Goal: Task Accomplishment & Management: Use online tool/utility

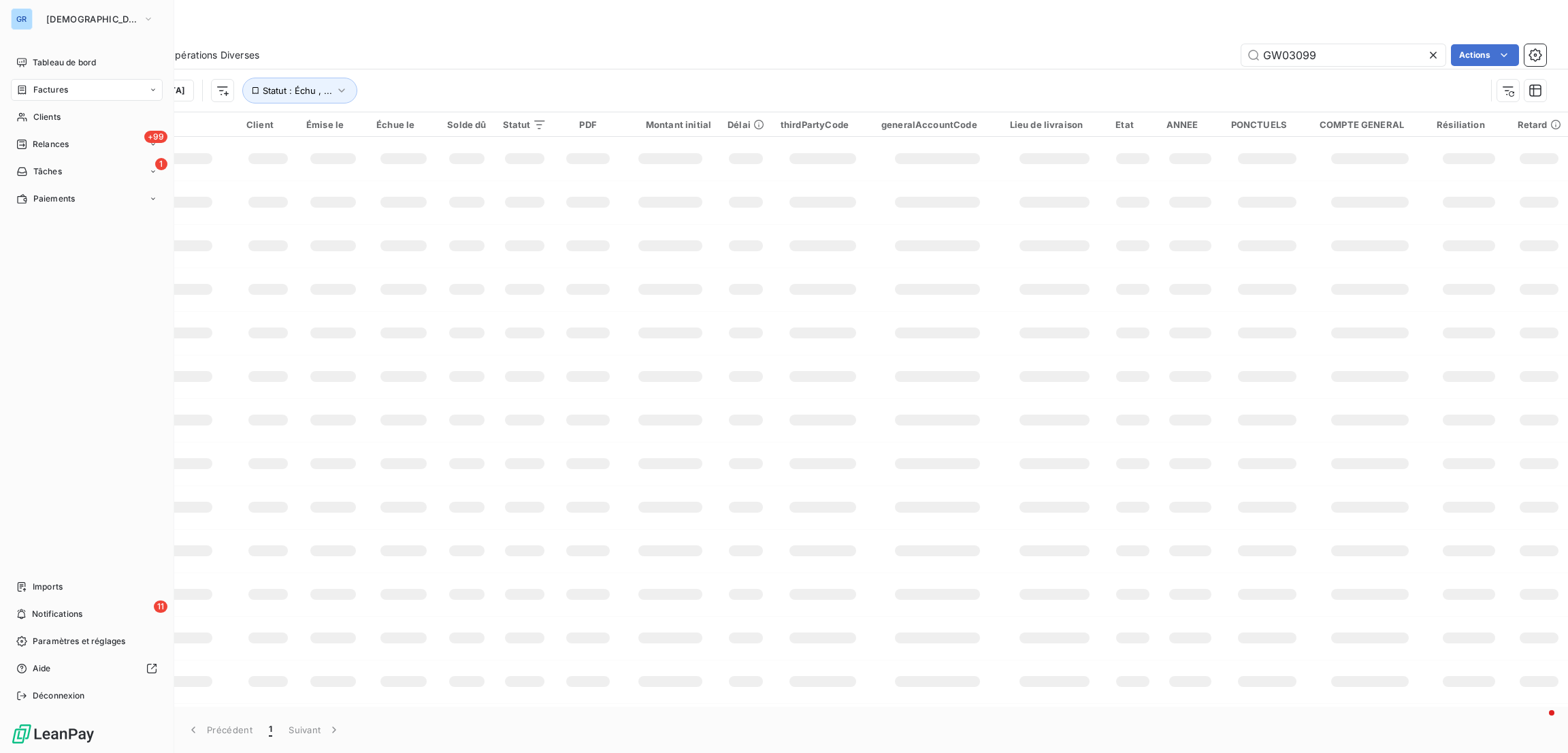
click at [54, 87] on span "Factures" at bounding box center [50, 90] width 34 height 12
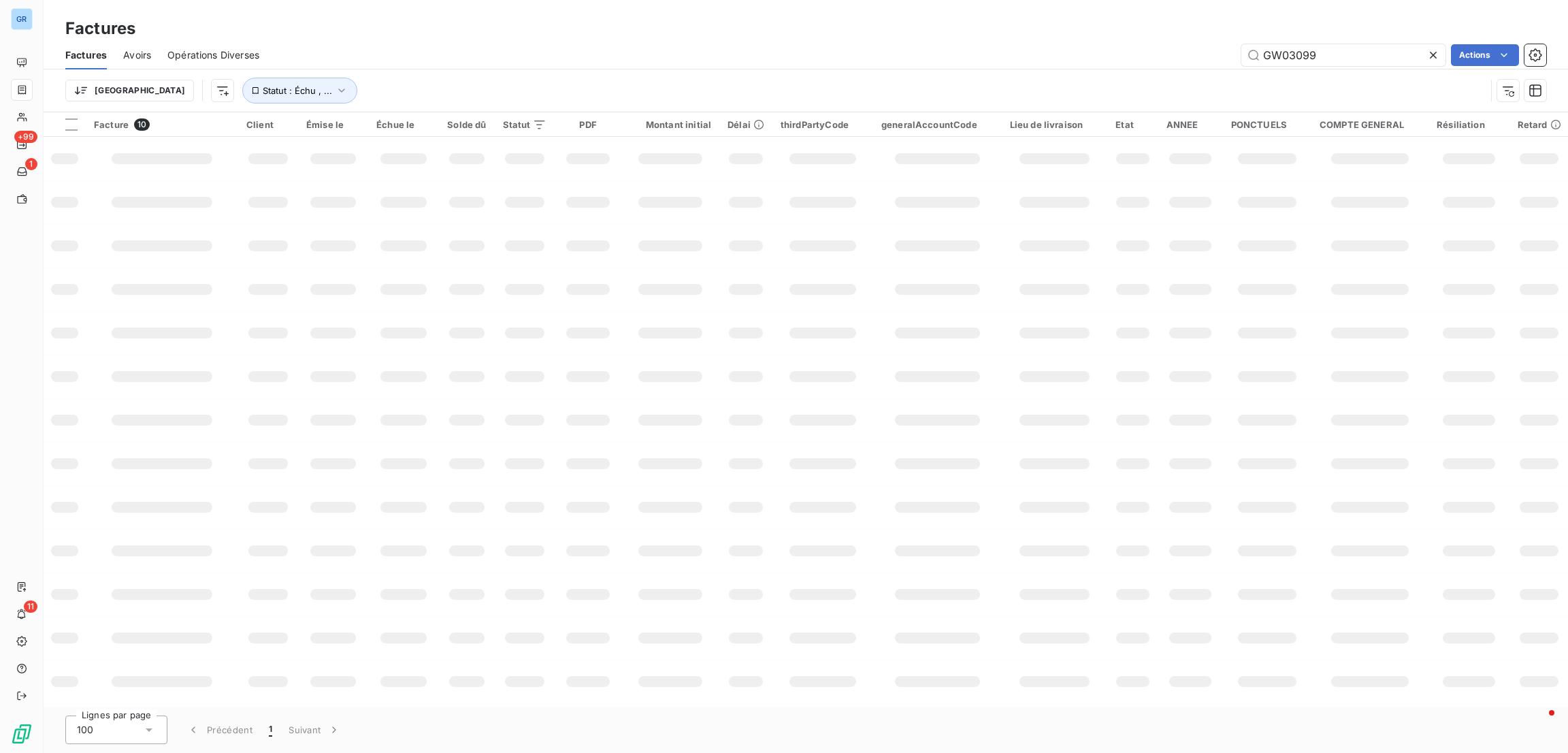
click at [1350, 66] on div "Factures Avoirs Opérations Diverses GW03099 Actions" at bounding box center [806, 54] width 1524 height 28
drag, startPoint x: 1330, startPoint y: 54, endPoint x: 981, endPoint y: 6, distance: 352.3
click at [981, 6] on div "Factures Factures Avoirs Opérations Diverses GW03099 Actions Trier Statut : Éch…" at bounding box center [806, 56] width 1524 height 112
type input "iss facility"
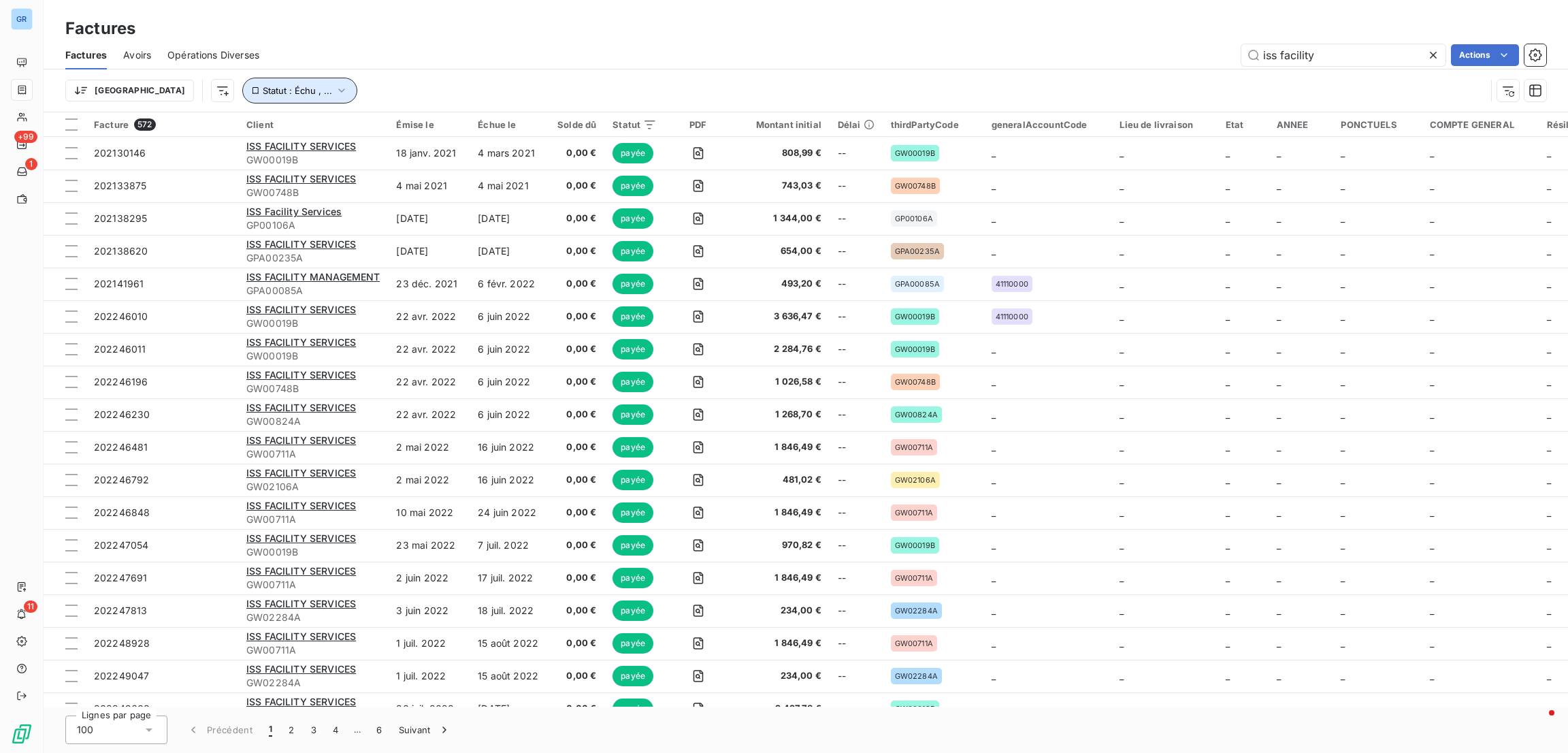
click at [269, 98] on button "Statut : Échu , ..." at bounding box center [299, 91] width 115 height 26
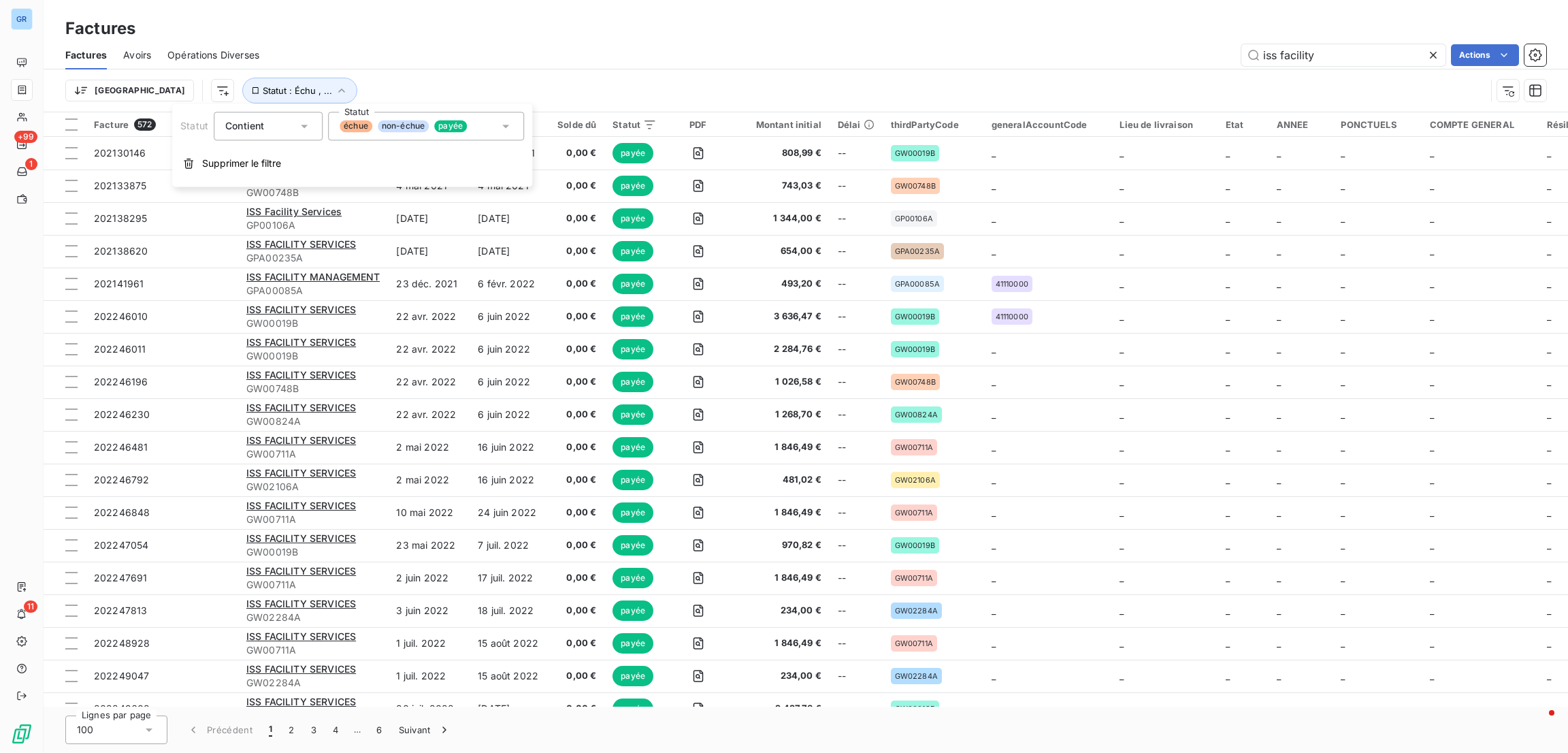
click at [378, 135] on div "échue non-échue payée" at bounding box center [425, 125] width 196 height 28
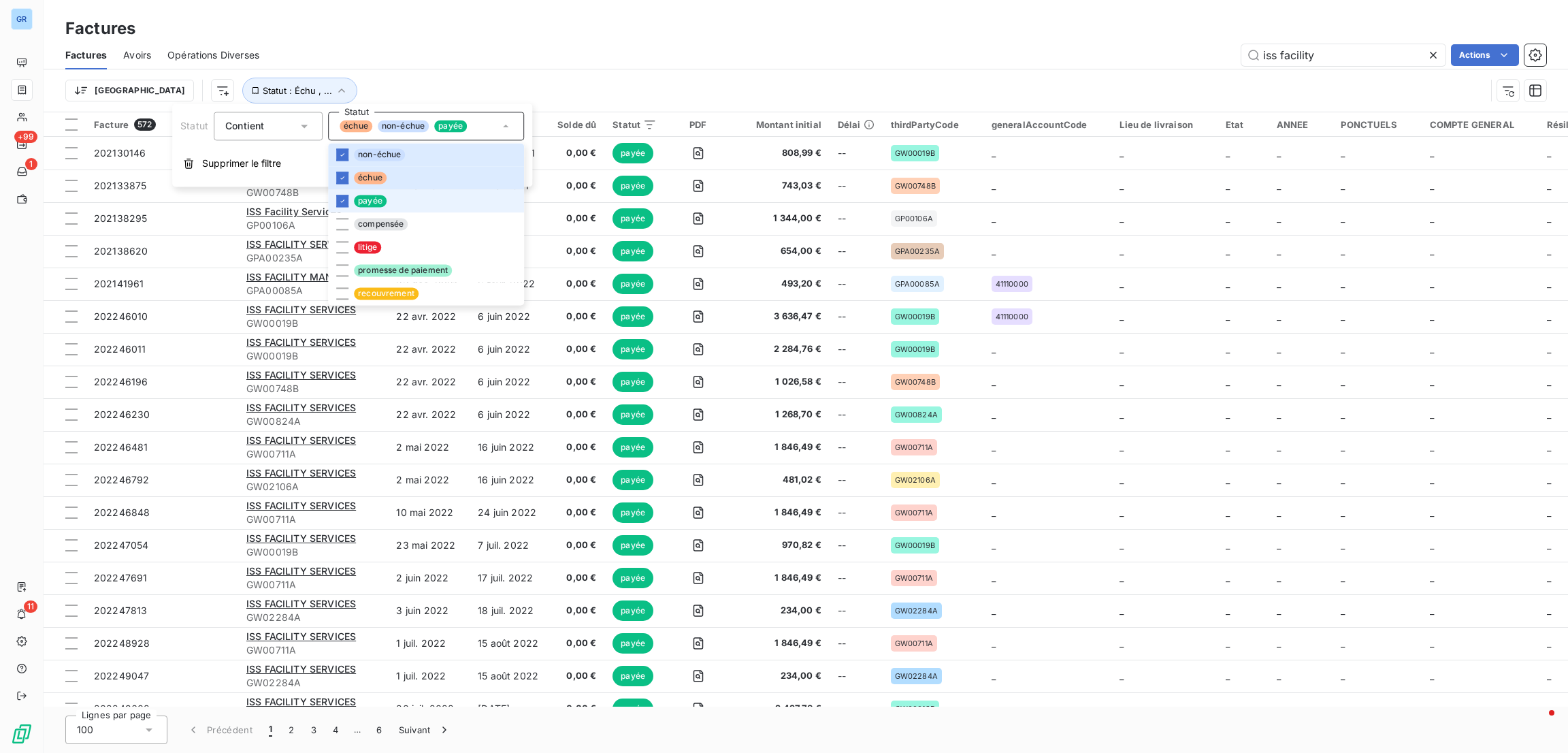
click at [359, 199] on span "payée" at bounding box center [370, 201] width 33 height 12
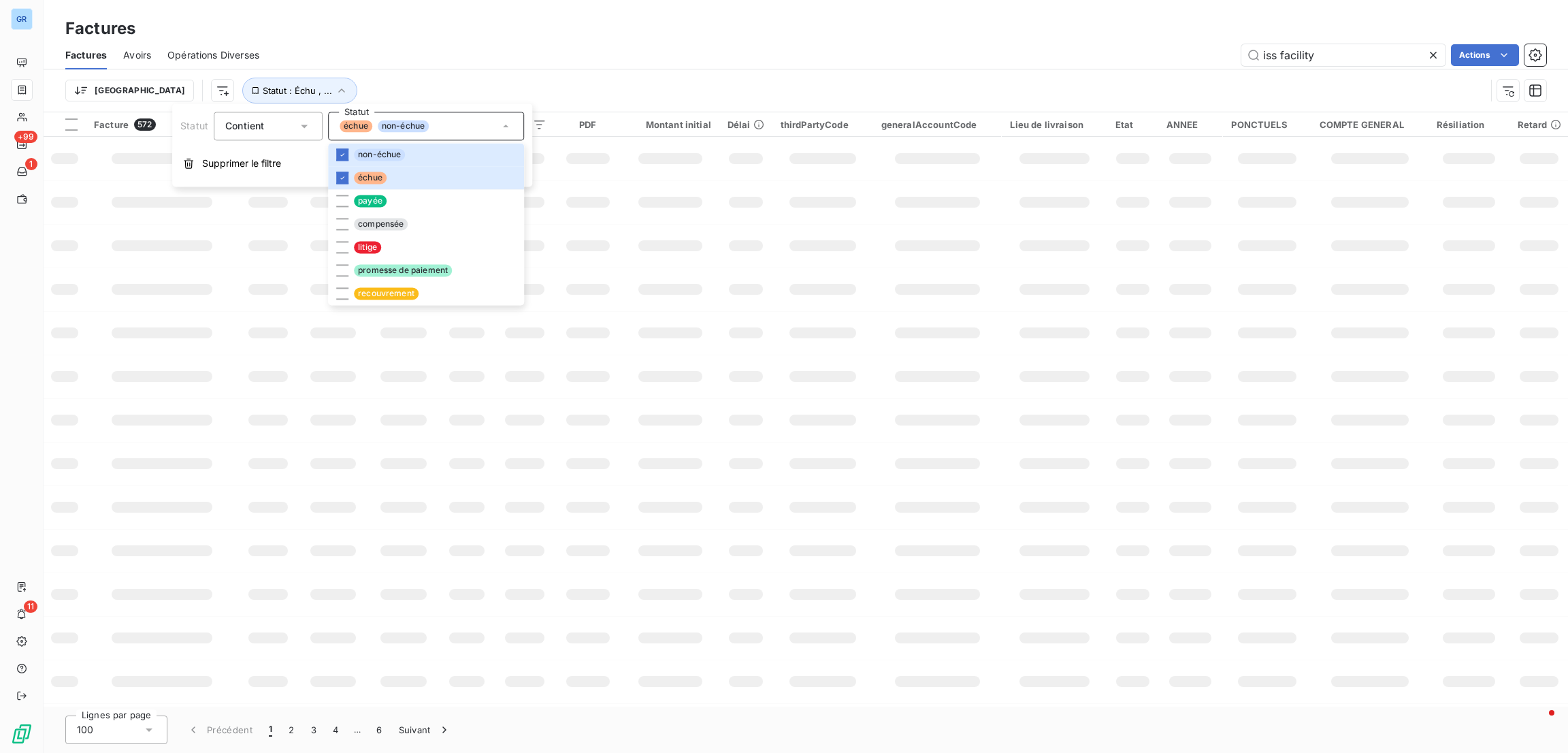
click at [594, 3] on div "Factures Factures Avoirs Opérations Diverses iss facility Actions [GEOGRAPHIC_D…" at bounding box center [806, 56] width 1524 height 112
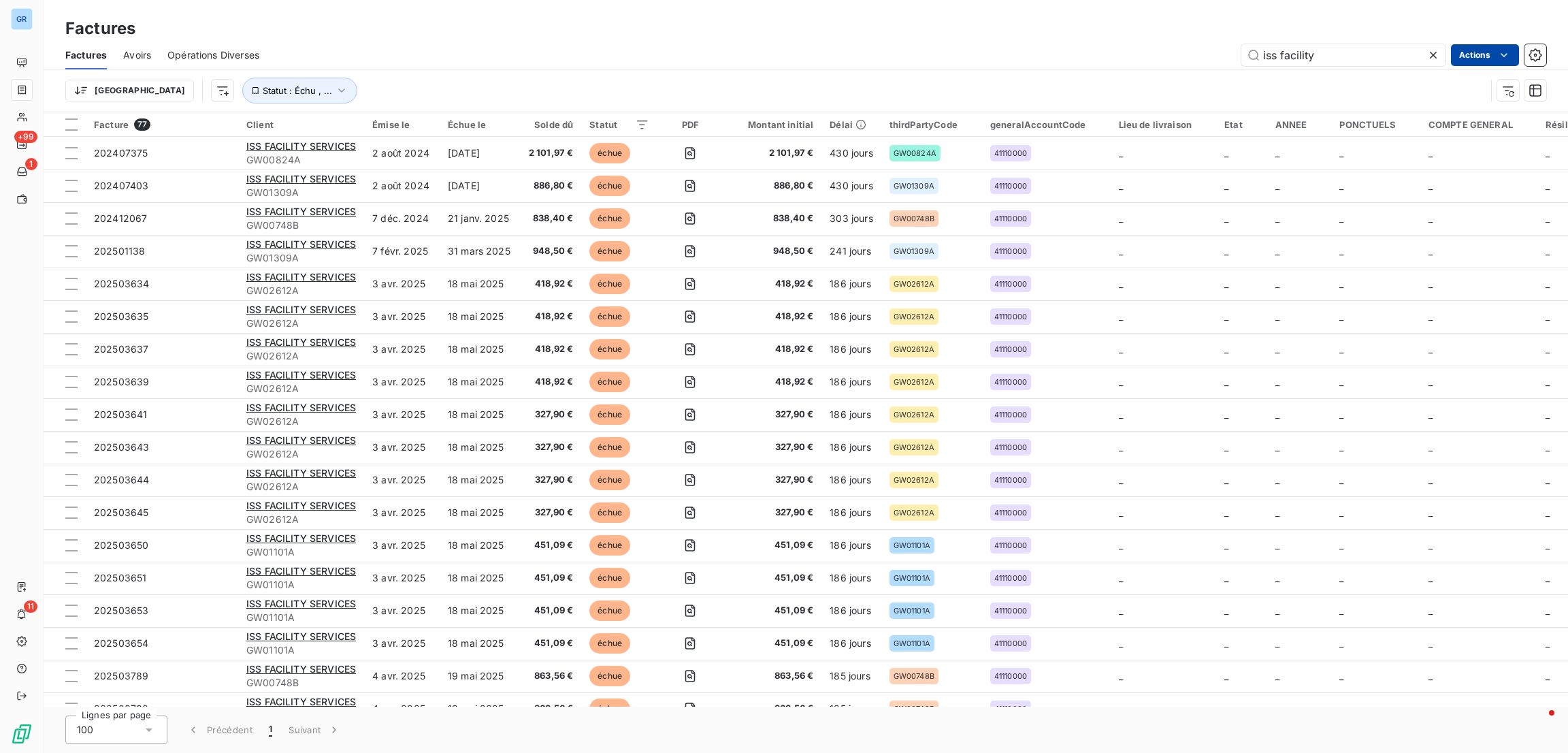
click at [1475, 46] on html "GR +99 1 11 Factures Factures Avoirs Opérations Diverses iss facility Actions T…" at bounding box center [784, 376] width 1568 height 753
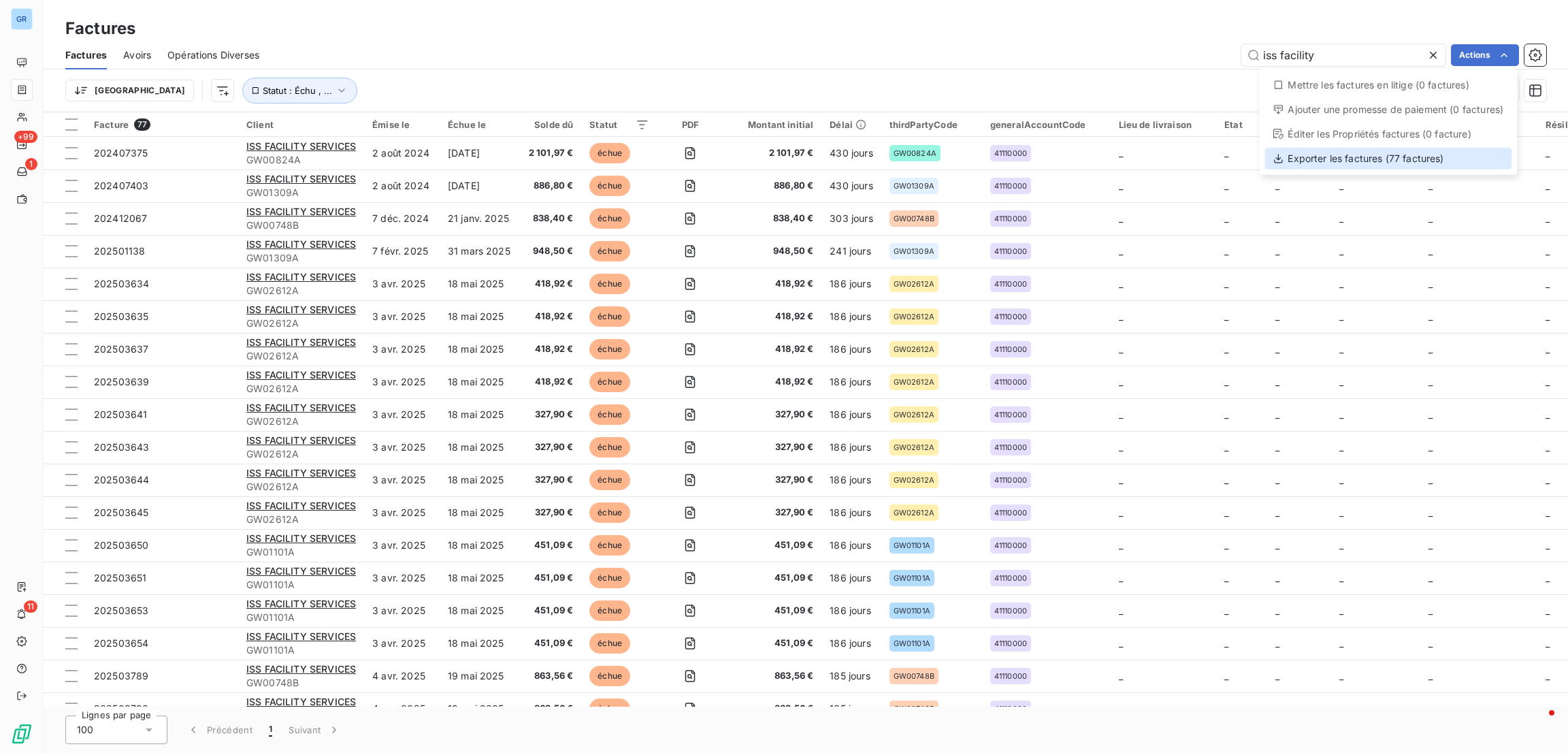
click at [1346, 161] on div "Exporter les factures (77 factures)" at bounding box center [1388, 158] width 247 height 22
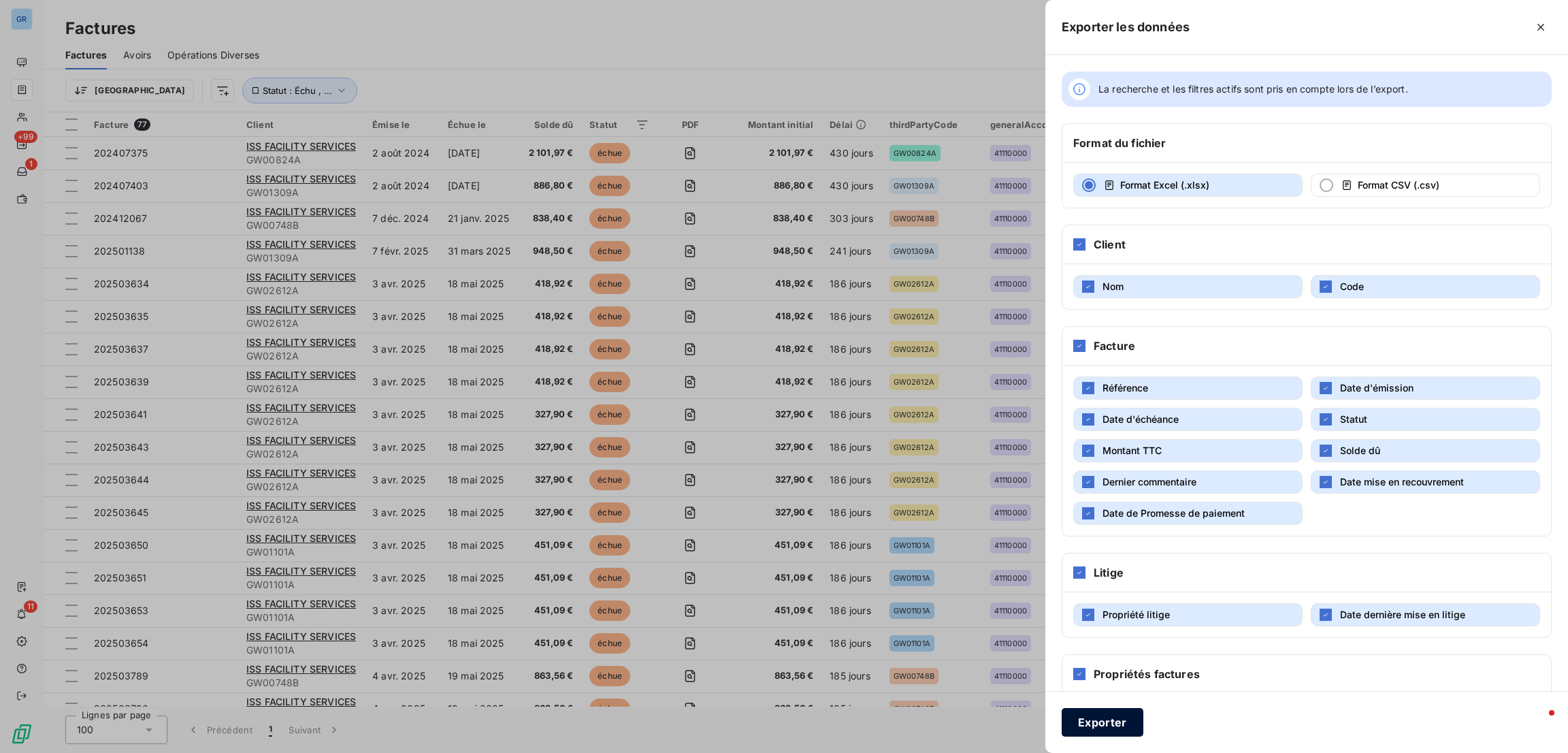
click at [1094, 729] on button "Exporter" at bounding box center [1102, 722] width 82 height 28
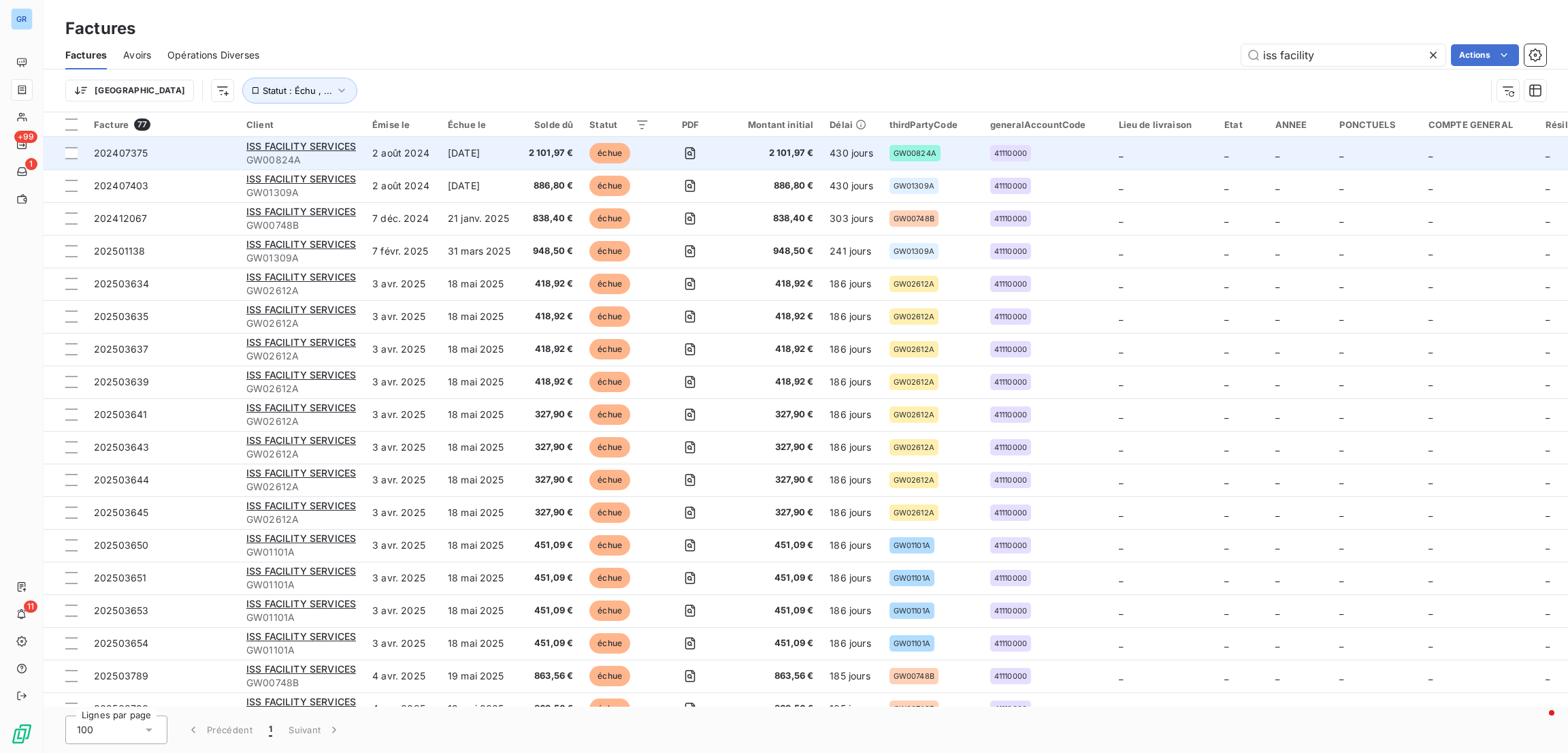
click at [309, 160] on span "GW00824A" at bounding box center [301, 160] width 109 height 14
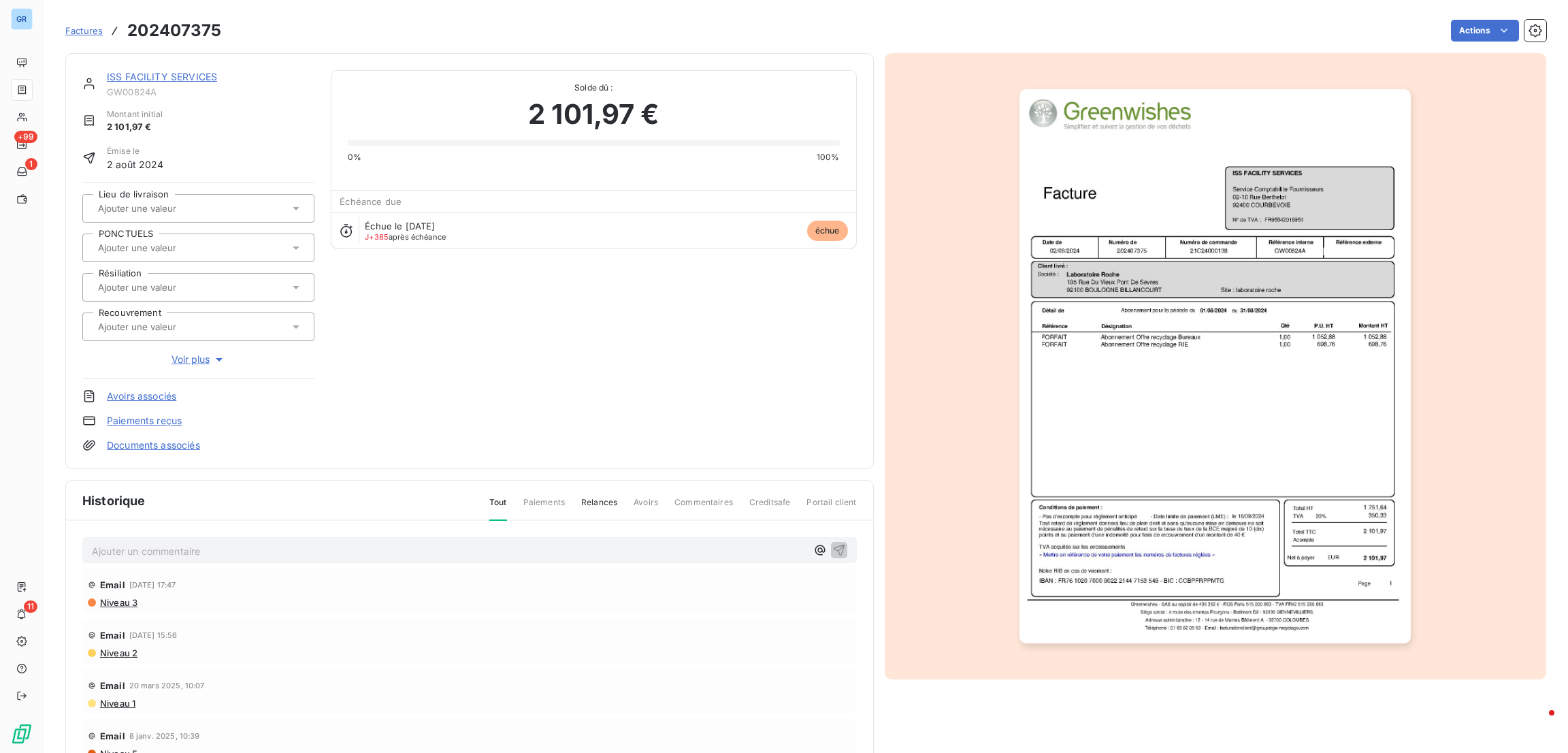
click at [152, 78] on link "ISS FACILITY SERVICES" at bounding box center [162, 76] width 110 height 11
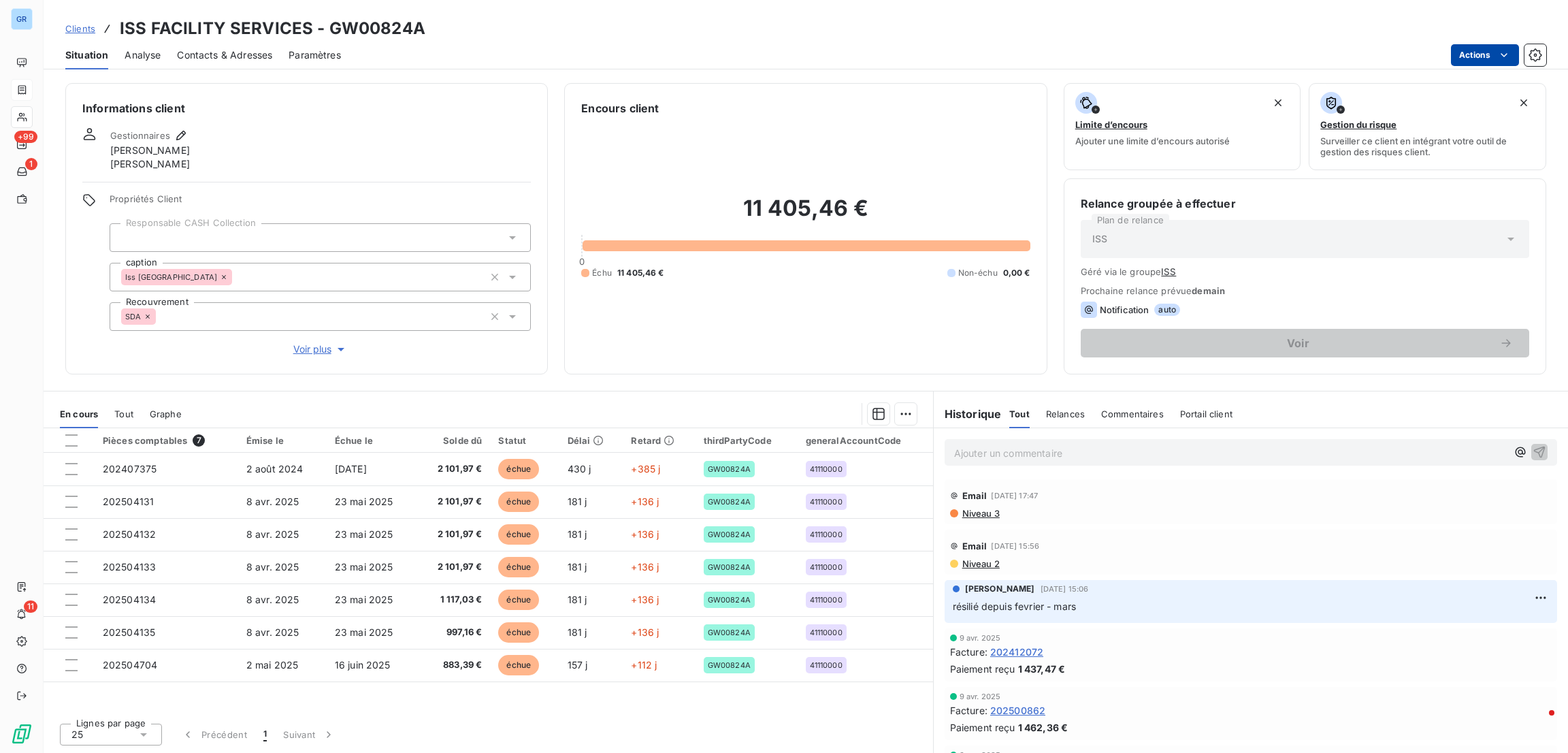
click at [1482, 51] on html "GR +99 1 11 Clients ISS FACILITY SERVICES - GW00824A Situation Analyse Contacts…" at bounding box center [784, 376] width 1568 height 753
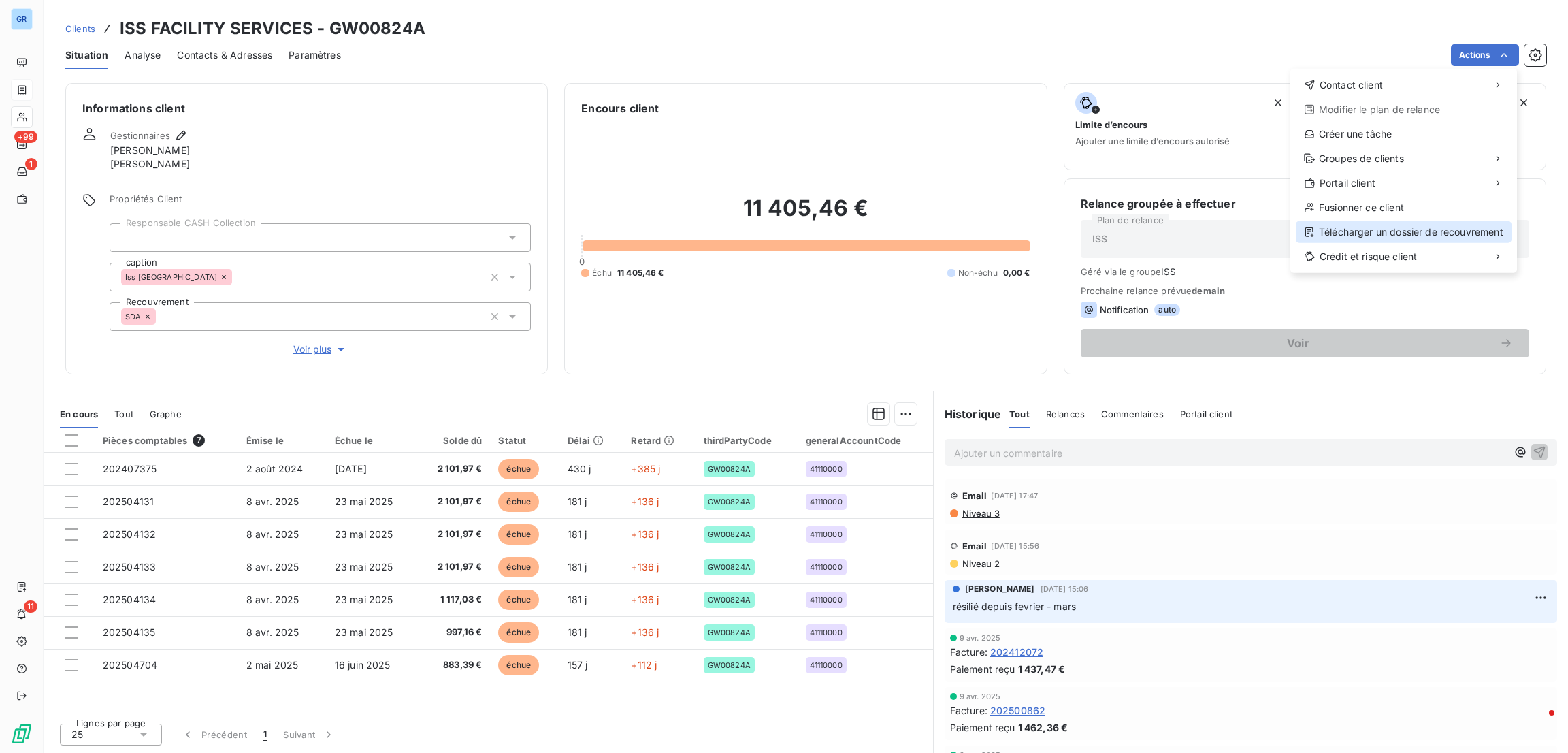
click at [1389, 234] on div "Télécharger un dossier de recouvrement" at bounding box center [1404, 232] width 215 height 22
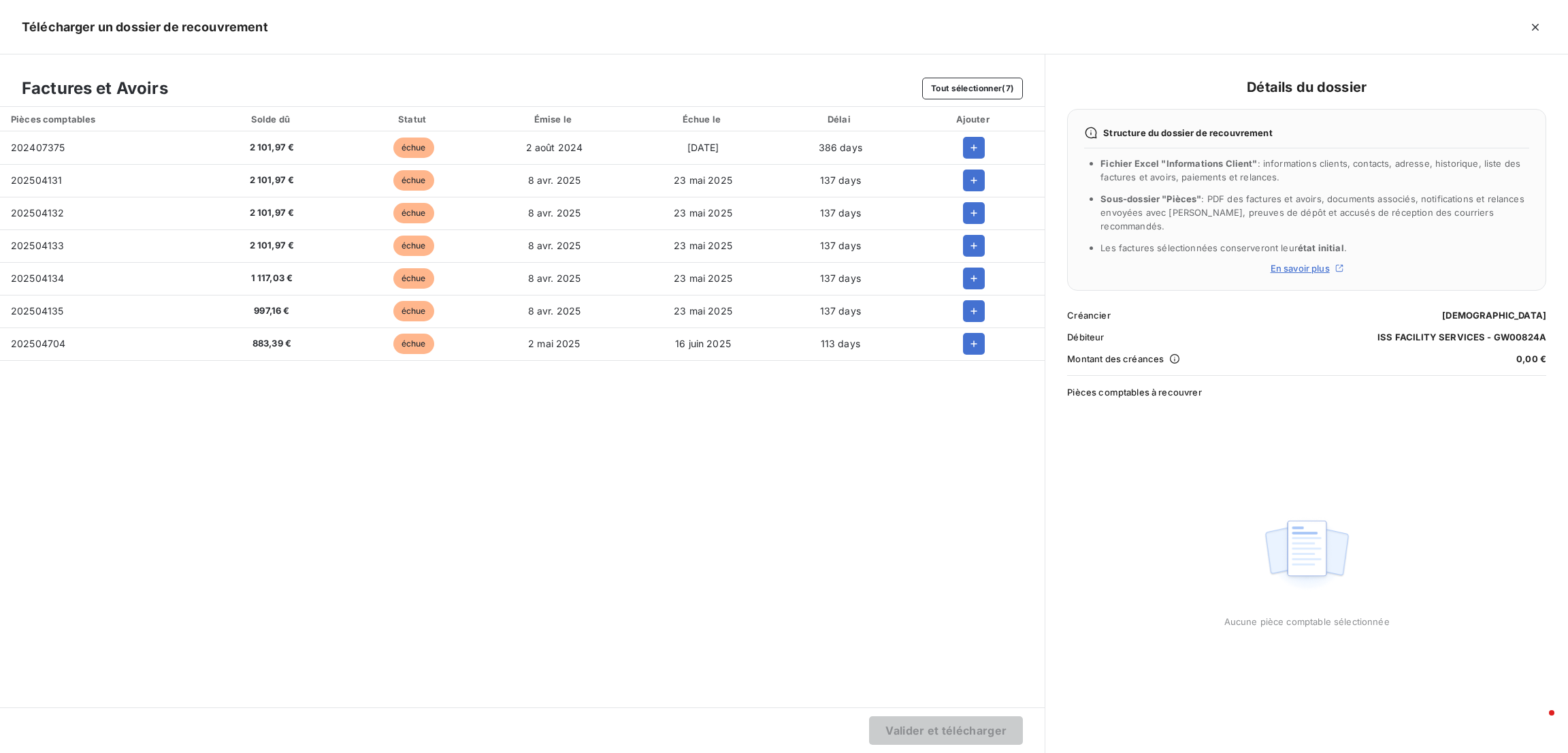
click at [975, 160] on td at bounding box center [973, 147] width 141 height 33
click at [965, 91] on button "Tout sélectionner (7)" at bounding box center [972, 89] width 101 height 22
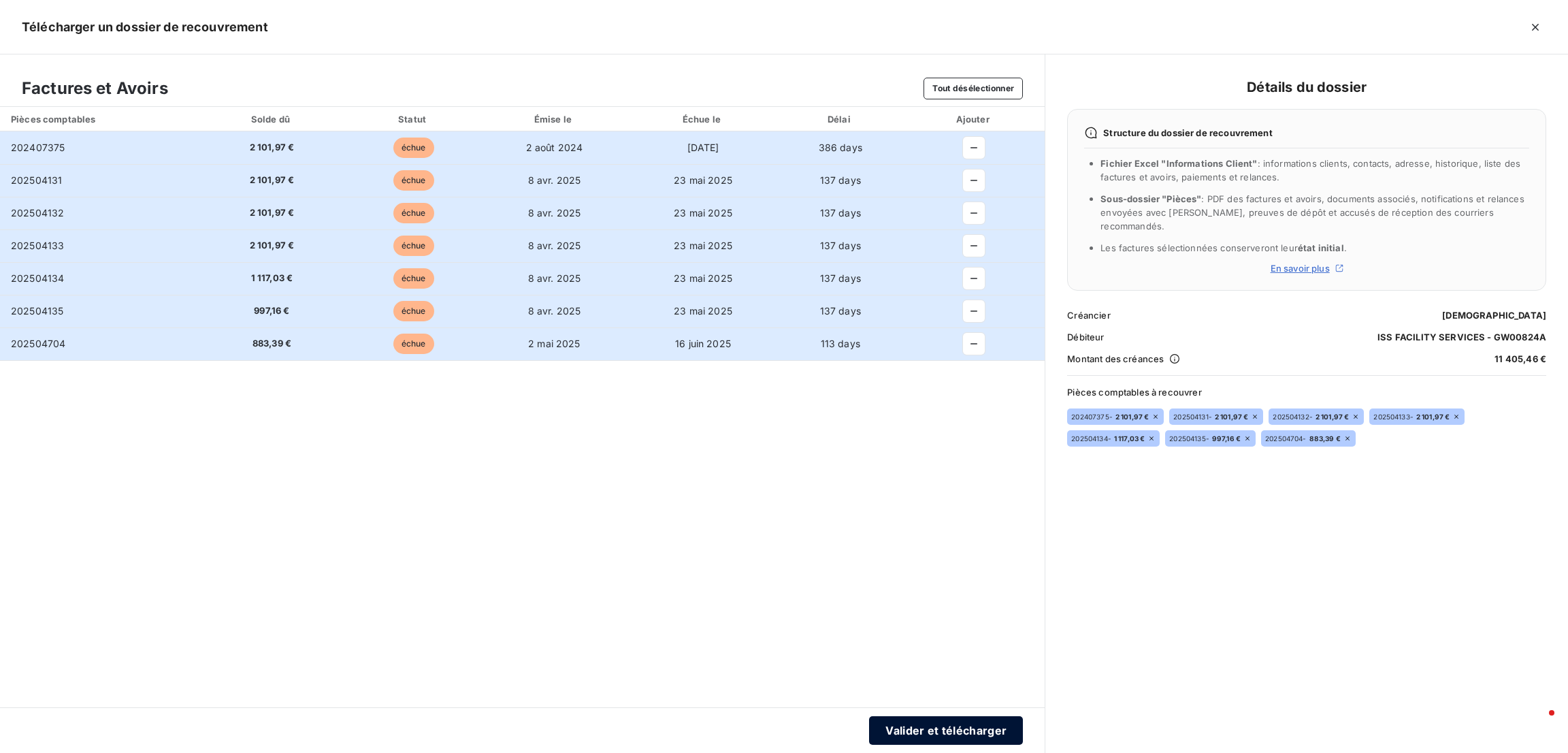
click at [917, 740] on button "Valider et télécharger" at bounding box center [946, 729] width 154 height 28
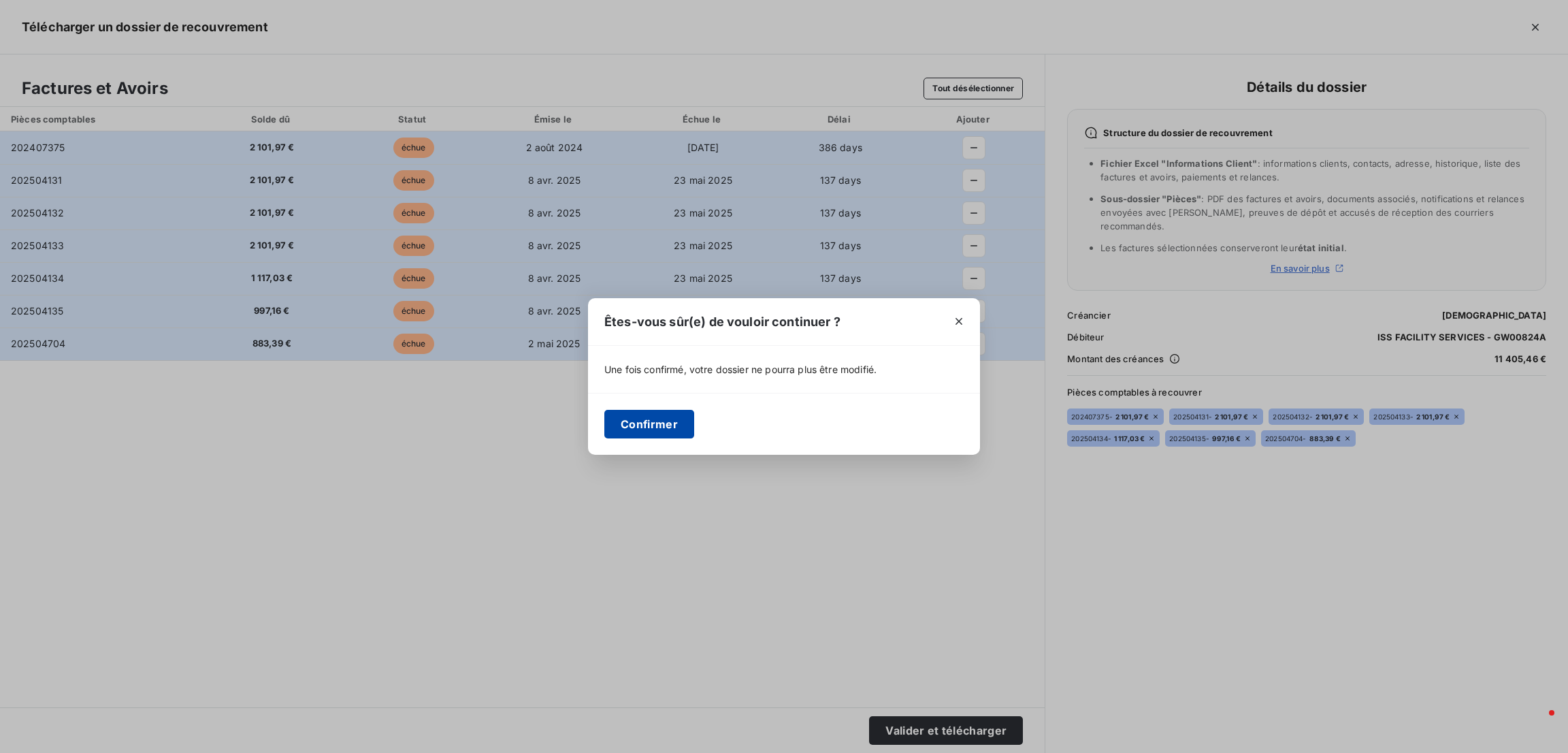
click at [656, 422] on button "Confirmer" at bounding box center [649, 423] width 90 height 28
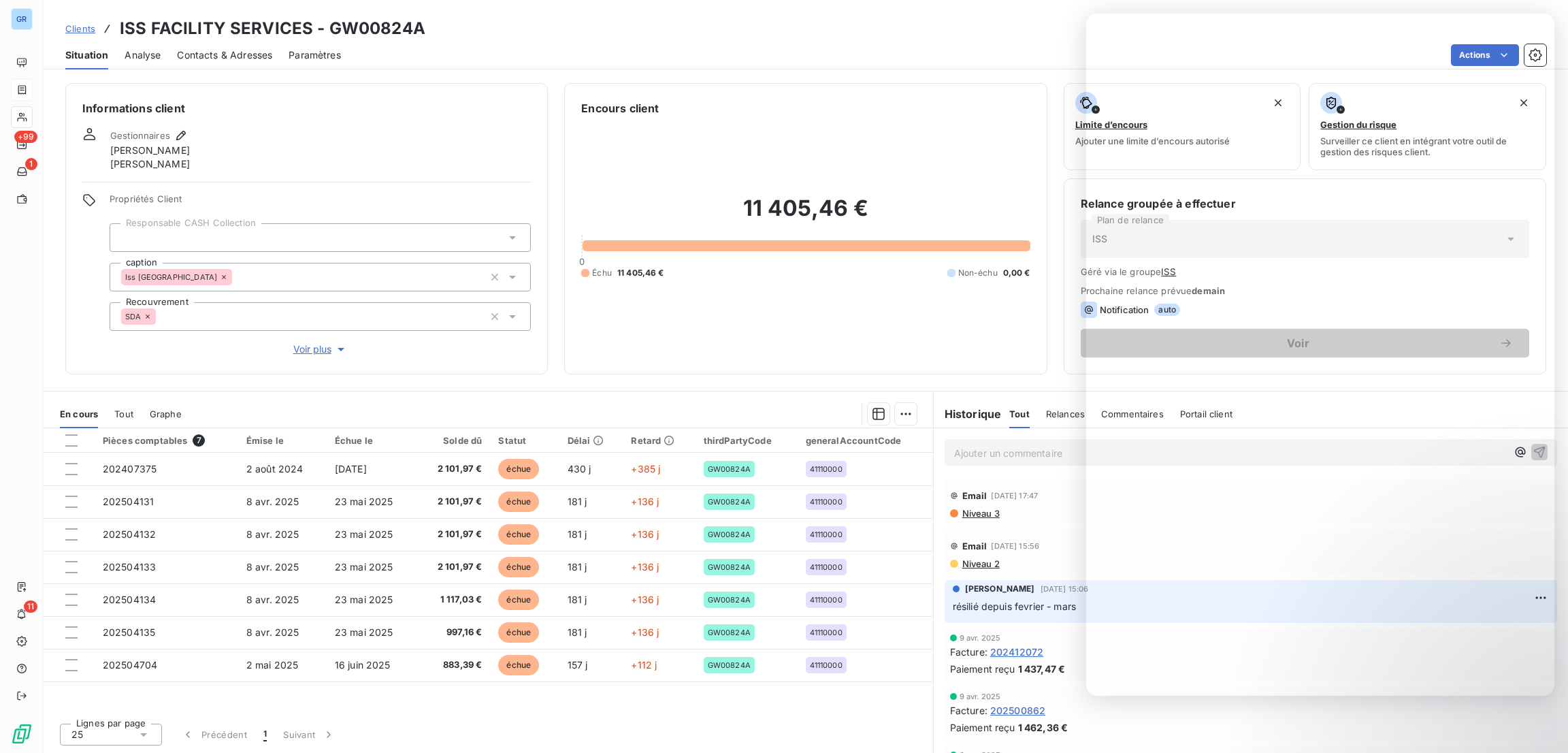
click at [966, 114] on div "Encours client" at bounding box center [805, 108] width 448 height 16
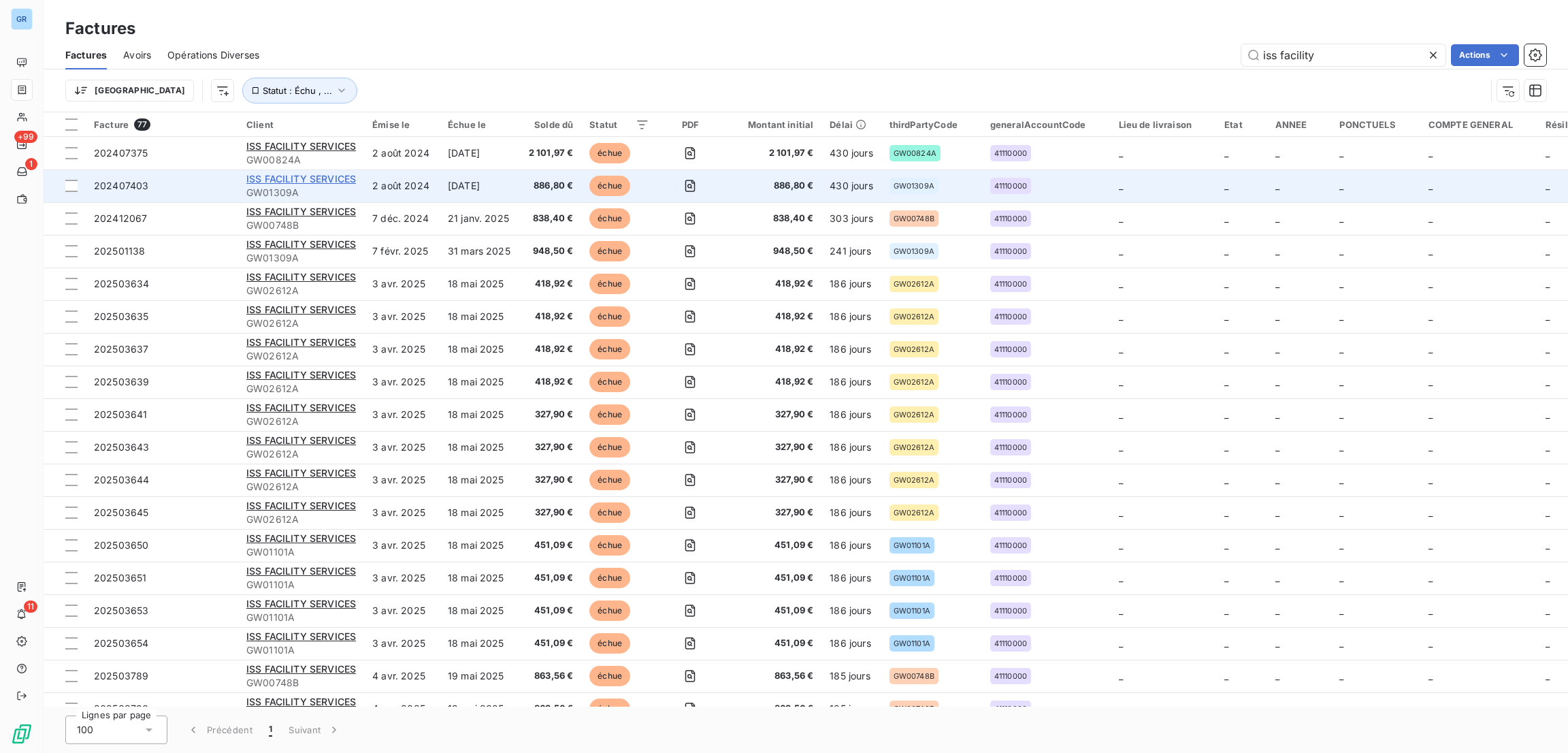
click at [300, 180] on span "ISS FACILITY SERVICES" at bounding box center [301, 178] width 109 height 11
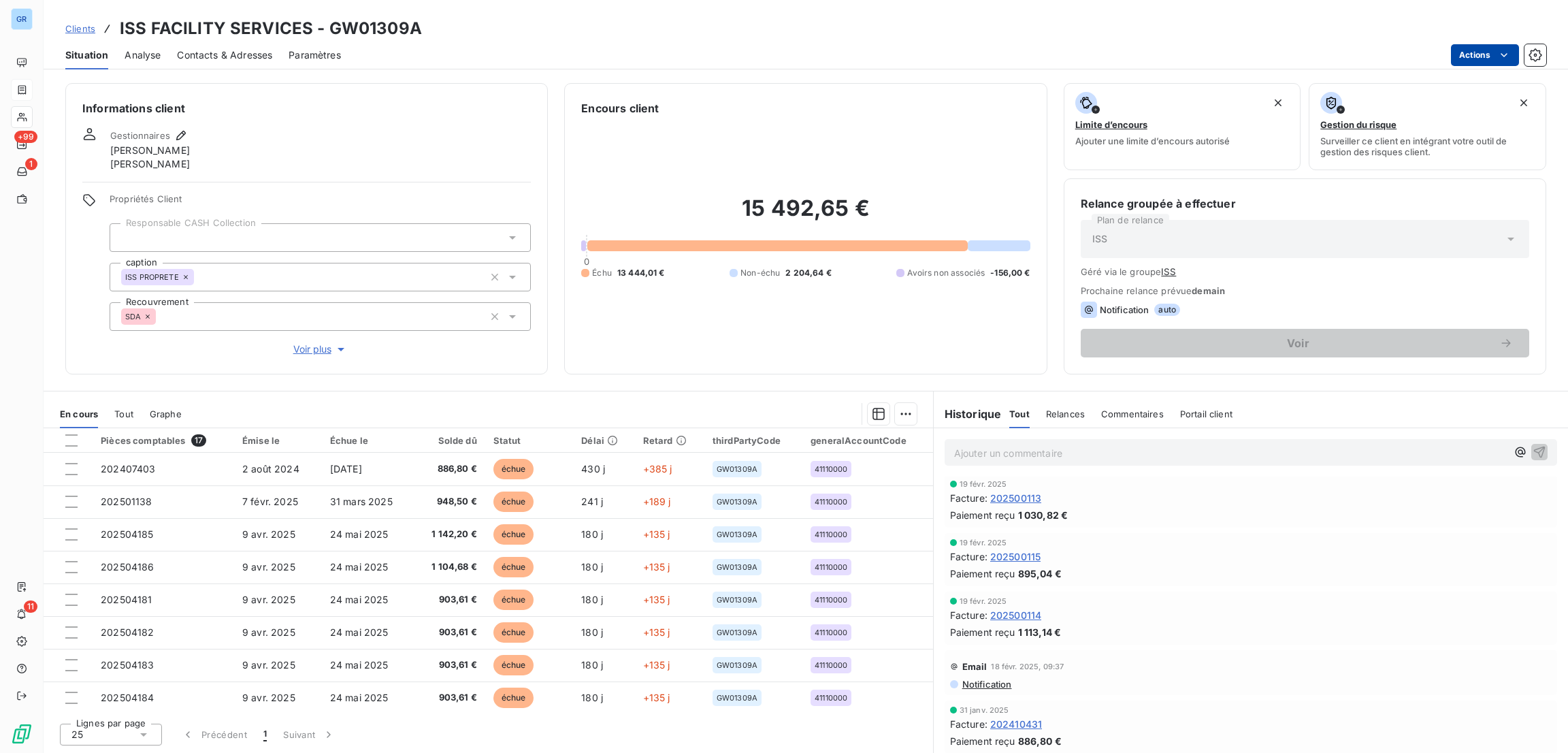
click at [1463, 51] on html "GR +99 1 11 Clients ISS FACILITY SERVICES - GW01309A Situation Analyse Contacts…" at bounding box center [784, 376] width 1568 height 753
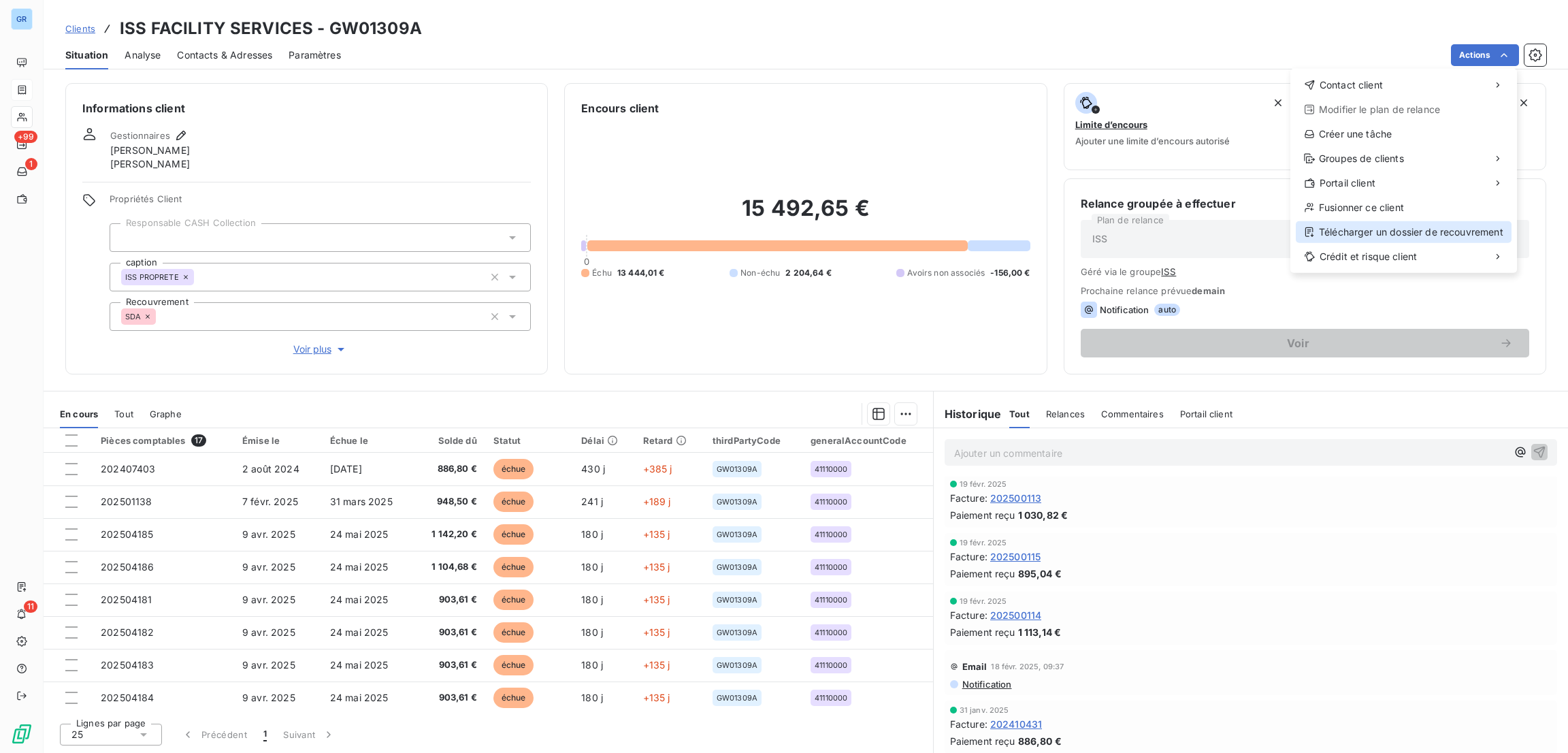
click at [1389, 234] on div "Télécharger un dossier de recouvrement" at bounding box center [1404, 232] width 215 height 22
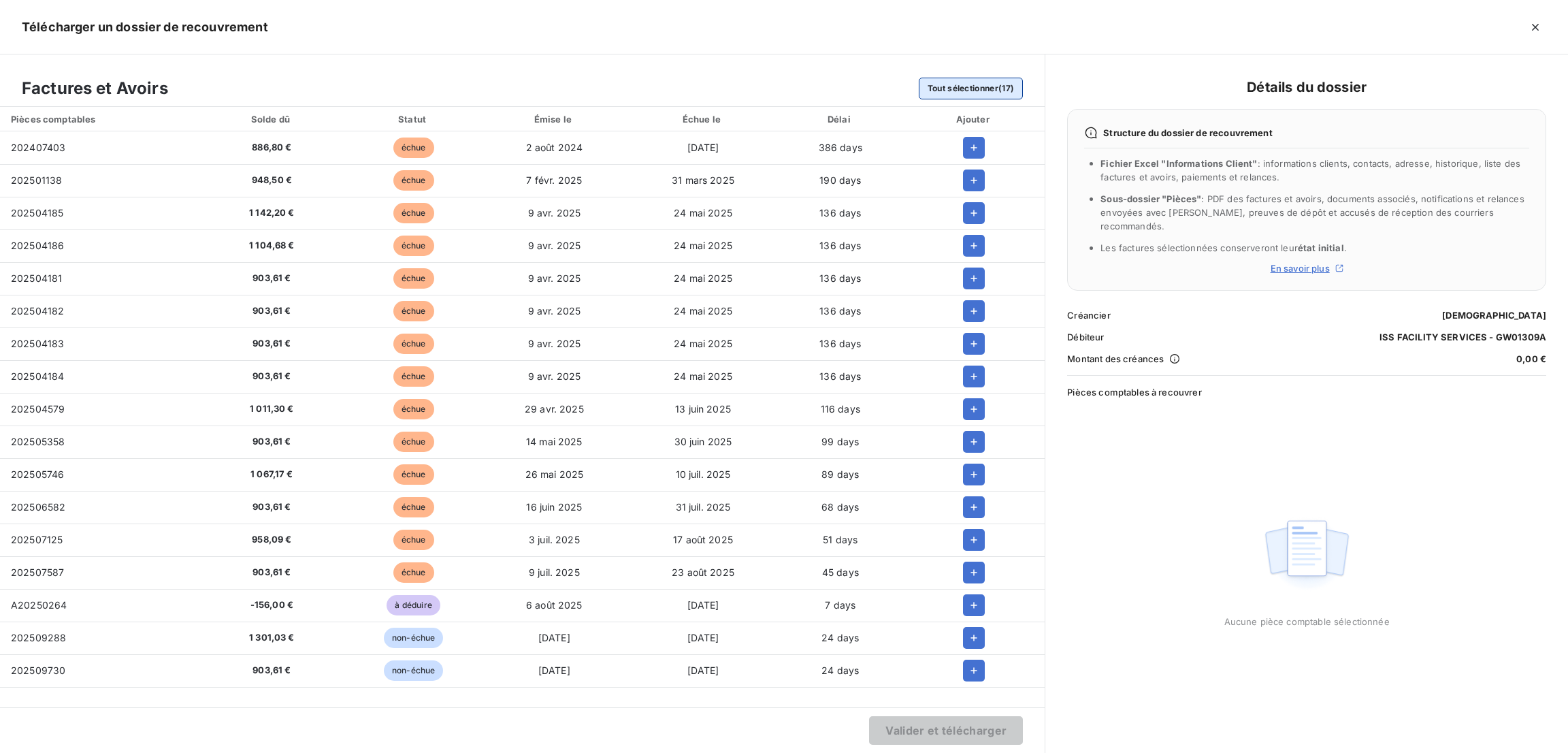
click at [954, 90] on button "Tout sélectionner (17)" at bounding box center [971, 89] width 105 height 22
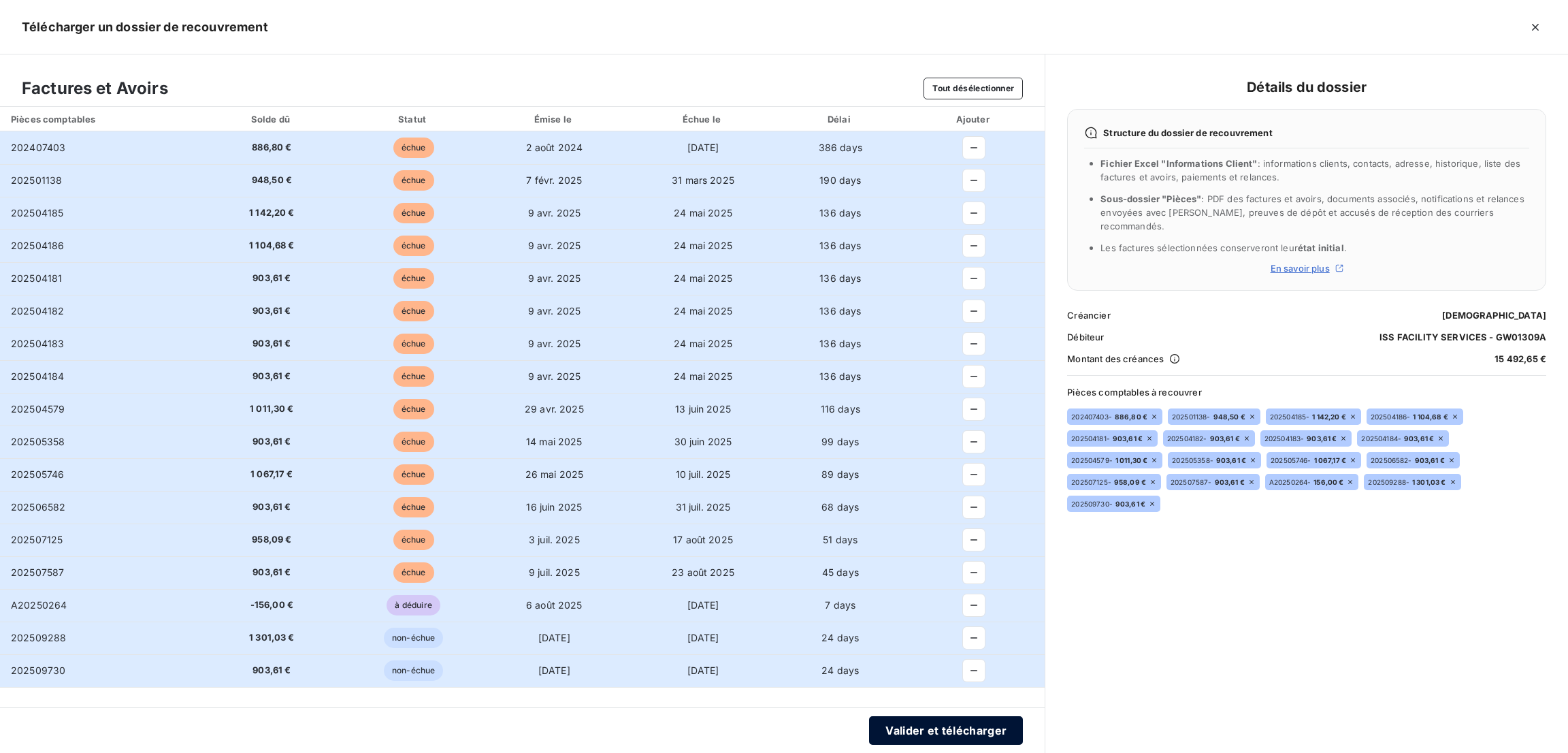
click at [913, 728] on button "Valider et télécharger" at bounding box center [946, 729] width 154 height 28
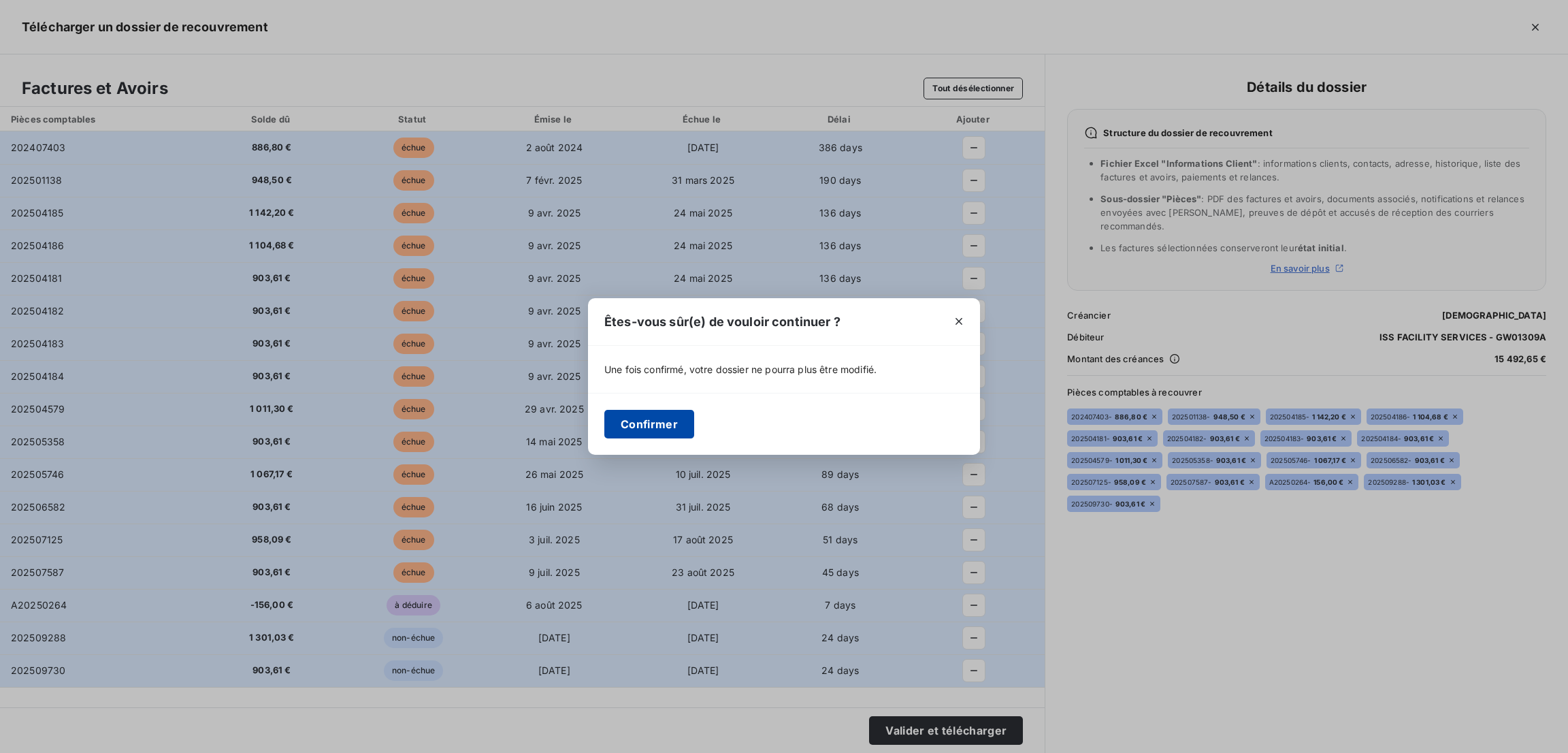
click at [622, 429] on button "Confirmer" at bounding box center [649, 423] width 90 height 28
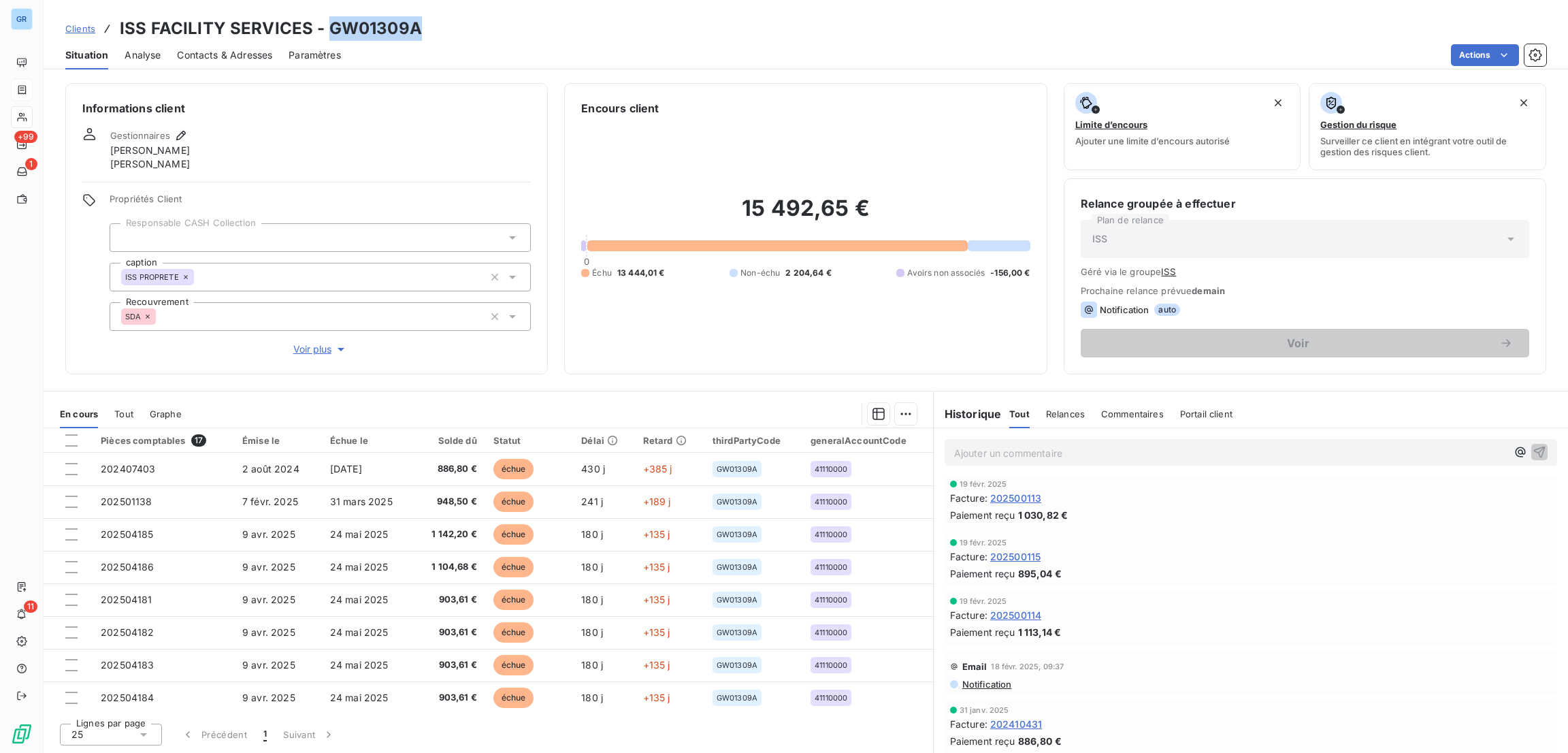
drag, startPoint x: 415, startPoint y: 37, endPoint x: 325, endPoint y: 26, distance: 90.7
click at [325, 26] on h3 "ISS FACILITY SERVICES - GW01309A" at bounding box center [271, 28] width 302 height 24
copy h3 "GW01309A"
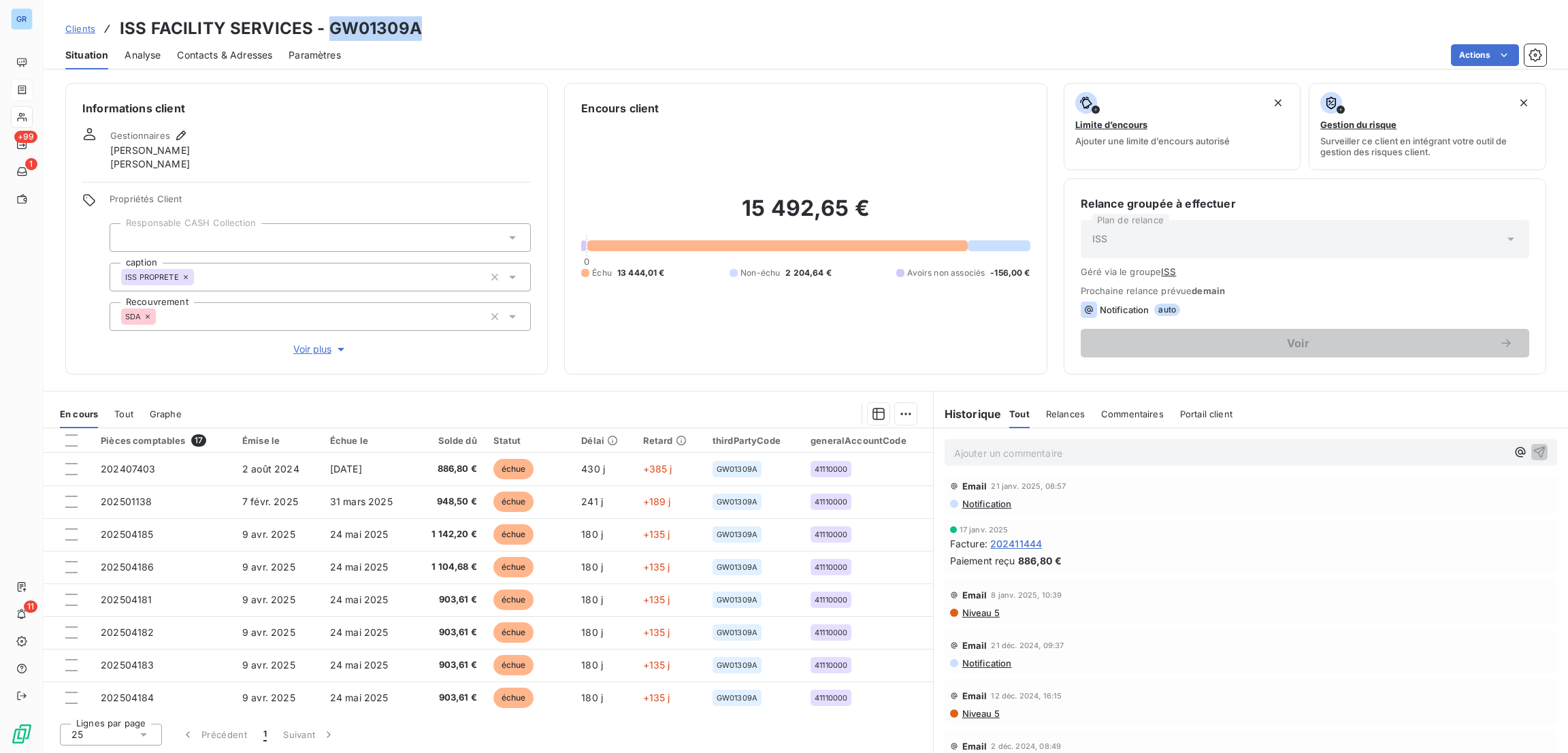
scroll to position [678, 0]
copy h3 "GW01309A"
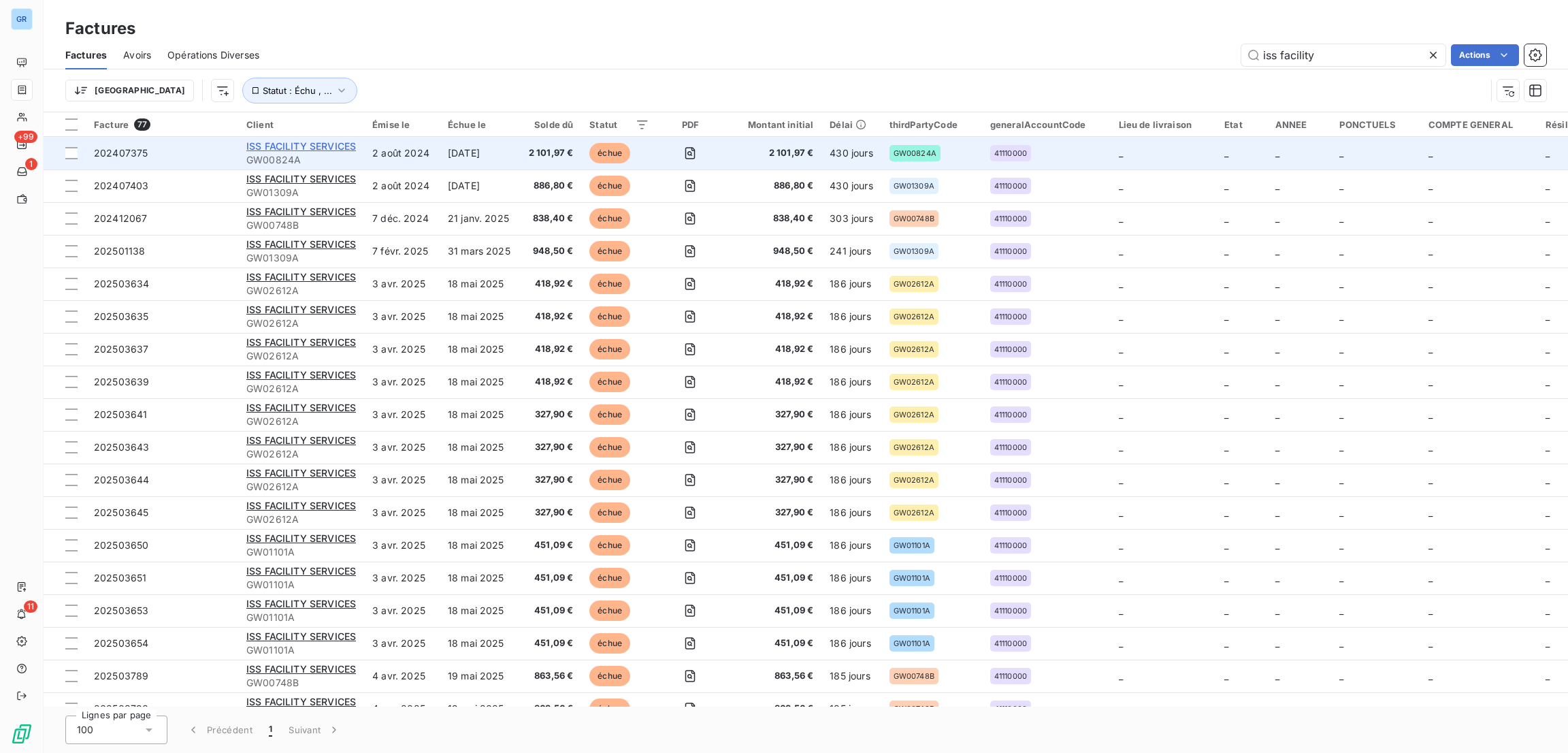
click at [301, 141] on span "ISS FACILITY SERVICES" at bounding box center [301, 146] width 109 height 11
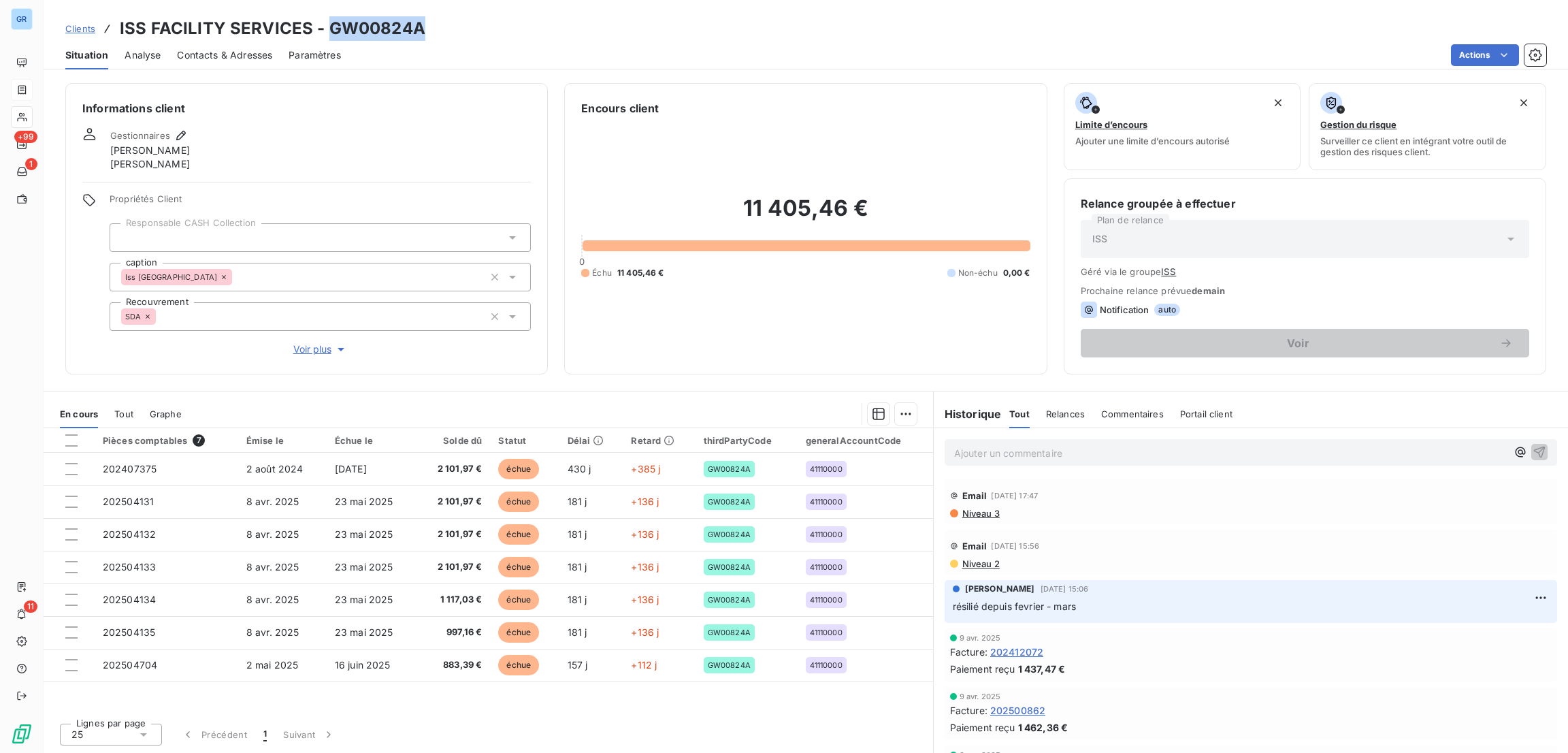
drag, startPoint x: 435, startPoint y: 22, endPoint x: 325, endPoint y: 21, distance: 110.0
click at [325, 21] on div "Clients ISS FACILITY SERVICES - GW00824A" at bounding box center [806, 28] width 1524 height 24
copy h3 "GW00824A"
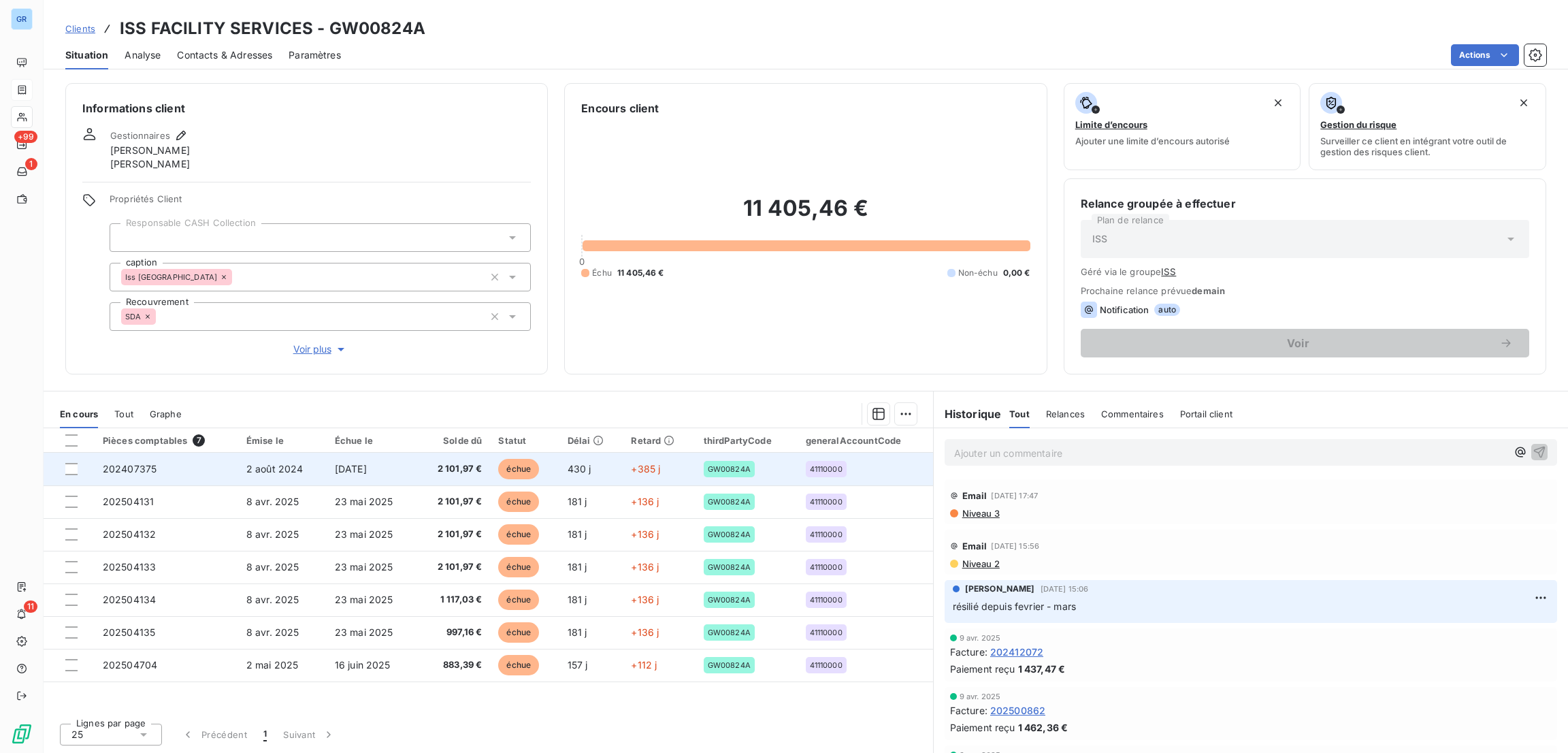
click at [519, 478] on span "échue" at bounding box center [518, 469] width 40 height 21
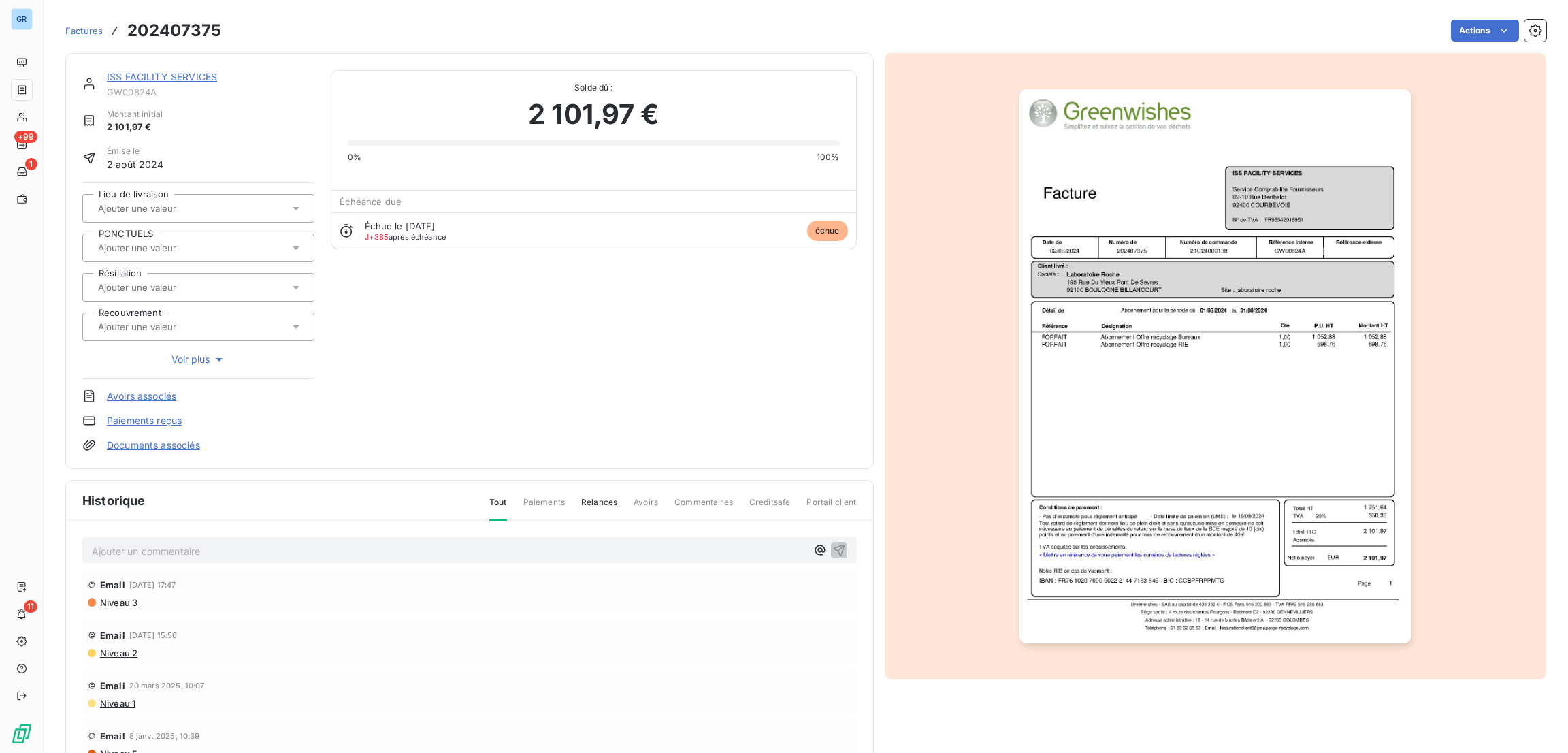
click at [1117, 280] on img "button" at bounding box center [1215, 366] width 391 height 554
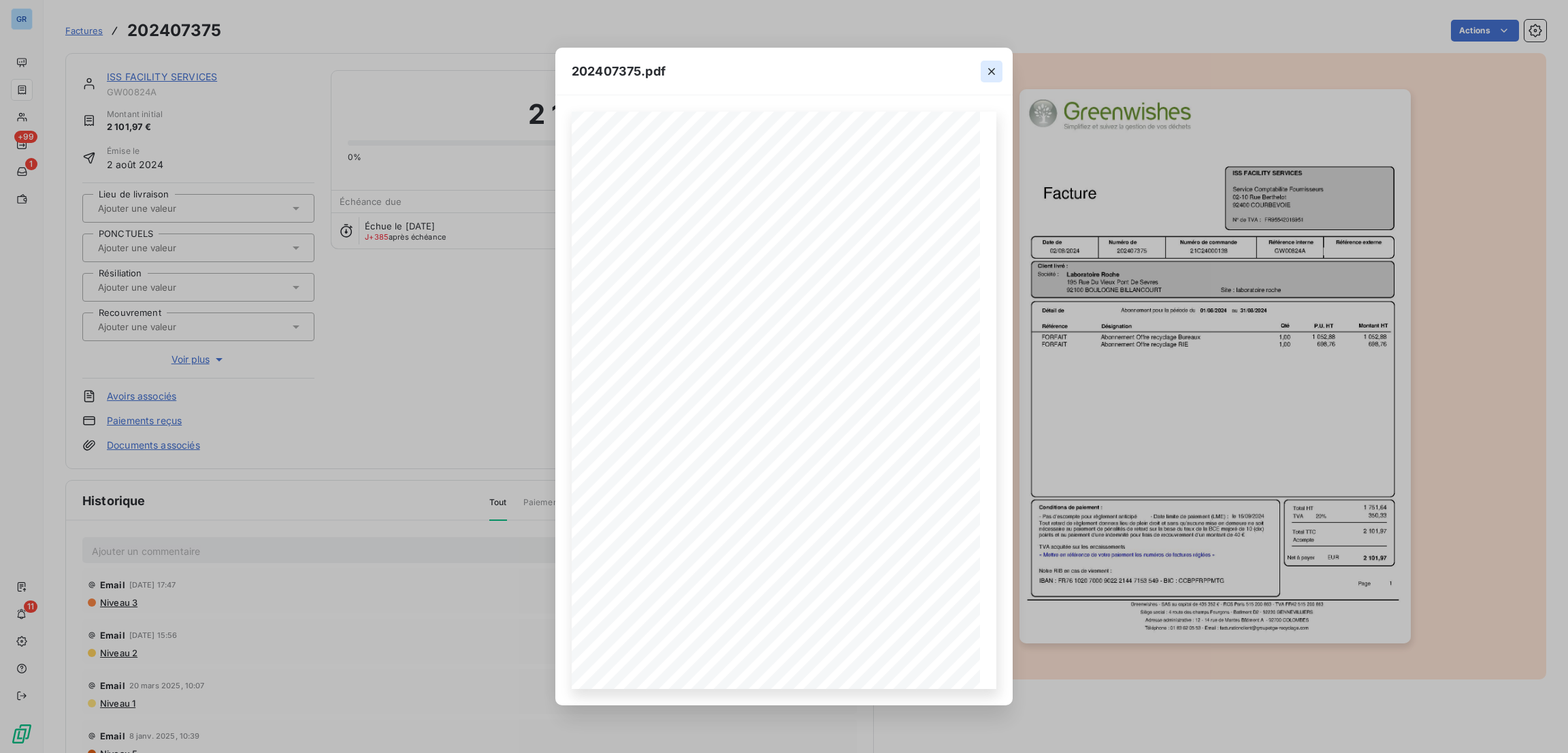
click at [989, 69] on icon "button" at bounding box center [991, 72] width 14 height 14
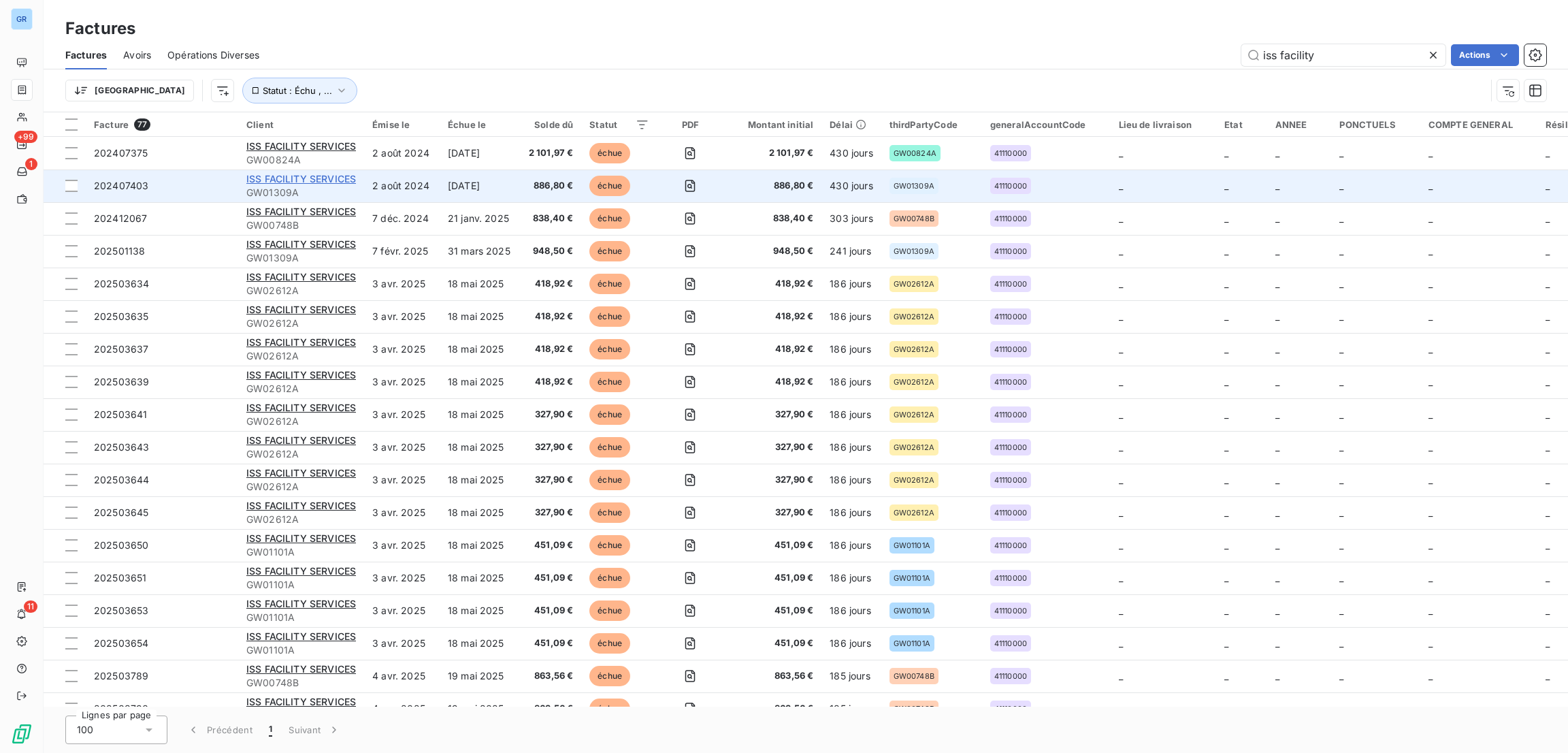
click at [320, 180] on span "ISS FACILITY SERVICES" at bounding box center [301, 178] width 109 height 11
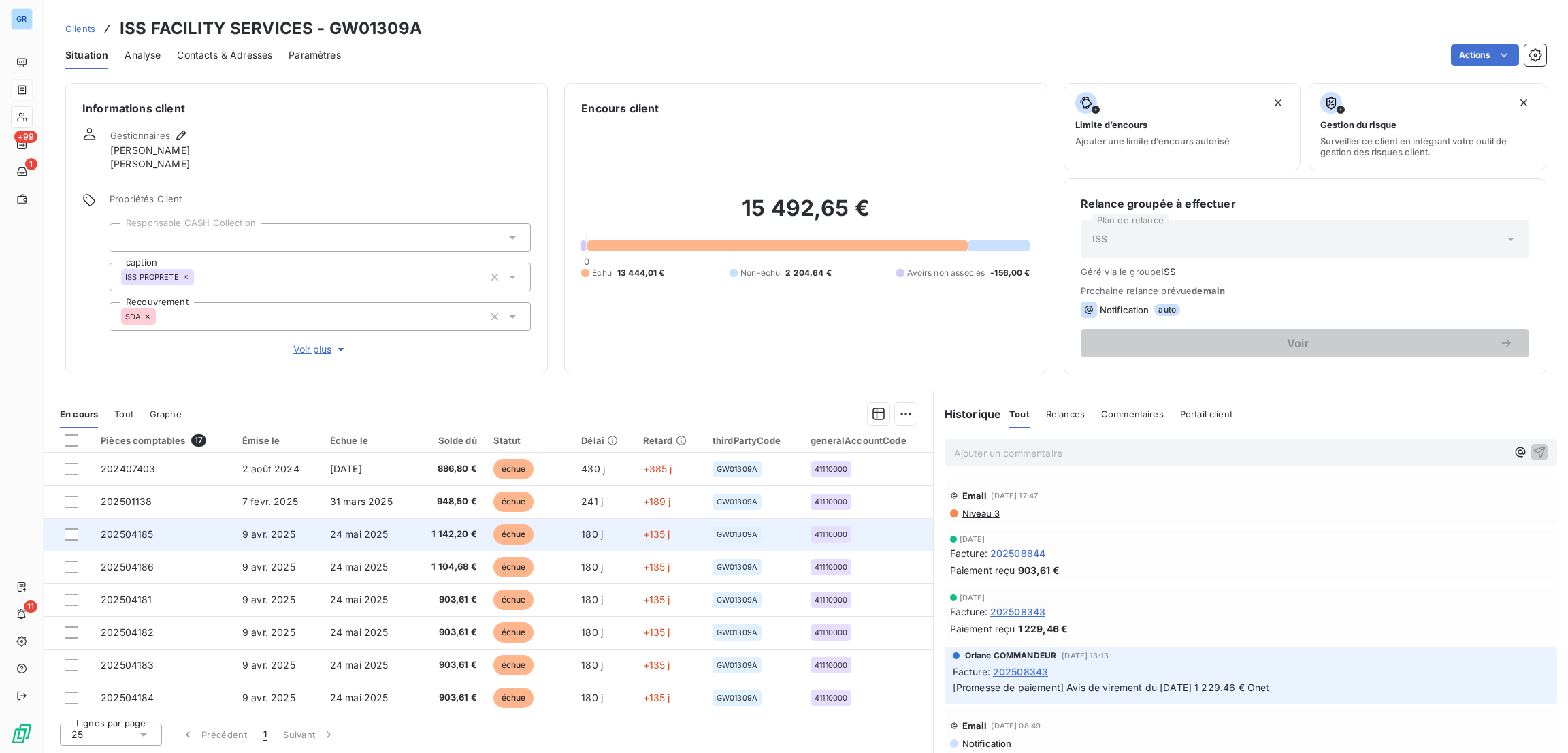
click at [516, 532] on span "échue" at bounding box center [513, 534] width 40 height 21
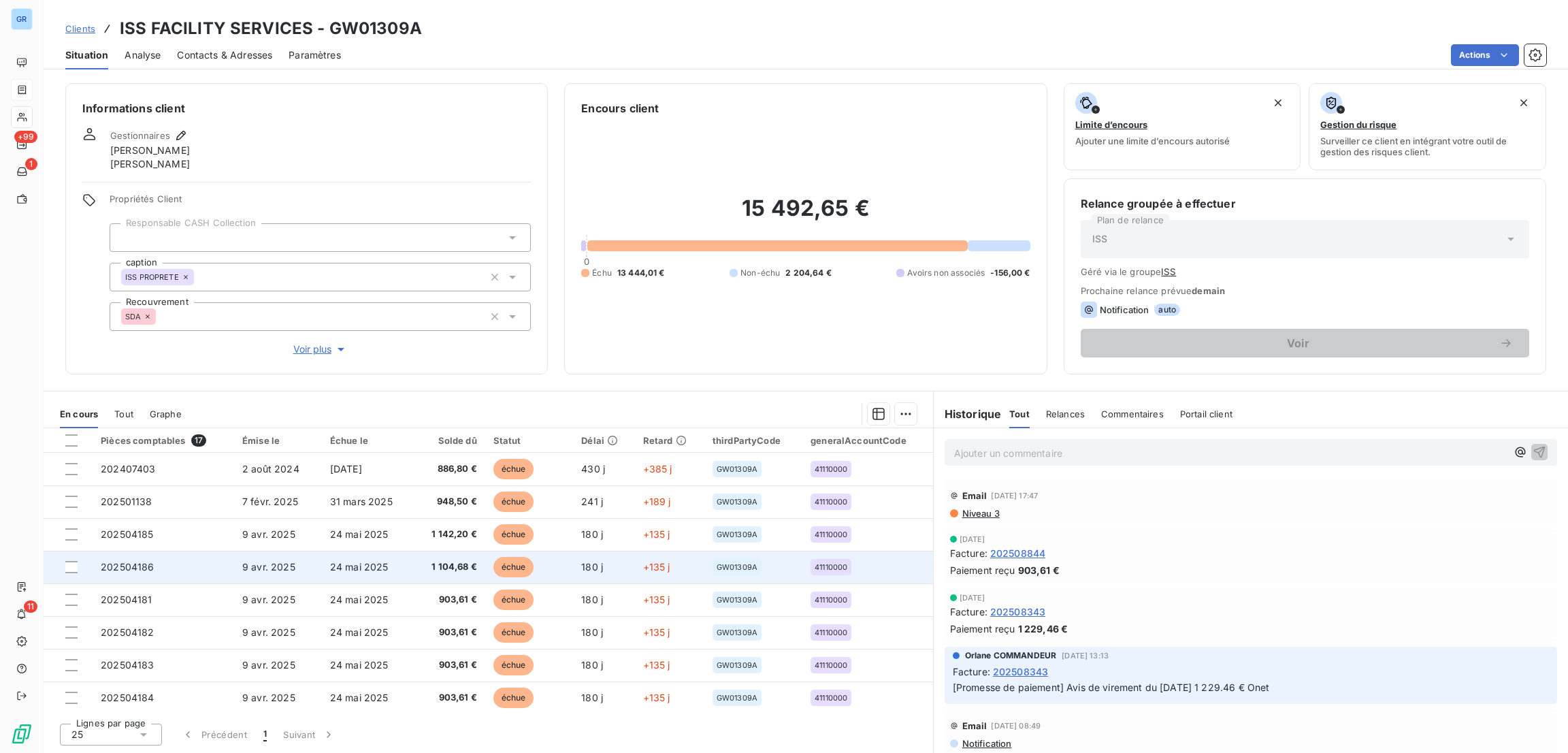
click at [925, 564] on td "41110000" at bounding box center [868, 567] width 131 height 33
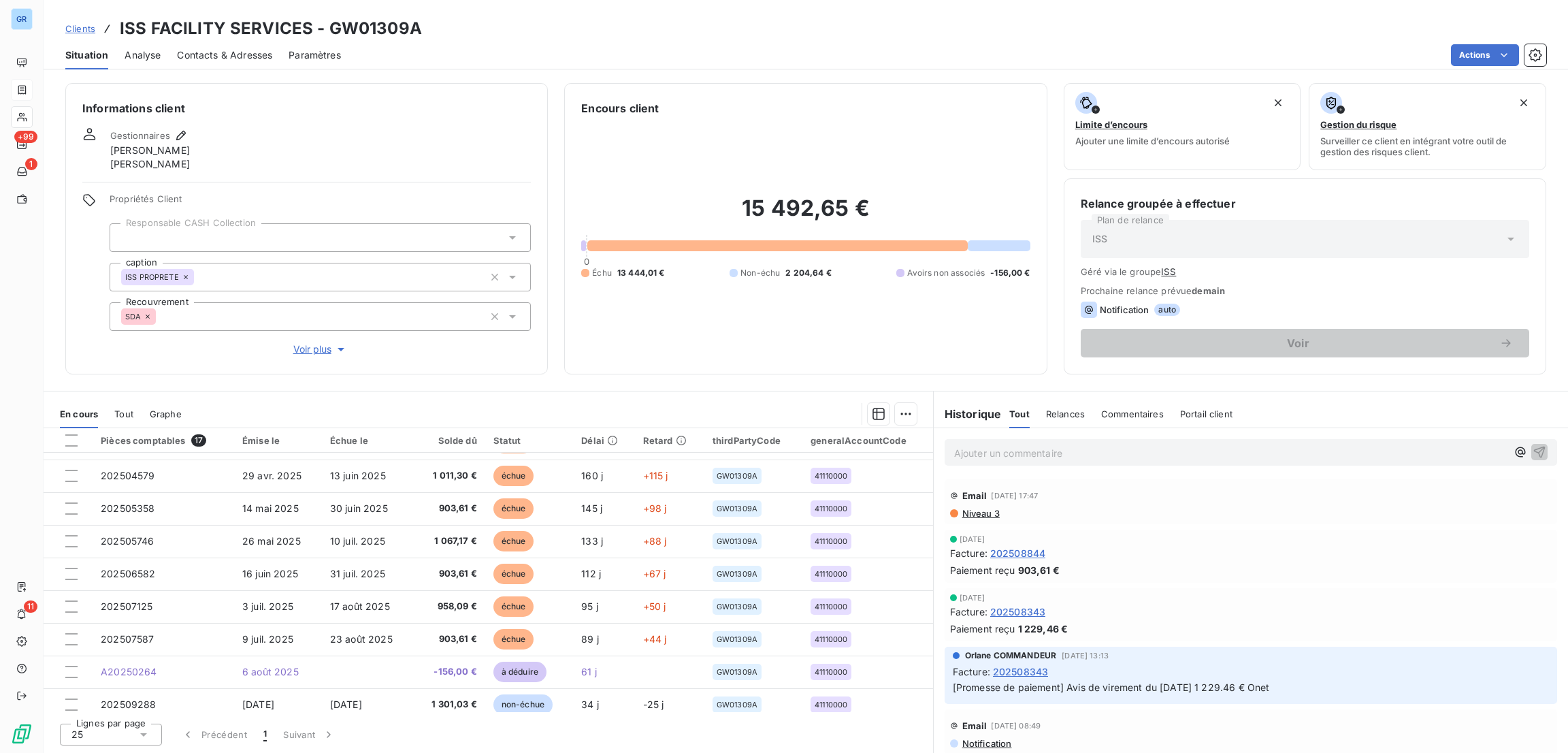
scroll to position [297, 0]
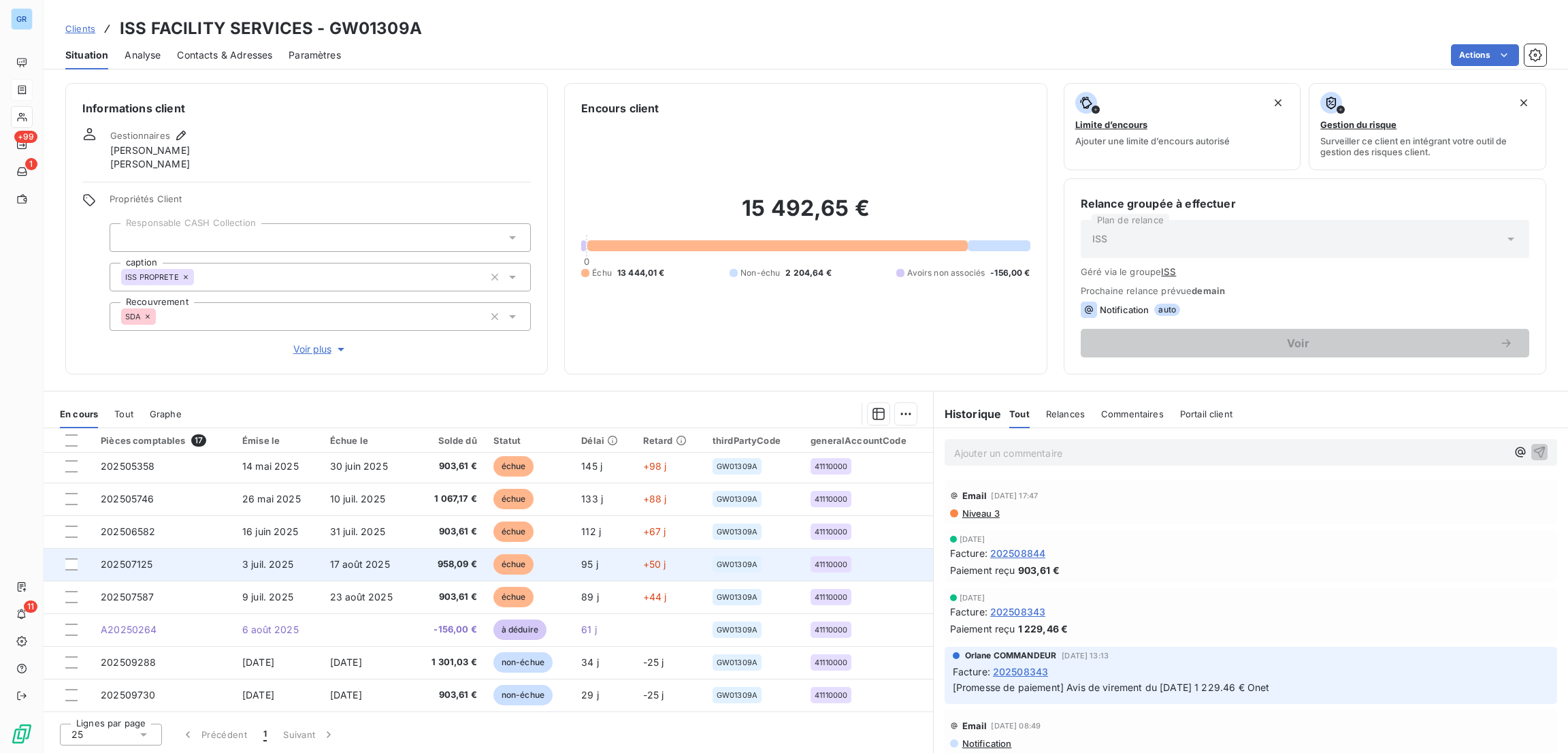
click at [508, 559] on span "échue" at bounding box center [513, 564] width 40 height 21
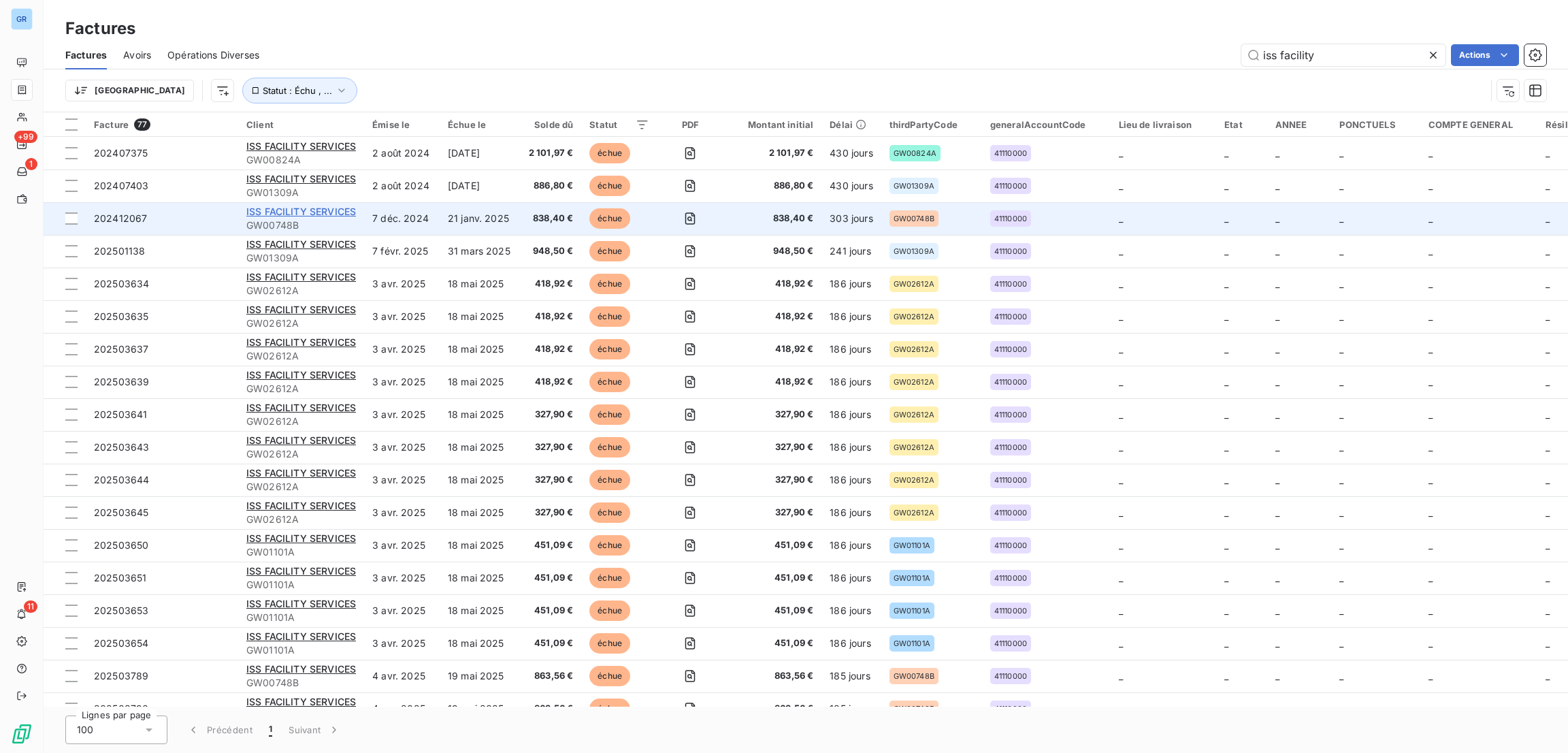
click at [303, 214] on span "ISS FACILITY SERVICES" at bounding box center [301, 211] width 109 height 11
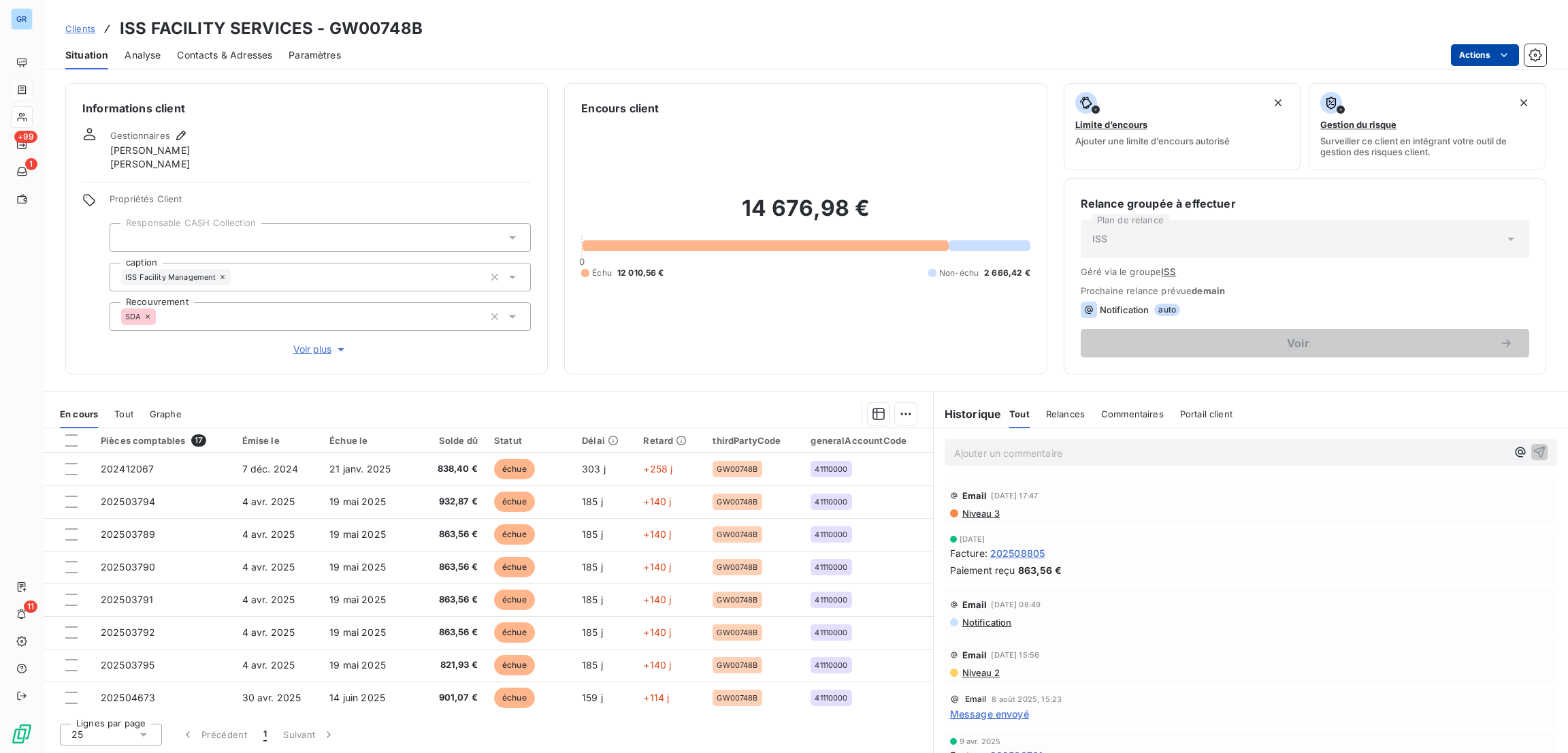
click at [1480, 51] on html "GR +99 1 11 Clients ISS FACILITY SERVICES - GW00748B Situation Analyse Contacts…" at bounding box center [784, 376] width 1568 height 753
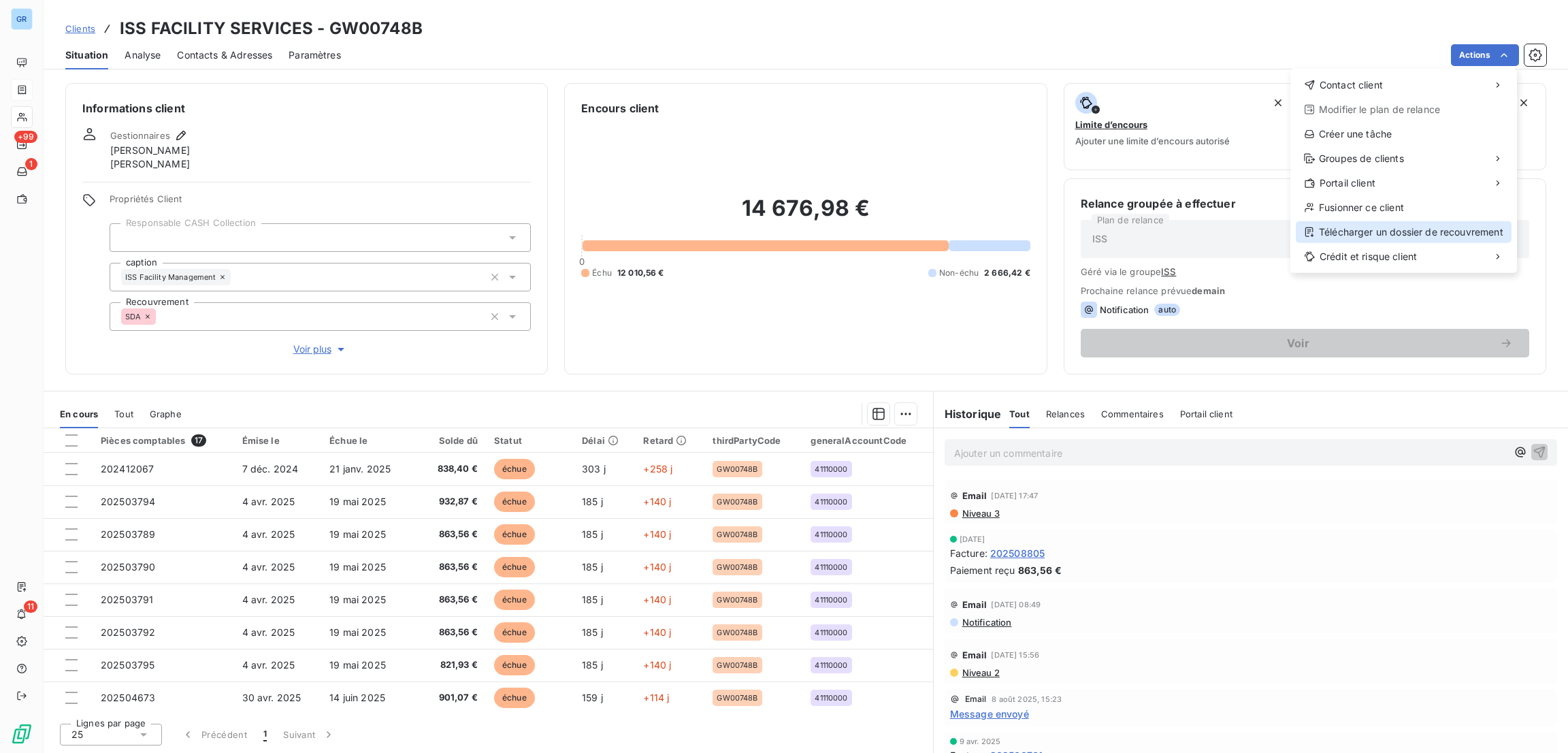
click at [1382, 228] on div "Télécharger un dossier de recouvrement" at bounding box center [1404, 232] width 215 height 22
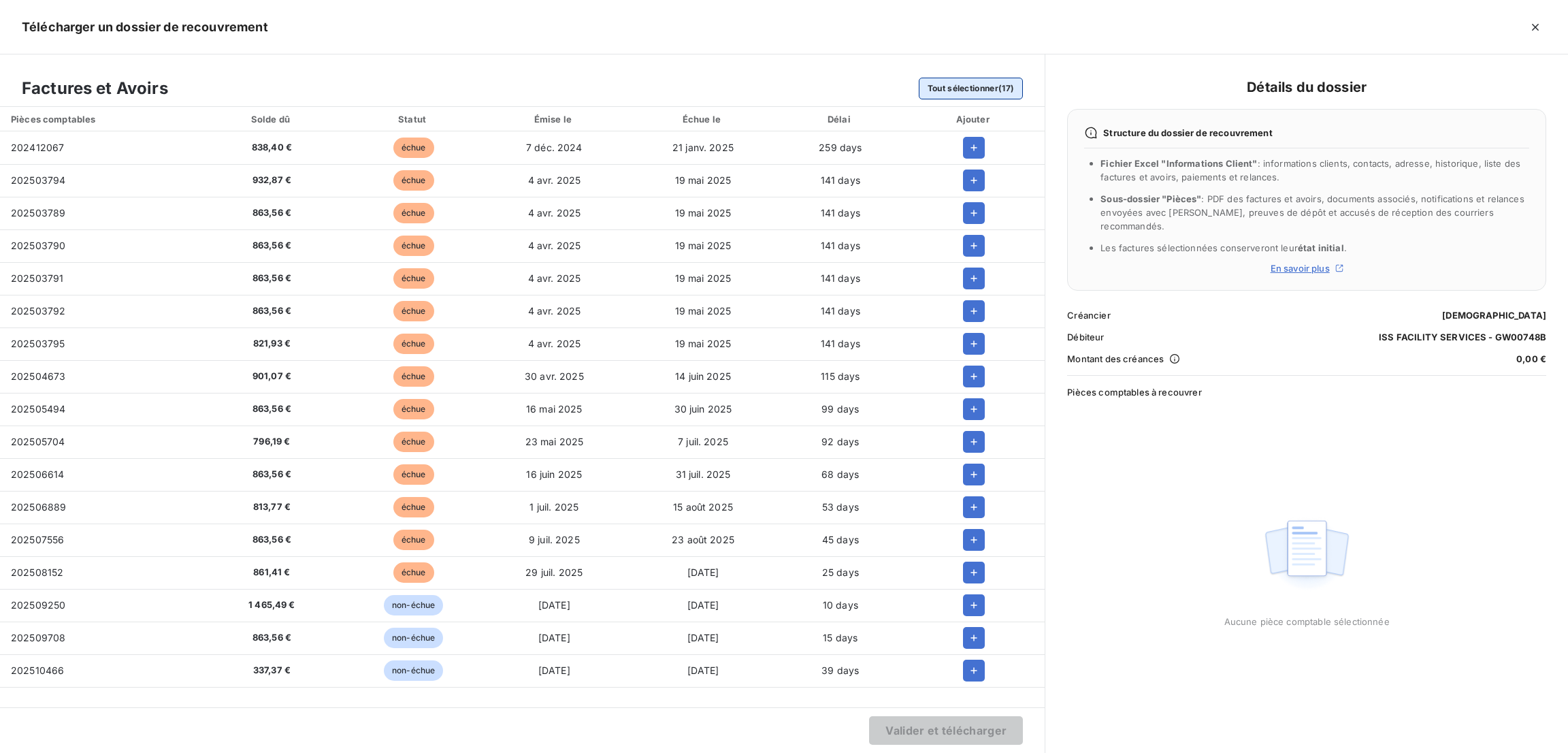
click at [959, 82] on button "Tout sélectionner (17)" at bounding box center [971, 89] width 105 height 22
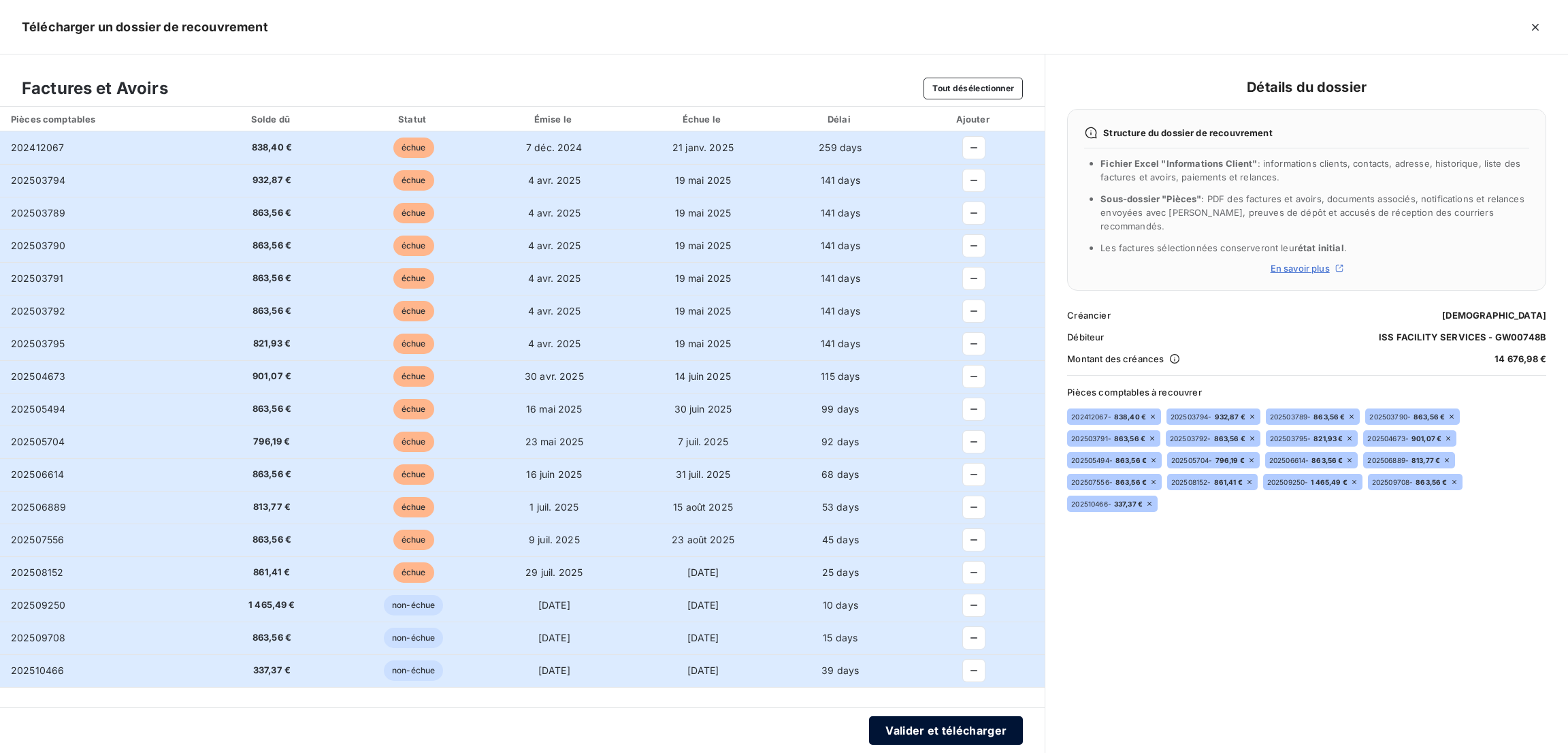
click at [971, 724] on button "Valider et télécharger" at bounding box center [946, 729] width 154 height 28
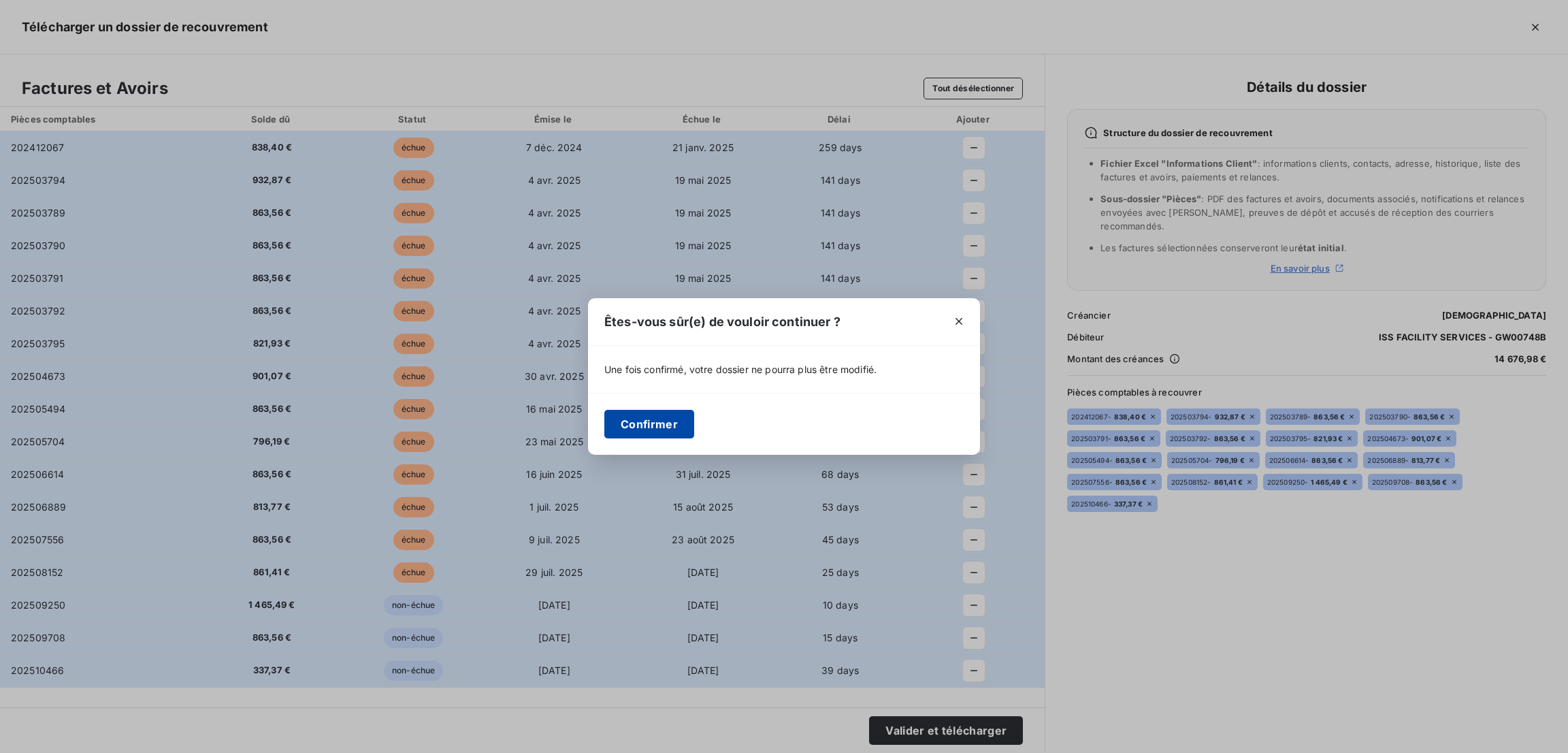
click at [635, 426] on button "Confirmer" at bounding box center [649, 423] width 90 height 28
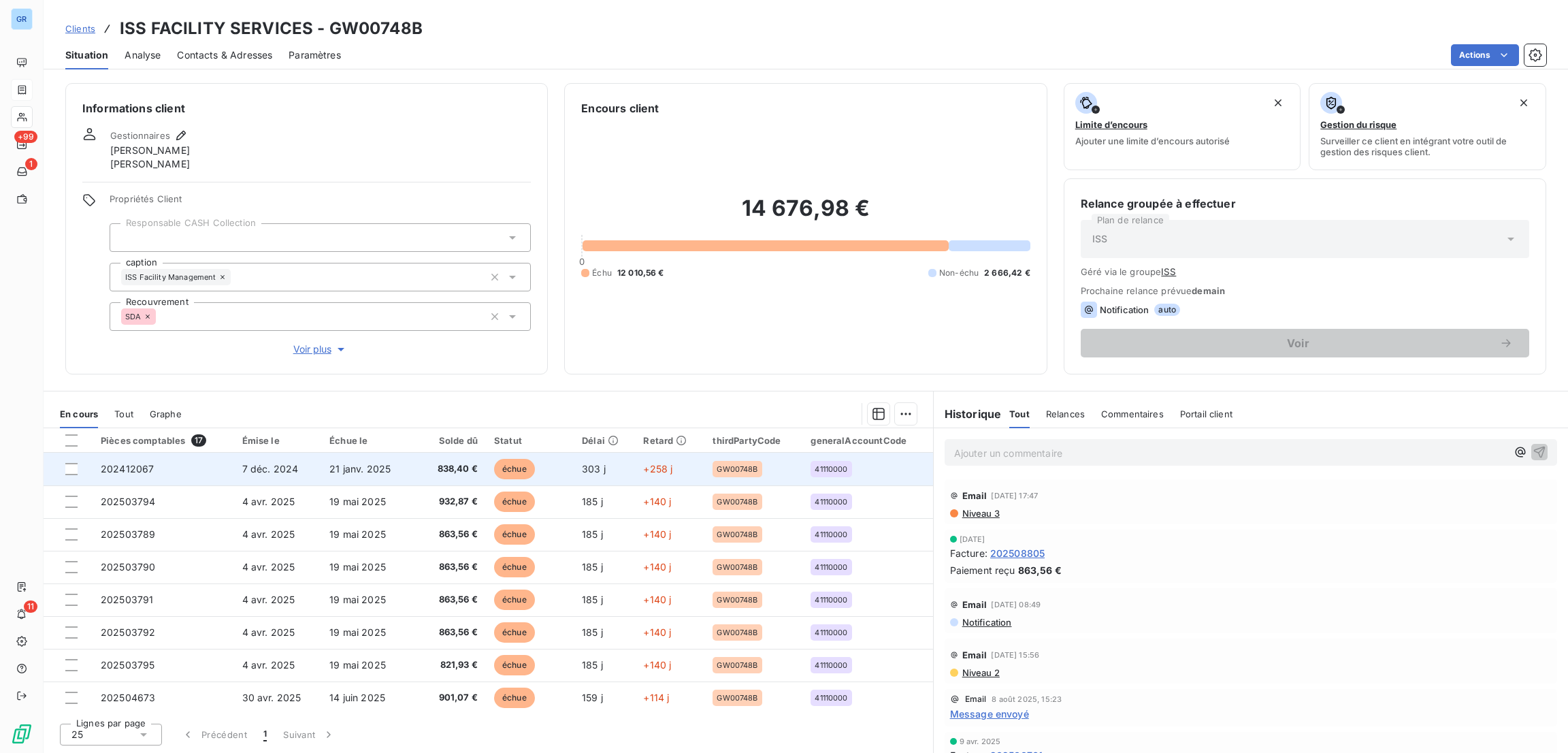
click at [798, 475] on td "GW00748B" at bounding box center [753, 469] width 98 height 33
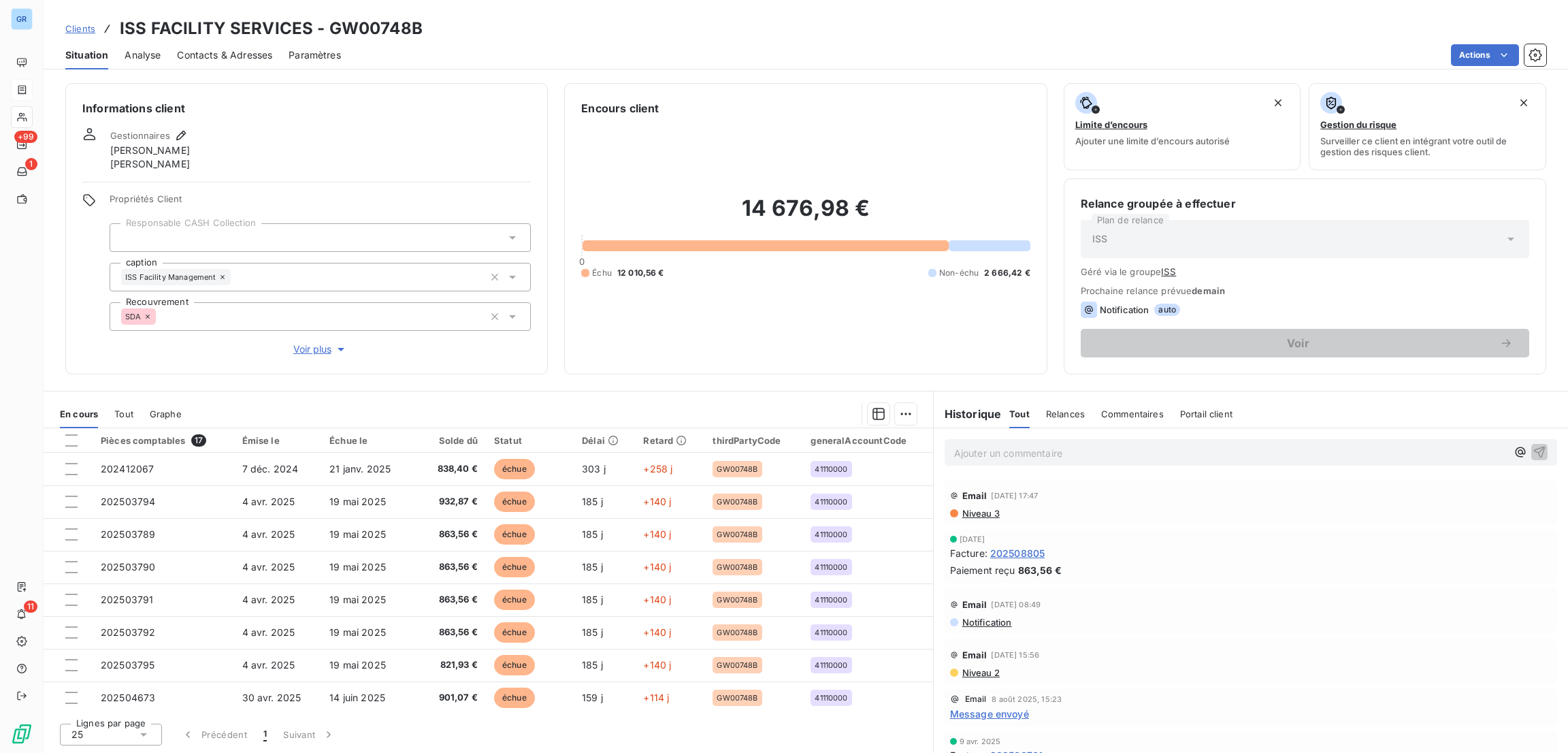
scroll to position [297, 0]
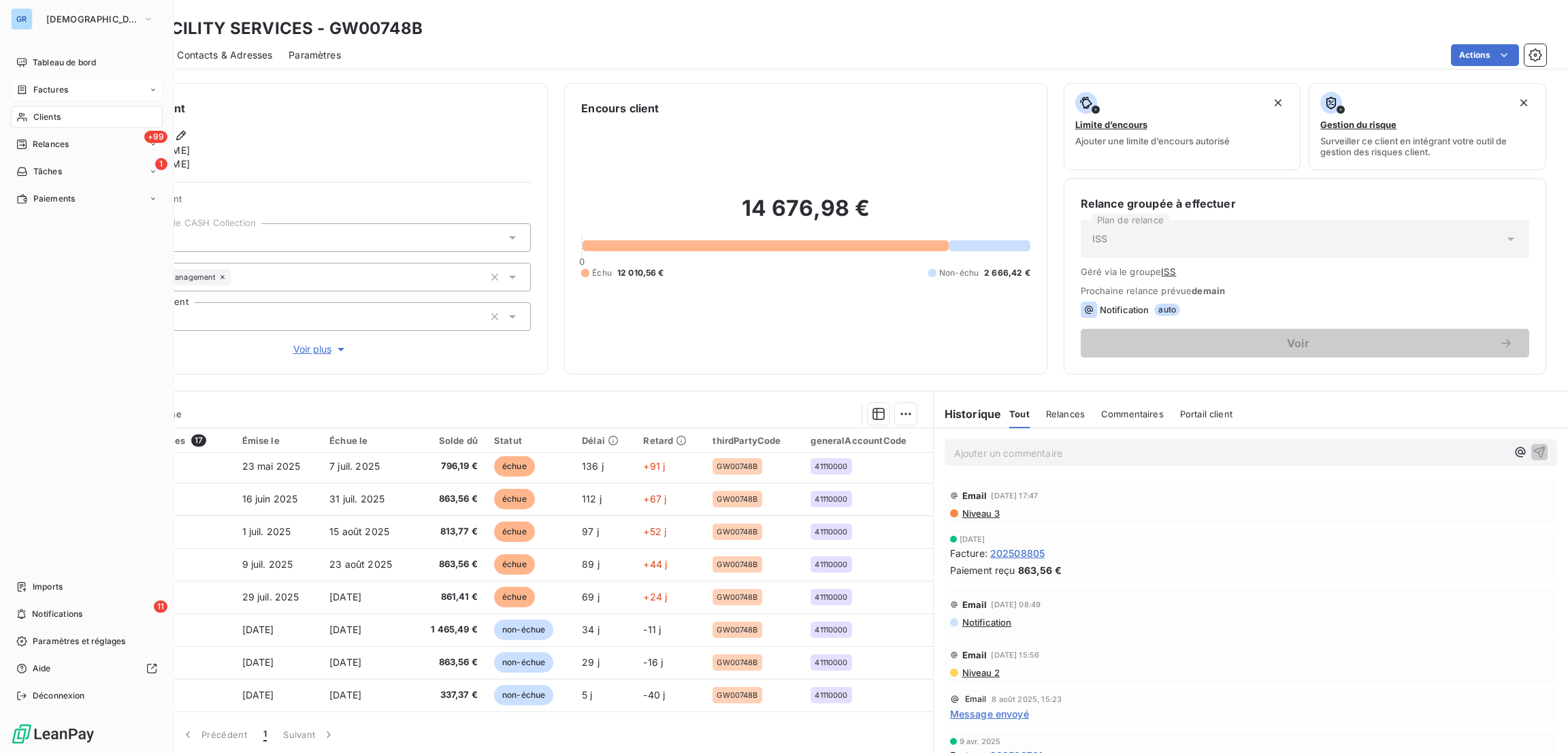
click at [57, 96] on div "Factures" at bounding box center [86, 89] width 152 height 22
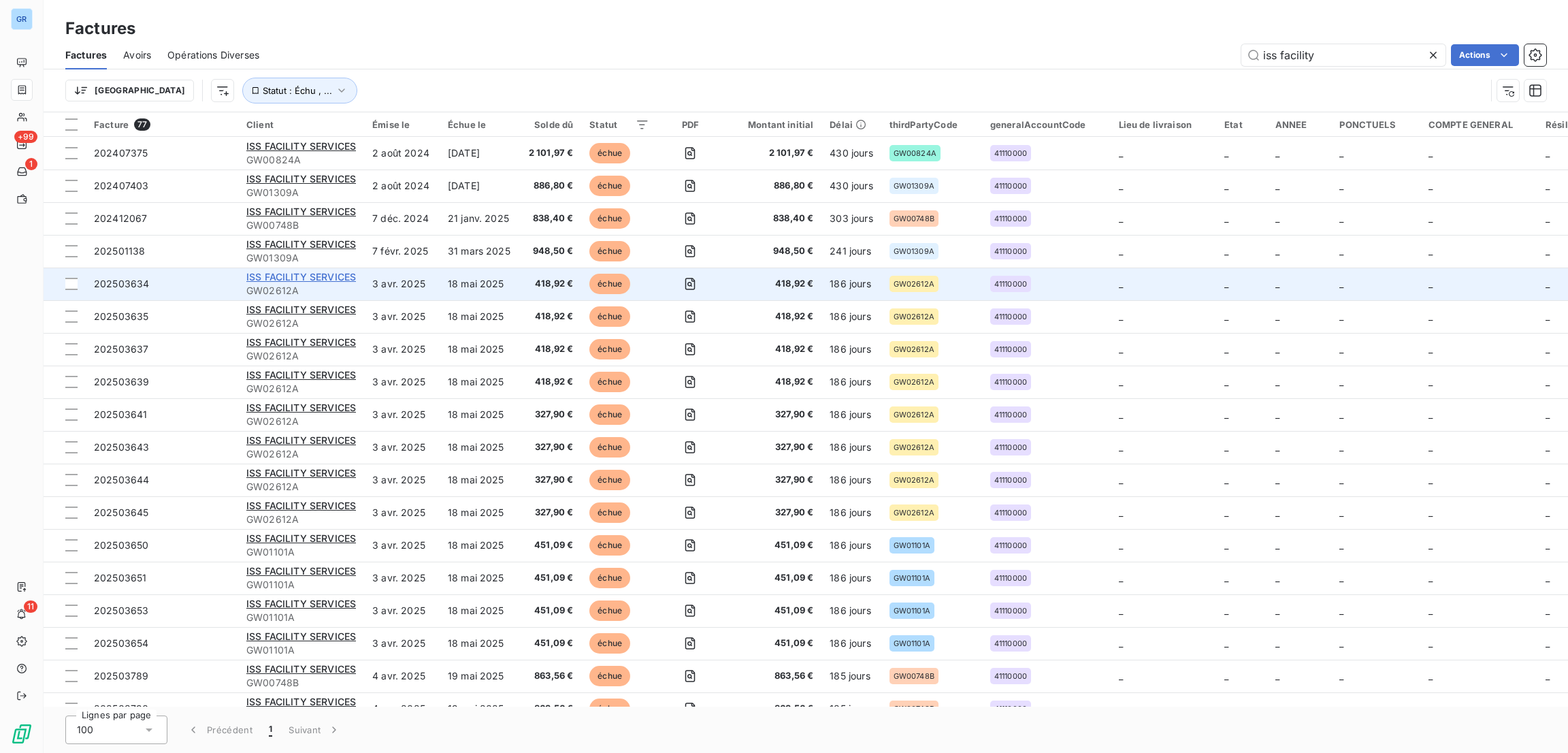
click at [312, 281] on span "ISS FACILITY SERVICES" at bounding box center [301, 276] width 109 height 11
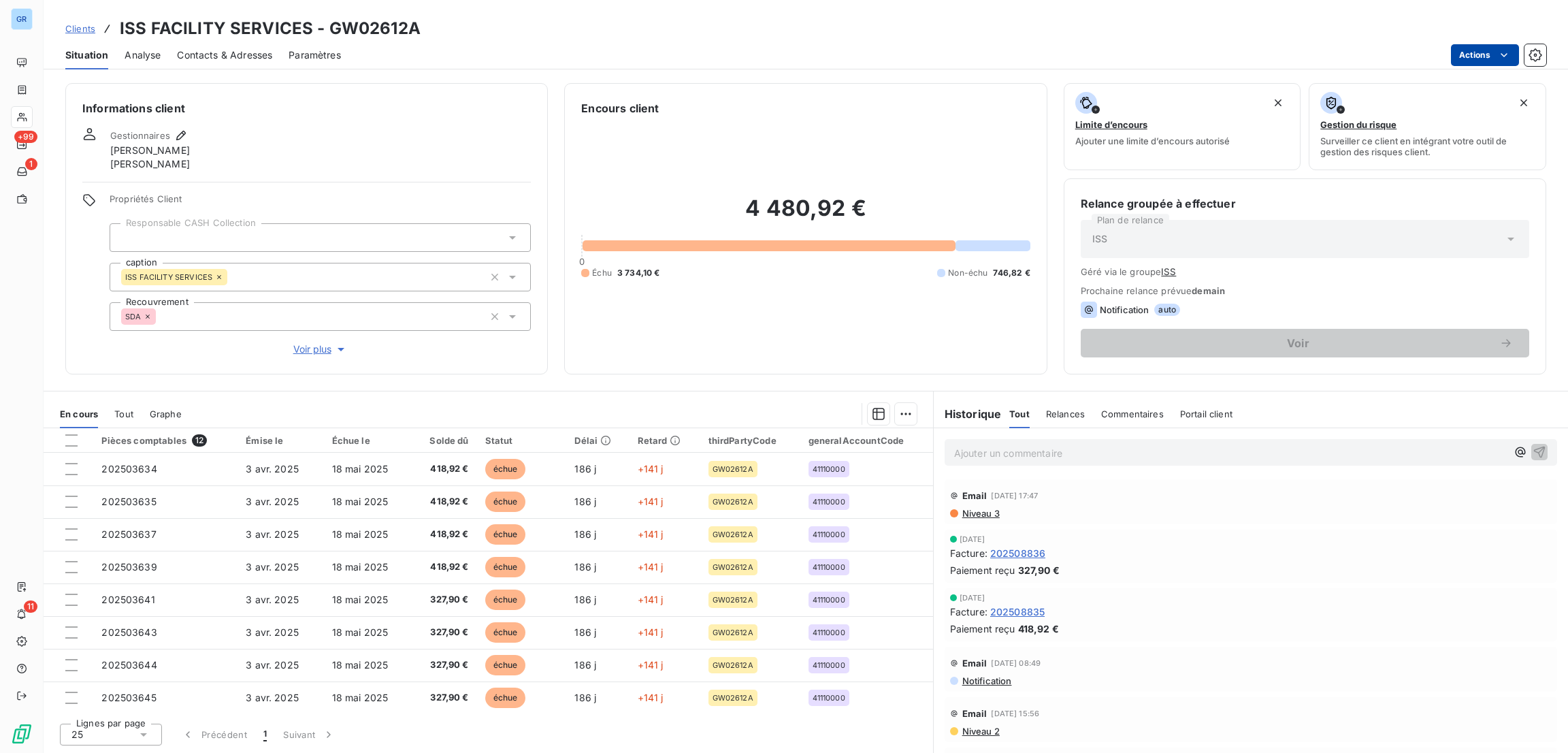
click at [1487, 60] on html "GR +99 1 11 Clients ISS FACILITY SERVICES - GW02612A Situation Analyse Contacts…" at bounding box center [784, 376] width 1568 height 753
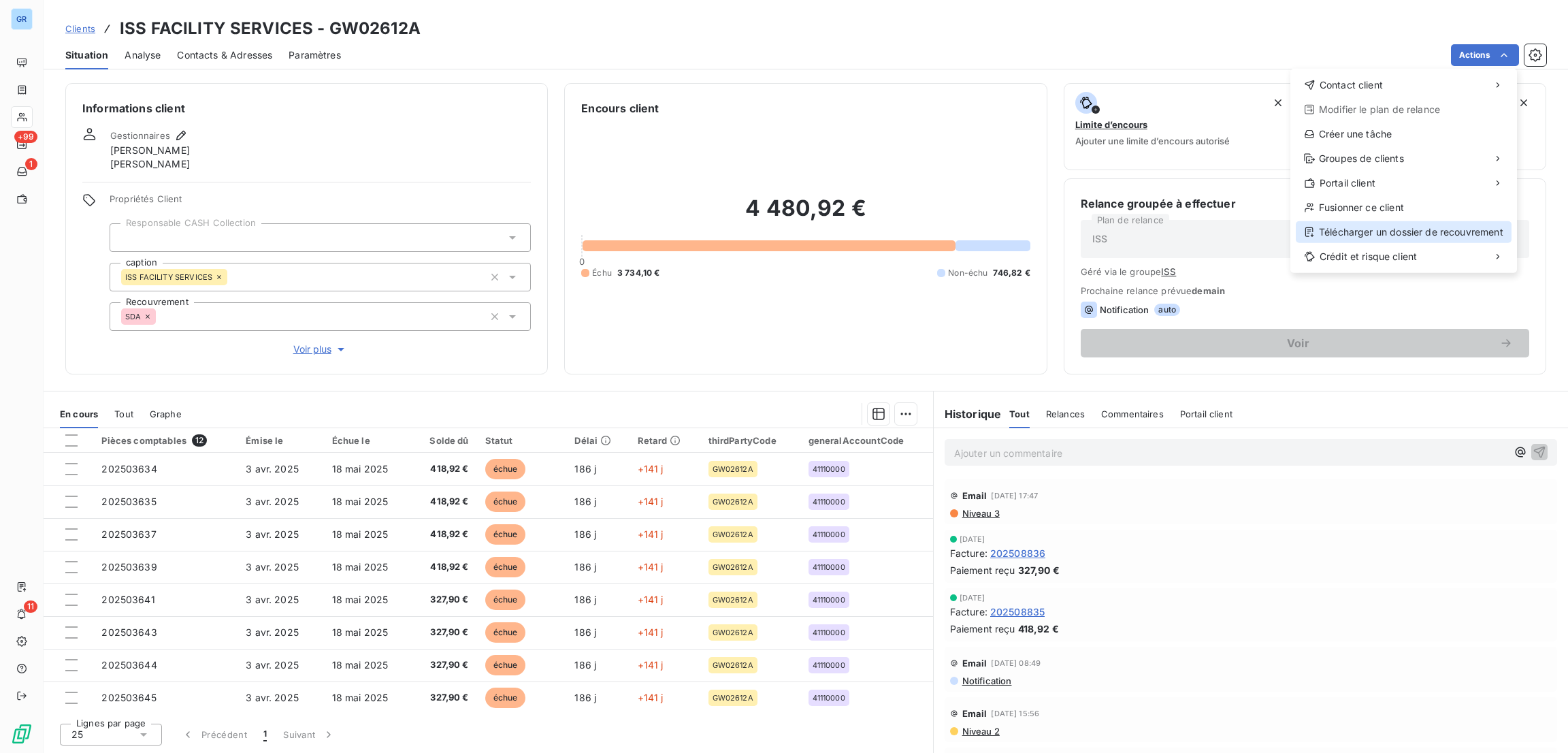
click at [1363, 228] on div "Télécharger un dossier de recouvrement" at bounding box center [1404, 232] width 215 height 22
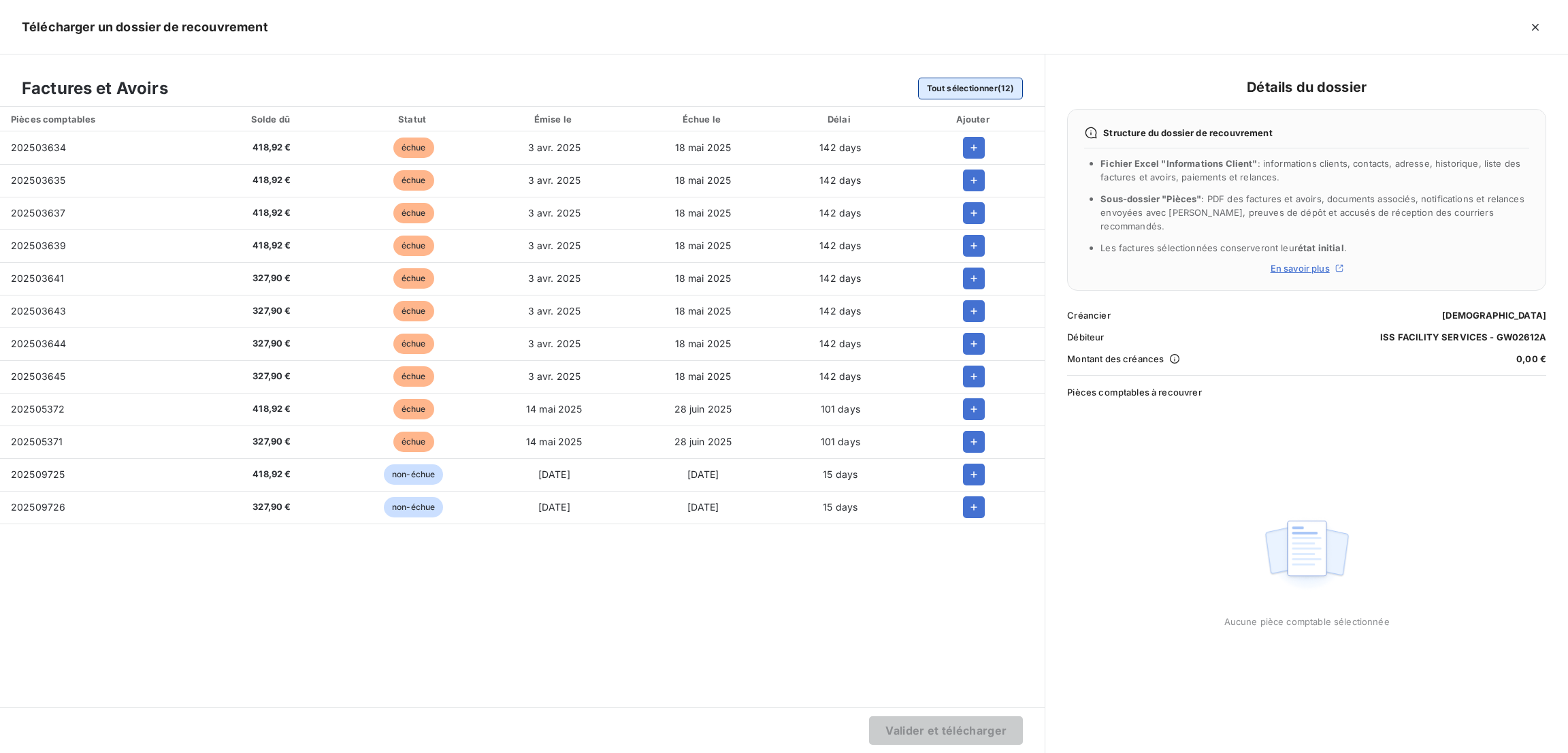
click at [984, 86] on button "Tout sélectionner (12)" at bounding box center [971, 89] width 105 height 22
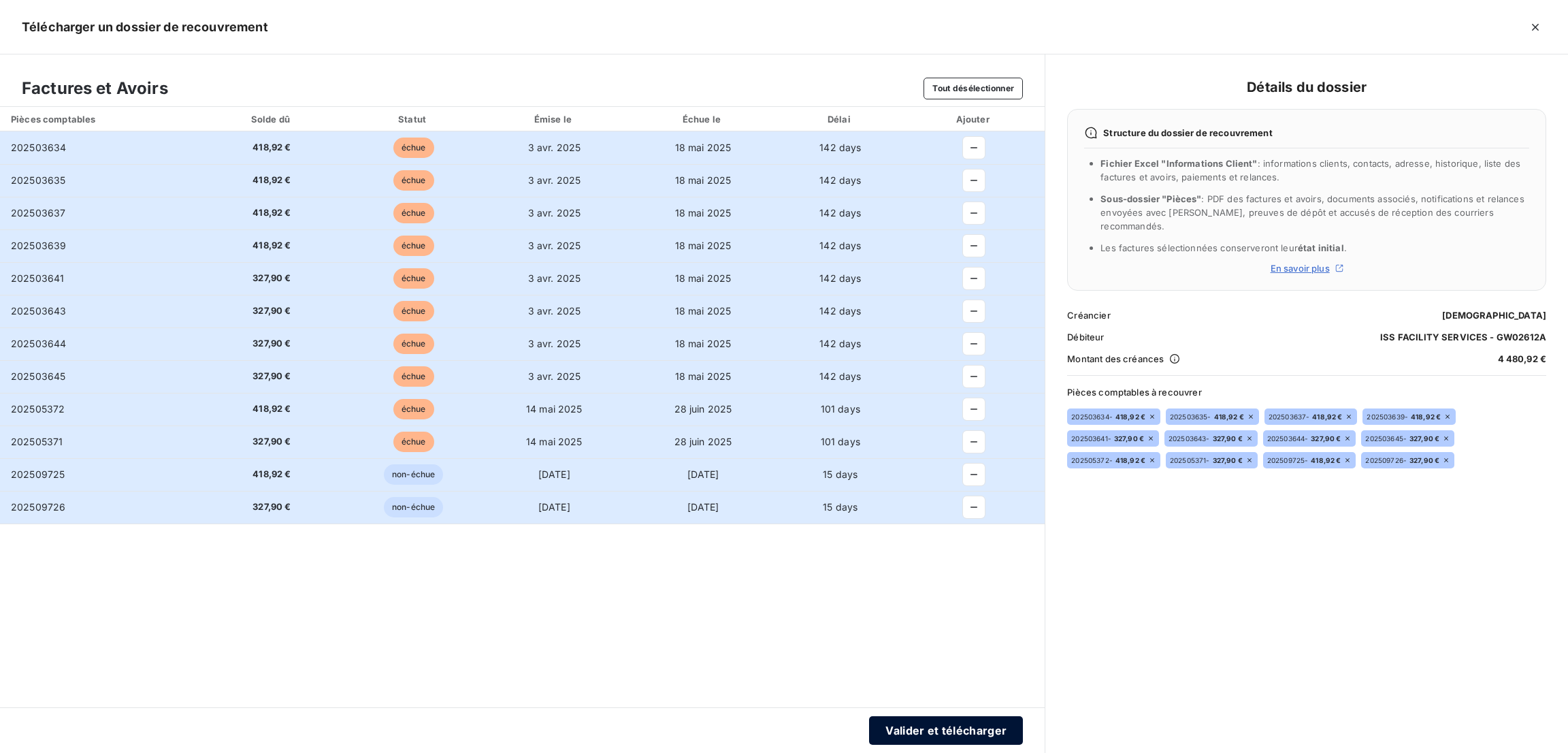
click at [946, 743] on button "Valider et télécharger" at bounding box center [946, 729] width 154 height 28
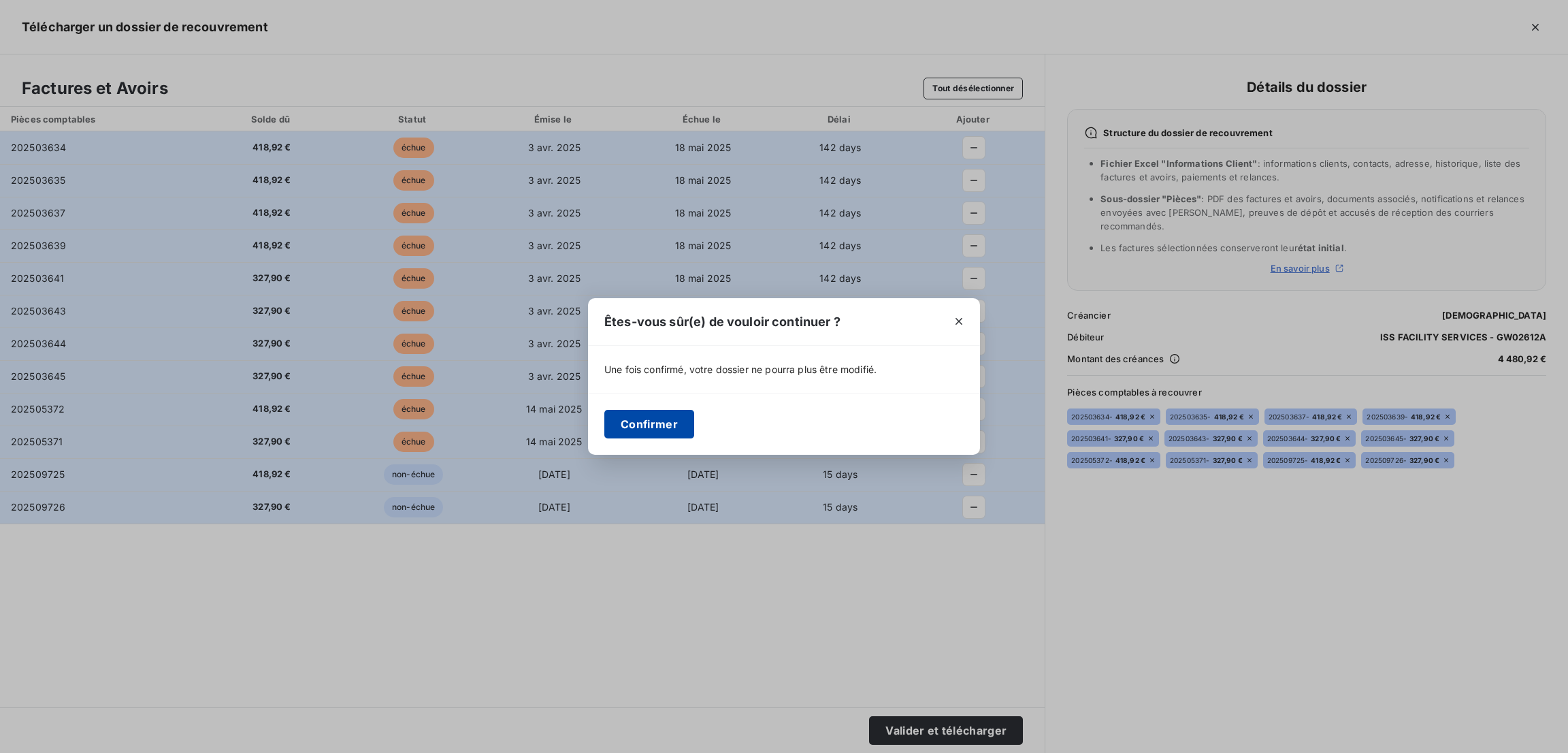
click at [661, 434] on button "Confirmer" at bounding box center [649, 423] width 90 height 28
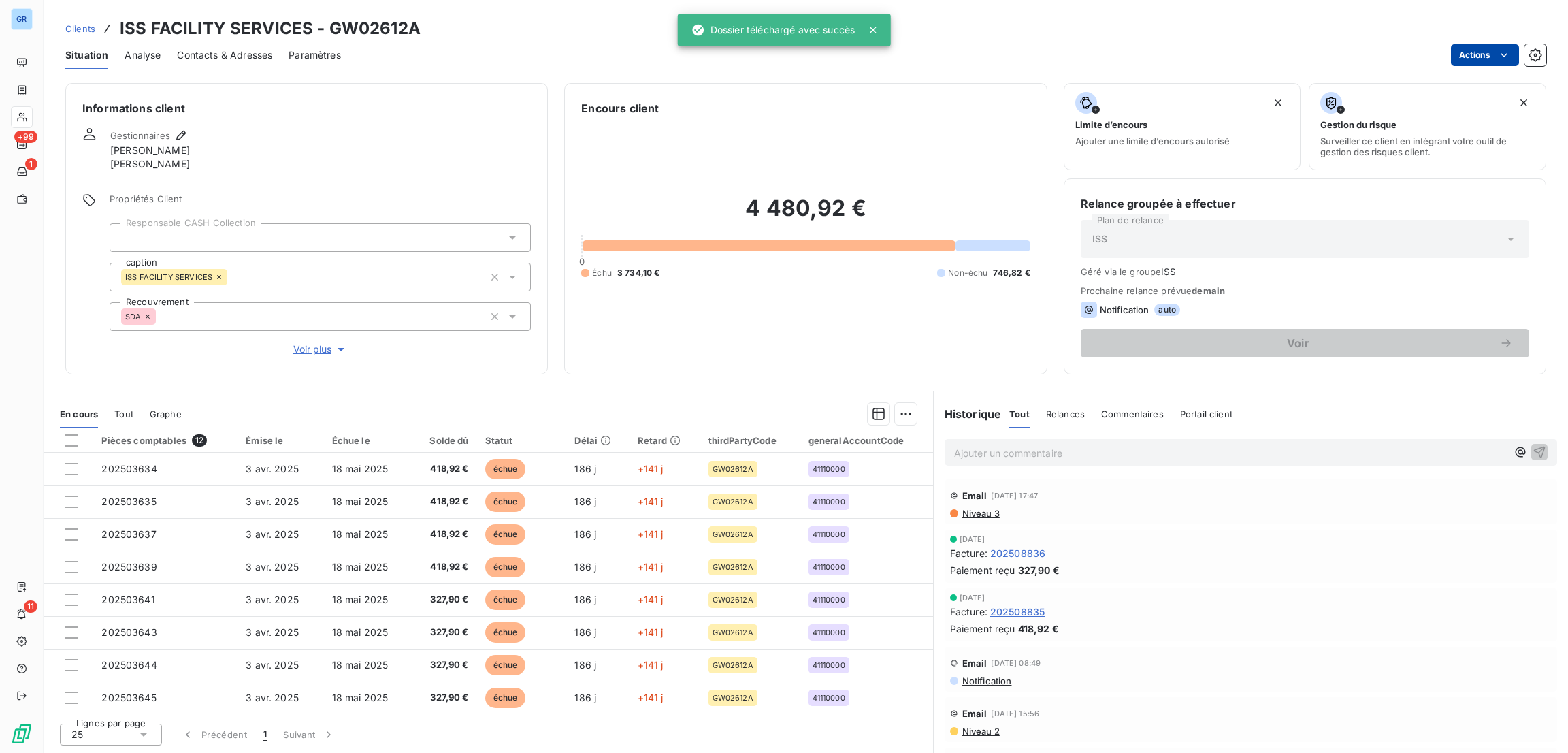
click at [1471, 54] on html "GR +99 1 11 Clients ISS FACILITY SERVICES - GW02612A Situation Analyse Contacts…" at bounding box center [784, 376] width 1568 height 753
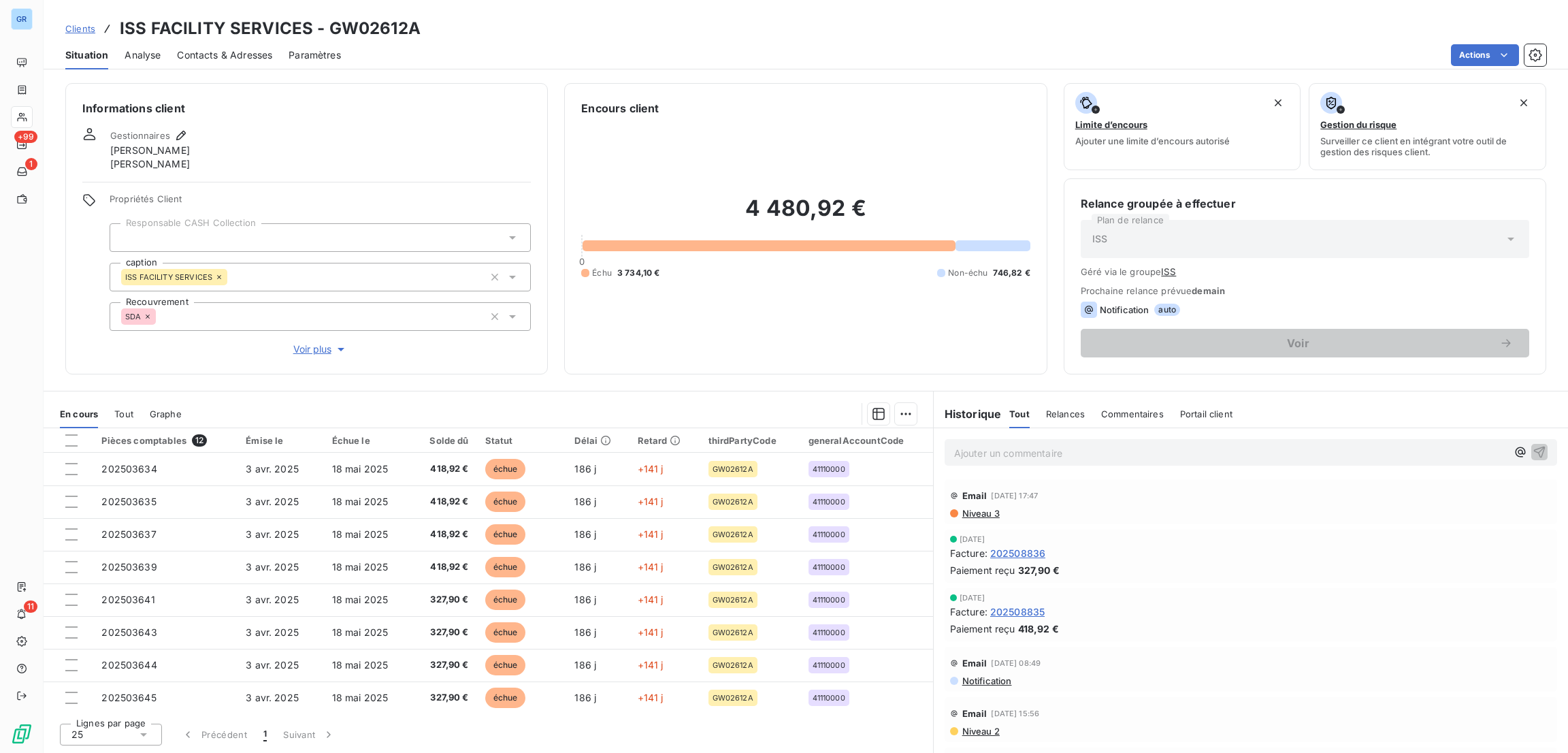
drag, startPoint x: 418, startPoint y: 25, endPoint x: 325, endPoint y: 33, distance: 93.3
click at [325, 33] on html "GR +99 1 11 Clients ISS FACILITY SERVICES - GW02612A Situation Analyse Contacts…" at bounding box center [784, 376] width 1568 height 753
drag, startPoint x: 411, startPoint y: 28, endPoint x: 325, endPoint y: 25, distance: 86.1
click at [325, 25] on h3 "ISS FACILITY SERVICES - GW02612A" at bounding box center [270, 28] width 301 height 24
copy h3 "GW02612A"
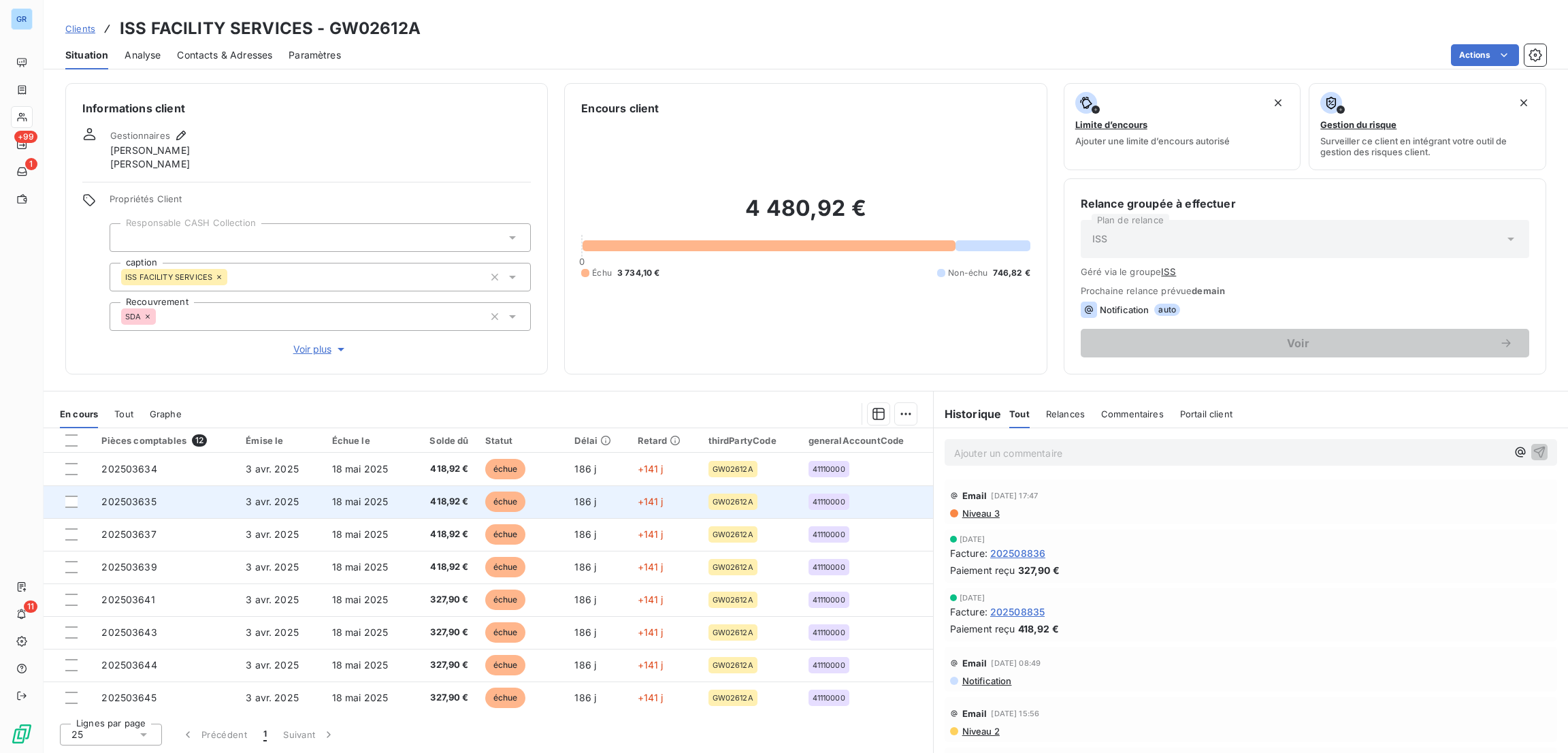
click at [503, 499] on span "échue" at bounding box center [505, 501] width 40 height 21
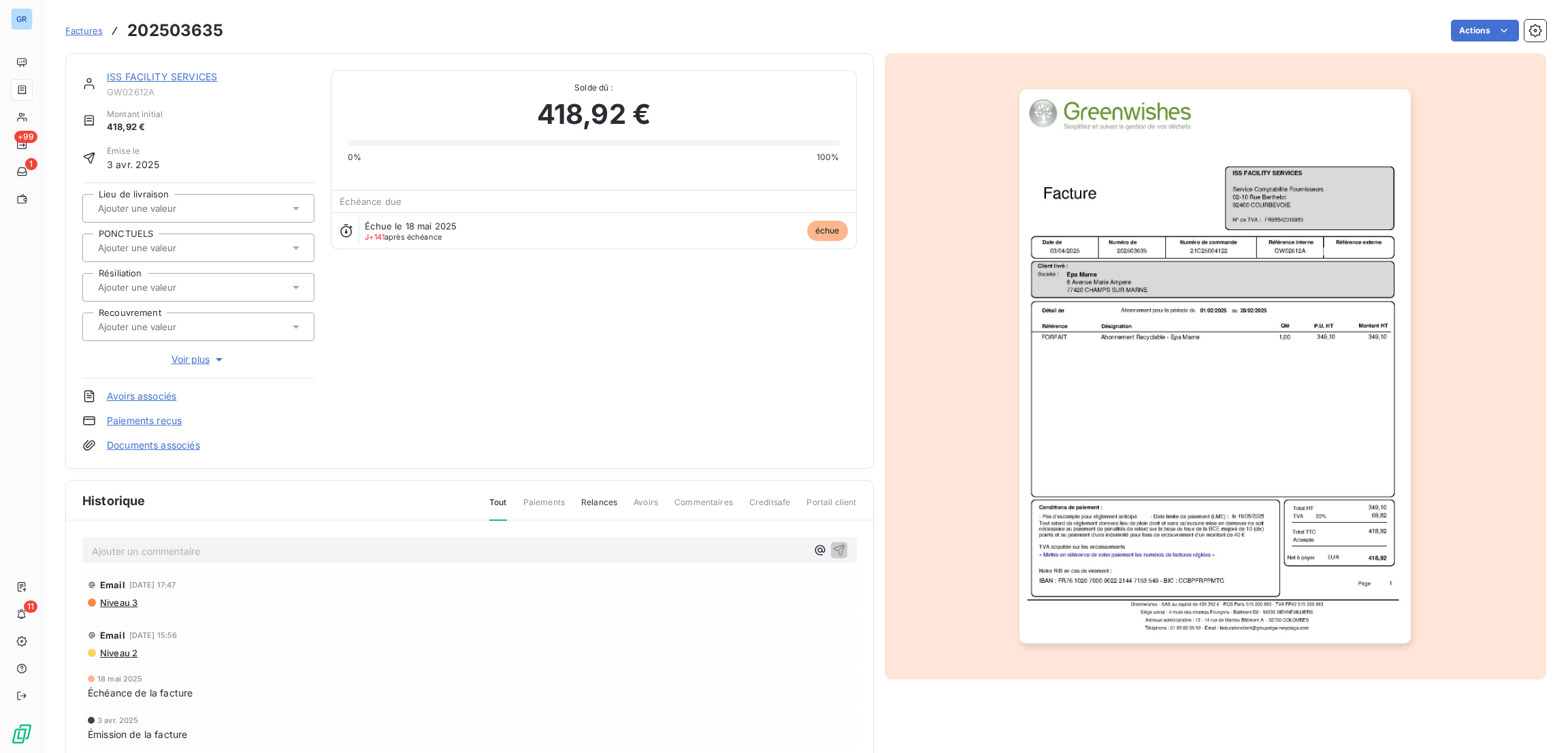
click at [1207, 254] on img "button" at bounding box center [1215, 366] width 391 height 554
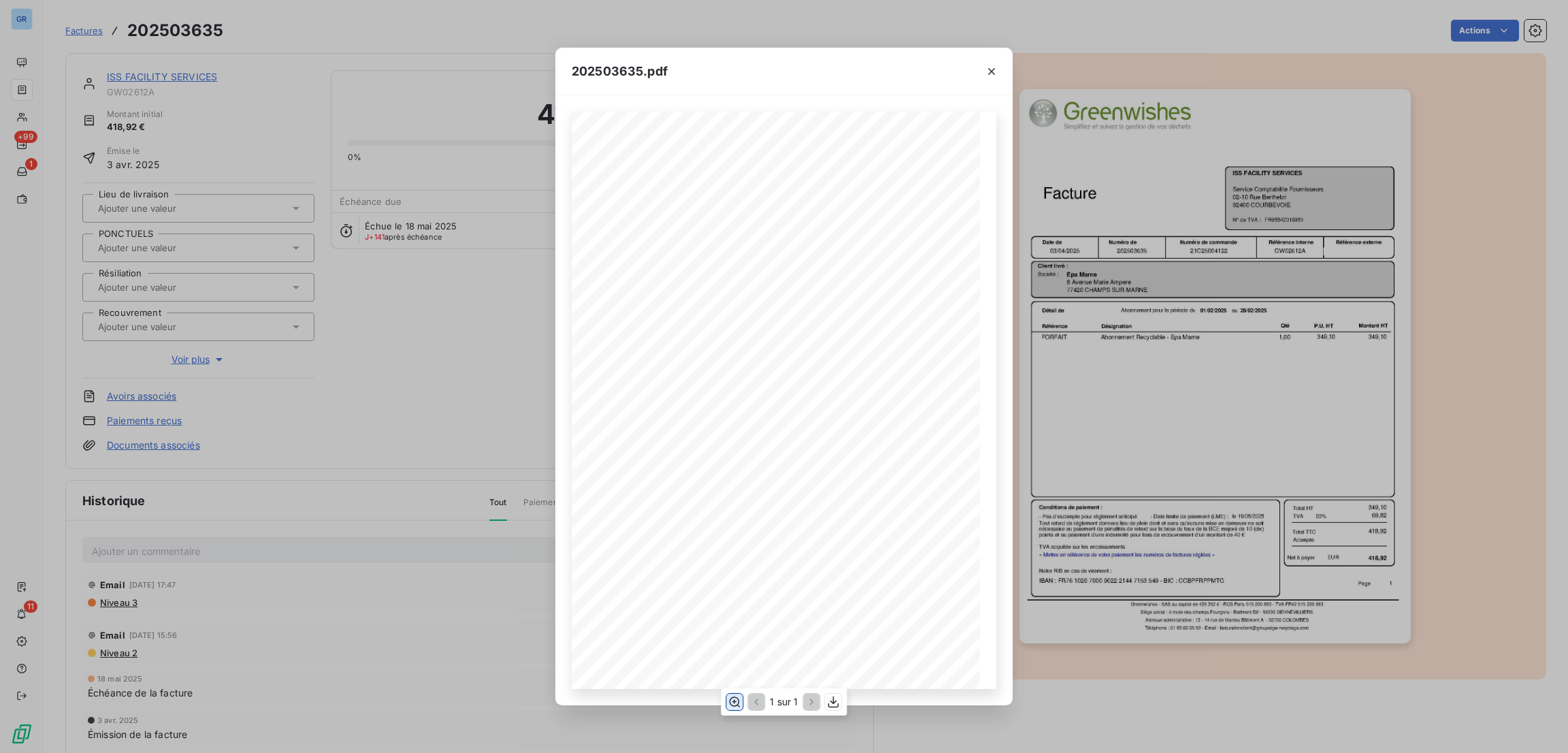
click at [732, 702] on icon "button" at bounding box center [735, 701] width 11 height 10
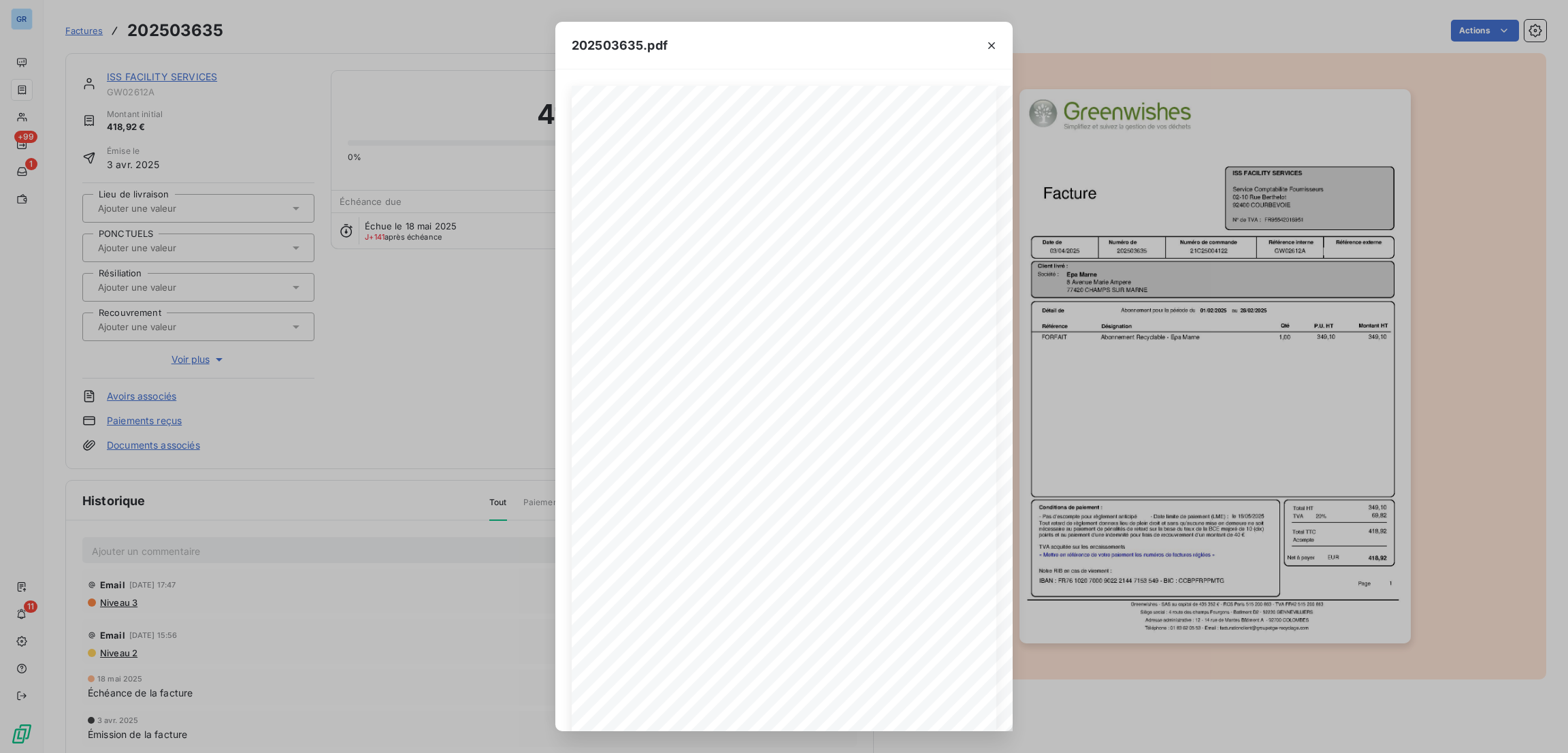
click at [356, 340] on div "202503635.pdf Référence interne Numéro de Date de Numéro de commande Référence …" at bounding box center [784, 376] width 1568 height 753
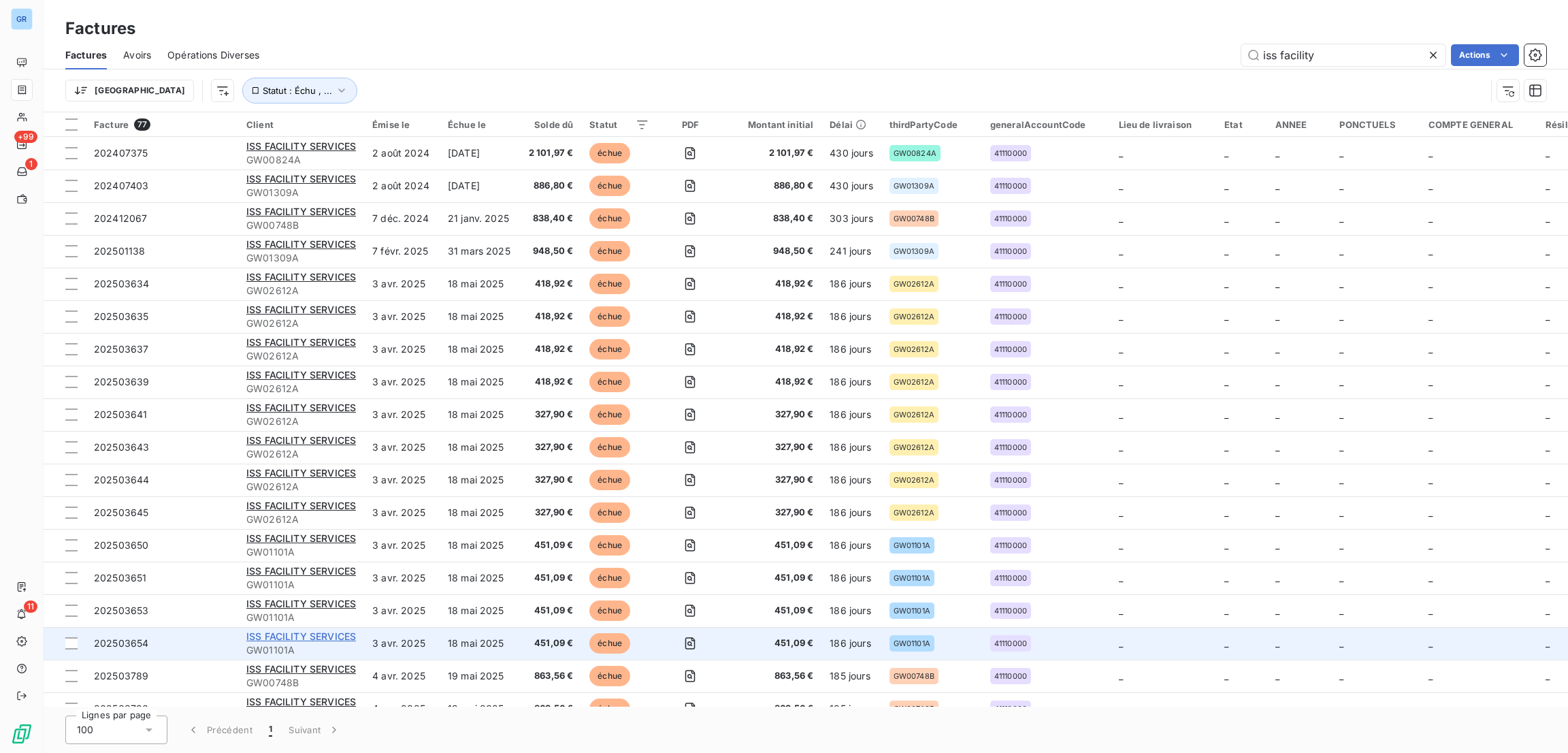
click at [316, 640] on span "ISS FACILITY SERVICES" at bounding box center [301, 635] width 109 height 11
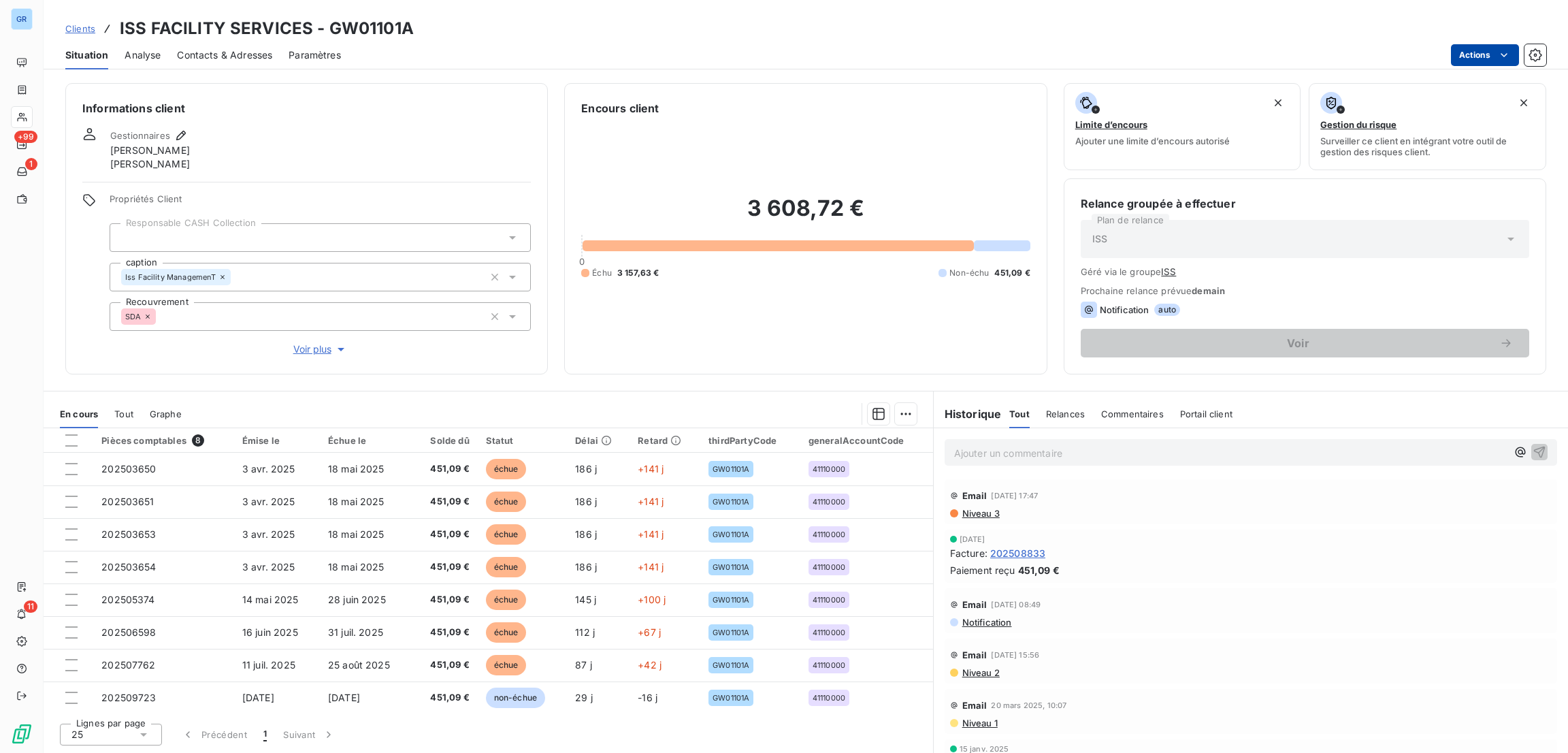
click at [1479, 57] on html "GR +99 1 11 Clients ISS FACILITY SERVICES - GW01101A Situation Analyse Contacts…" at bounding box center [784, 376] width 1568 height 753
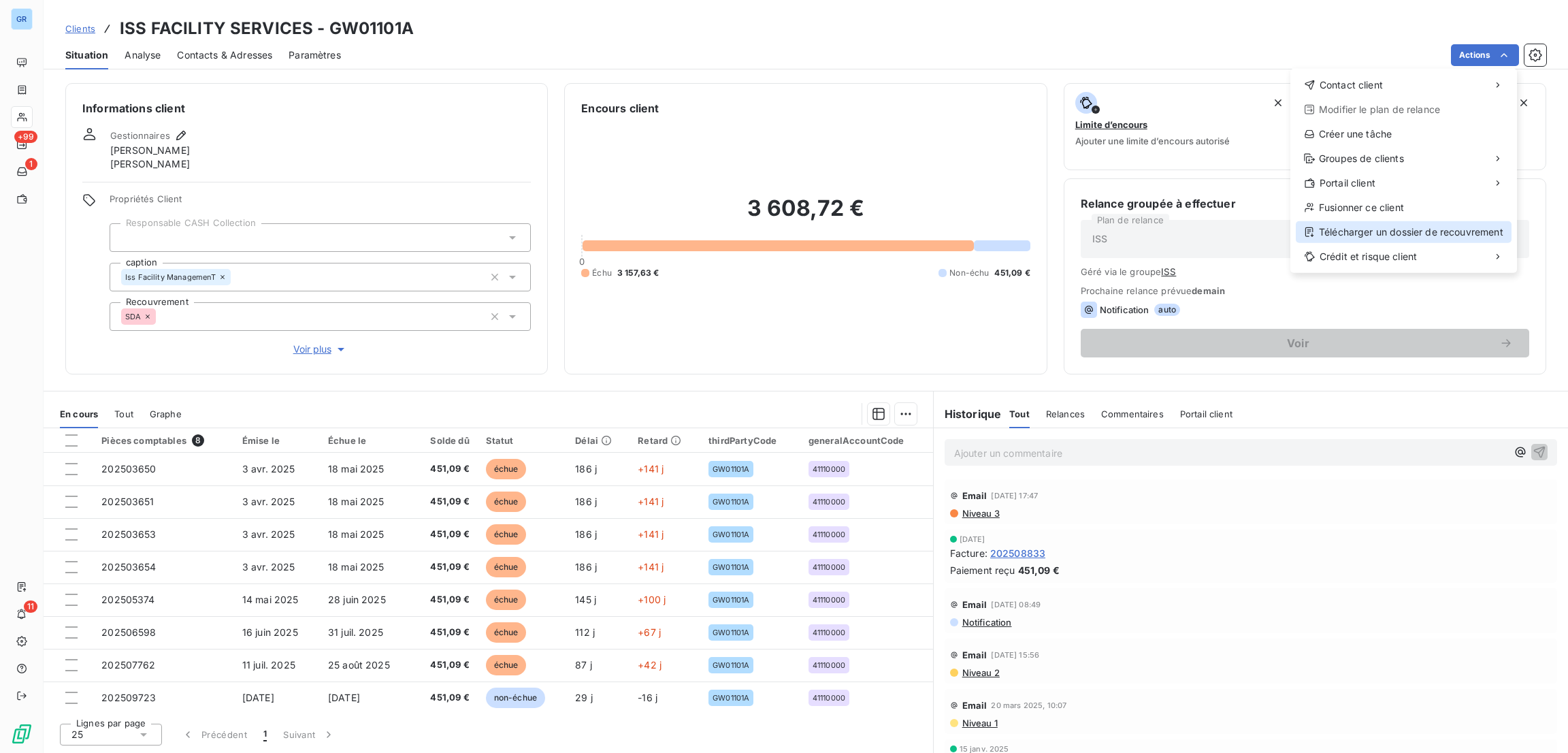
click at [1353, 234] on div "Télécharger un dossier de recouvrement" at bounding box center [1404, 232] width 215 height 22
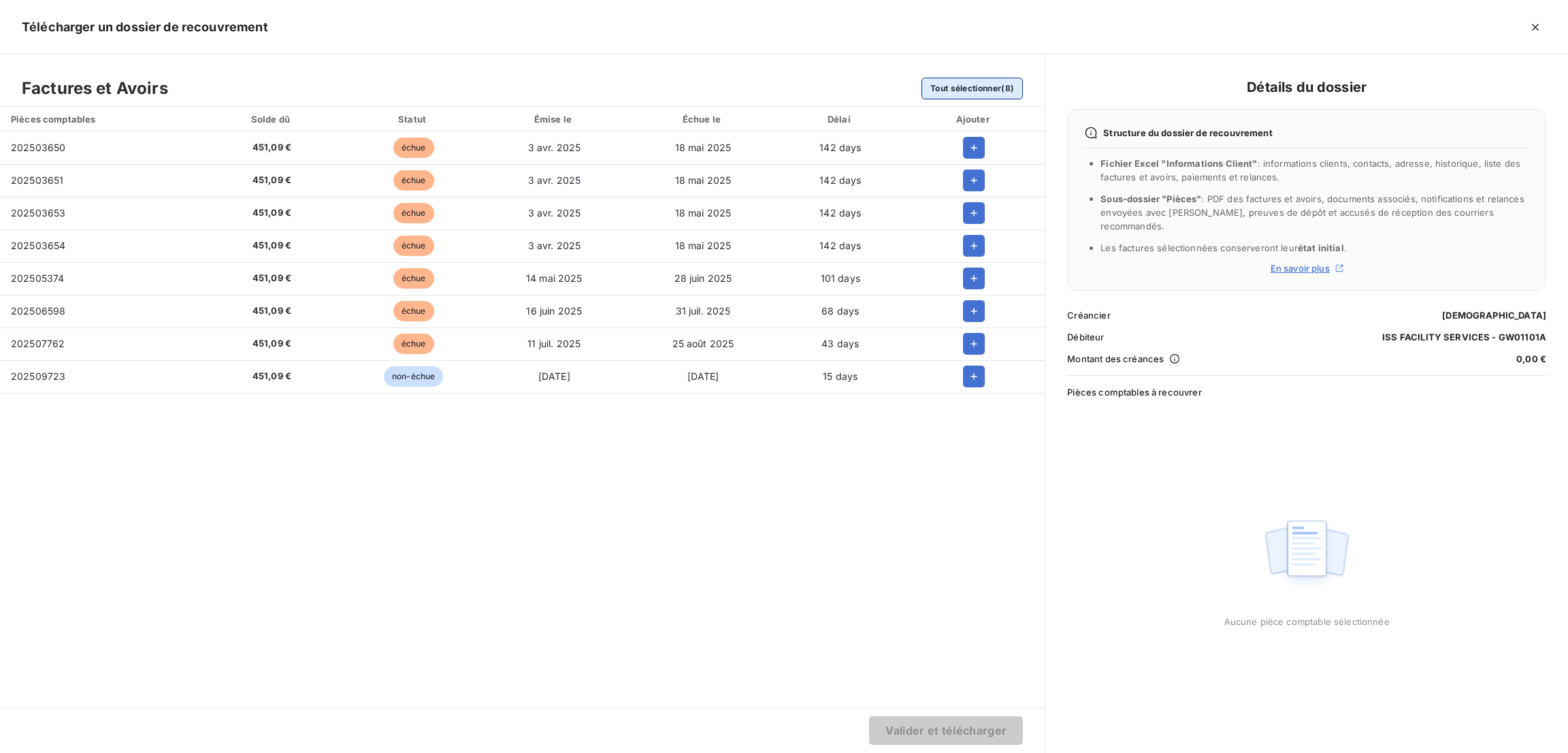
click at [953, 86] on button "Tout sélectionner (8)" at bounding box center [972, 89] width 102 height 22
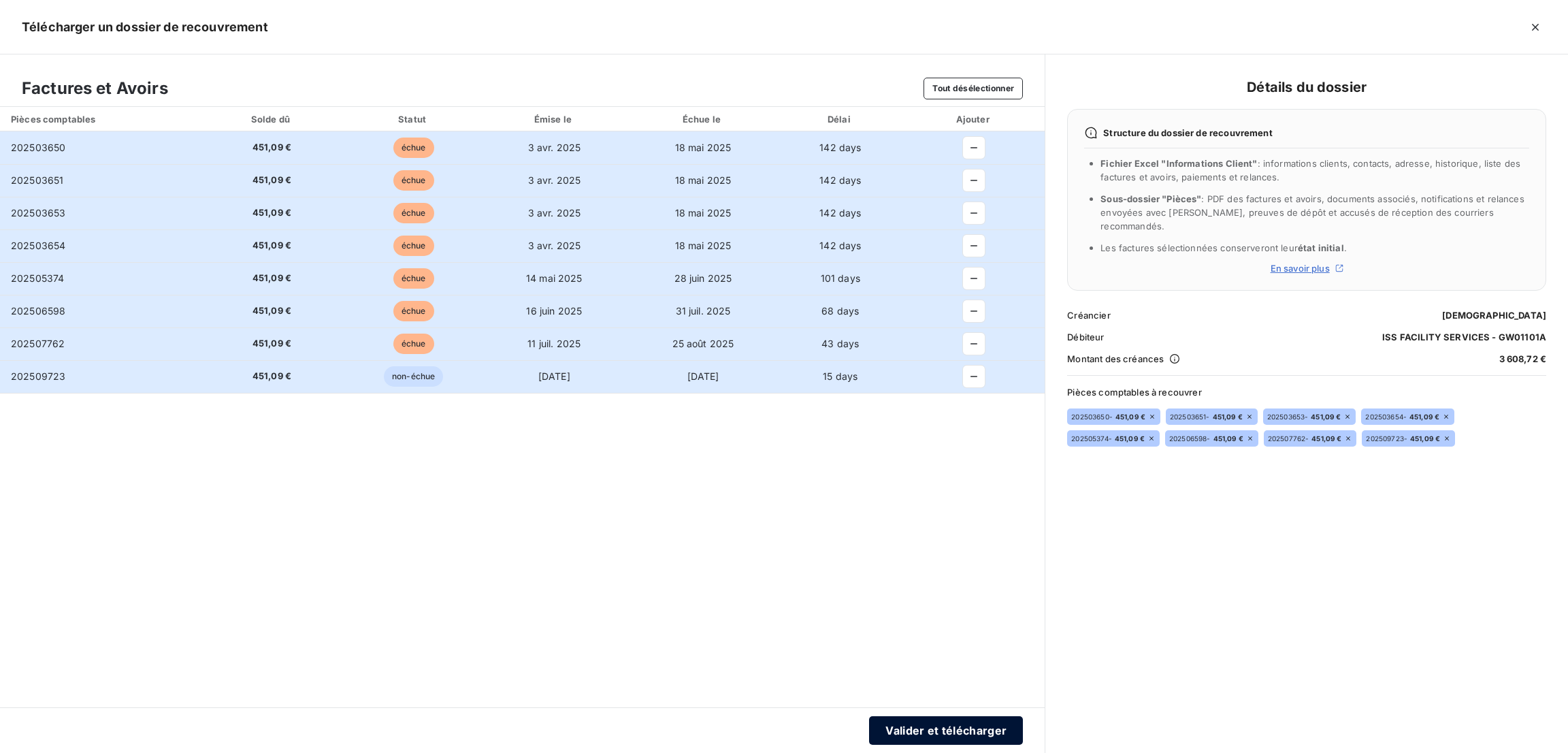
click at [962, 725] on button "Valider et télécharger" at bounding box center [946, 729] width 154 height 28
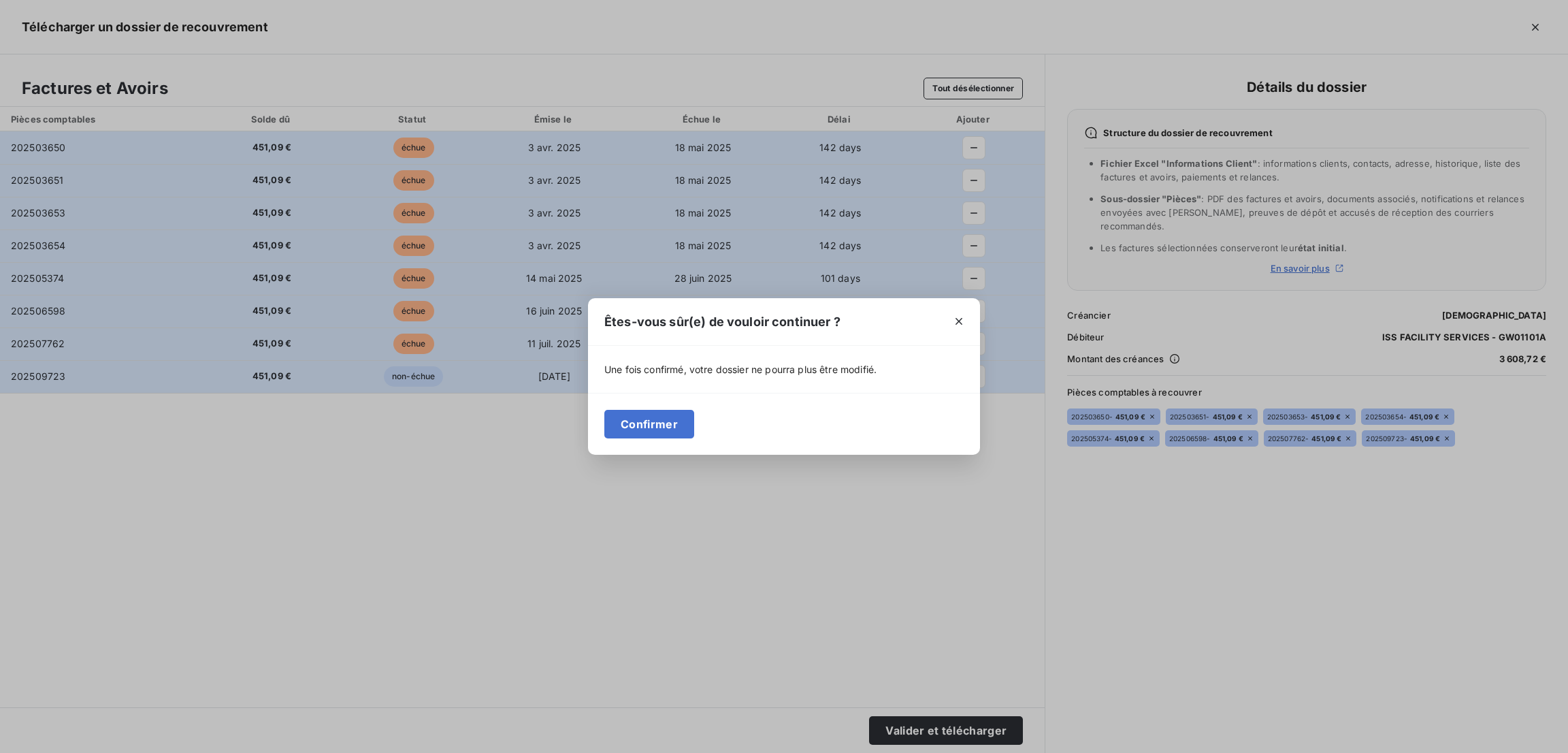
click at [646, 438] on button "Confirmer" at bounding box center [649, 423] width 90 height 28
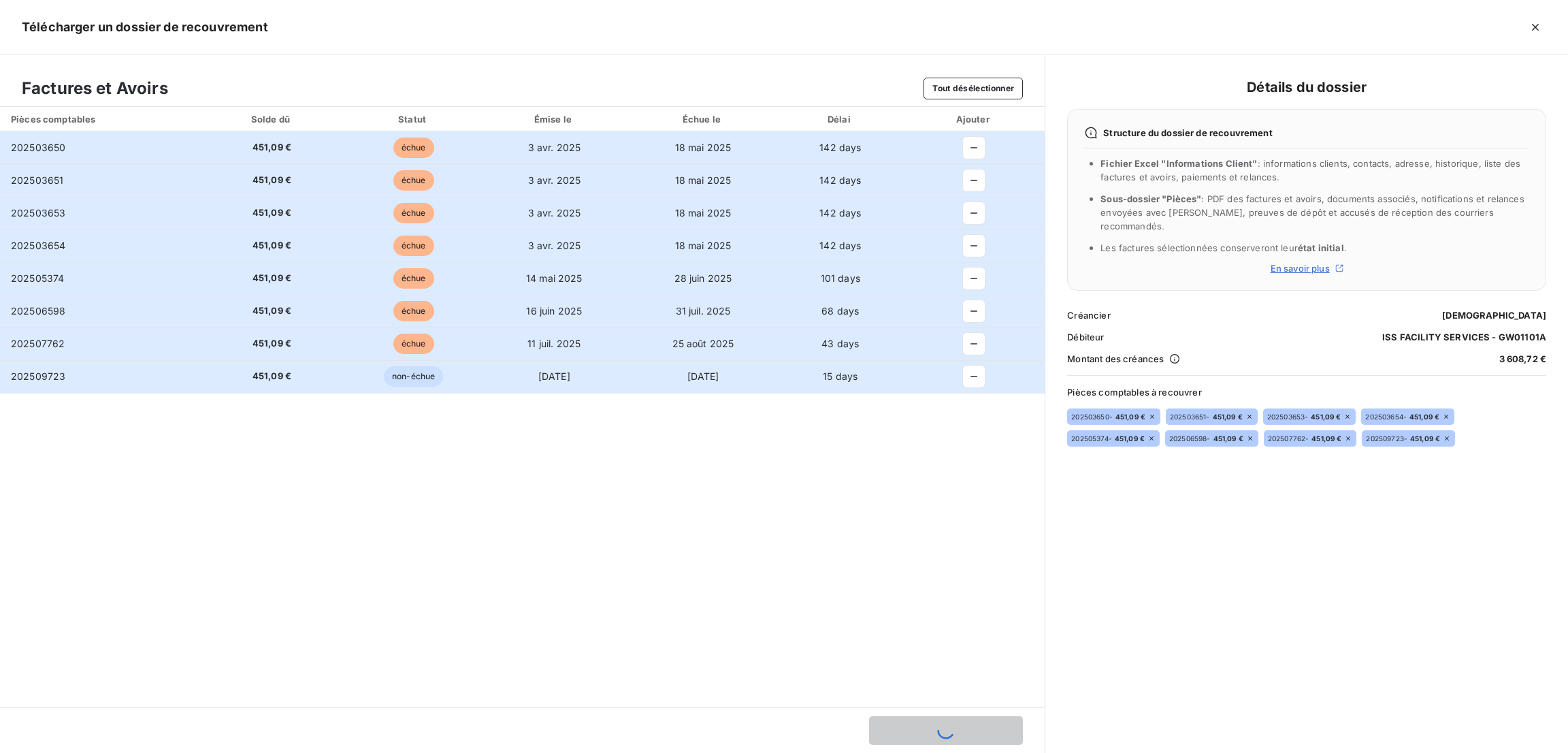
click at [646, 430] on div "Pièces comptables Solde dû Statut Émise le Échue le Délai Ajouter 202503650 451…" at bounding box center [522, 407] width 1045 height 600
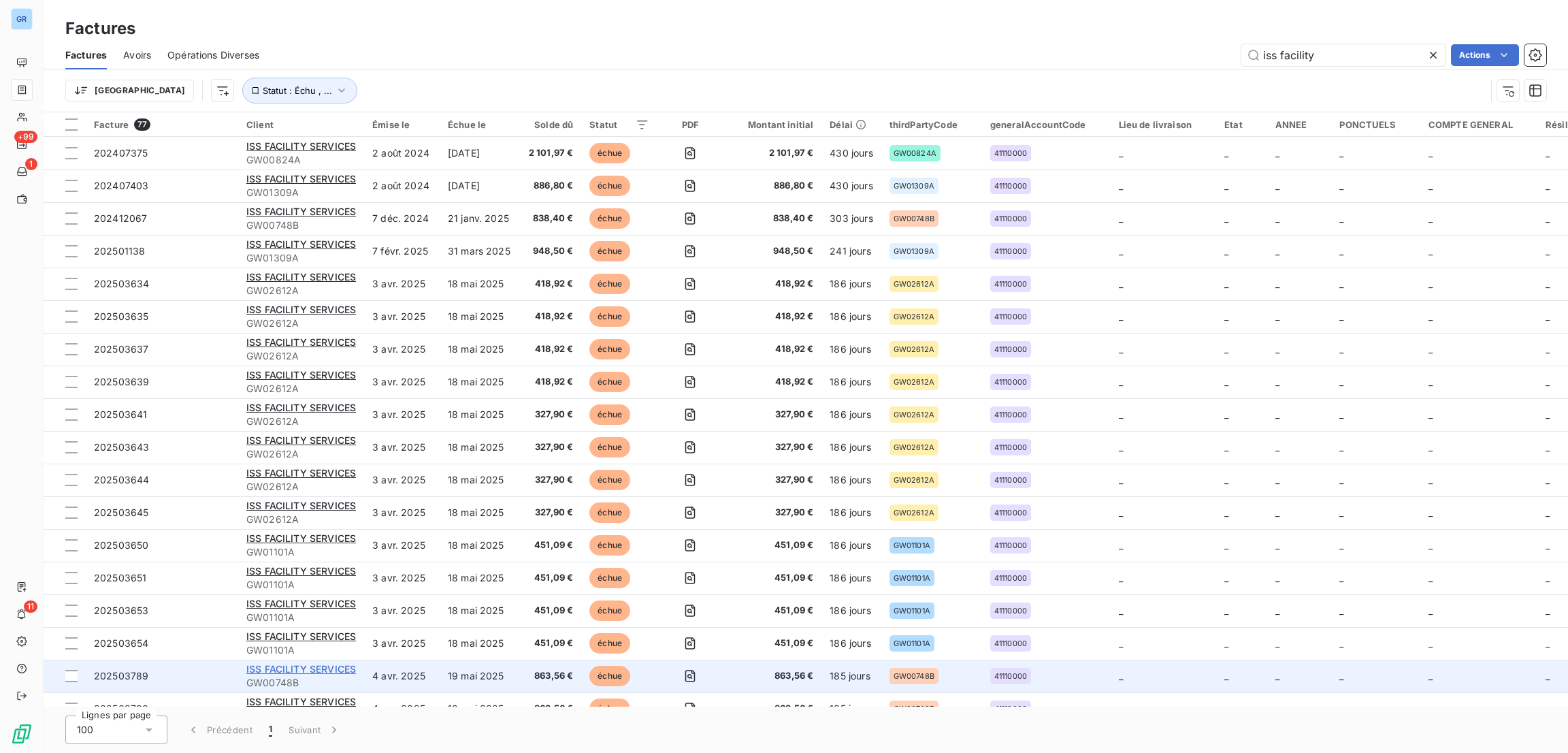
click at [341, 663] on span "ISS FACILITY SERVICES" at bounding box center [301, 668] width 109 height 11
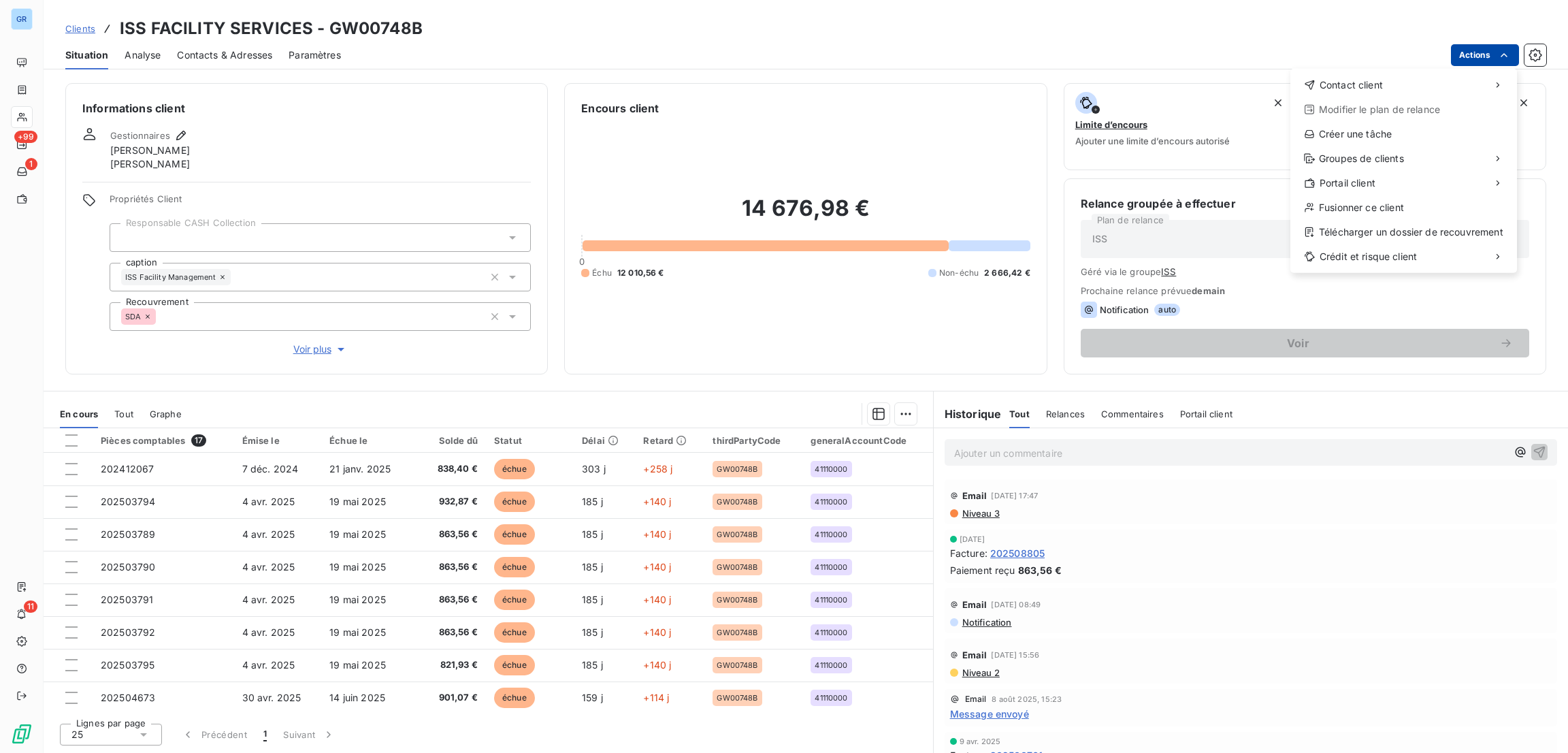
click at [1486, 47] on html "GR +99 1 11 Clients ISS FACILITY SERVICES - GW00748B Situation Analyse Contacts…" at bounding box center [784, 376] width 1568 height 753
click at [1334, 224] on div "Télécharger un dossier de recouvrement" at bounding box center [1404, 232] width 215 height 22
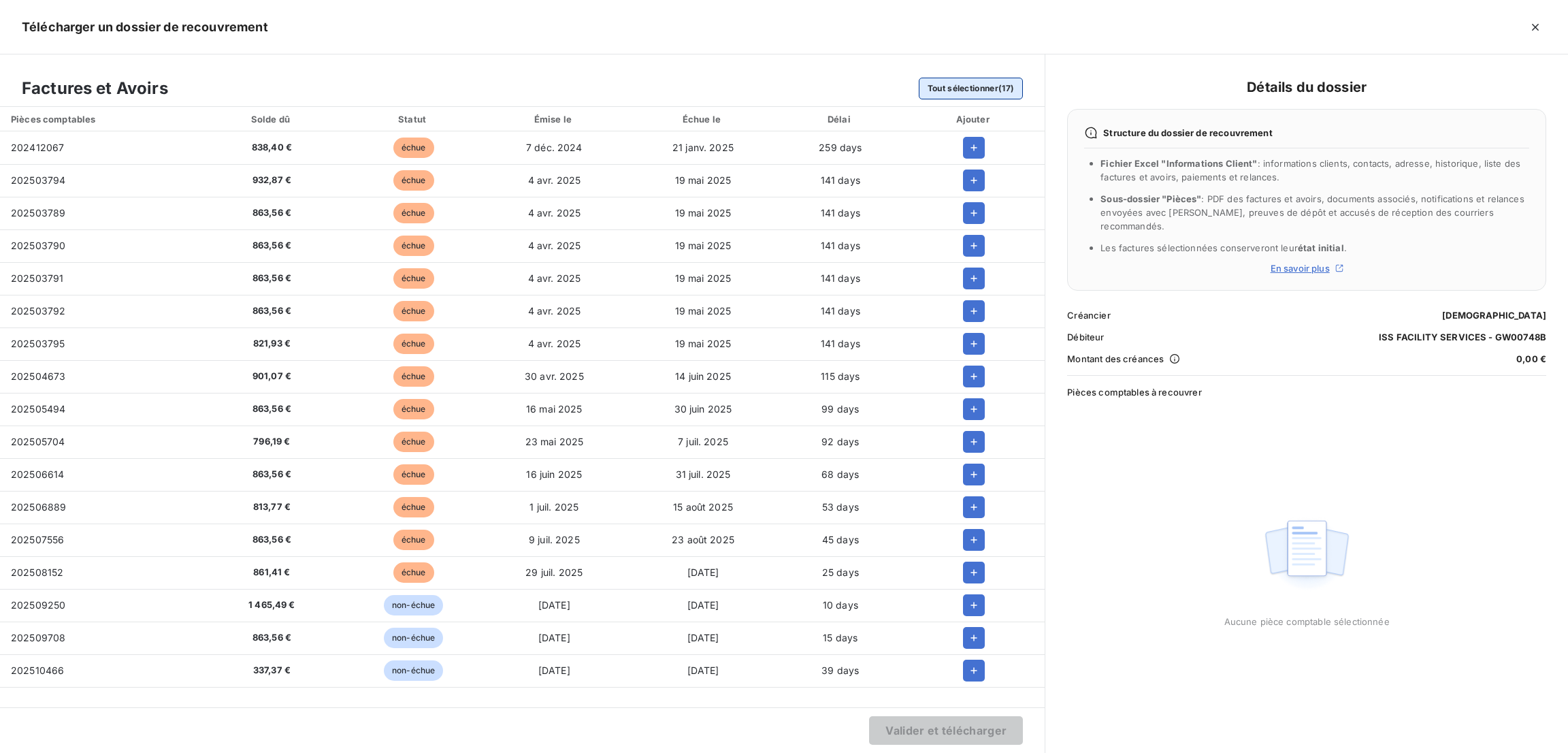
click at [982, 91] on button "Tout sélectionner (17)" at bounding box center [971, 89] width 105 height 22
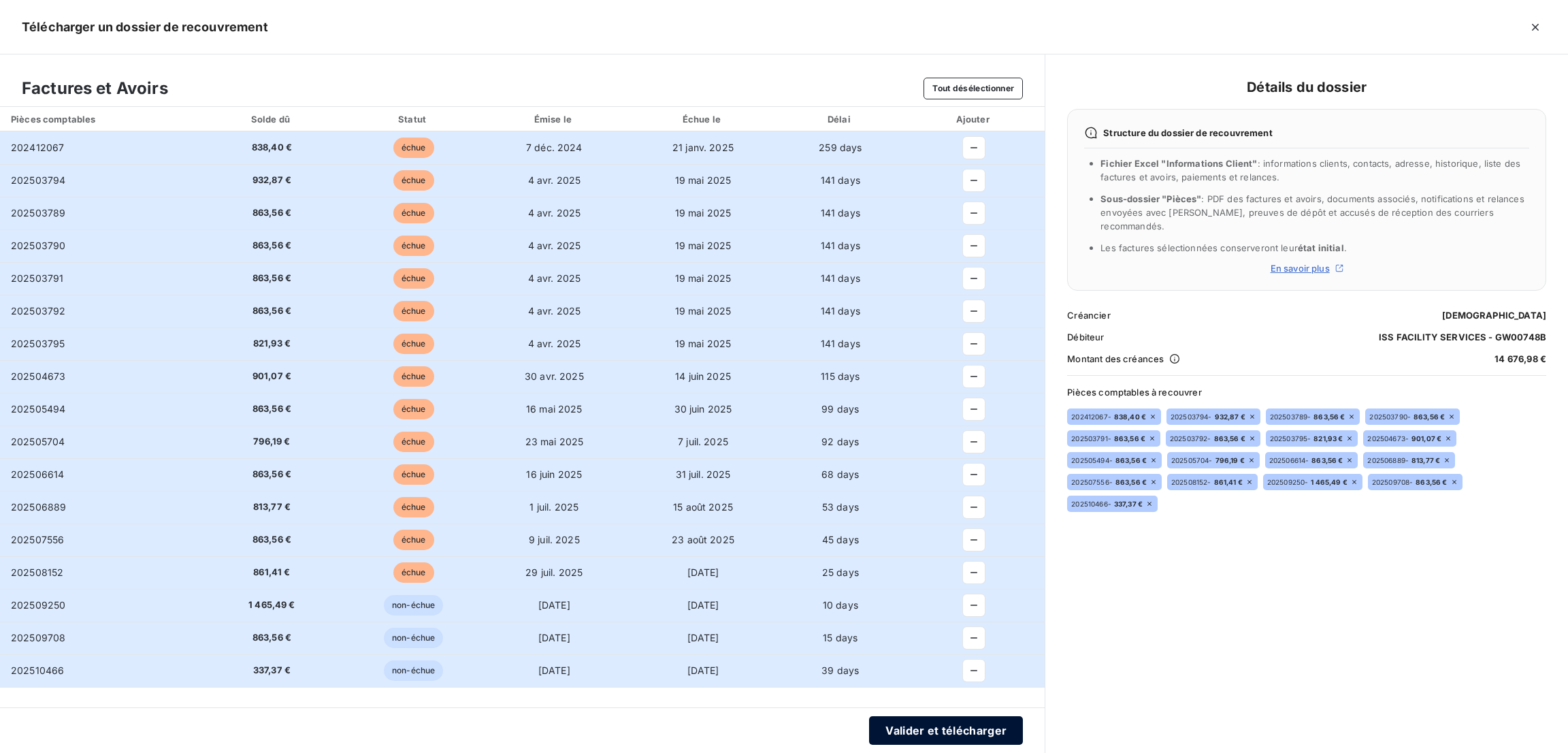
click at [926, 724] on button "Valider et télécharger" at bounding box center [946, 729] width 154 height 28
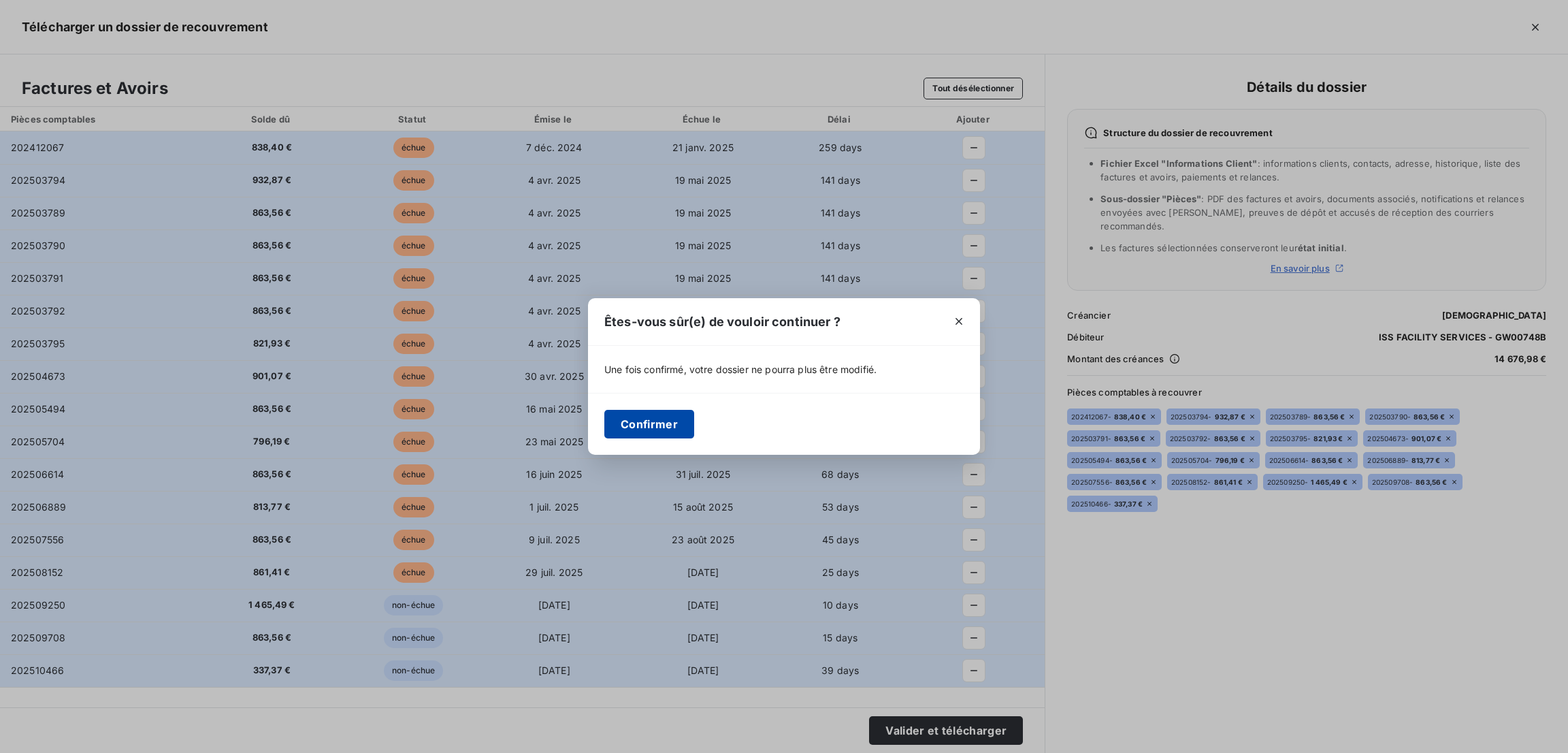
click at [652, 422] on button "Confirmer" at bounding box center [649, 423] width 90 height 28
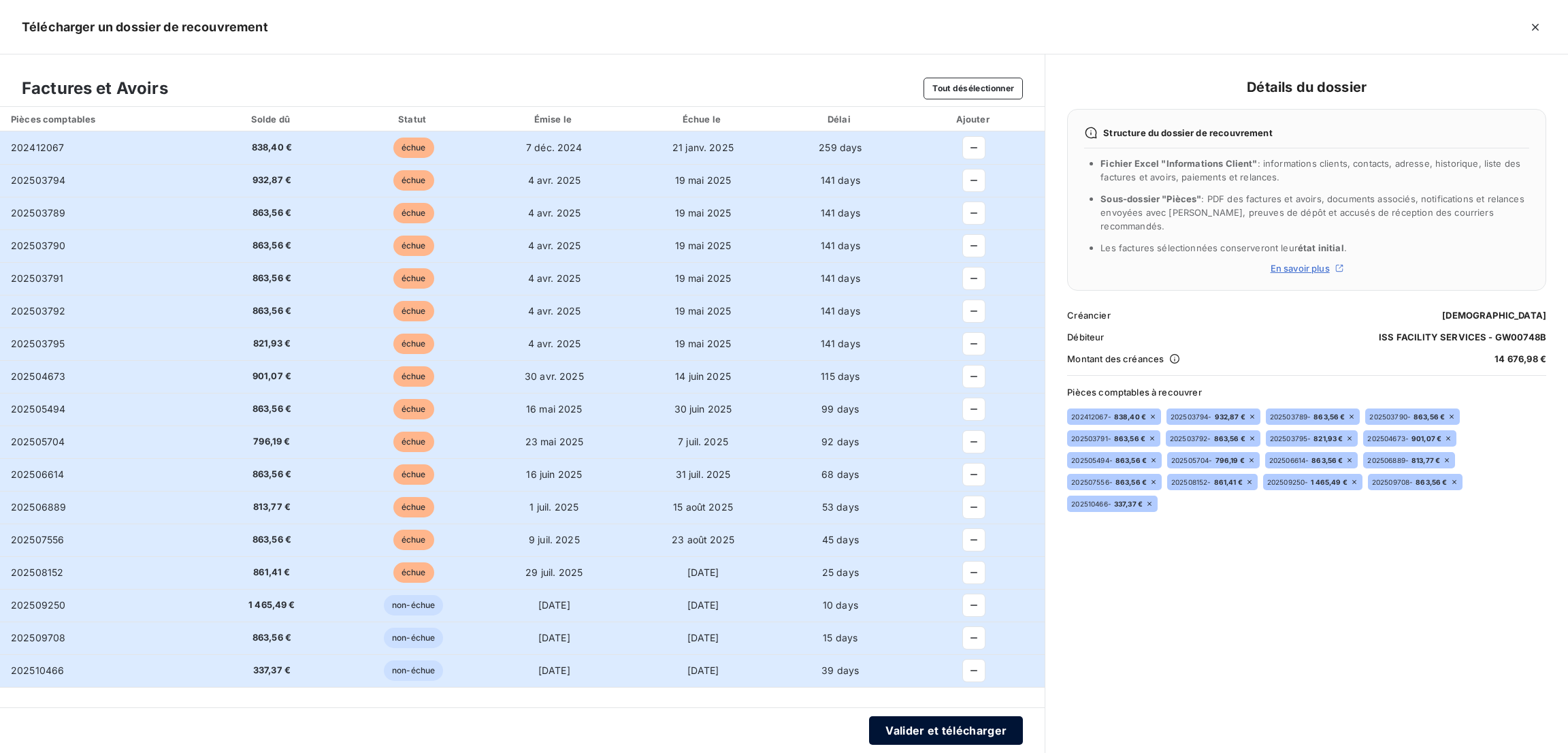
click at [945, 735] on button "Valider et télécharger" at bounding box center [946, 729] width 154 height 28
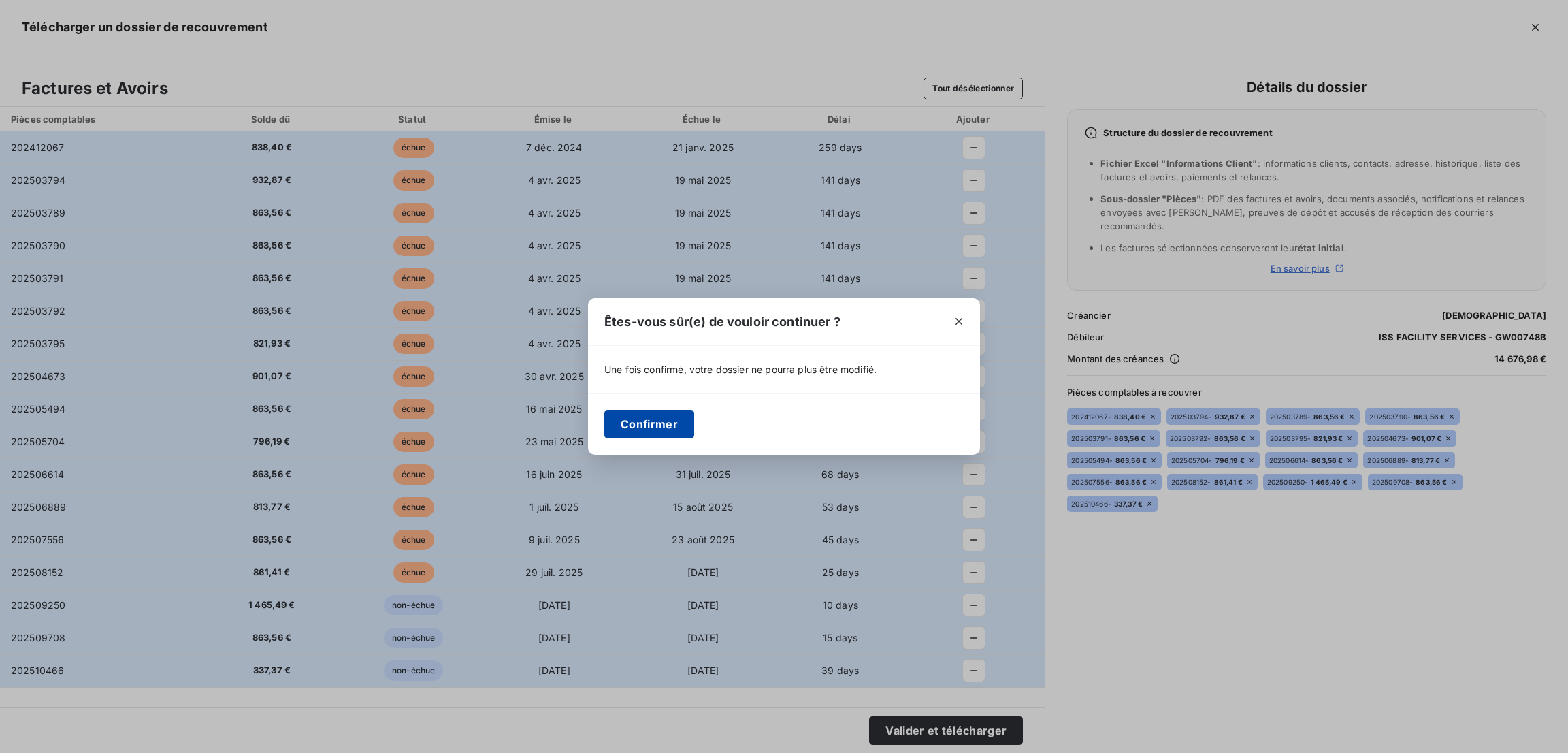
click at [671, 421] on button "Confirmer" at bounding box center [649, 423] width 90 height 28
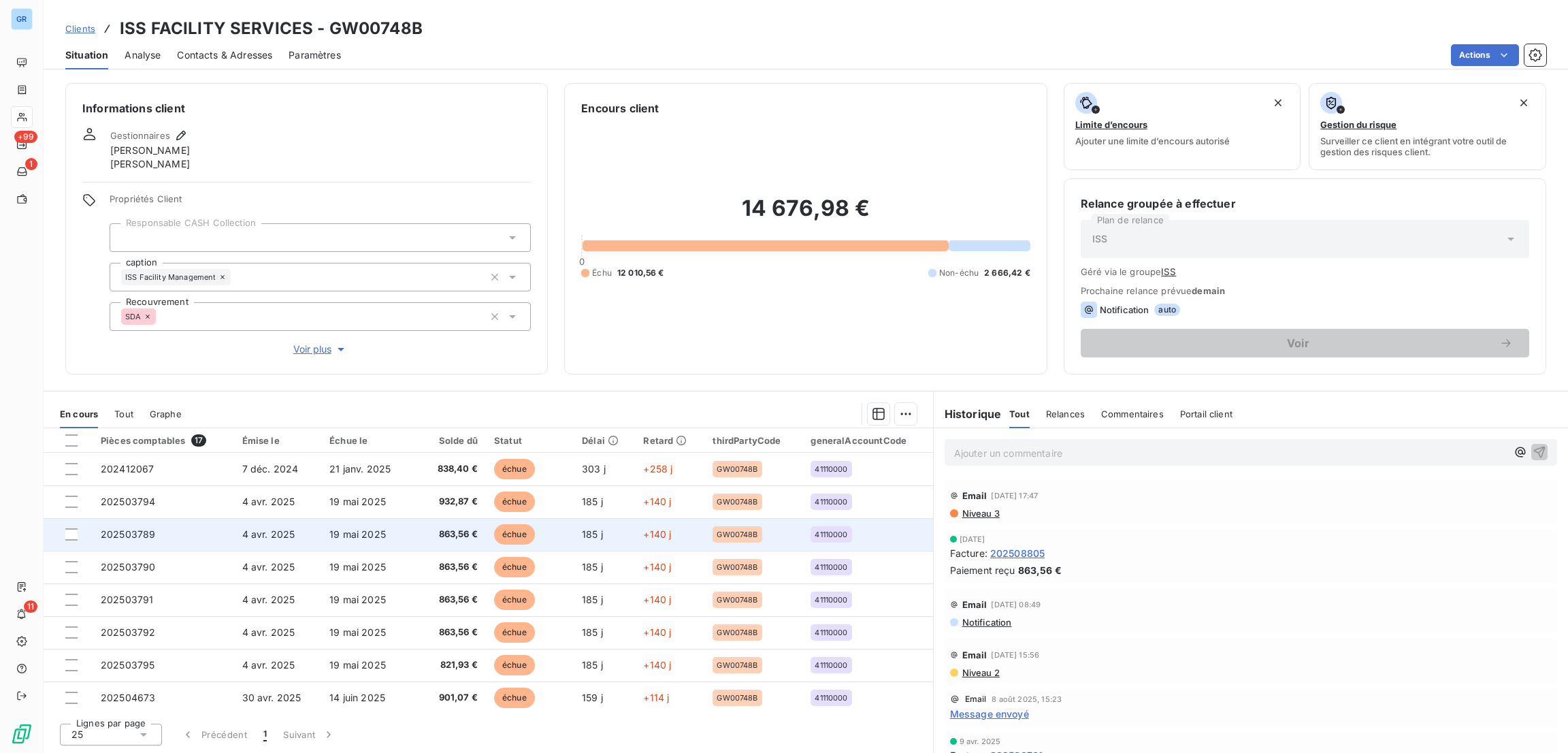
click at [506, 533] on span "échue" at bounding box center [514, 534] width 40 height 21
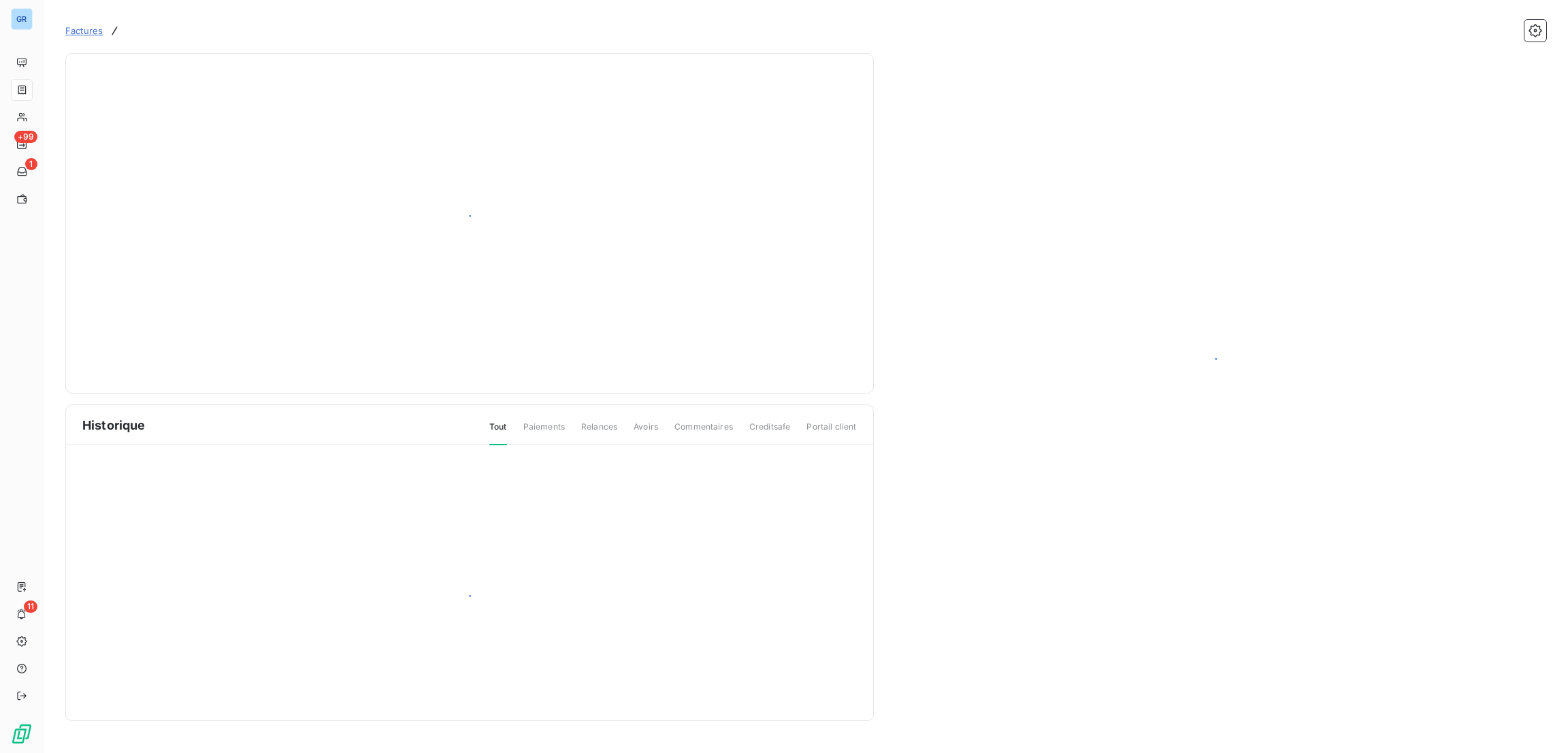
click at [506, 533] on div at bounding box center [469, 603] width 807 height 315
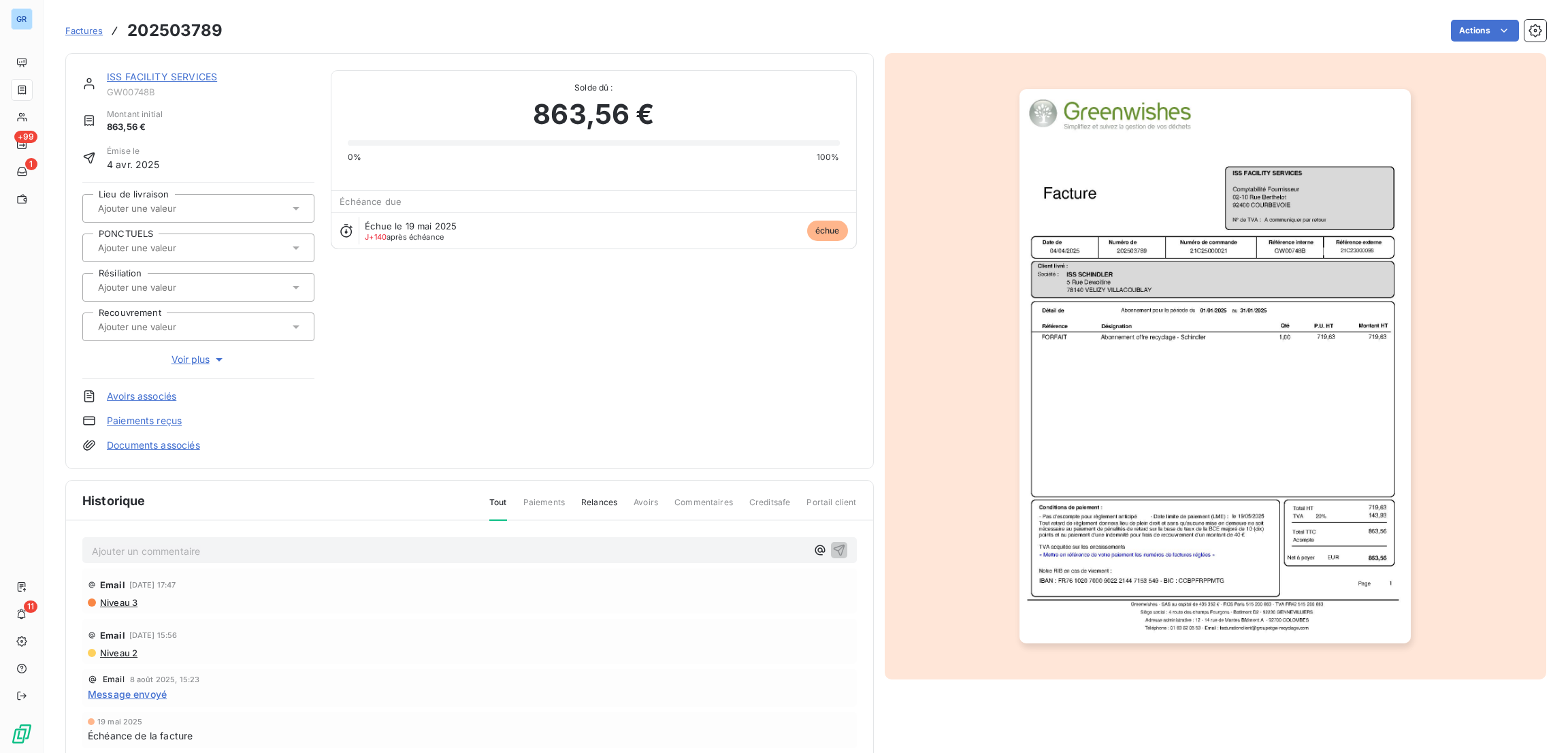
click at [1103, 274] on img "button" at bounding box center [1215, 366] width 391 height 554
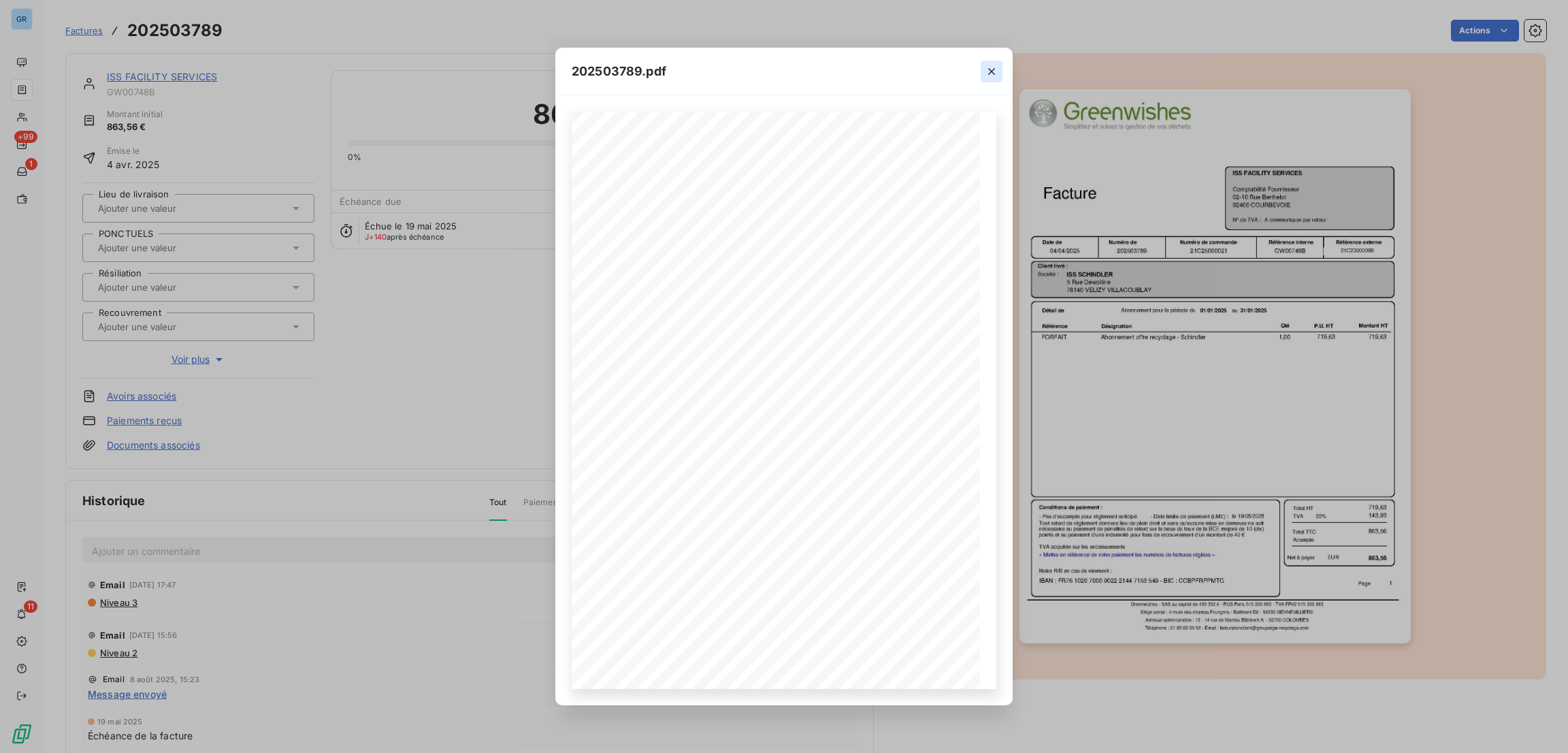
click at [994, 73] on icon "button" at bounding box center [991, 71] width 7 height 7
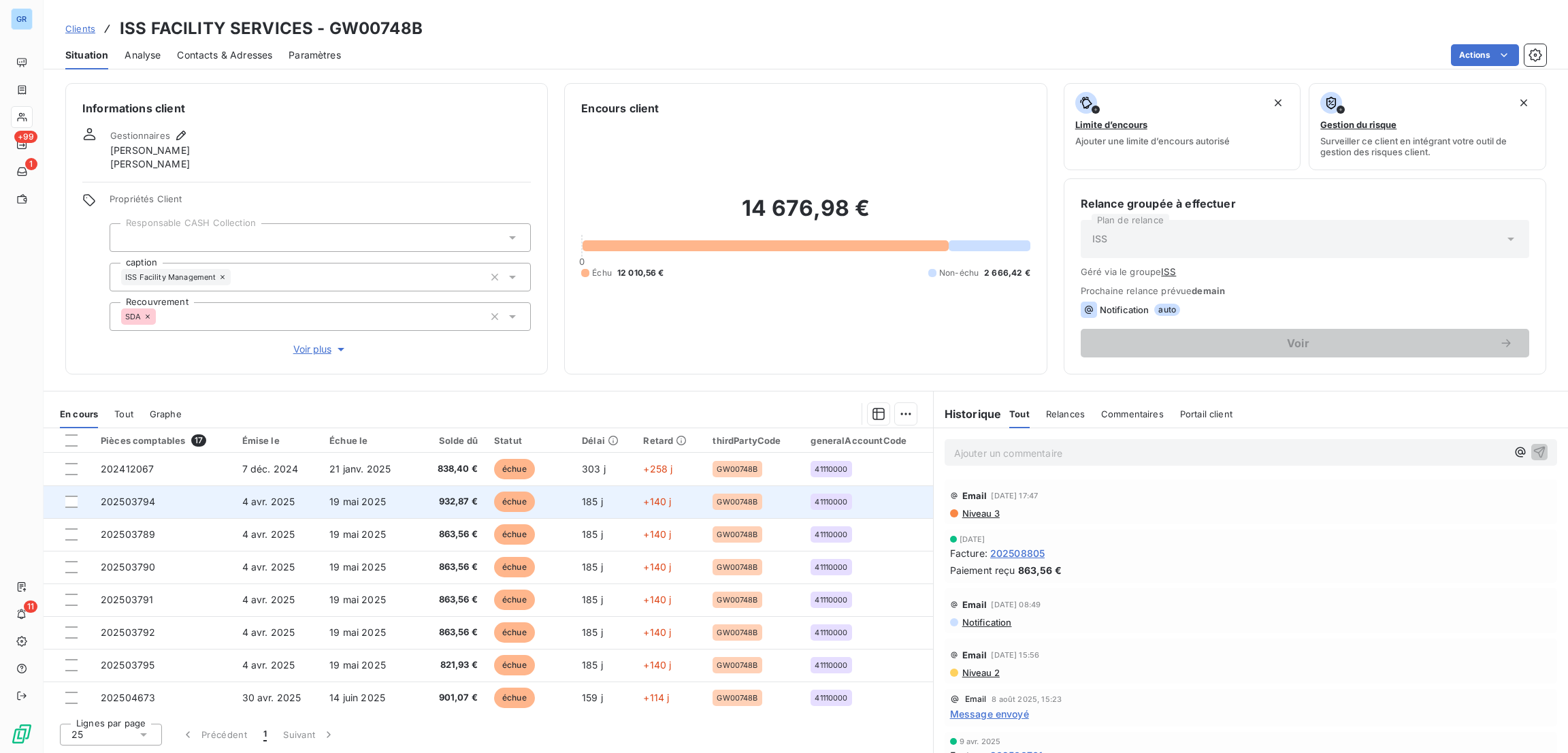
click at [512, 512] on span "échue" at bounding box center [514, 501] width 40 height 21
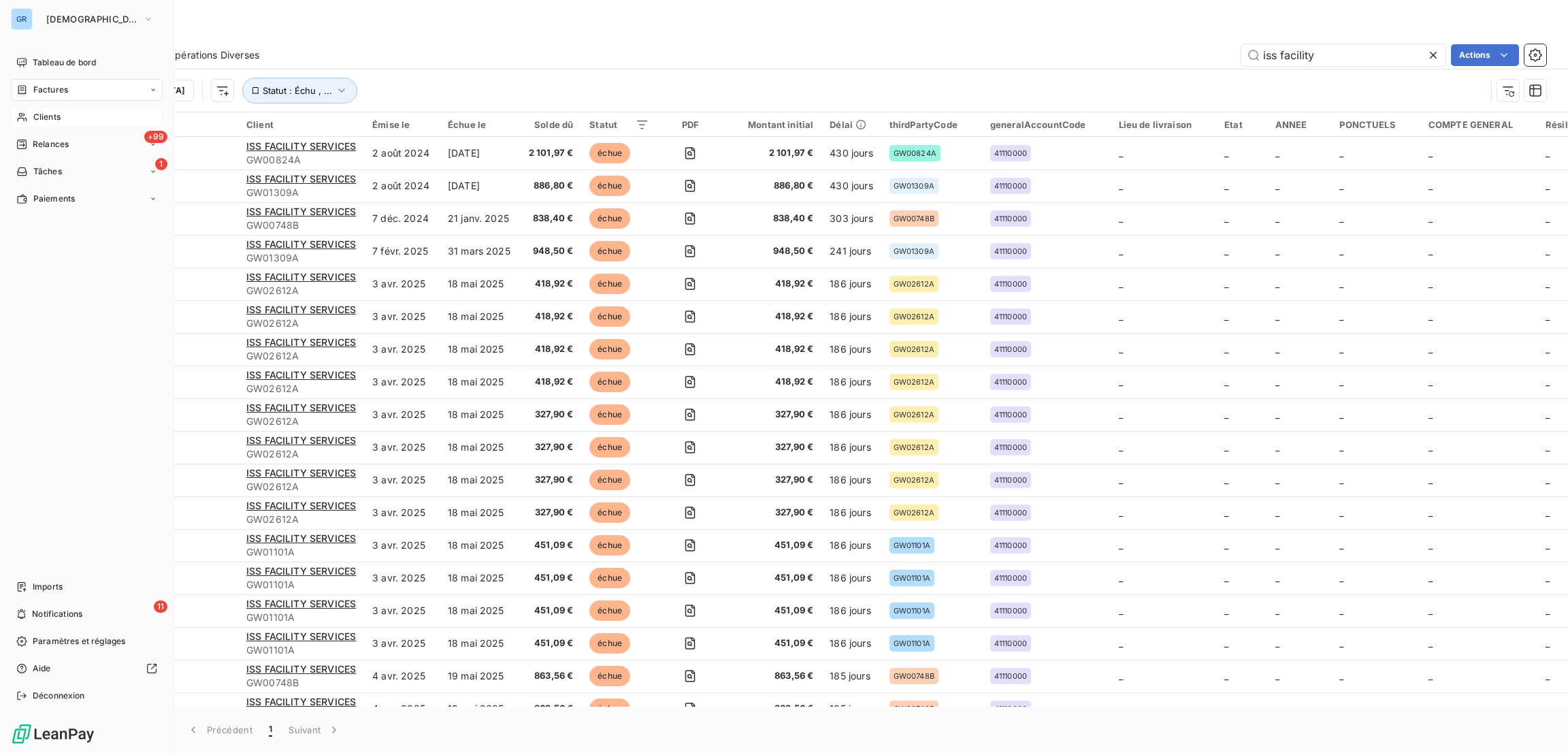
click at [54, 121] on span "Clients" at bounding box center [47, 117] width 27 height 12
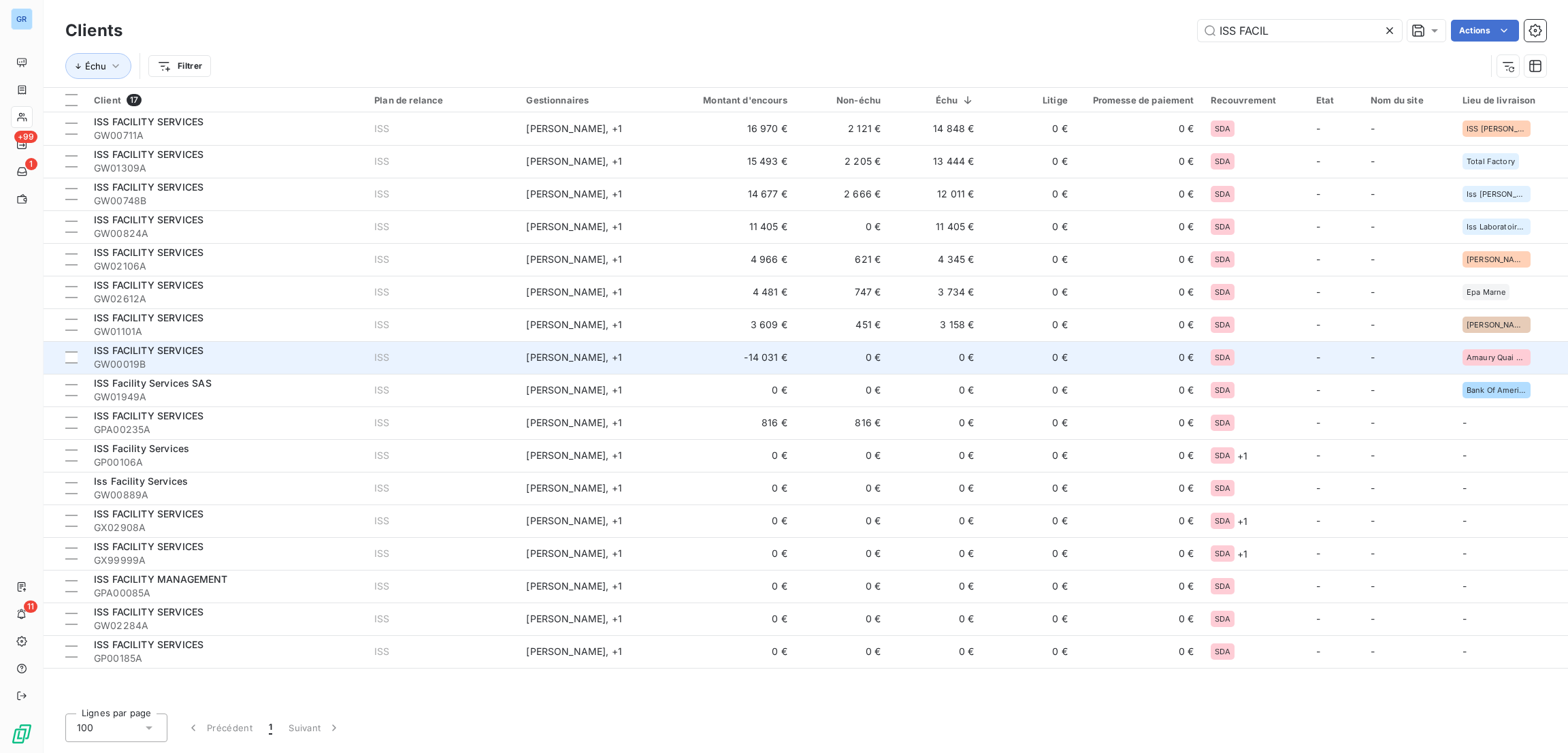
type input "ISS FACIL"
click at [771, 355] on td "-14 031 €" at bounding box center [733, 357] width 125 height 33
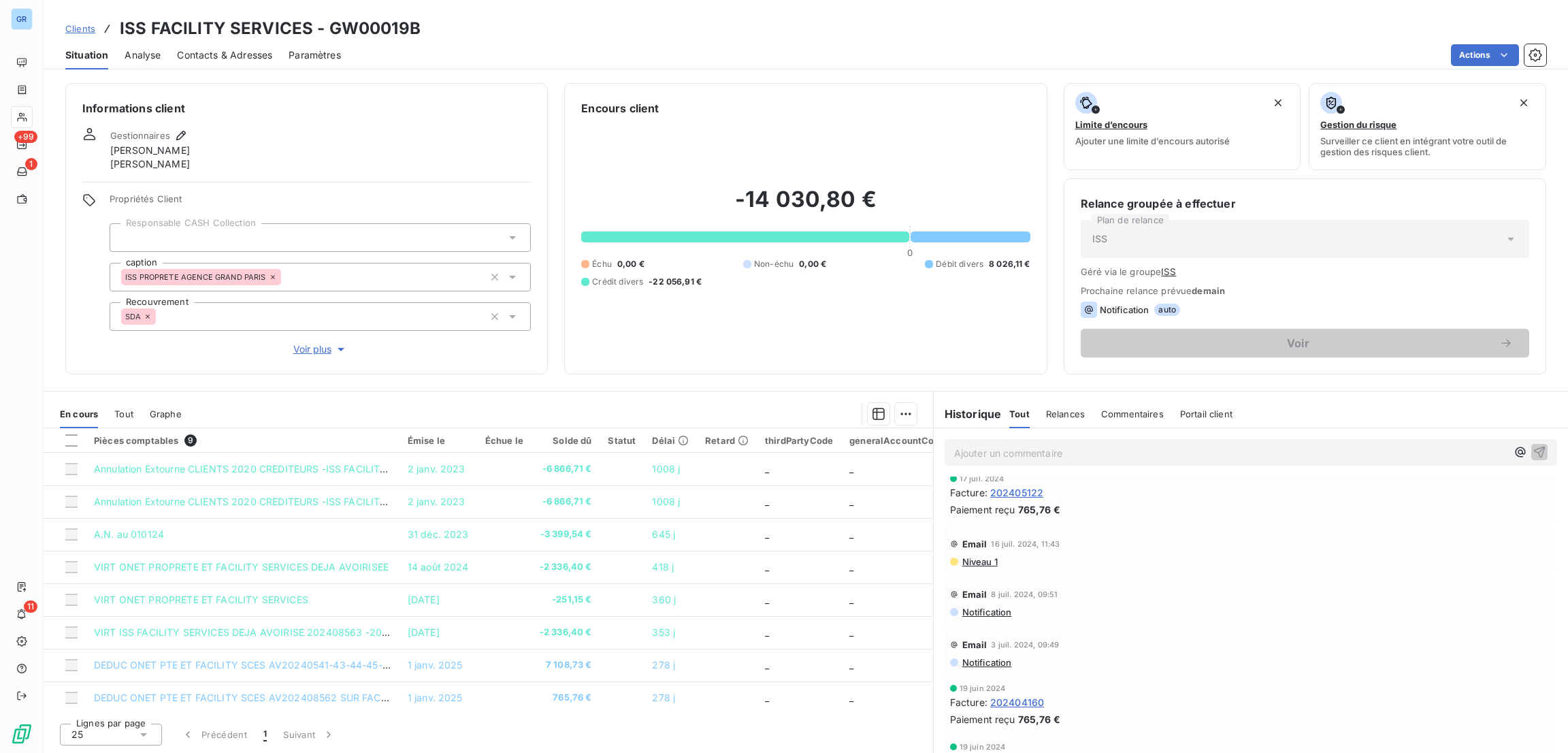
scroll to position [40, 0]
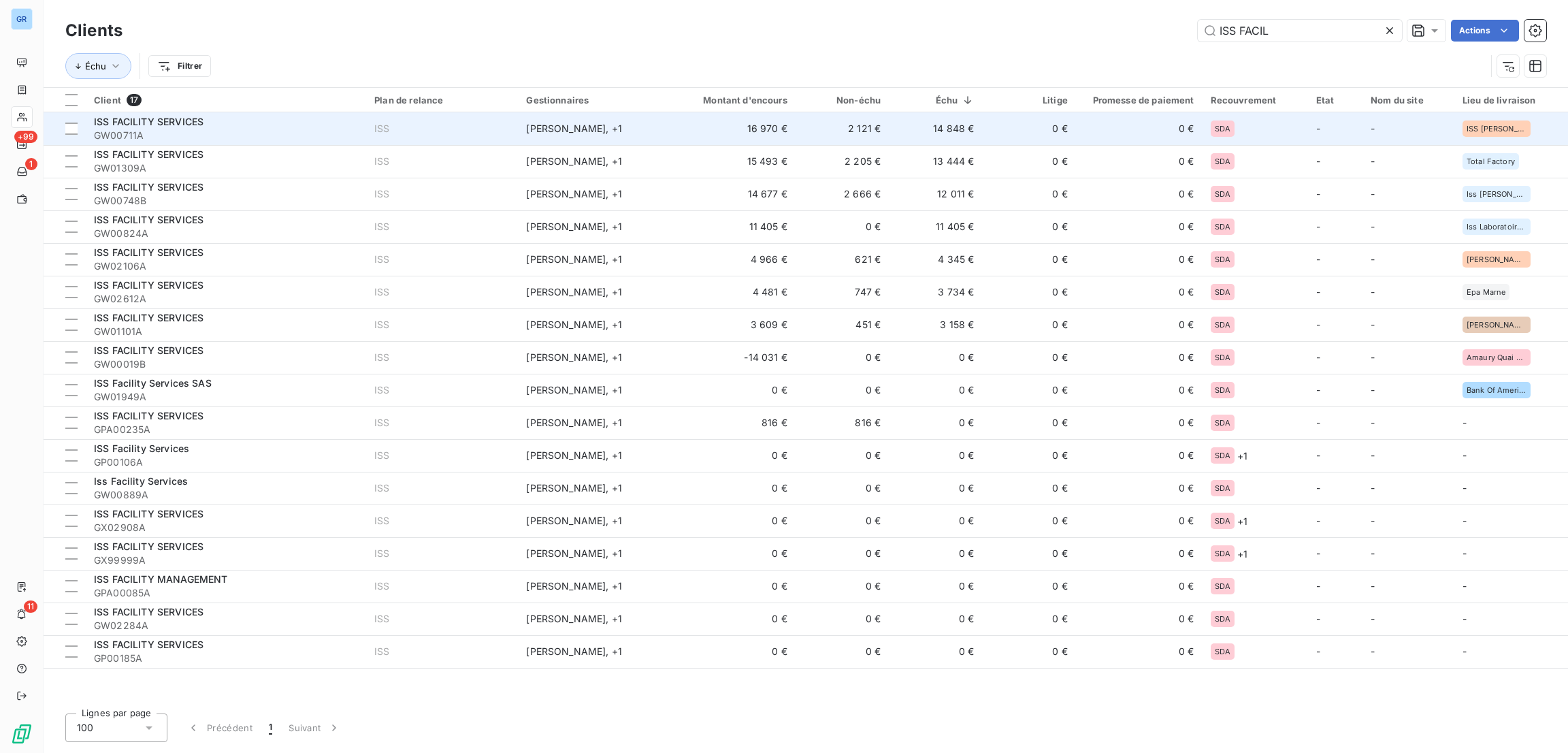
click at [770, 120] on td "16 970 €" at bounding box center [733, 128] width 125 height 33
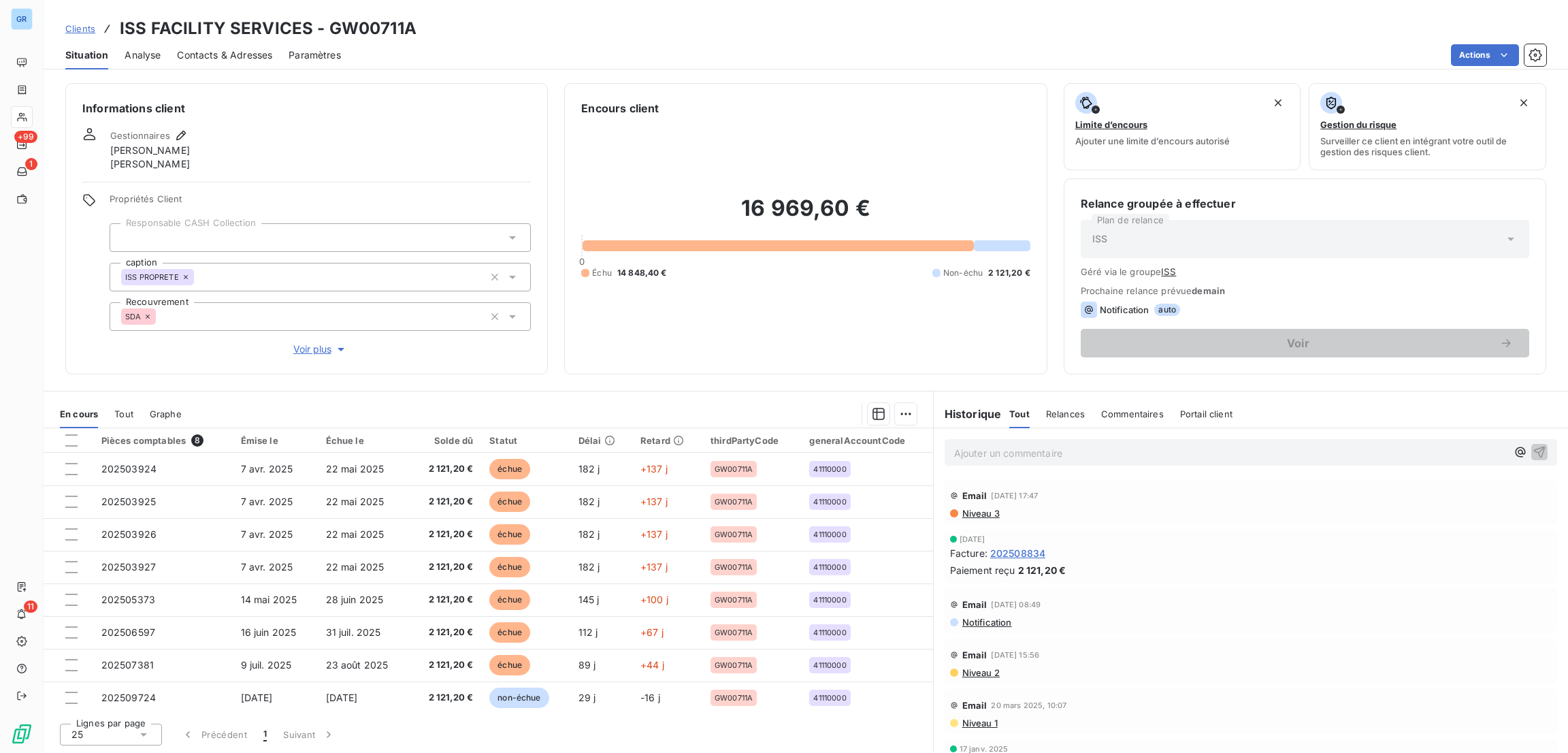
scroll to position [3, 0]
click at [1477, 53] on html "GR +99 1 11 Clients ISS FACILITY SERVICES - GW00711A Situation Analyse Contacts…" at bounding box center [784, 376] width 1568 height 753
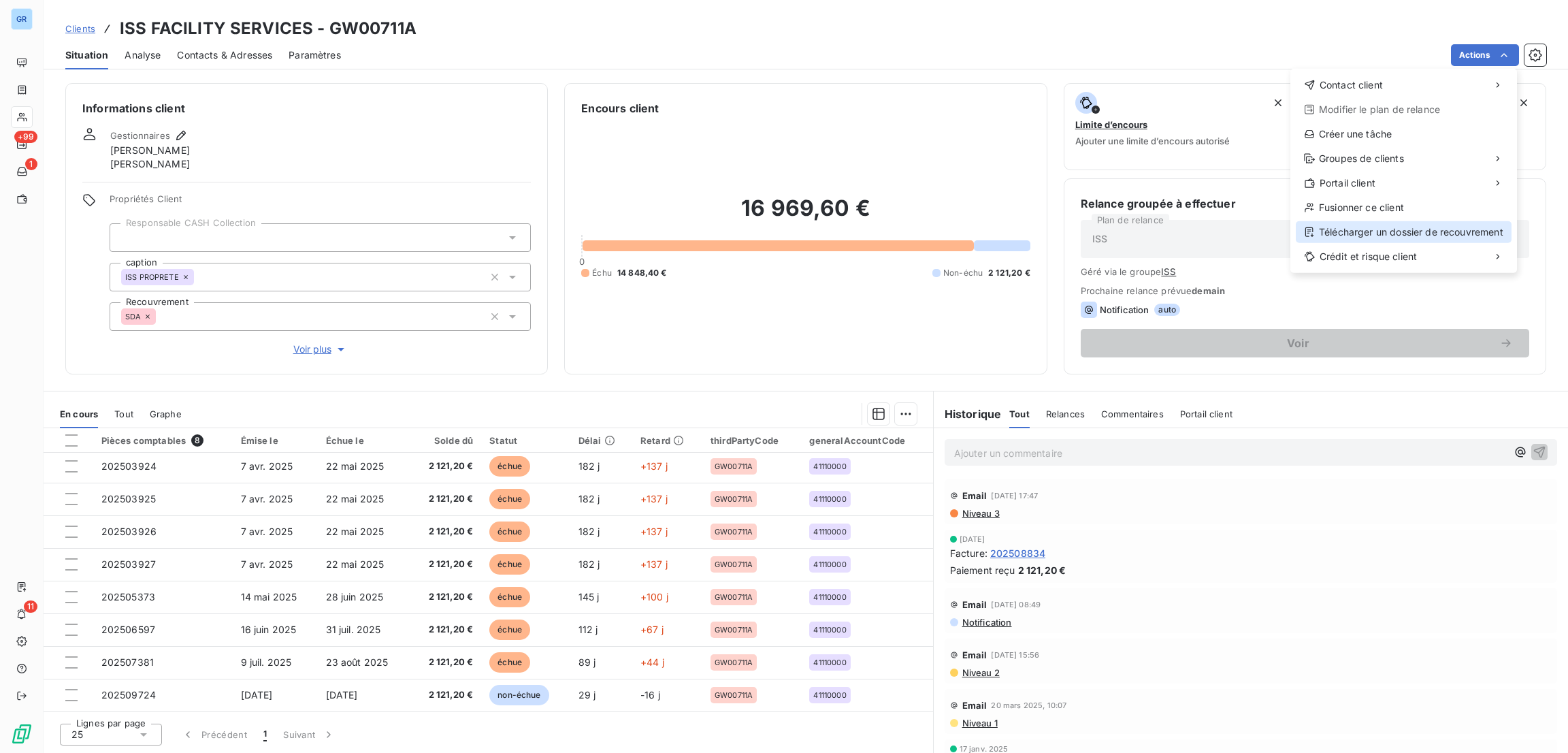
click at [1357, 225] on div "Télécharger un dossier de recouvrement" at bounding box center [1404, 232] width 215 height 22
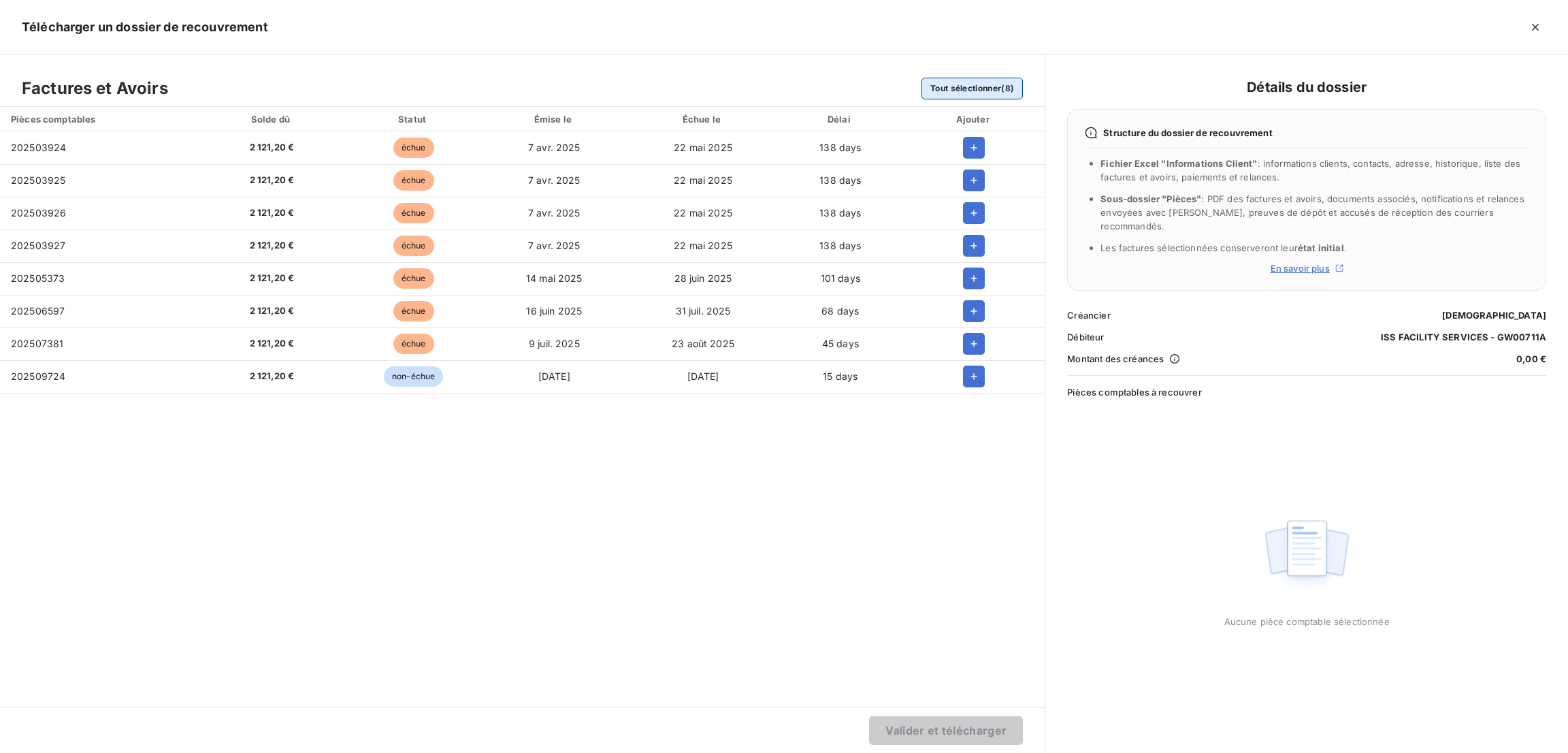
click at [978, 89] on button "Tout sélectionner (8)" at bounding box center [972, 89] width 102 height 22
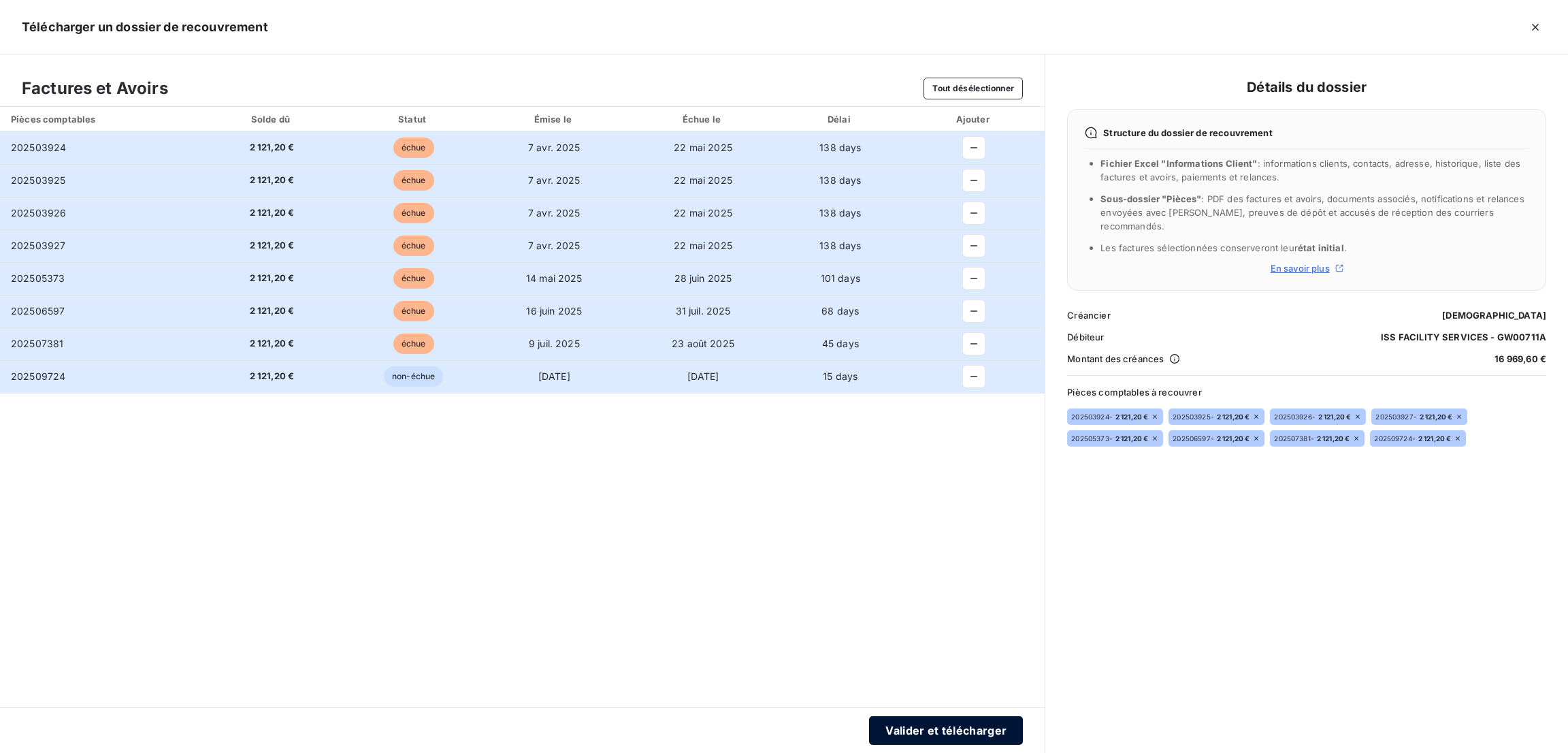
click at [946, 740] on button "Valider et télécharger" at bounding box center [946, 729] width 154 height 28
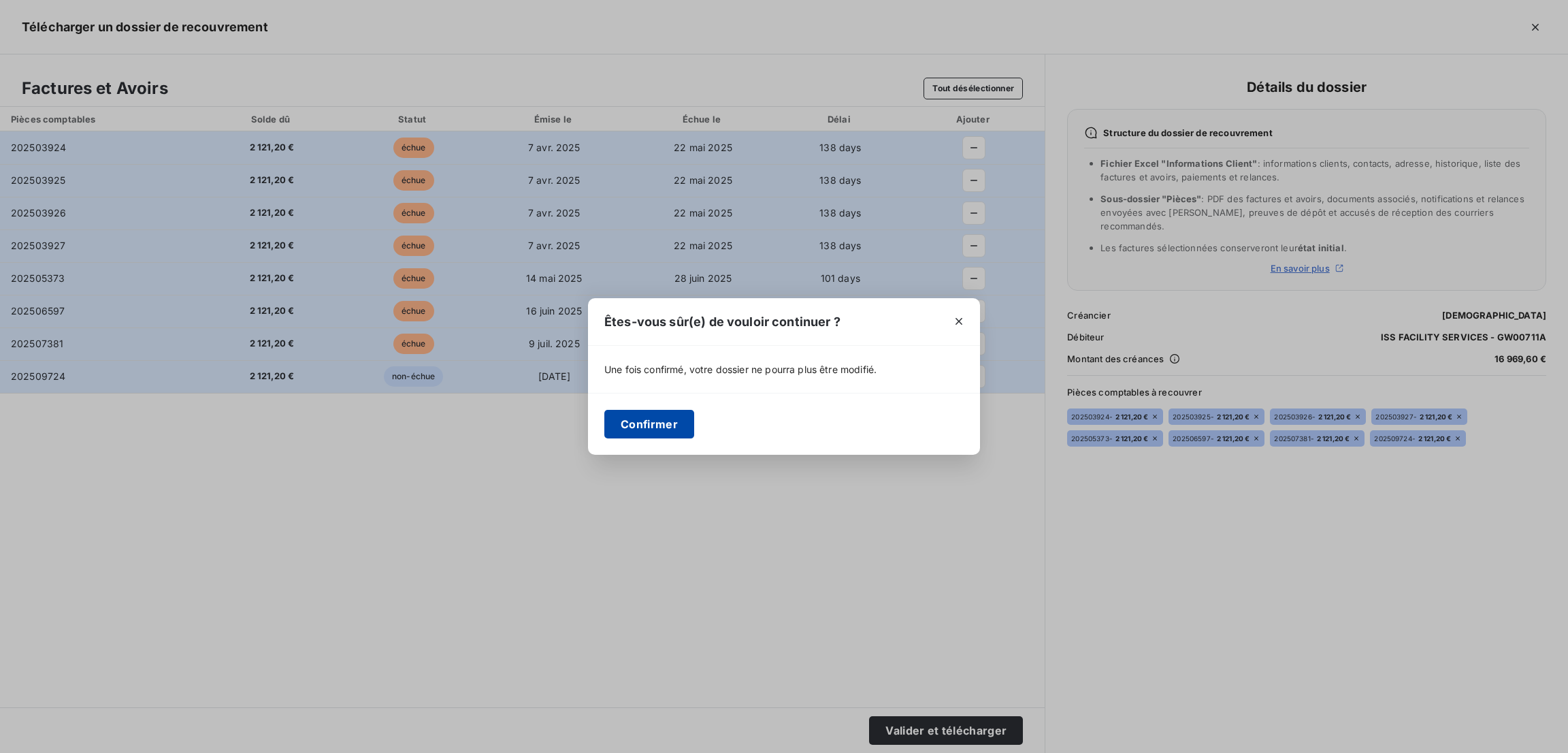
click at [631, 416] on button "Confirmer" at bounding box center [649, 423] width 90 height 28
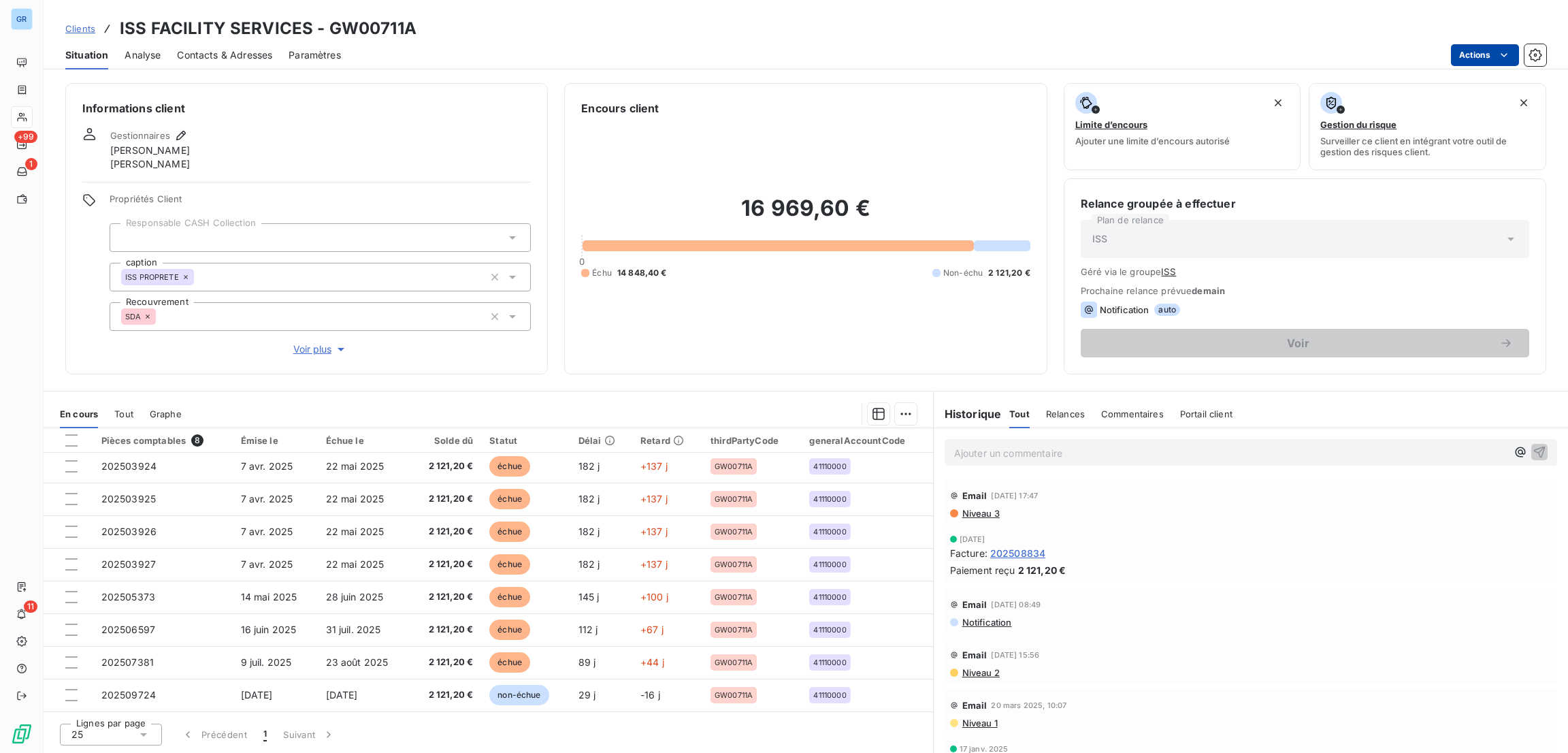
click at [1479, 53] on html "GR +99 1 11 Clients ISS FACILITY SERVICES - GW00711A Situation Analyse Contacts…" at bounding box center [784, 376] width 1568 height 753
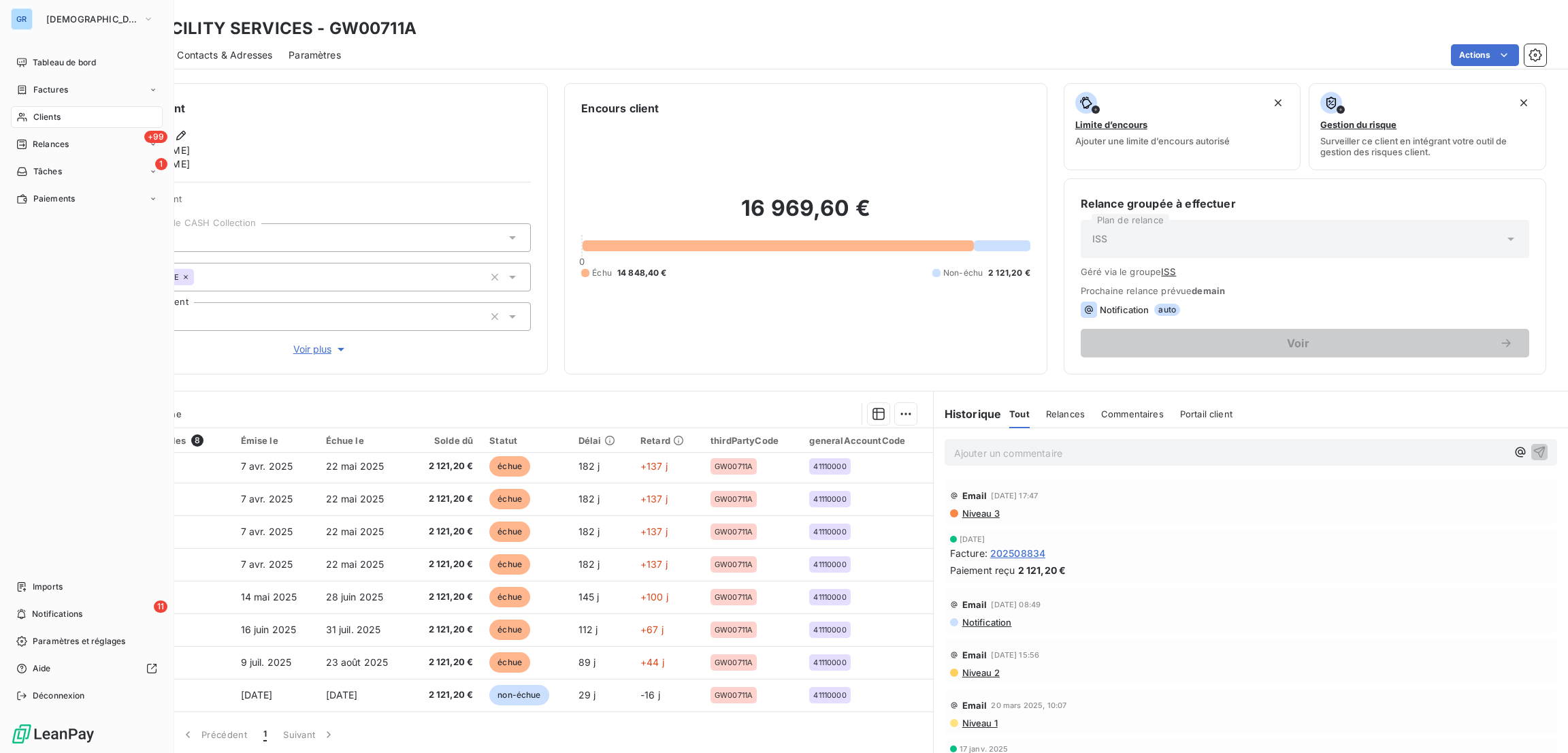
click at [31, 89] on html "GR GREENWISHES Tableau de bord Factures Clients +99 Relances 1 Tâches Paiements…" at bounding box center [784, 376] width 1568 height 753
click at [50, 115] on span "Clients" at bounding box center [47, 117] width 27 height 12
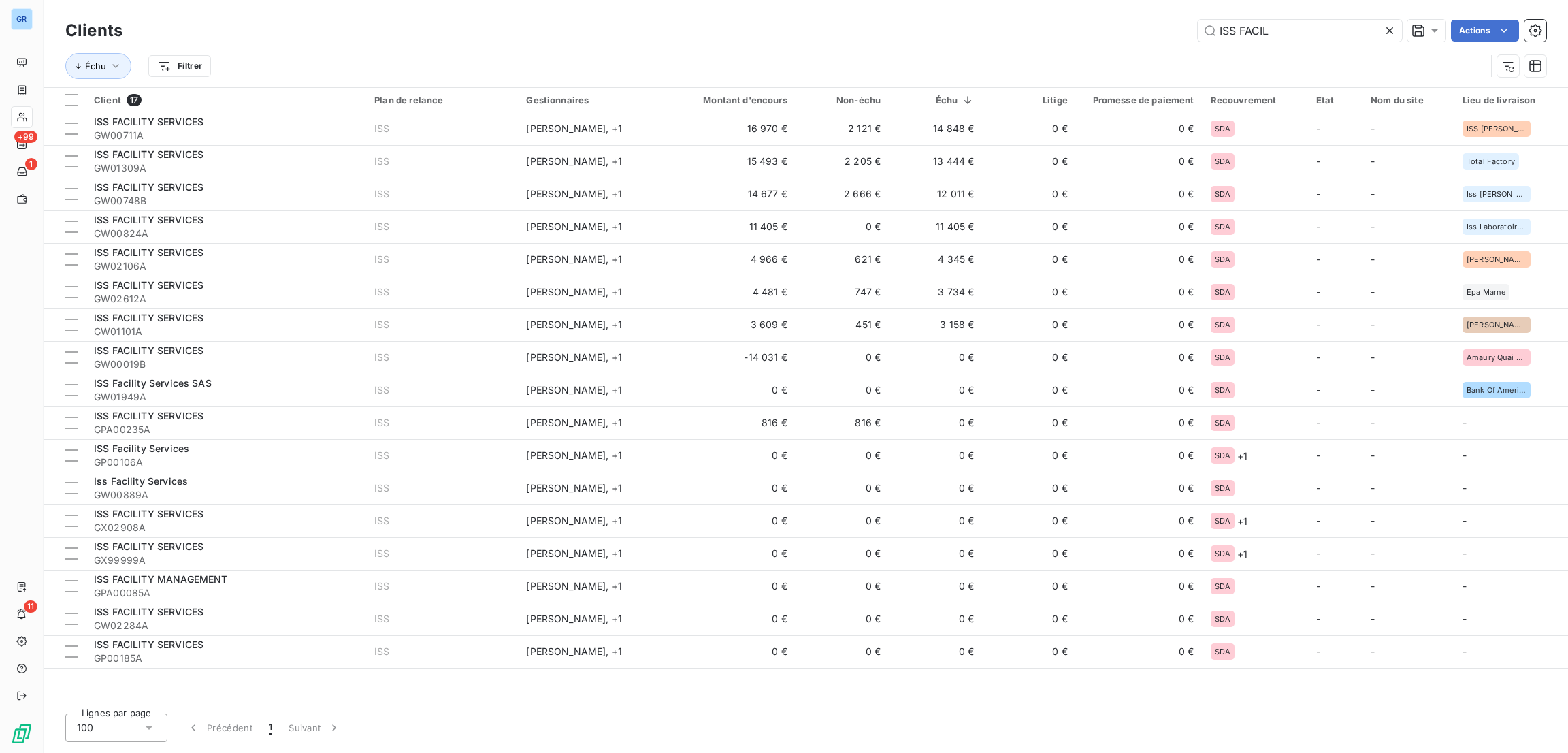
drag, startPoint x: 1296, startPoint y: 31, endPoint x: 989, endPoint y: 26, distance: 307.0
click at [989, 26] on div "ISS FACIL Actions" at bounding box center [842, 31] width 1408 height 22
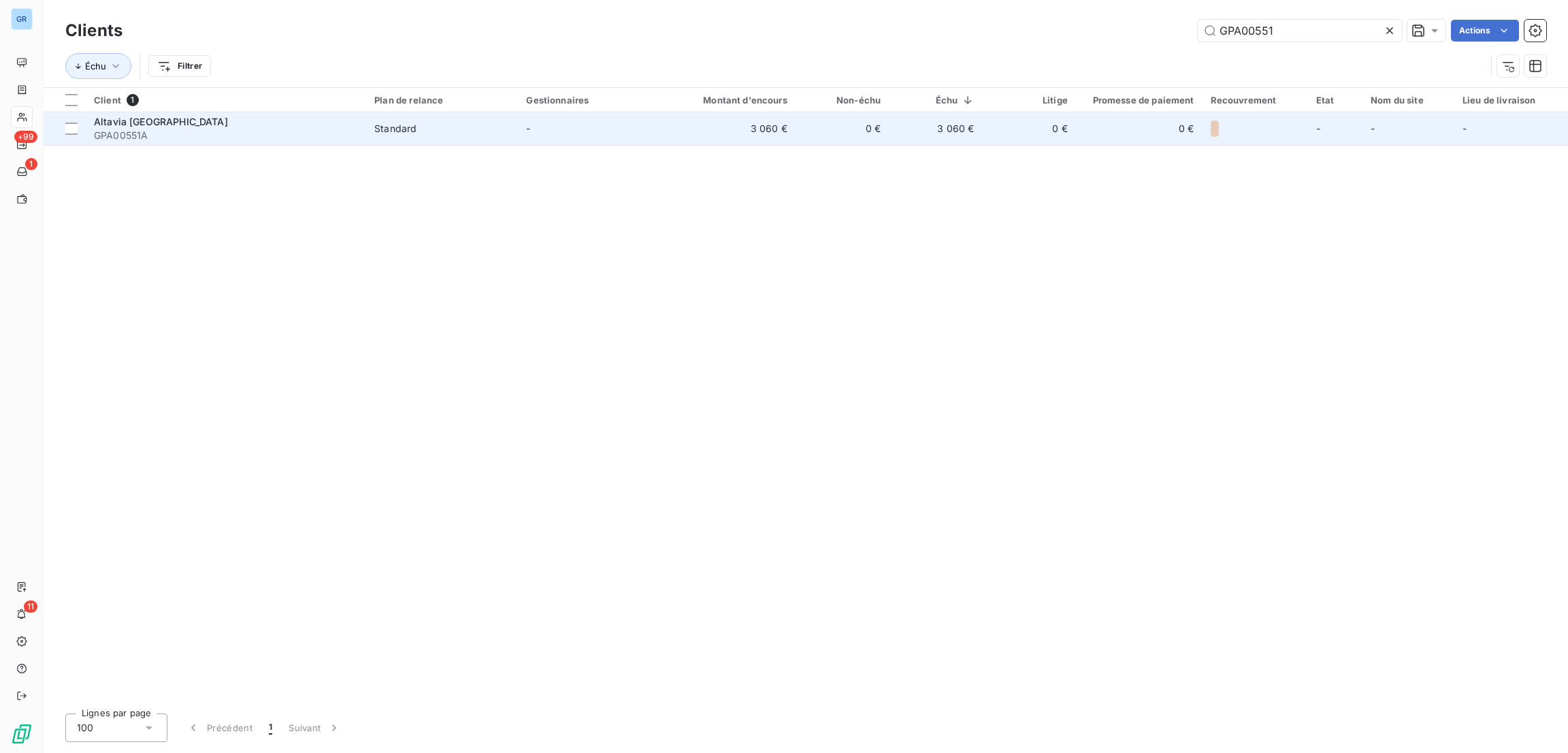
type input "GPA00551"
click at [158, 123] on span "Altavia [GEOGRAPHIC_DATA]" at bounding box center [161, 121] width 134 height 11
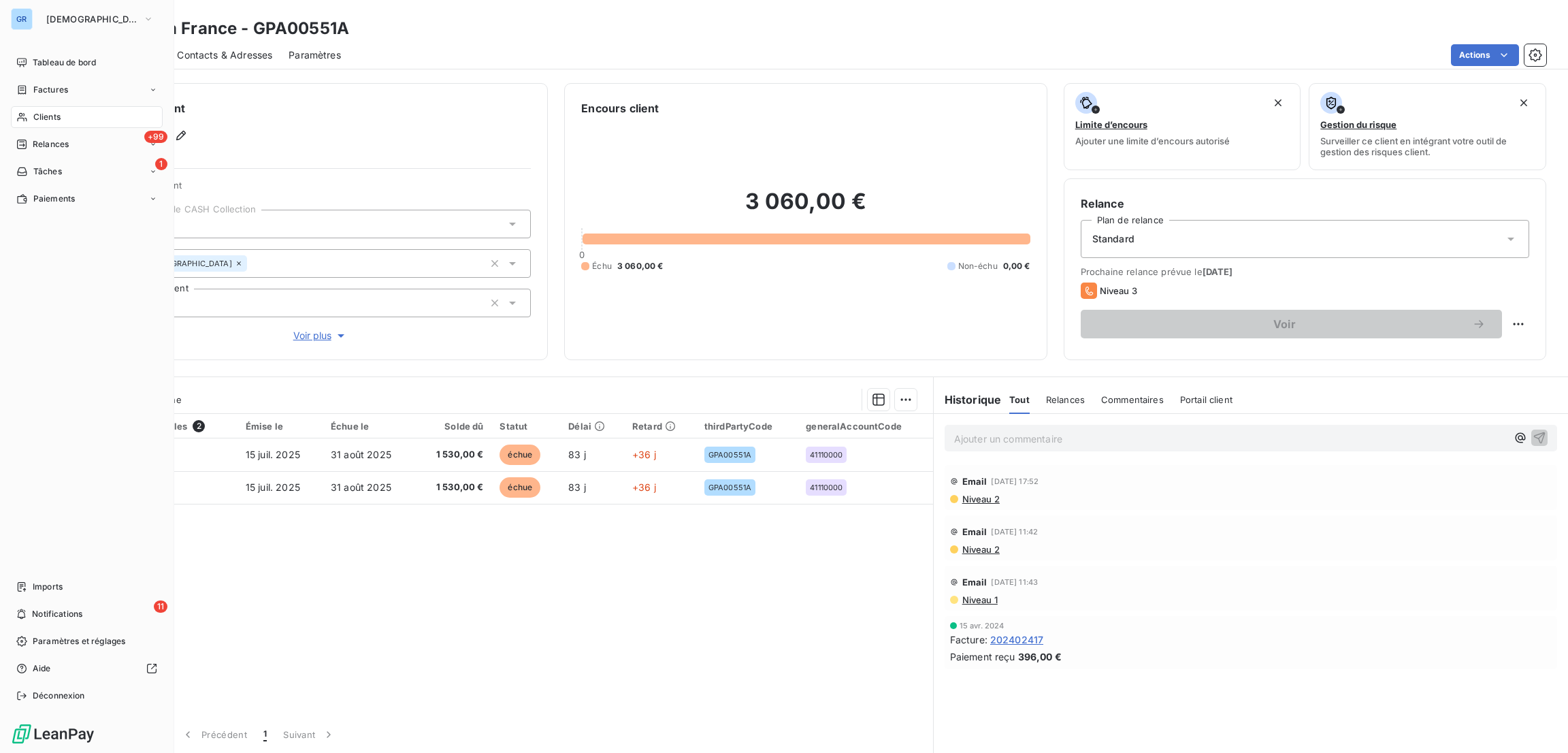
click at [46, 92] on span "Factures" at bounding box center [50, 90] width 34 height 12
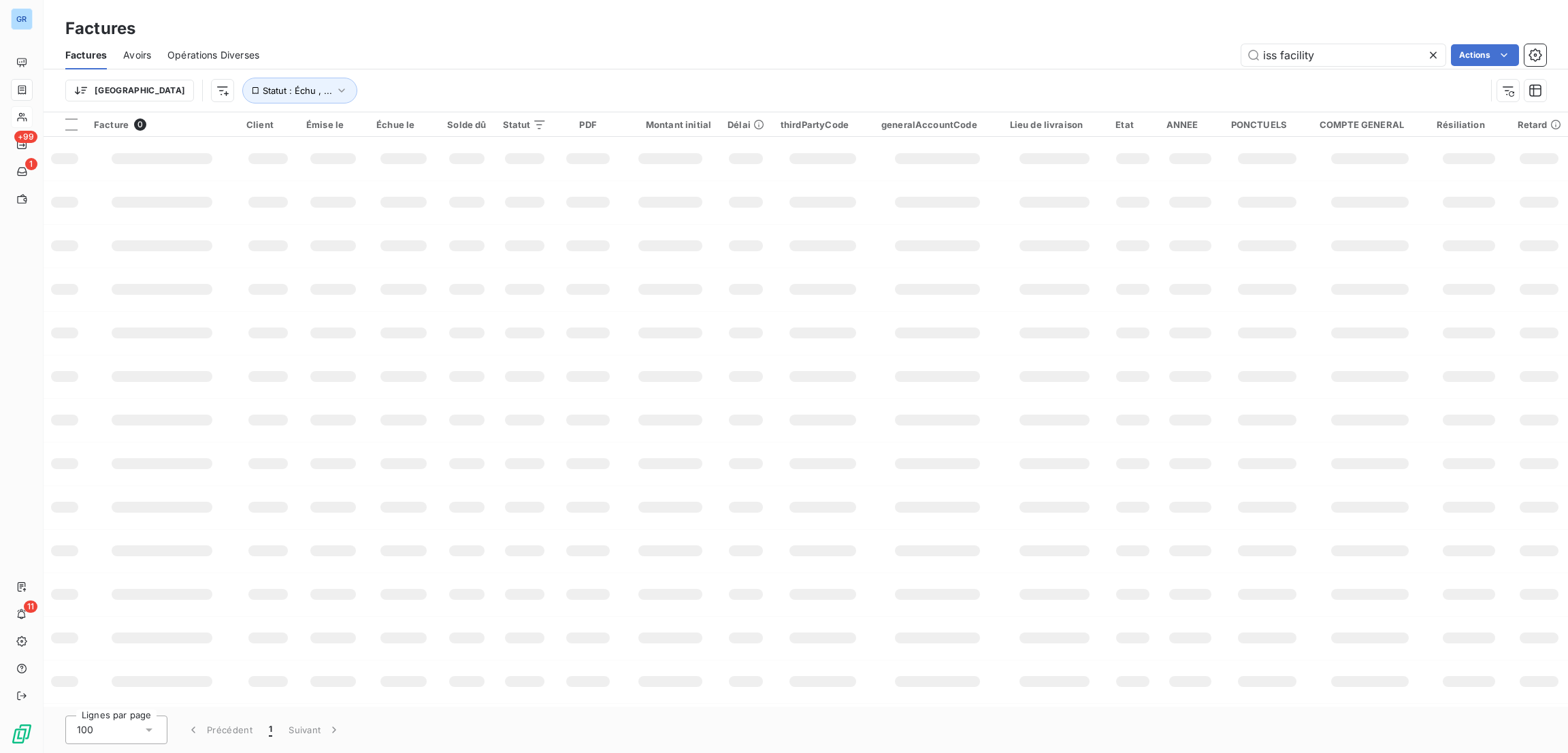
drag, startPoint x: 1333, startPoint y: 57, endPoint x: 954, endPoint y: 20, distance: 380.8
click at [954, 20] on div "Factures Factures Avoirs Opérations Diverses iss facility Actions [GEOGRAPHIC_D…" at bounding box center [806, 56] width 1524 height 112
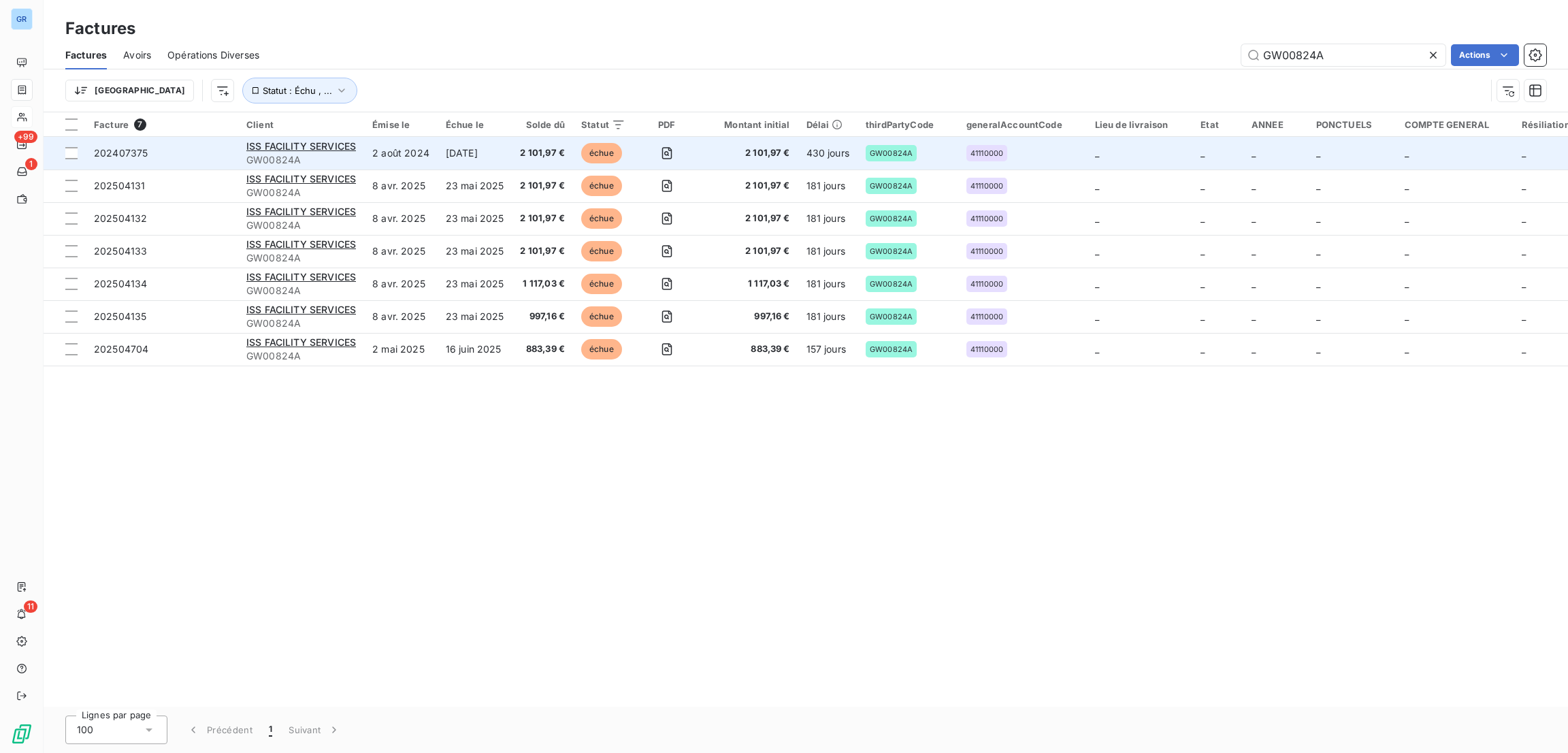
type input "GW00824A"
click at [349, 153] on span "GW00824A" at bounding box center [301, 160] width 109 height 14
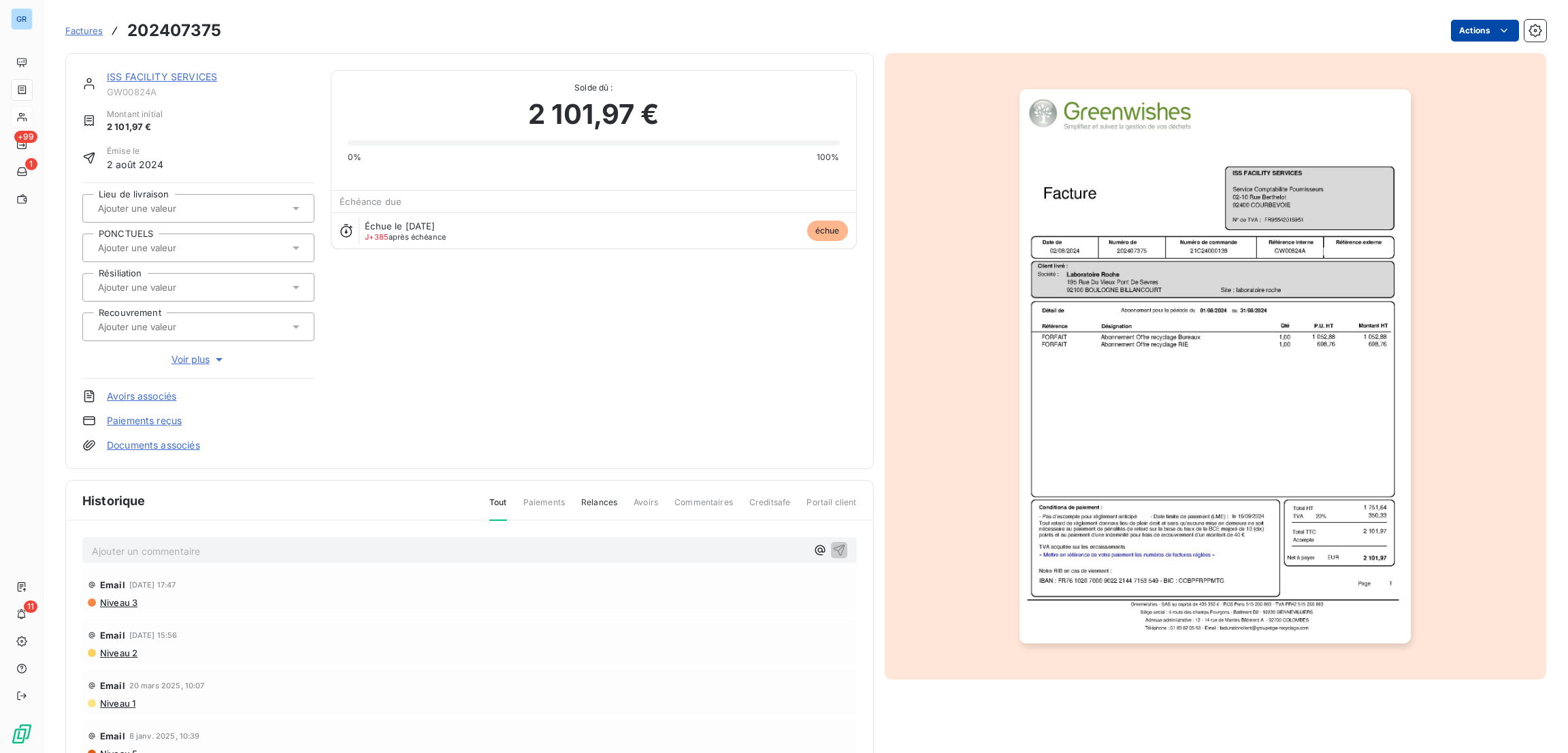
click at [1443, 29] on html "GR +99 1 11 Factures 202407375 Actions ISS FACILITY SERVICES GW00824A Montant i…" at bounding box center [784, 376] width 1568 height 753
click at [203, 75] on html "GR +99 1 11 Factures 202407375 Actions ISS FACILITY SERVICES GW00824A Montant i…" at bounding box center [784, 376] width 1568 height 753
click at [199, 70] on div "ISS FACILITY SERVICES" at bounding box center [211, 77] width 208 height 14
click at [144, 72] on link "ISS FACILITY SERVICES" at bounding box center [162, 76] width 110 height 11
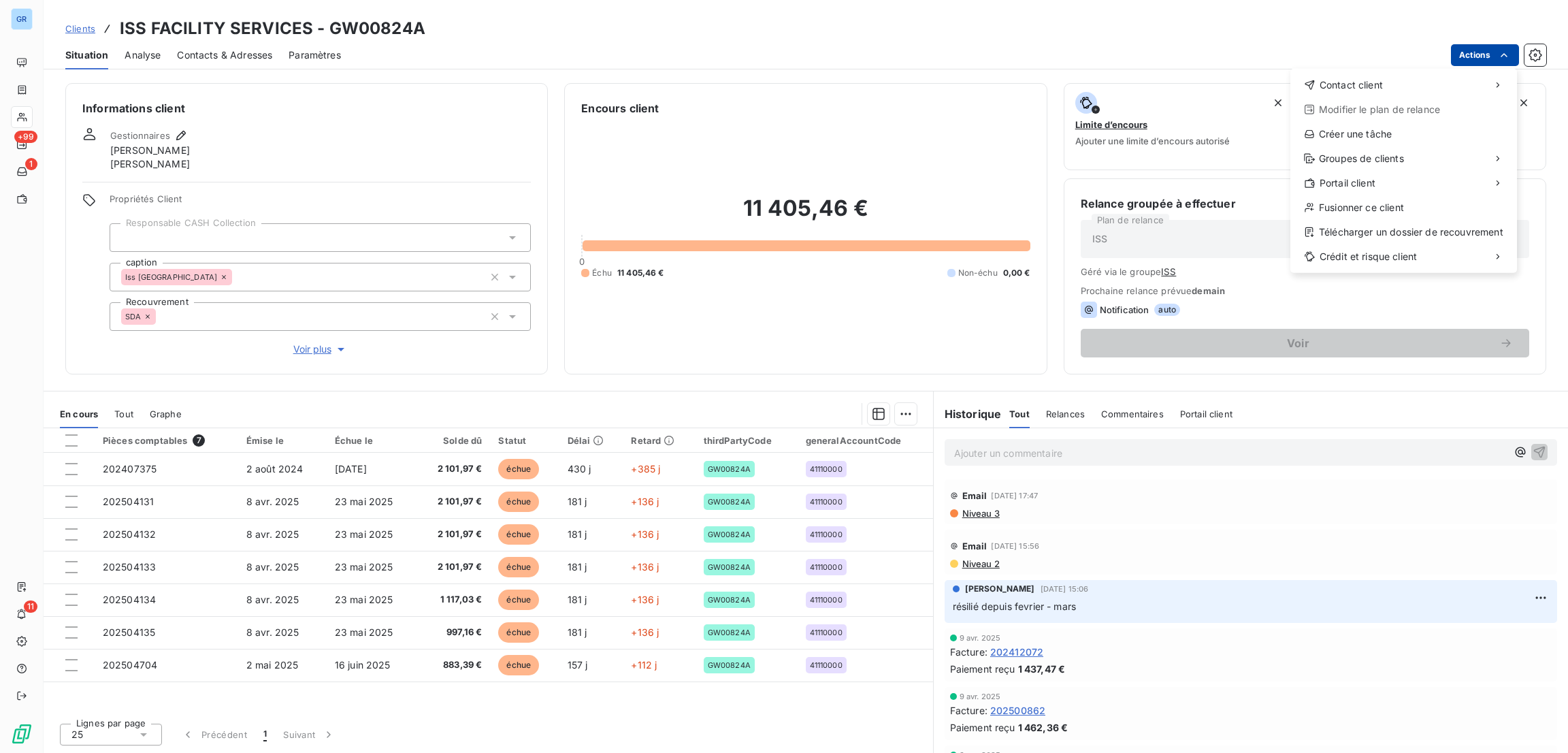
click at [1492, 51] on html "GR +99 1 11 Clients ISS FACILITY SERVICES - GW00824A Situation Analyse Contacts…" at bounding box center [784, 376] width 1568 height 753
click at [1406, 230] on div "Télécharger un dossier de recouvrement" at bounding box center [1404, 232] width 215 height 22
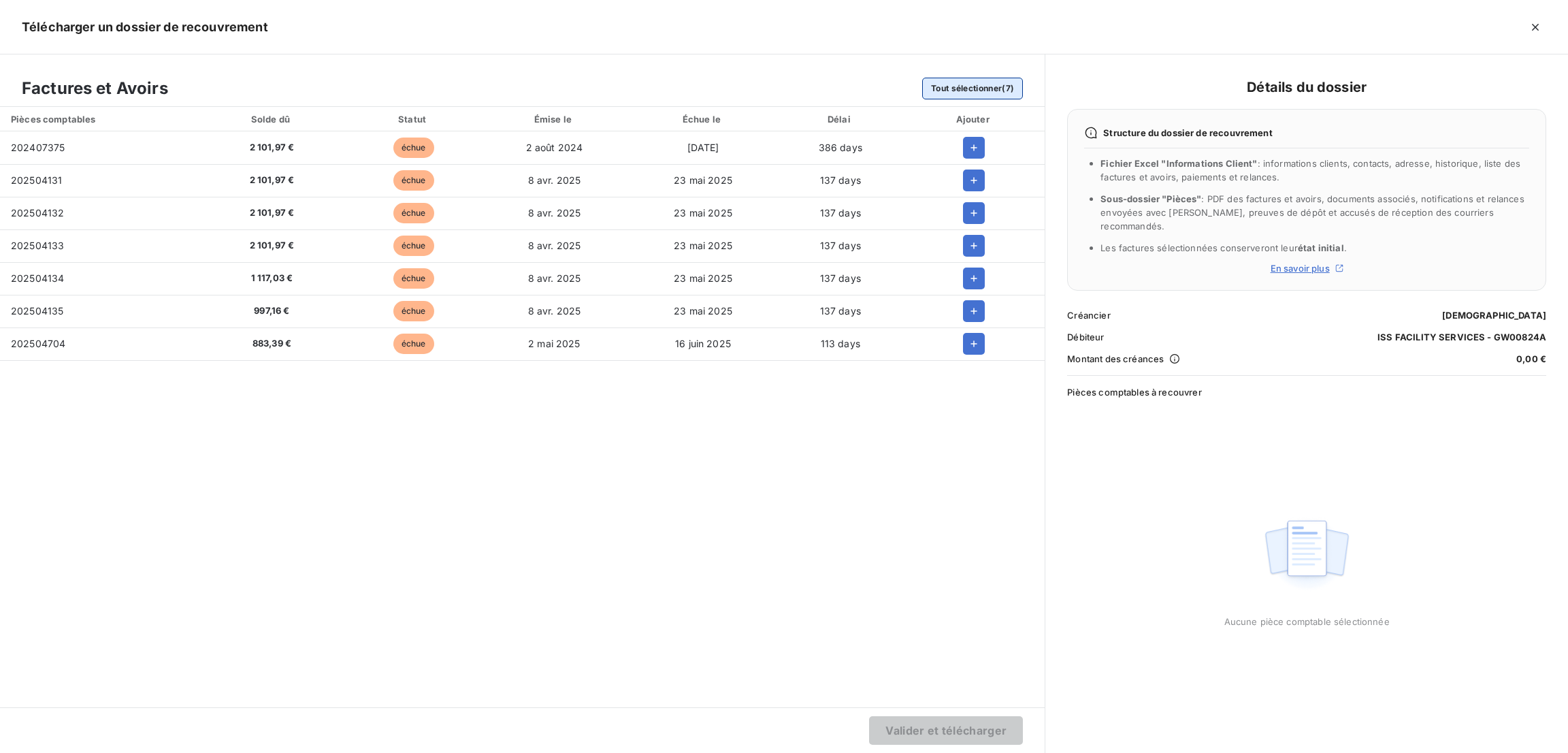
click at [972, 88] on button "Tout sélectionner (7)" at bounding box center [972, 89] width 101 height 22
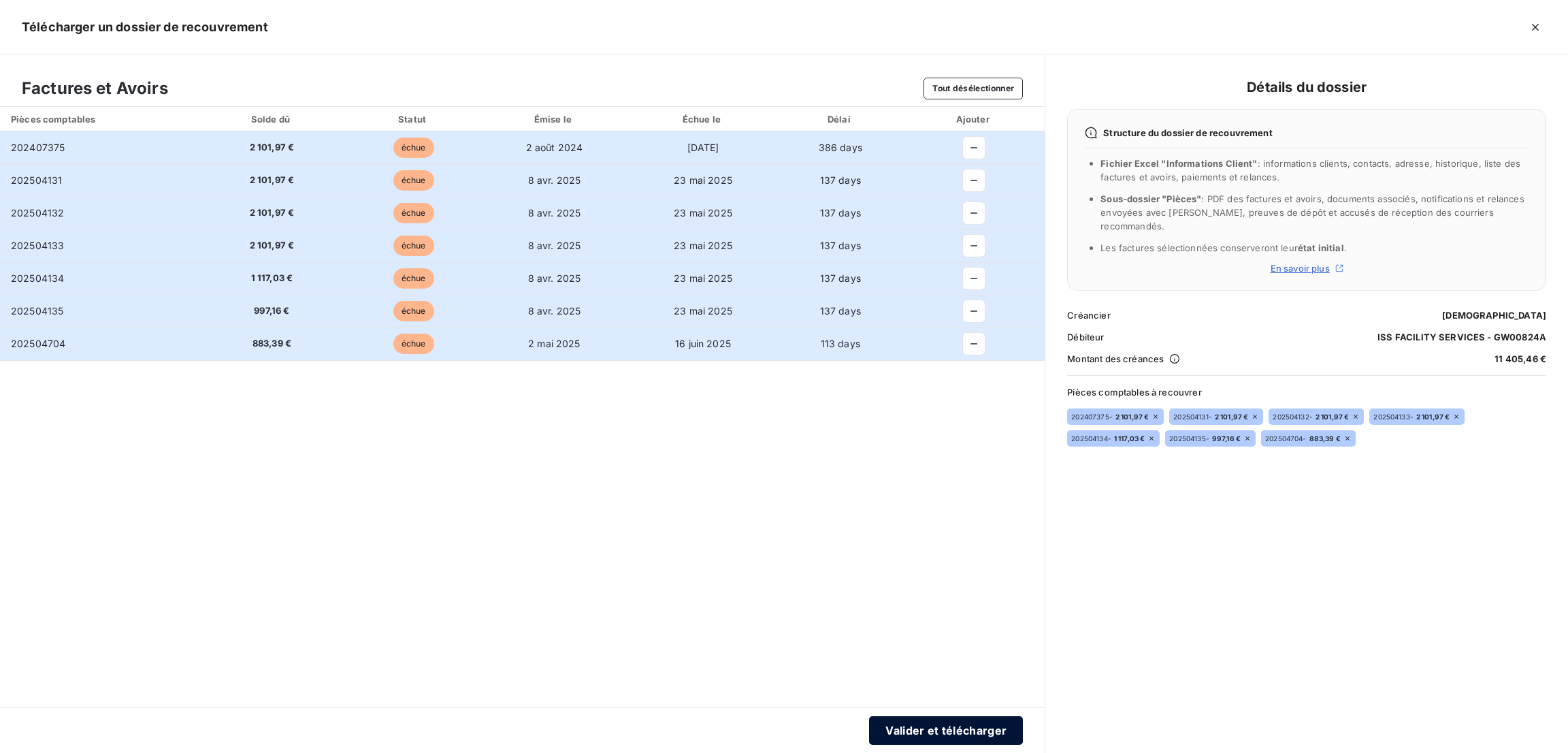
click at [975, 738] on button "Valider et télécharger" at bounding box center [946, 729] width 154 height 28
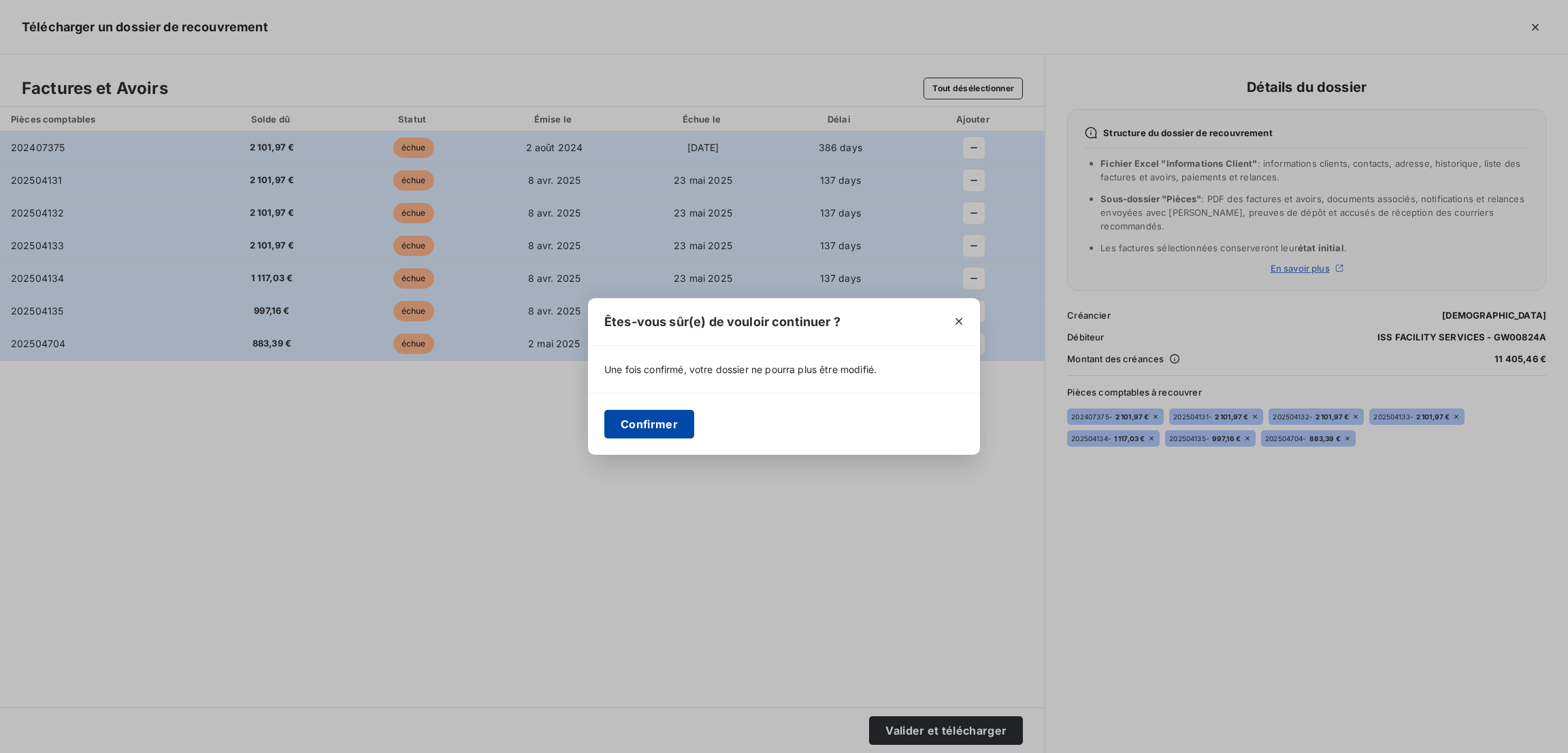
click at [626, 422] on button "Confirmer" at bounding box center [649, 423] width 90 height 28
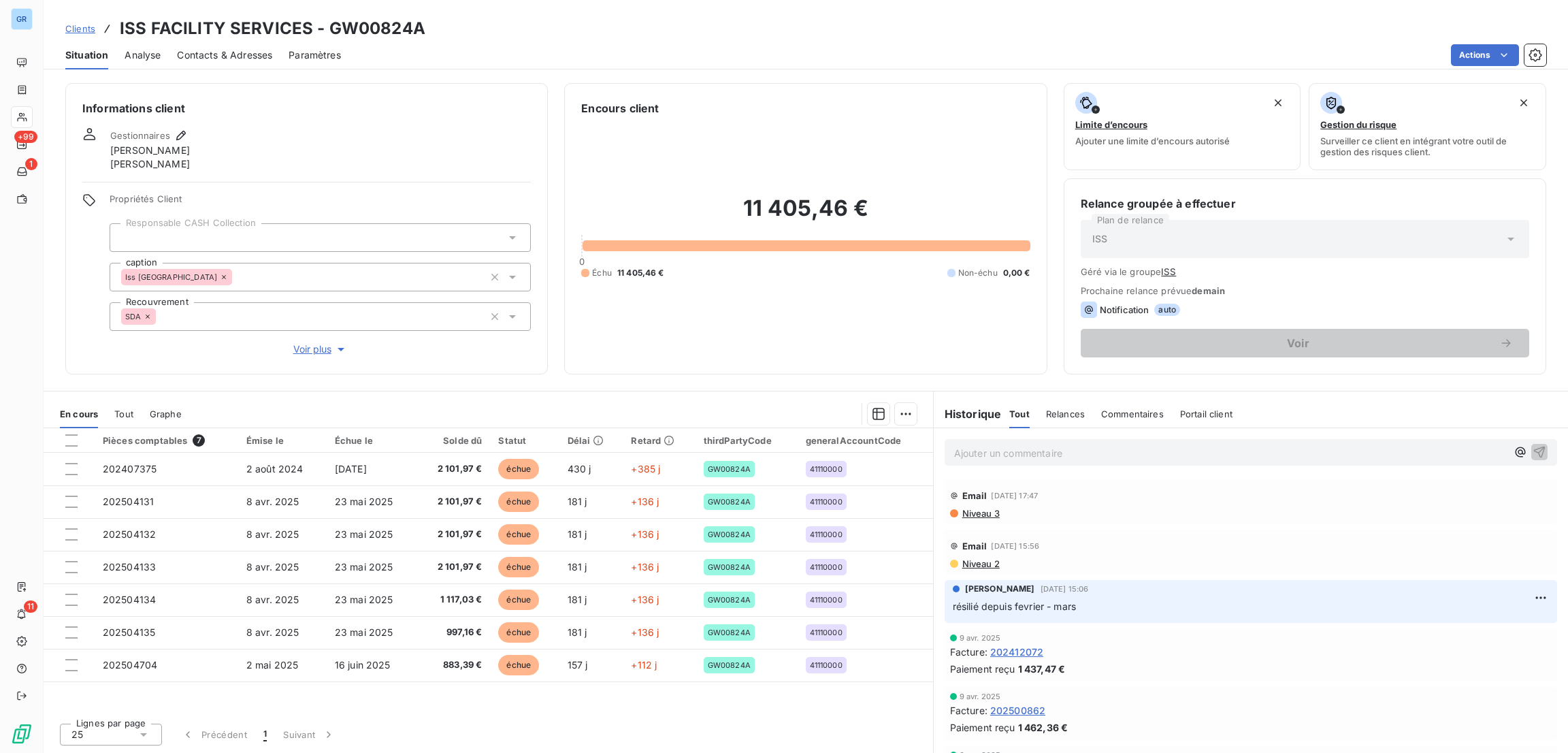
click at [609, 405] on div at bounding box center [557, 414] width 719 height 22
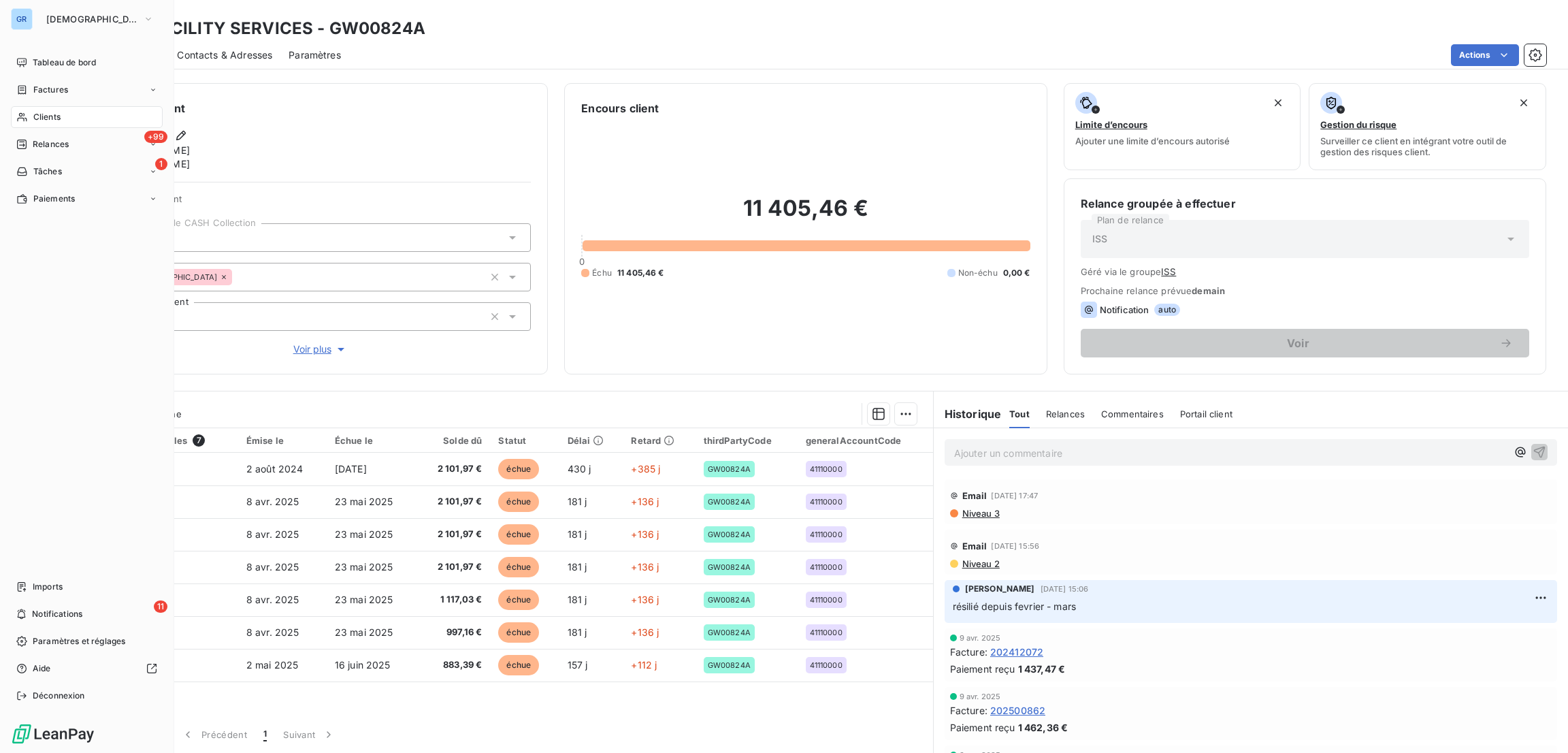
click at [47, 85] on span "Factures" at bounding box center [50, 90] width 34 height 12
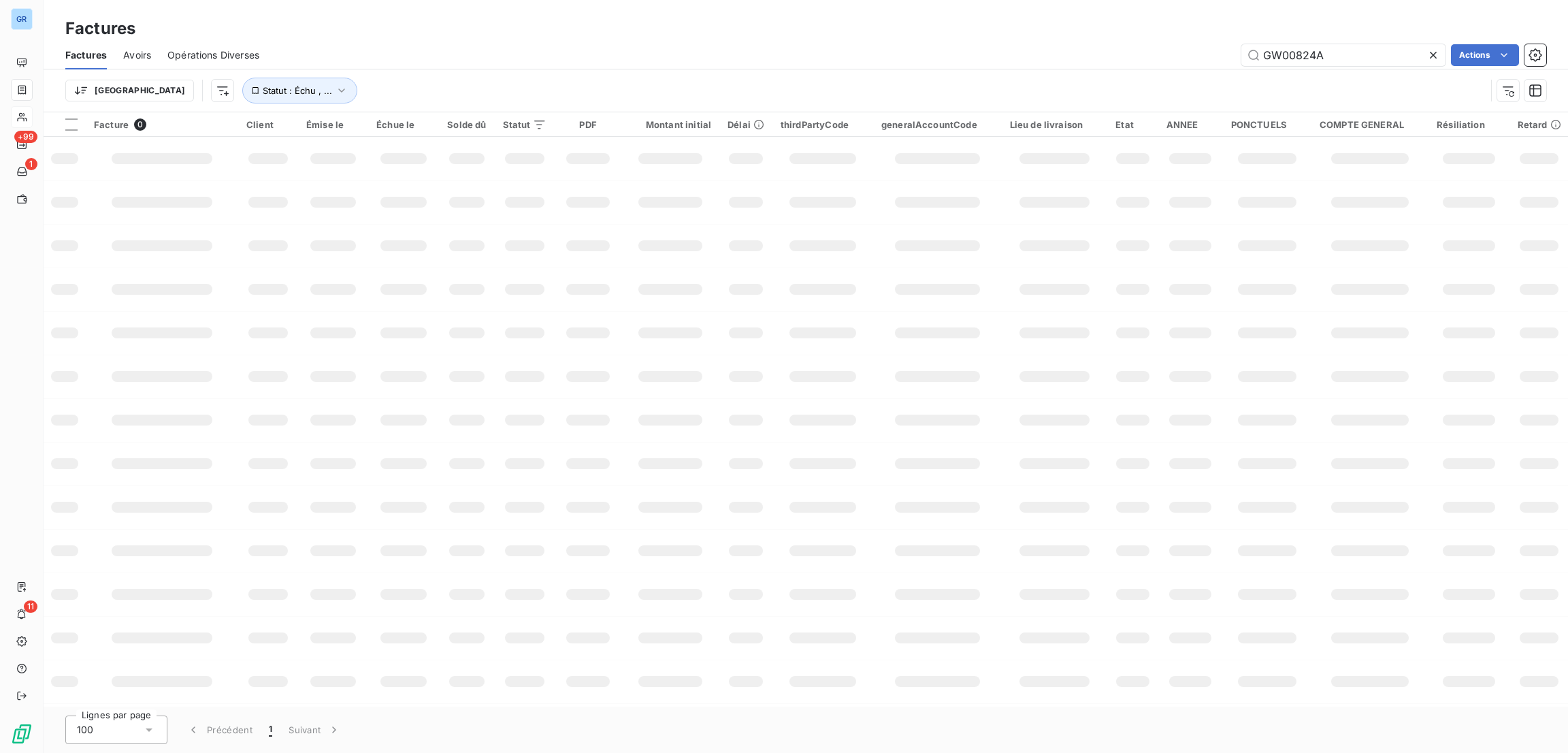
drag, startPoint x: 1337, startPoint y: 53, endPoint x: 1117, endPoint y: 42, distance: 220.3
click at [1117, 42] on div "Factures Avoirs Opérations Diverses GW00824A Actions" at bounding box center [806, 54] width 1524 height 28
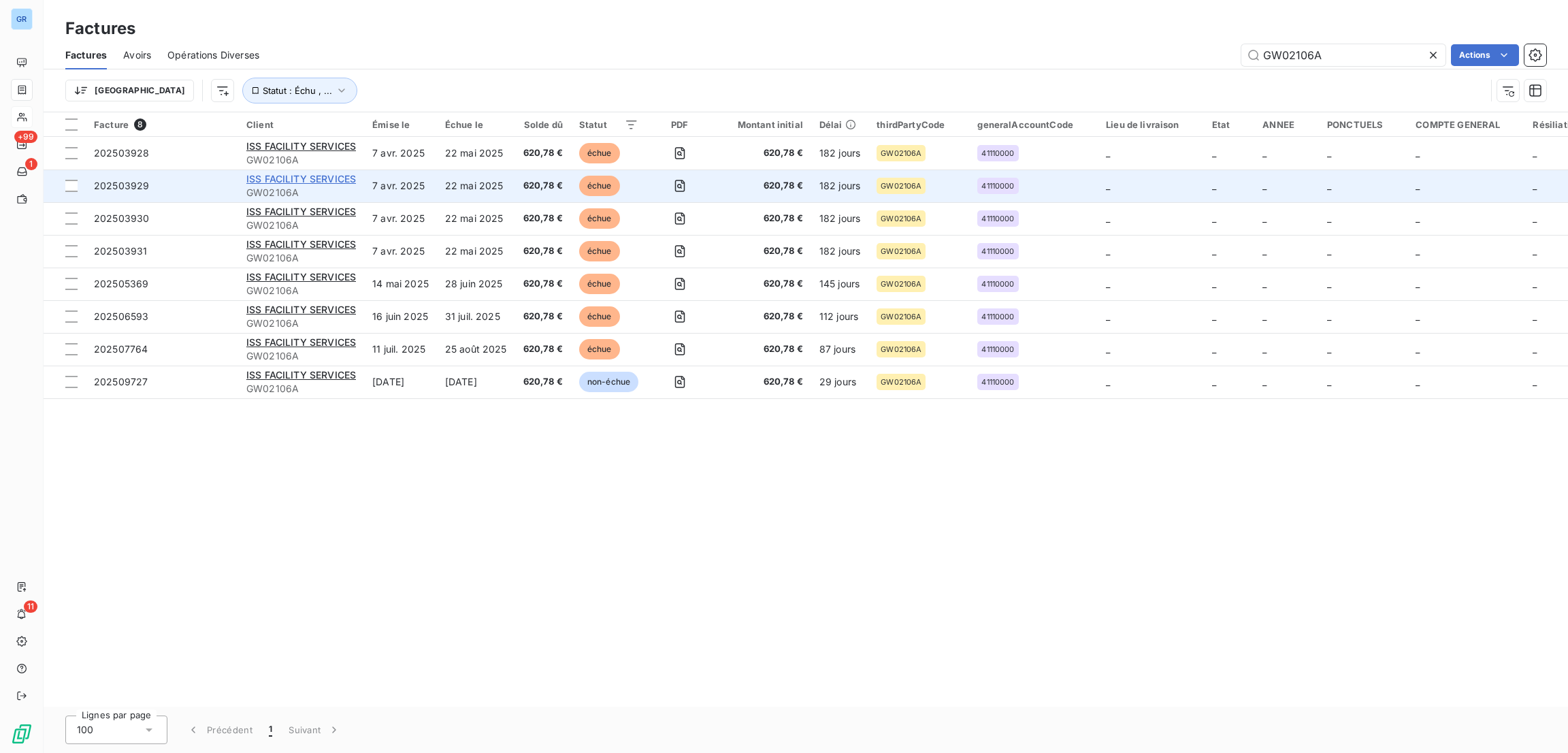
type input "GW02106A"
click at [271, 178] on span "ISS FACILITY SERVICES" at bounding box center [301, 178] width 109 height 11
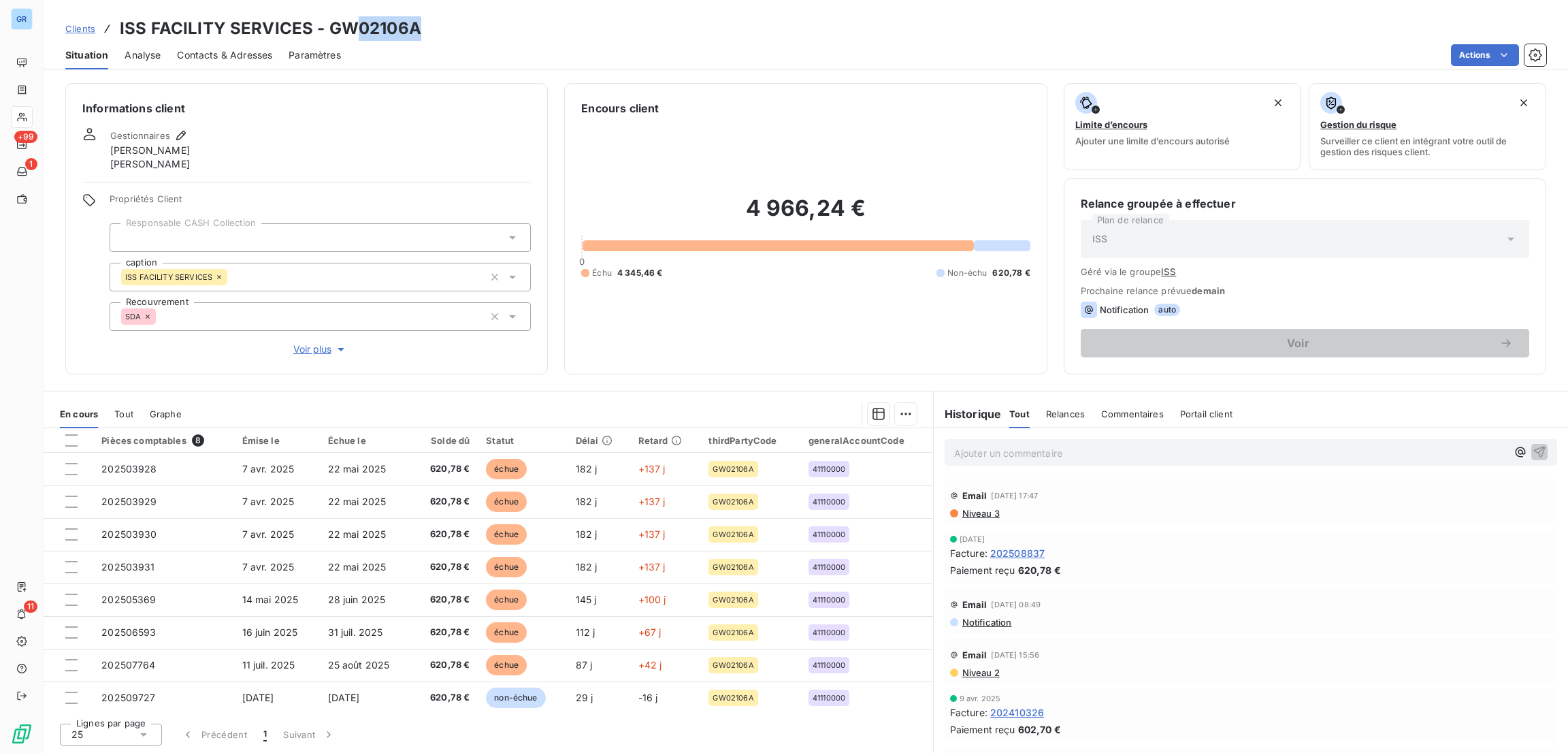
drag, startPoint x: 419, startPoint y: 34, endPoint x: 402, endPoint y: 36, distance: 17.1
click at [352, 34] on div "Clients ISS FACILITY SERVICES - GW02106A" at bounding box center [806, 28] width 1524 height 24
click at [1476, 48] on html "GR +99 1 11 Clients ISS FACILITY SERVICES - GW02106A Situation Analyse Contacts…" at bounding box center [784, 376] width 1568 height 753
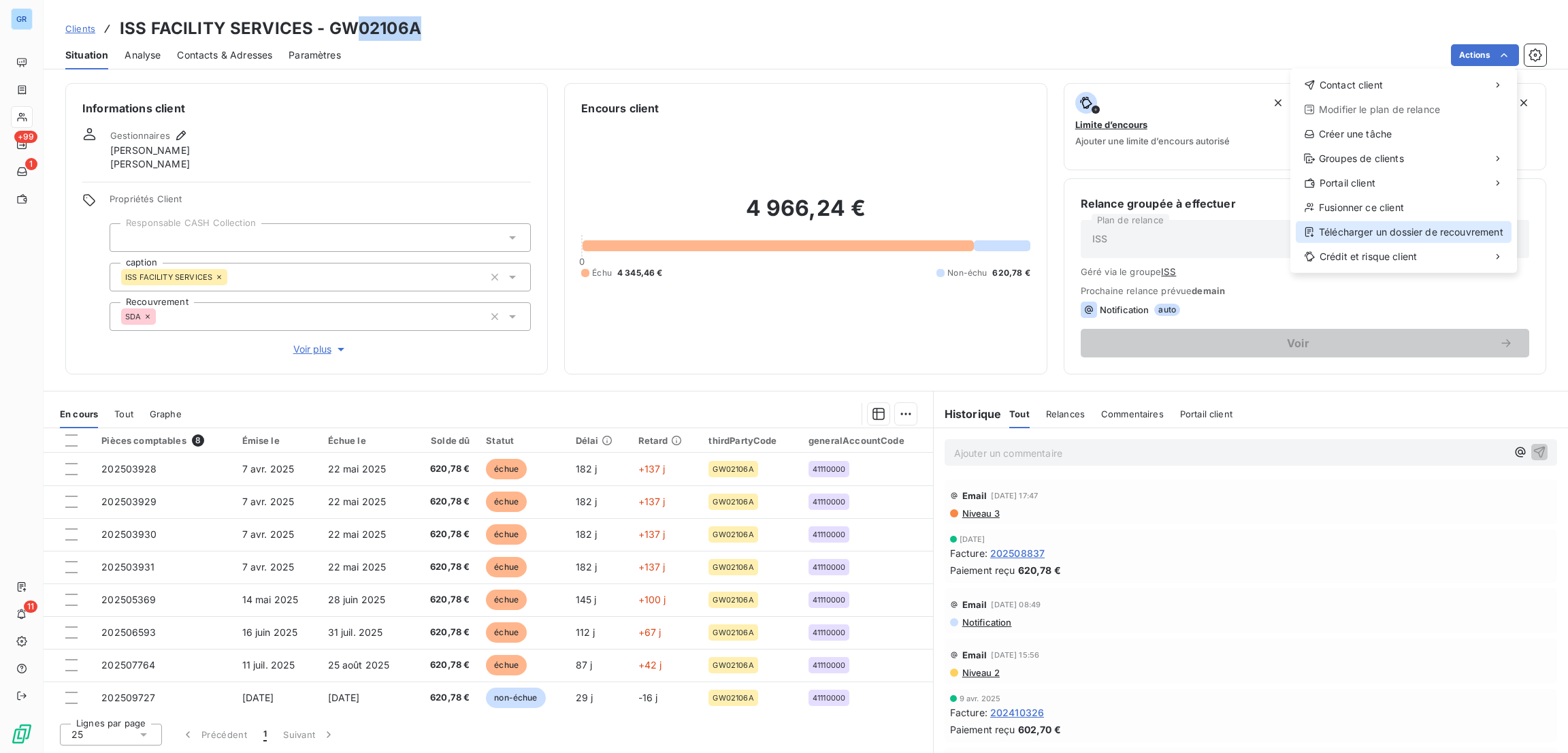
click at [1348, 225] on div "Télécharger un dossier de recouvrement" at bounding box center [1404, 232] width 215 height 22
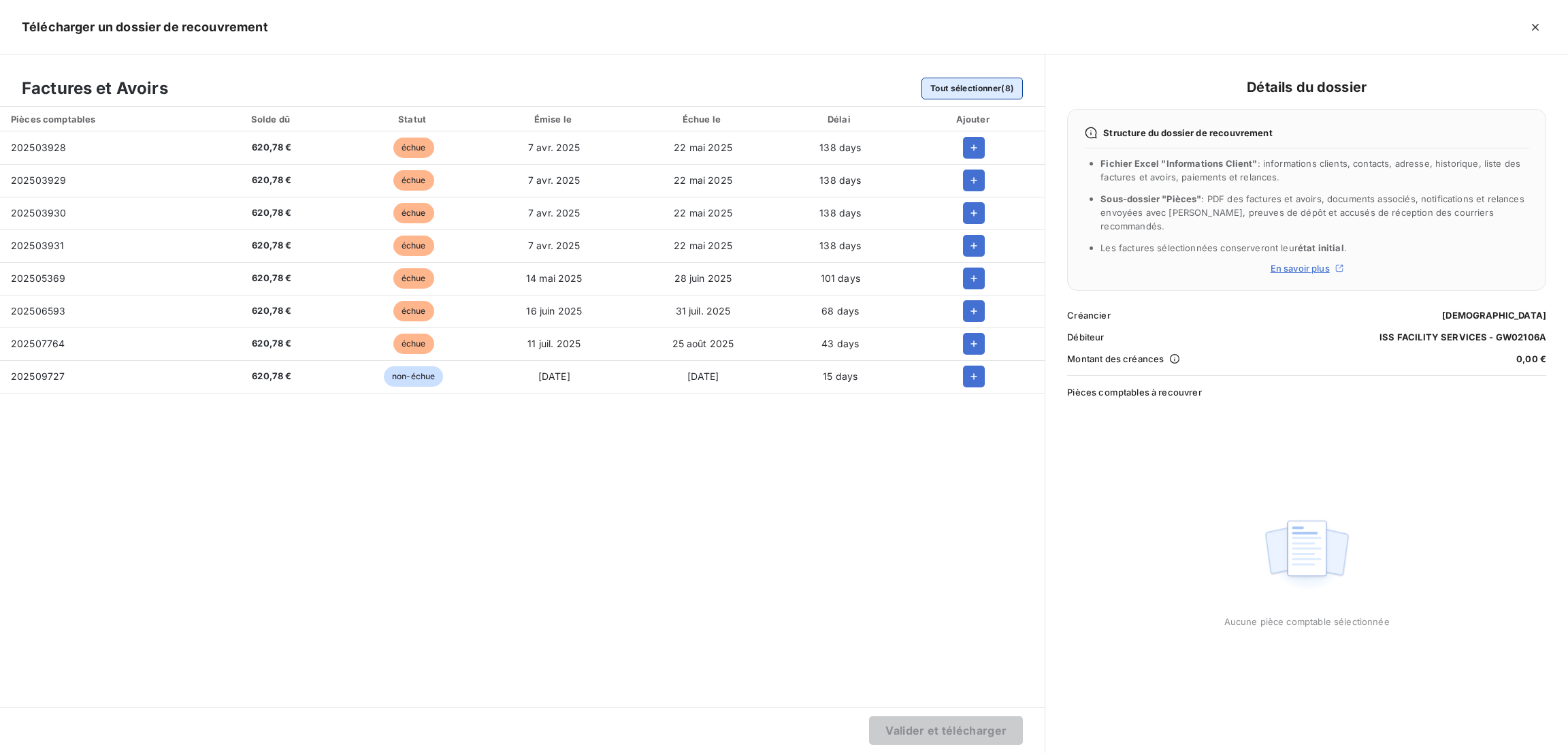
click at [983, 85] on button "Tout sélectionner (8)" at bounding box center [972, 89] width 102 height 22
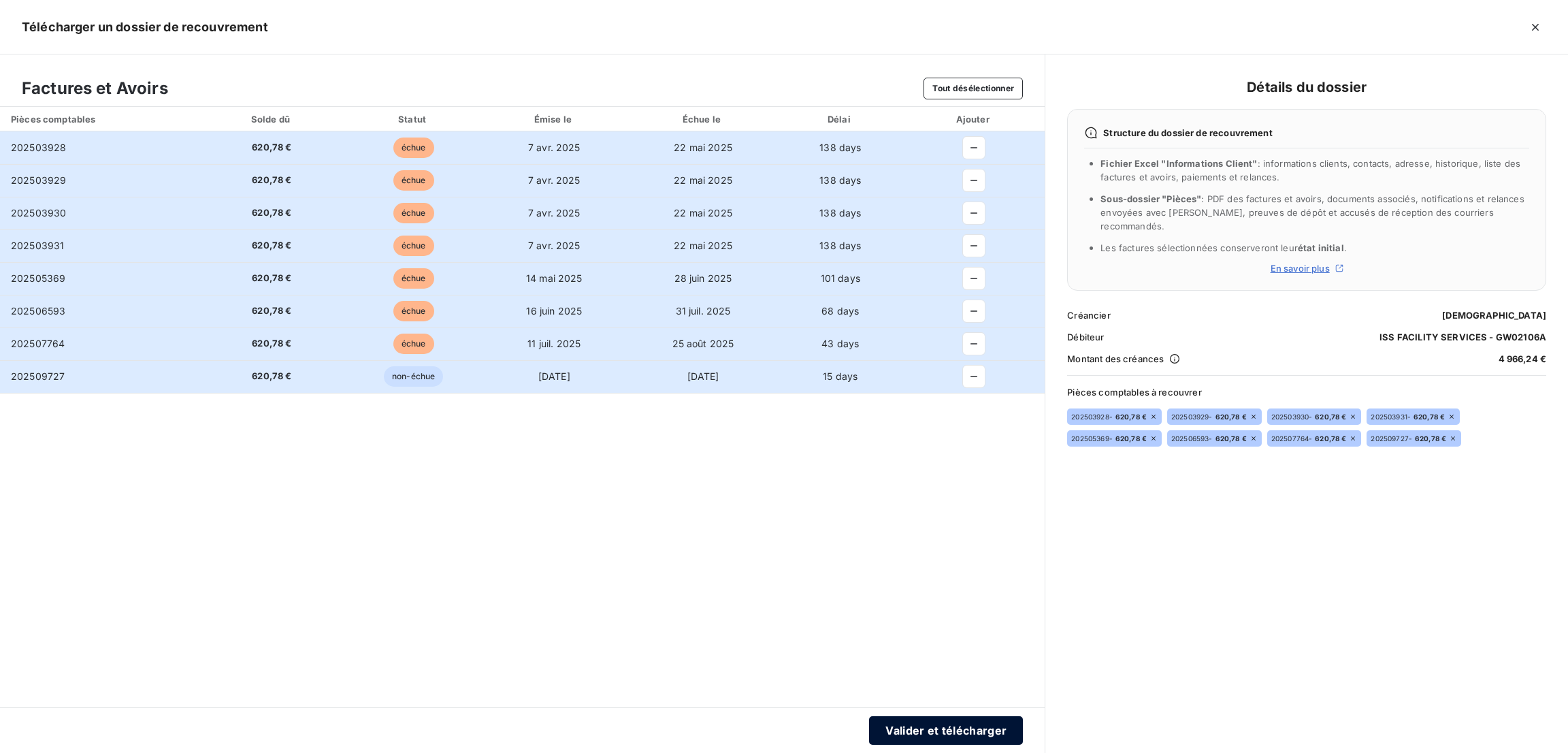
click at [952, 729] on button "Valider et télécharger" at bounding box center [946, 729] width 154 height 28
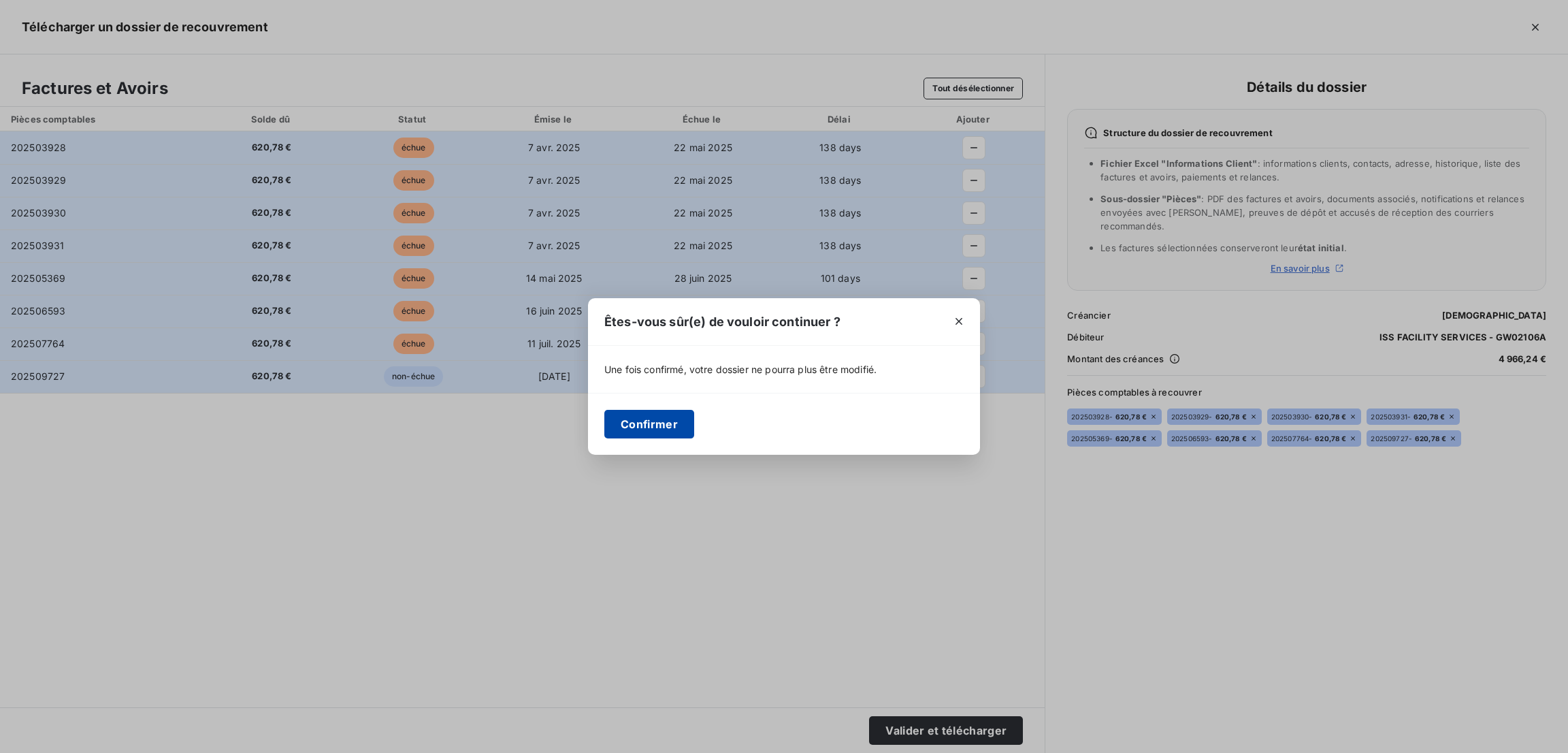
click at [659, 425] on button "Confirmer" at bounding box center [649, 423] width 90 height 28
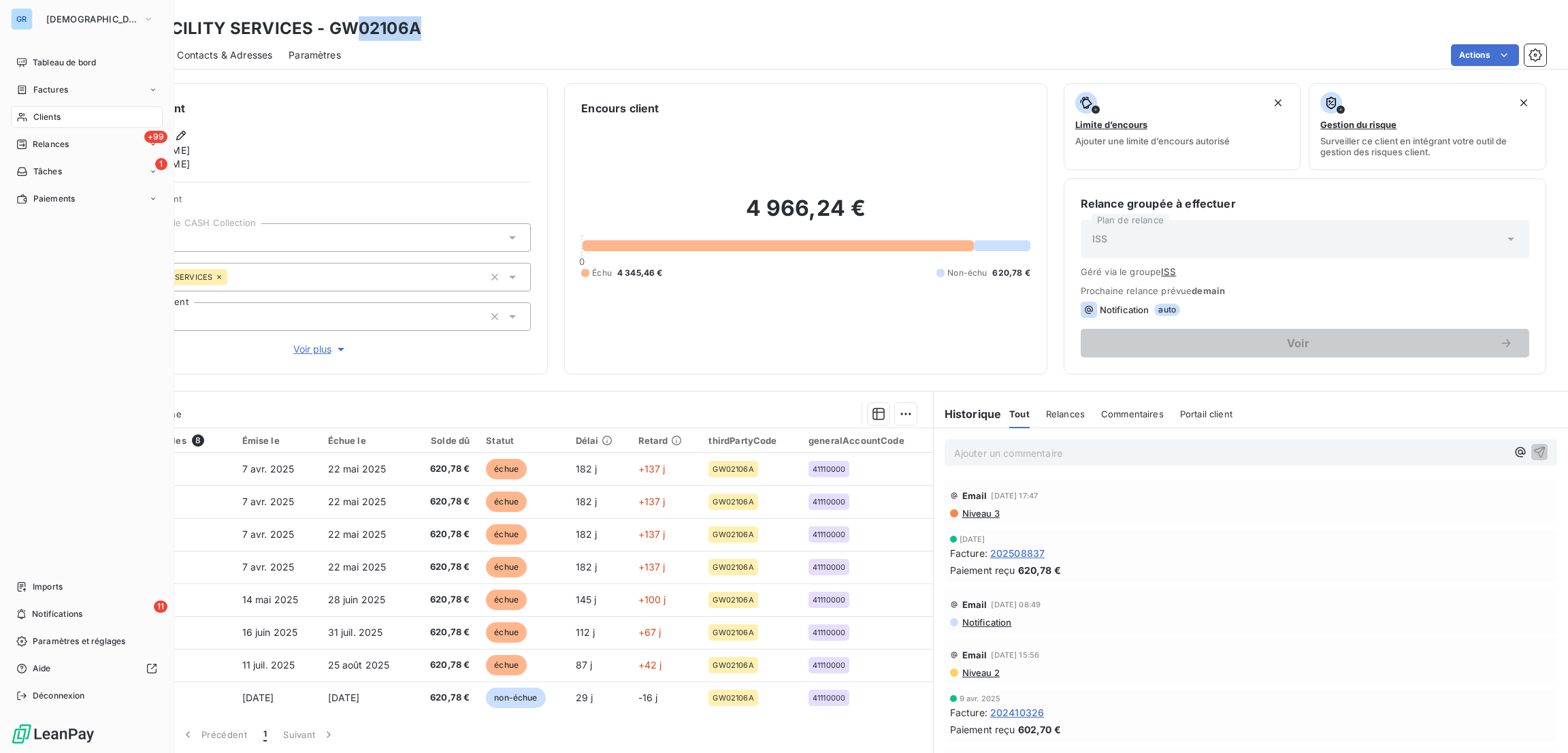
click at [47, 89] on span "Factures" at bounding box center [50, 90] width 34 height 12
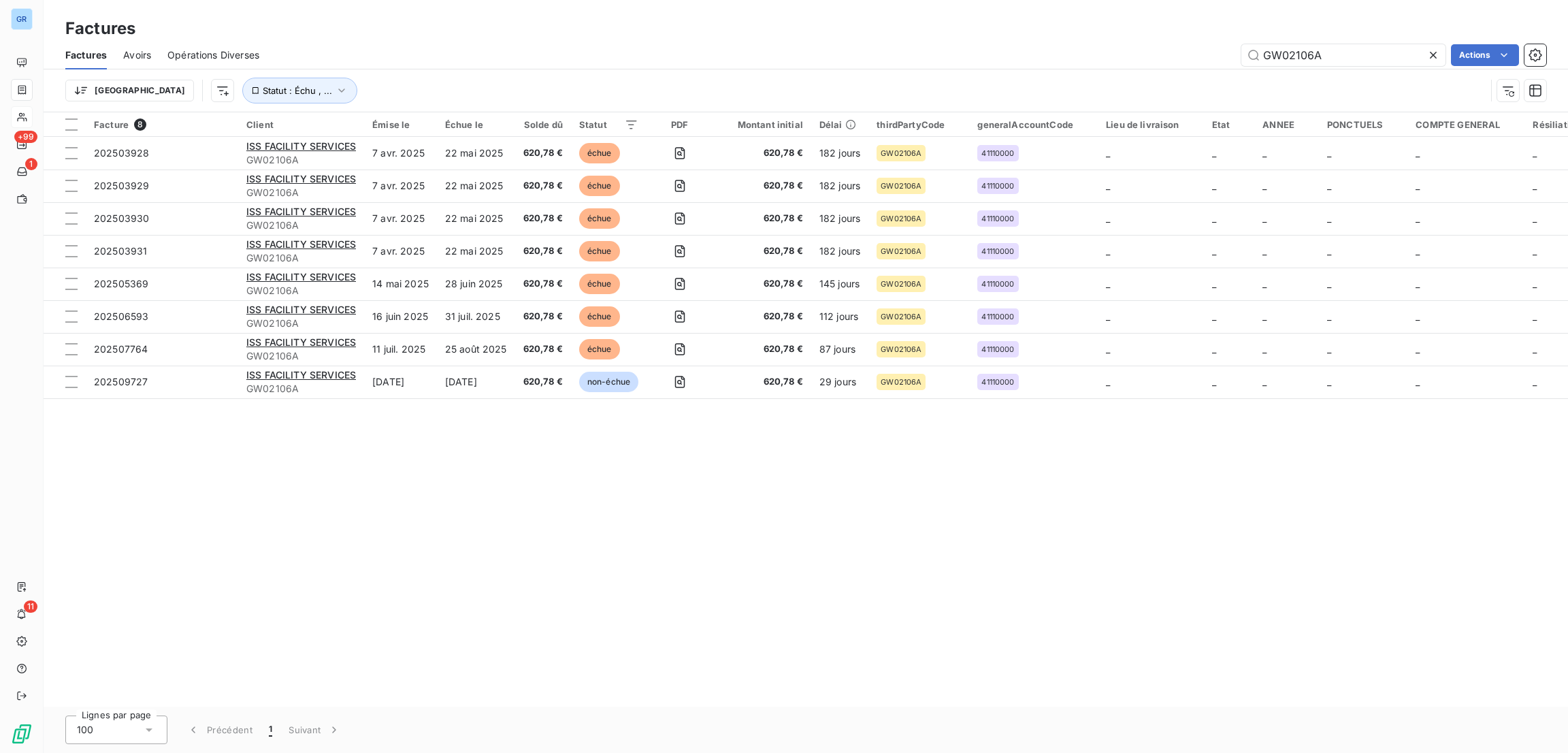
drag, startPoint x: 1371, startPoint y: 54, endPoint x: 1109, endPoint y: 17, distance: 264.6
click at [1109, 17] on div "Factures Factures Avoirs Opérations Diverses GW02106A Actions Trier Statut : Éc…" at bounding box center [806, 56] width 1524 height 112
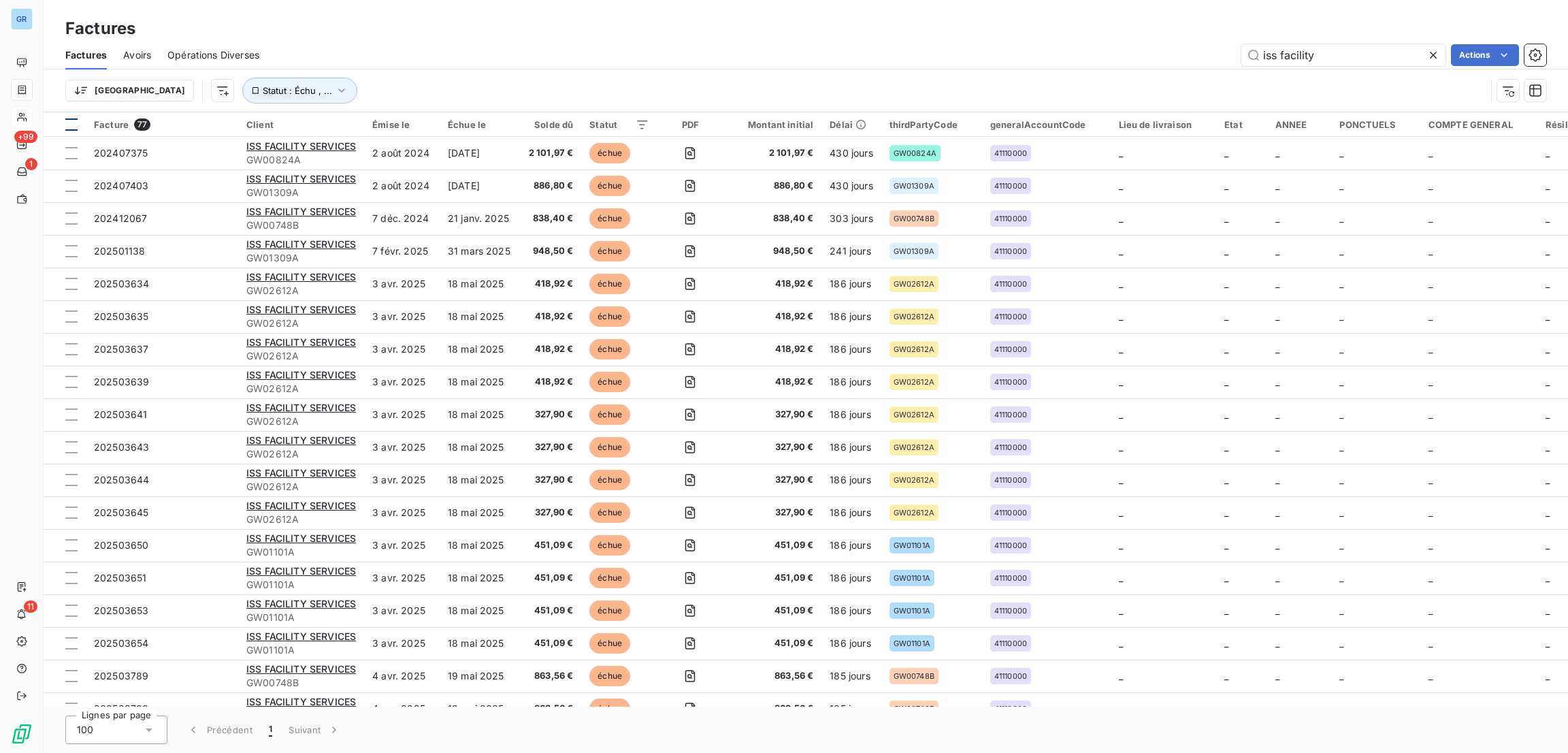
type input "iss facility"
click at [71, 124] on div at bounding box center [72, 124] width 12 height 12
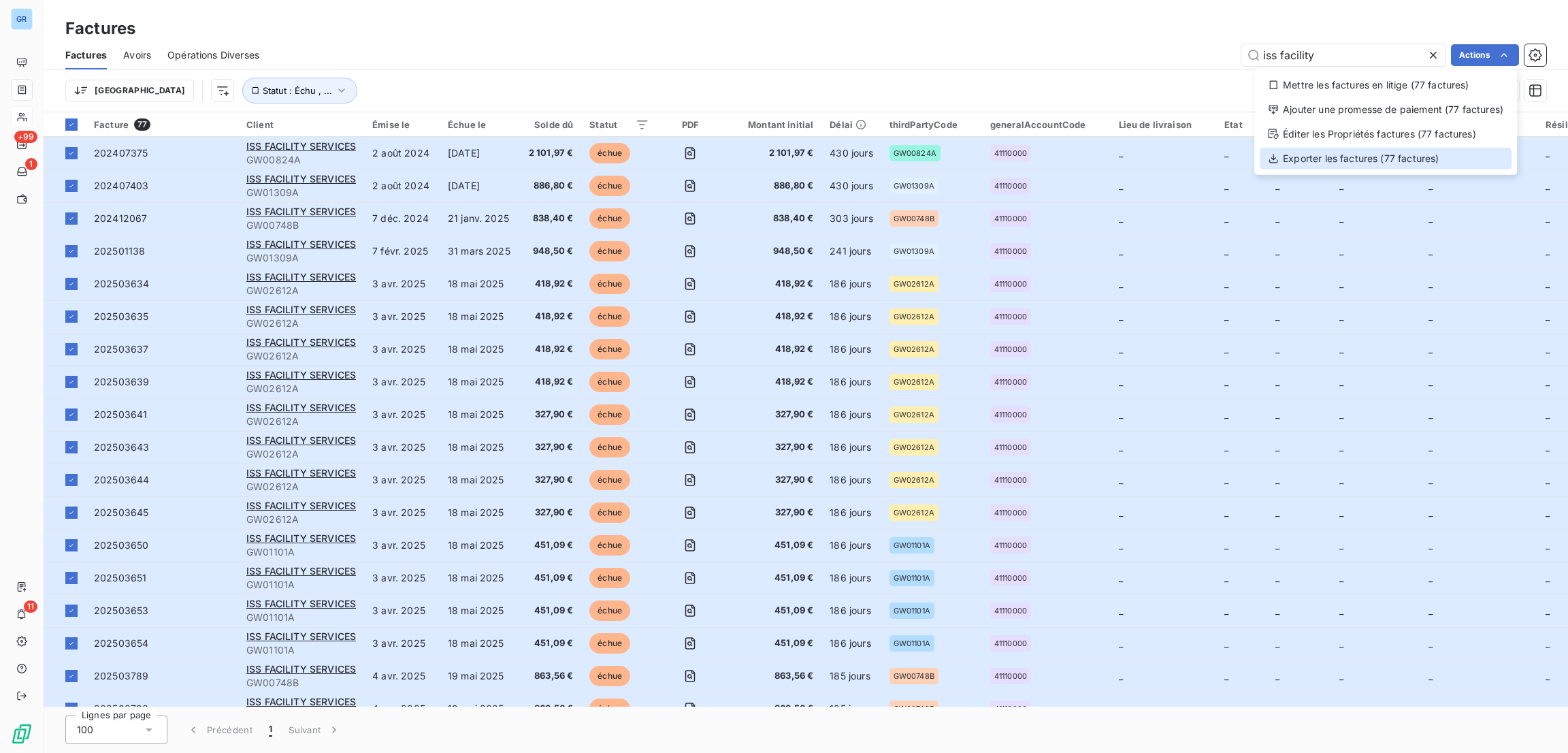
click at [1340, 157] on div "Exporter les factures (77 factures)" at bounding box center [1385, 158] width 252 height 22
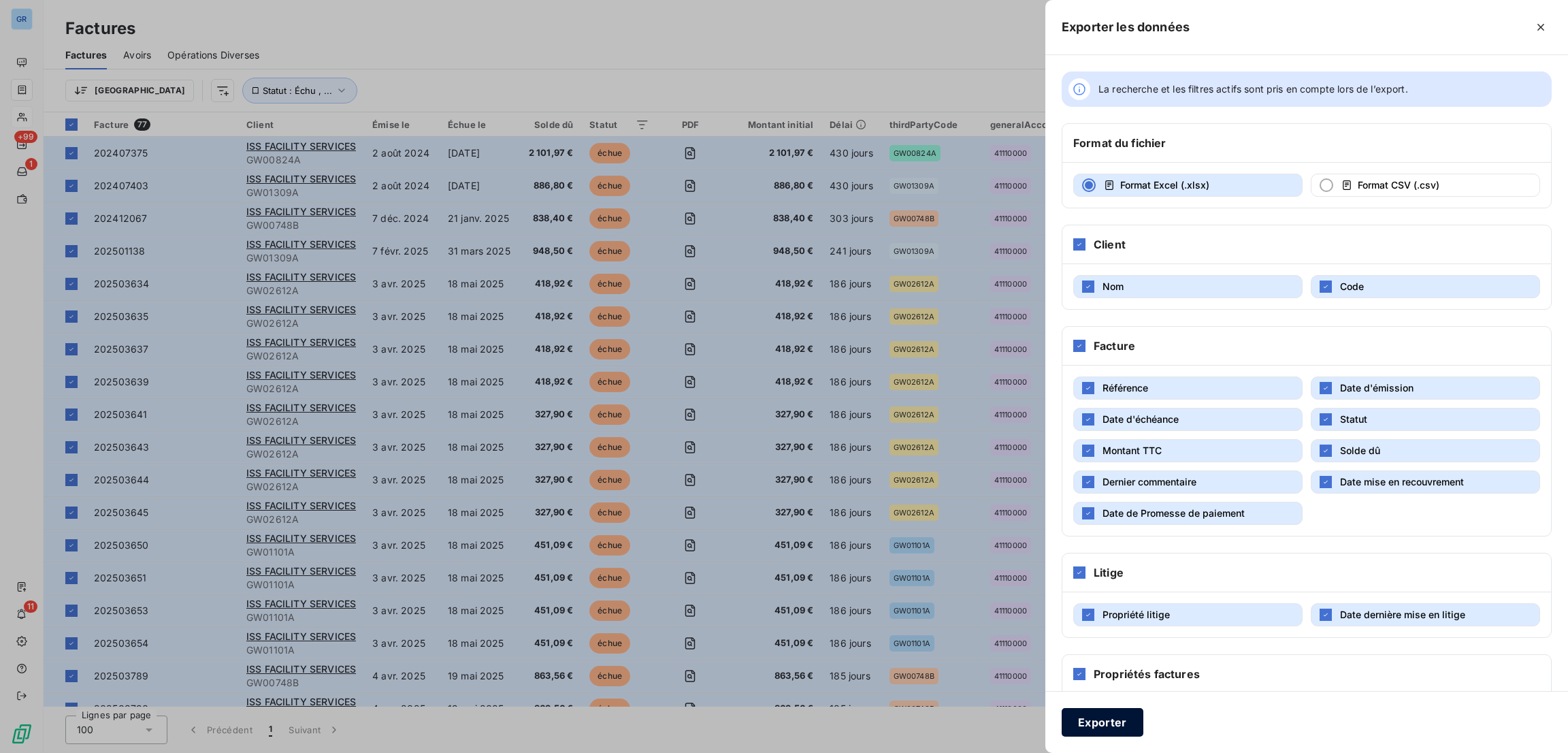
click at [1120, 721] on button "Exporter" at bounding box center [1102, 722] width 82 height 28
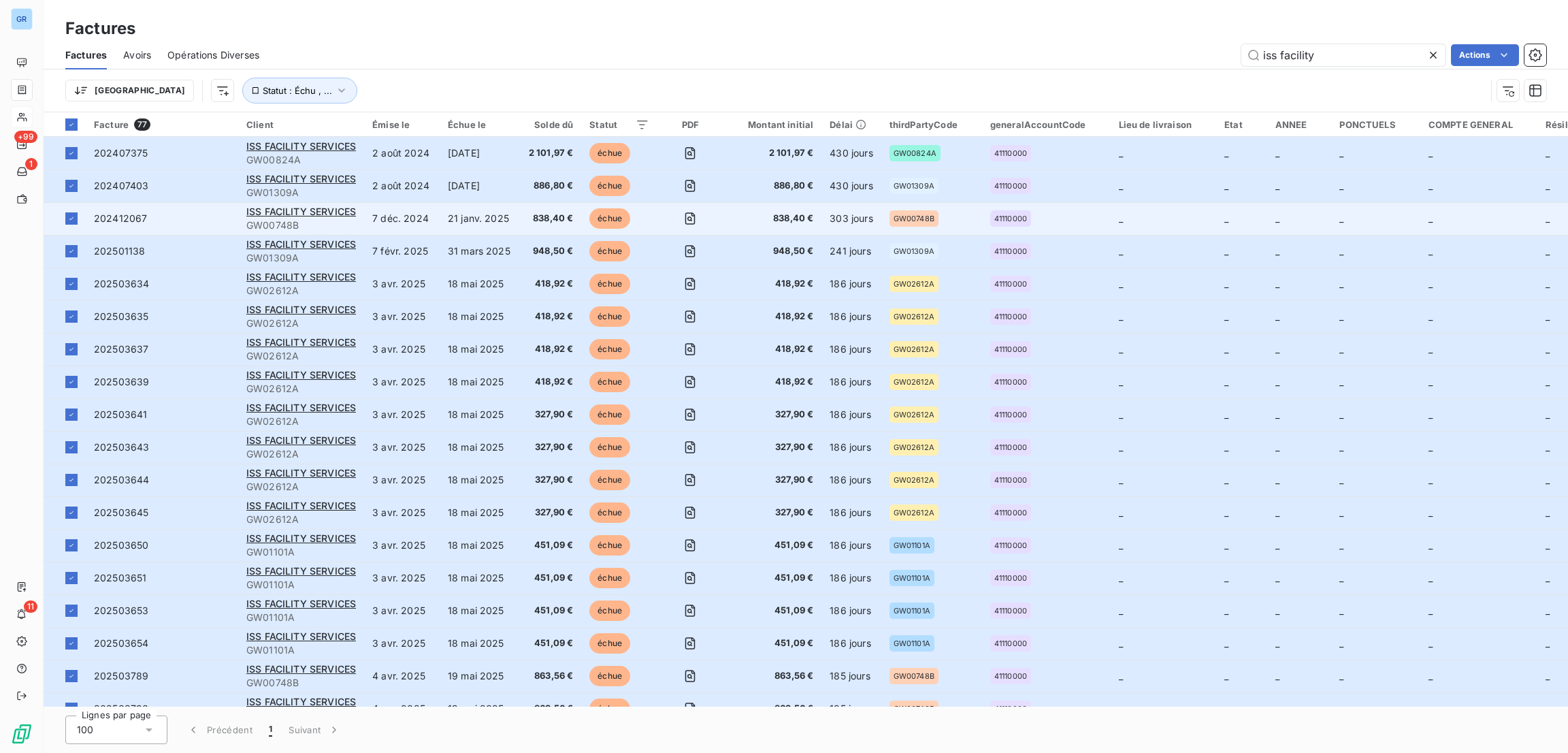
click at [299, 202] on td "ISS FACILITY SERVICES GW00748B" at bounding box center [301, 218] width 126 height 33
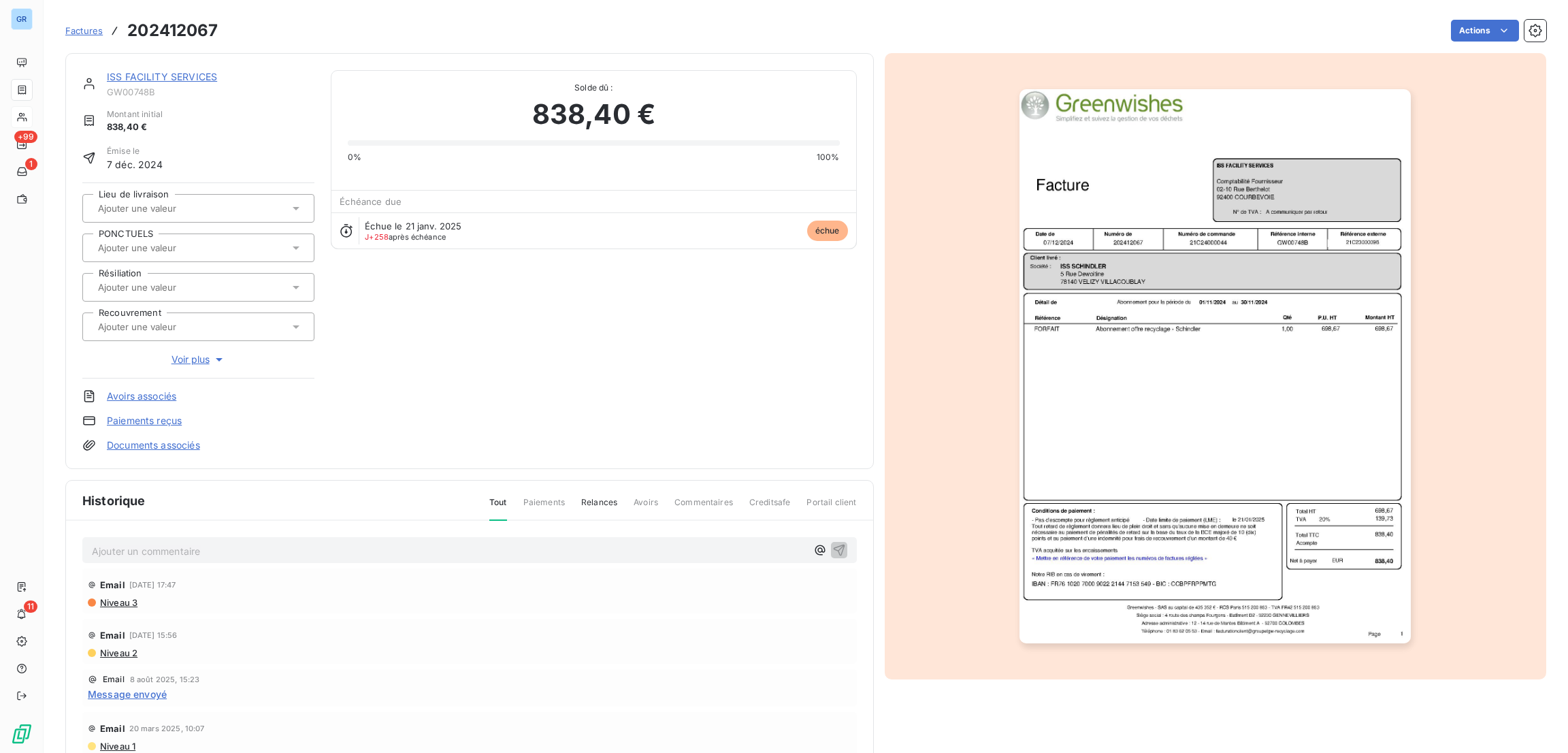
click at [194, 71] on link "ISS FACILITY SERVICES" at bounding box center [162, 76] width 110 height 11
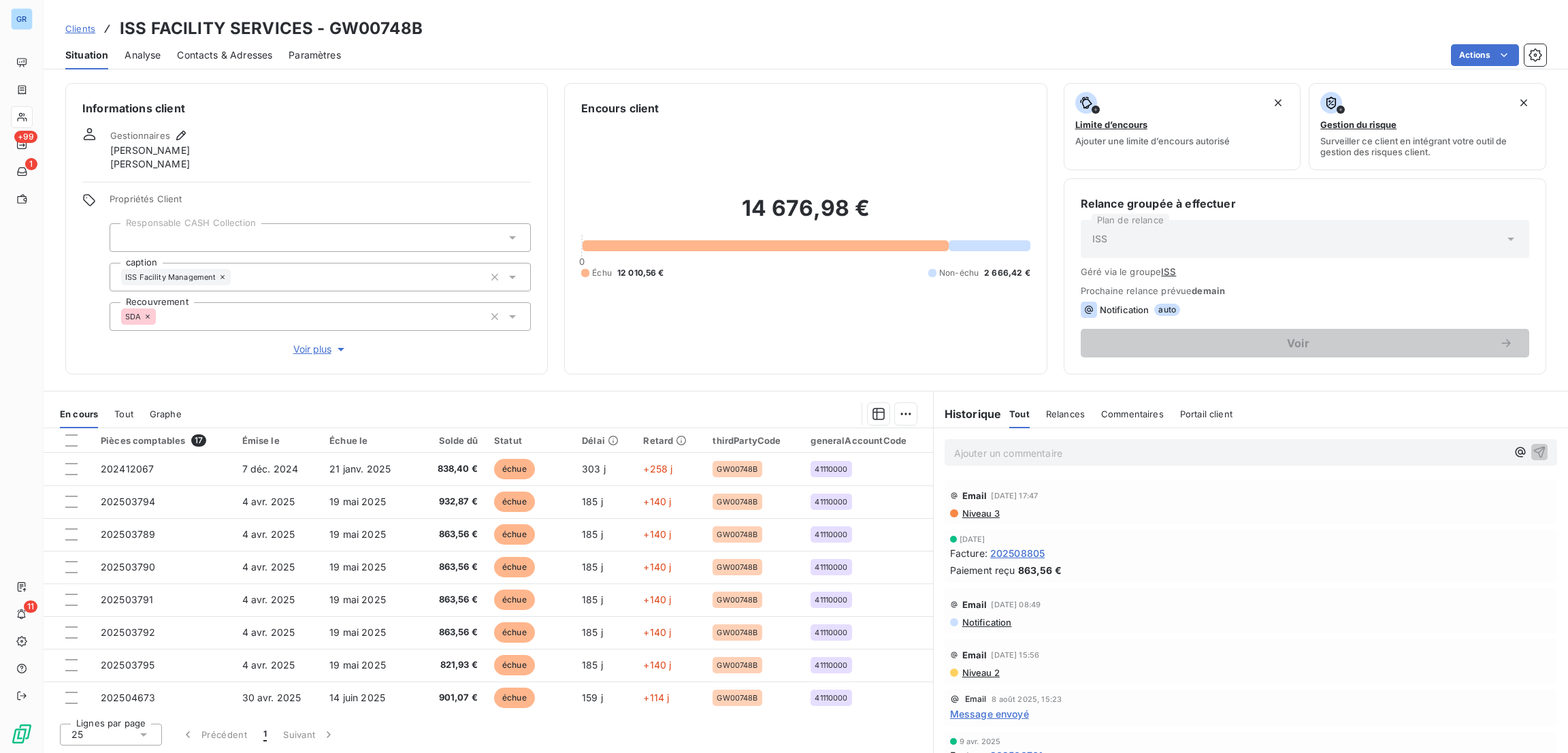
click at [251, 50] on span "Contacts & Adresses" at bounding box center [225, 55] width 95 height 14
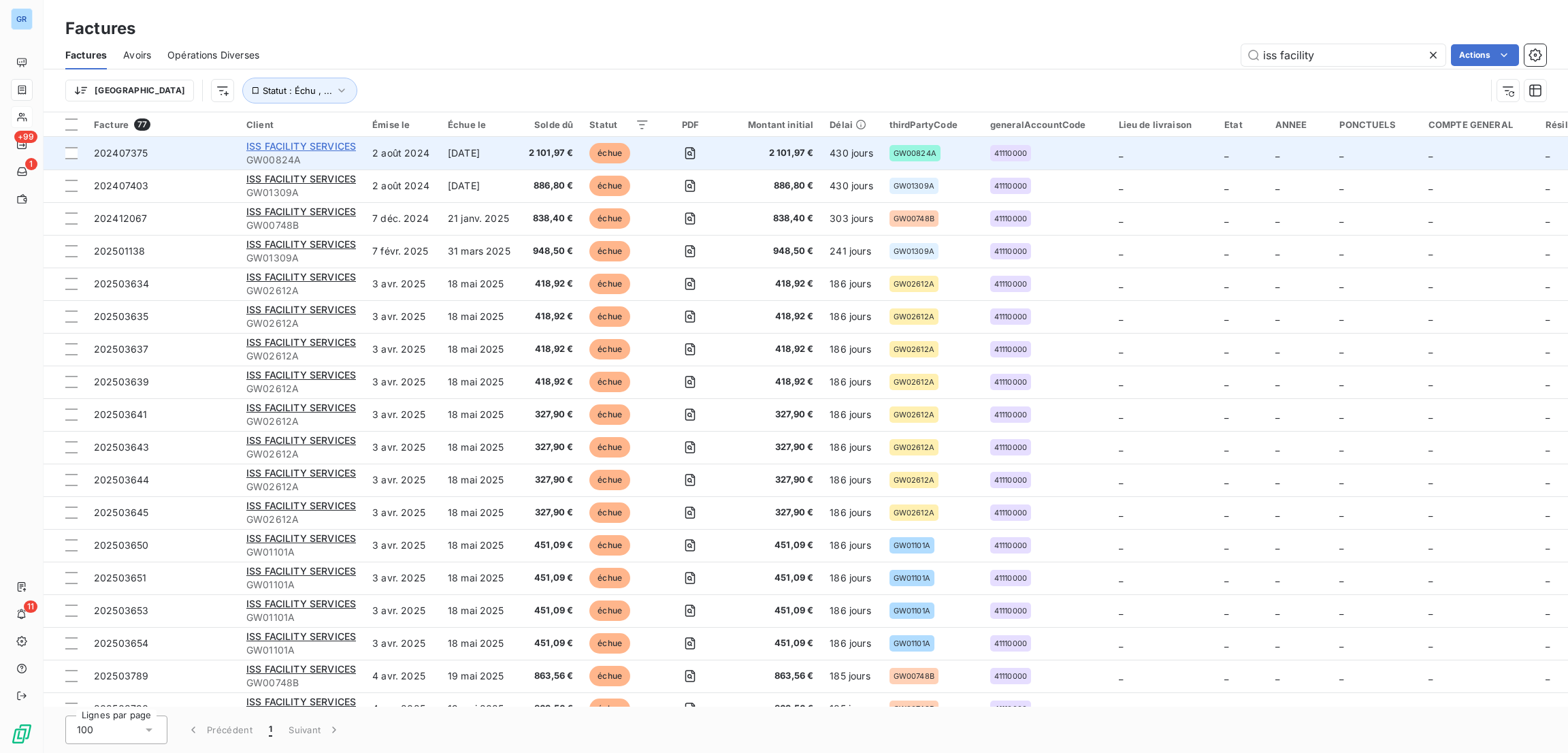
click at [325, 147] on span "ISS FACILITY SERVICES" at bounding box center [301, 146] width 109 height 11
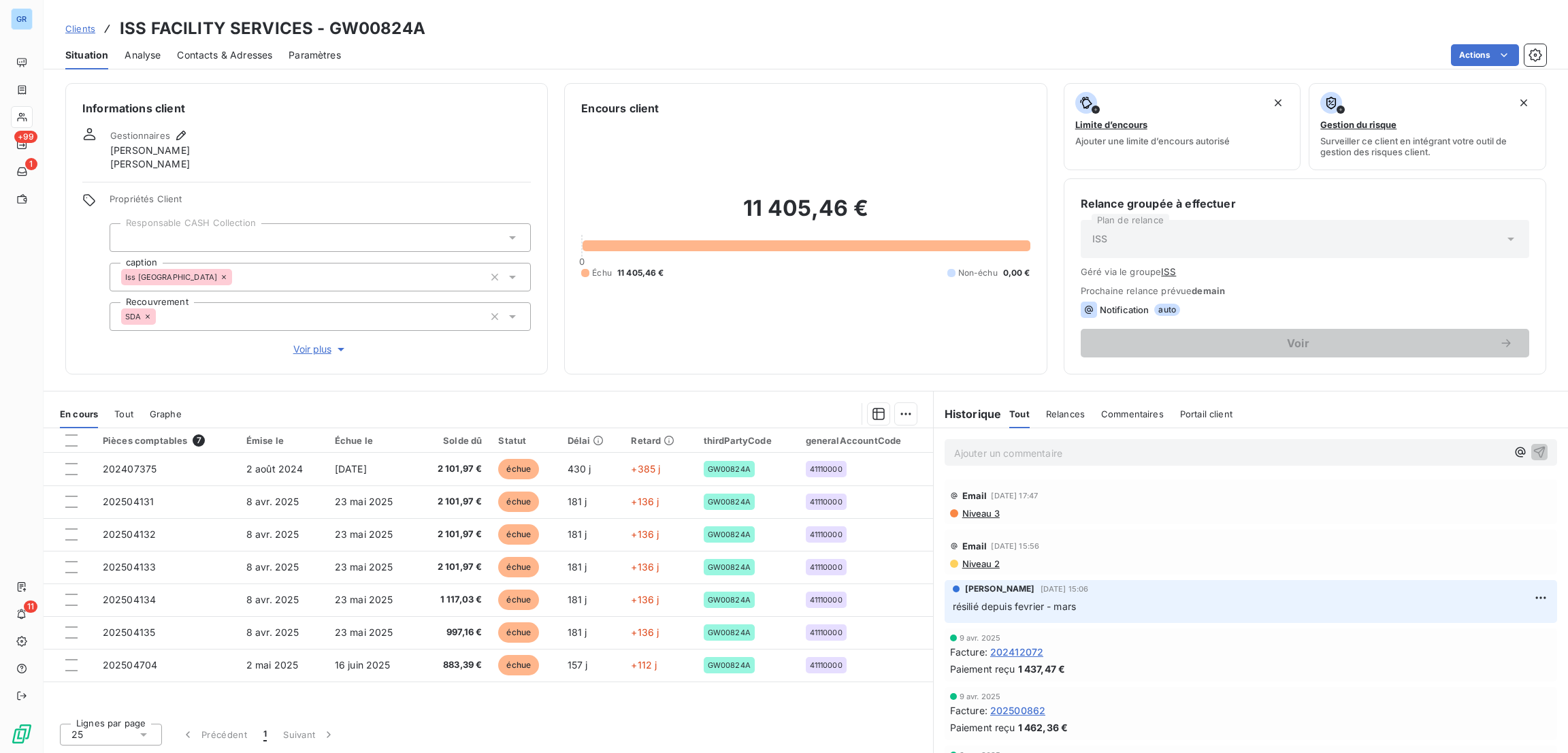
click at [256, 50] on span "Contacts & Adresses" at bounding box center [225, 55] width 95 height 14
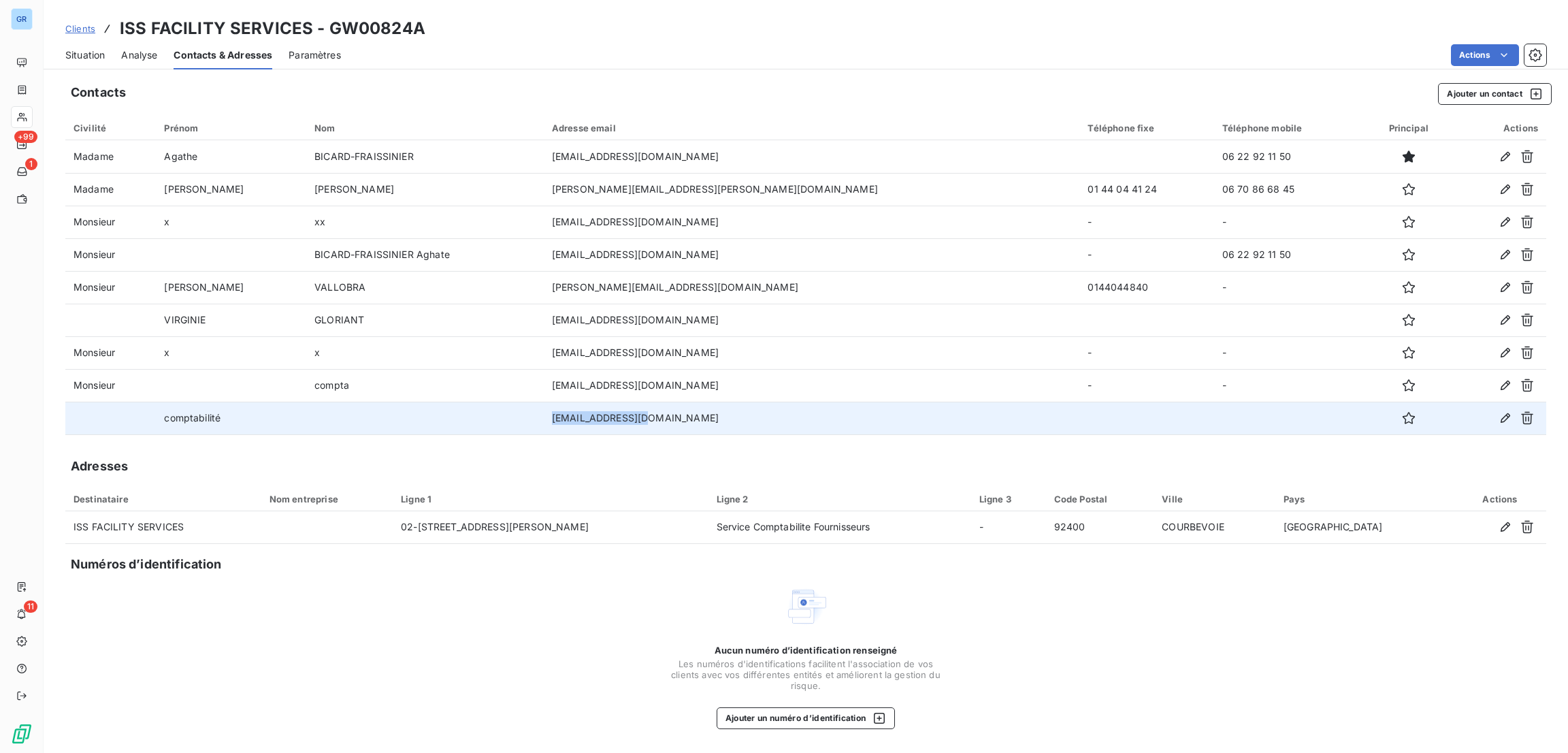
drag, startPoint x: 693, startPoint y: 414, endPoint x: 603, endPoint y: 421, distance: 90.3
click at [603, 421] on td "[EMAIL_ADDRESS][DOMAIN_NAME]" at bounding box center [812, 418] width 536 height 33
copy td "[EMAIL_ADDRESS][DOMAIN_NAME]"
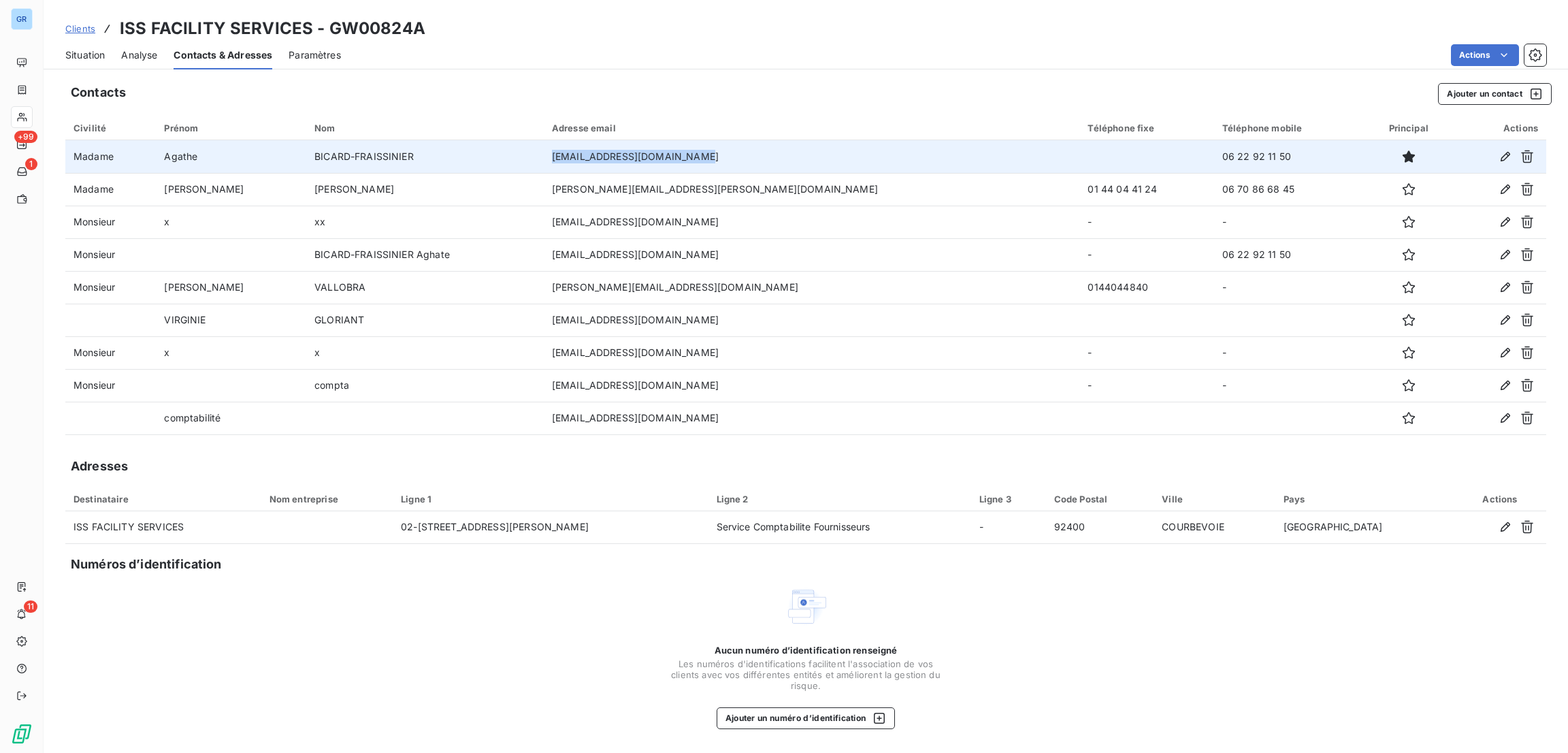
drag, startPoint x: 736, startPoint y: 160, endPoint x: 605, endPoint y: 149, distance: 131.5
click at [605, 149] on td "[EMAIL_ADDRESS][DOMAIN_NAME]" at bounding box center [812, 157] width 536 height 33
copy td "[EMAIL_ADDRESS][DOMAIN_NAME]"
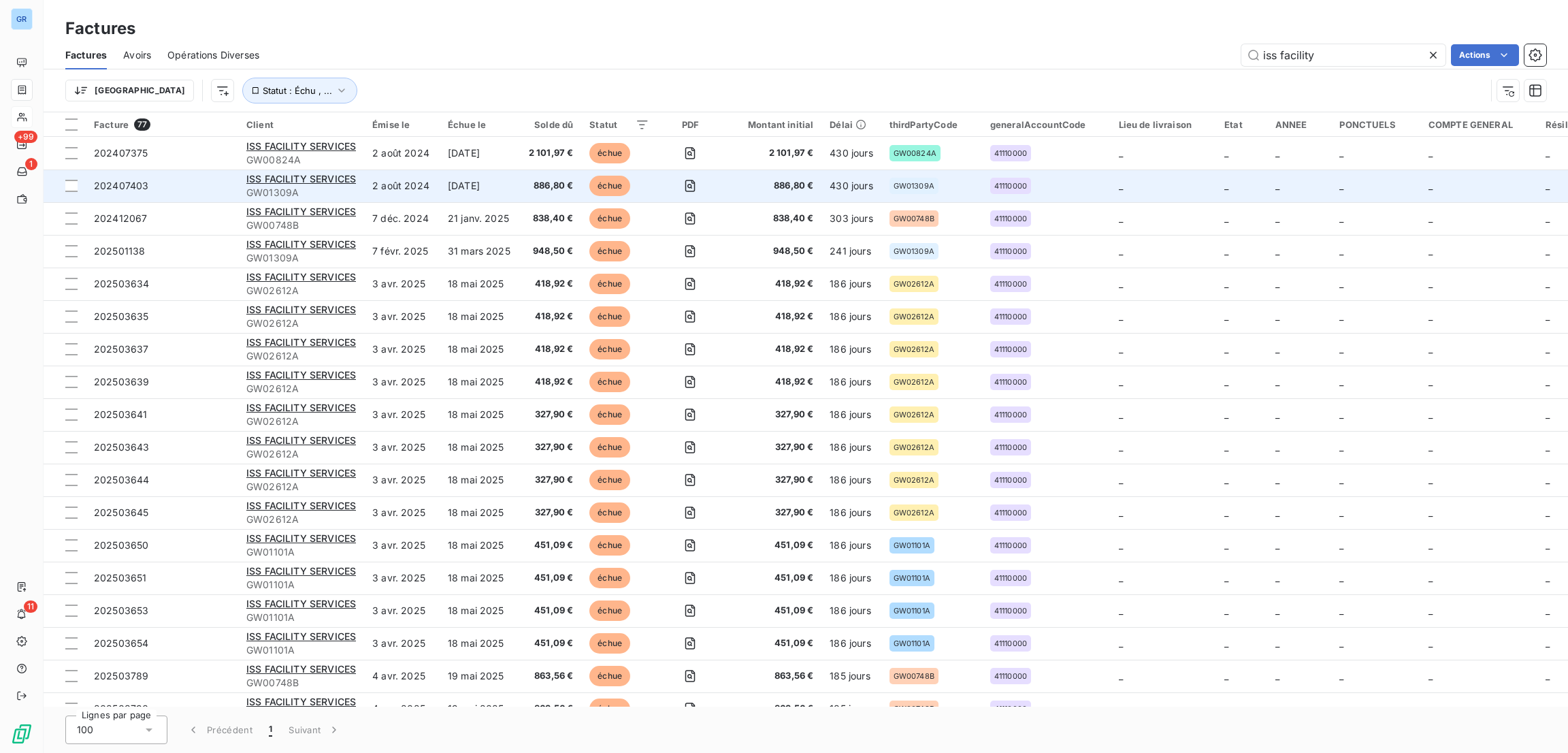
click at [322, 186] on span "GW01309A" at bounding box center [301, 192] width 109 height 14
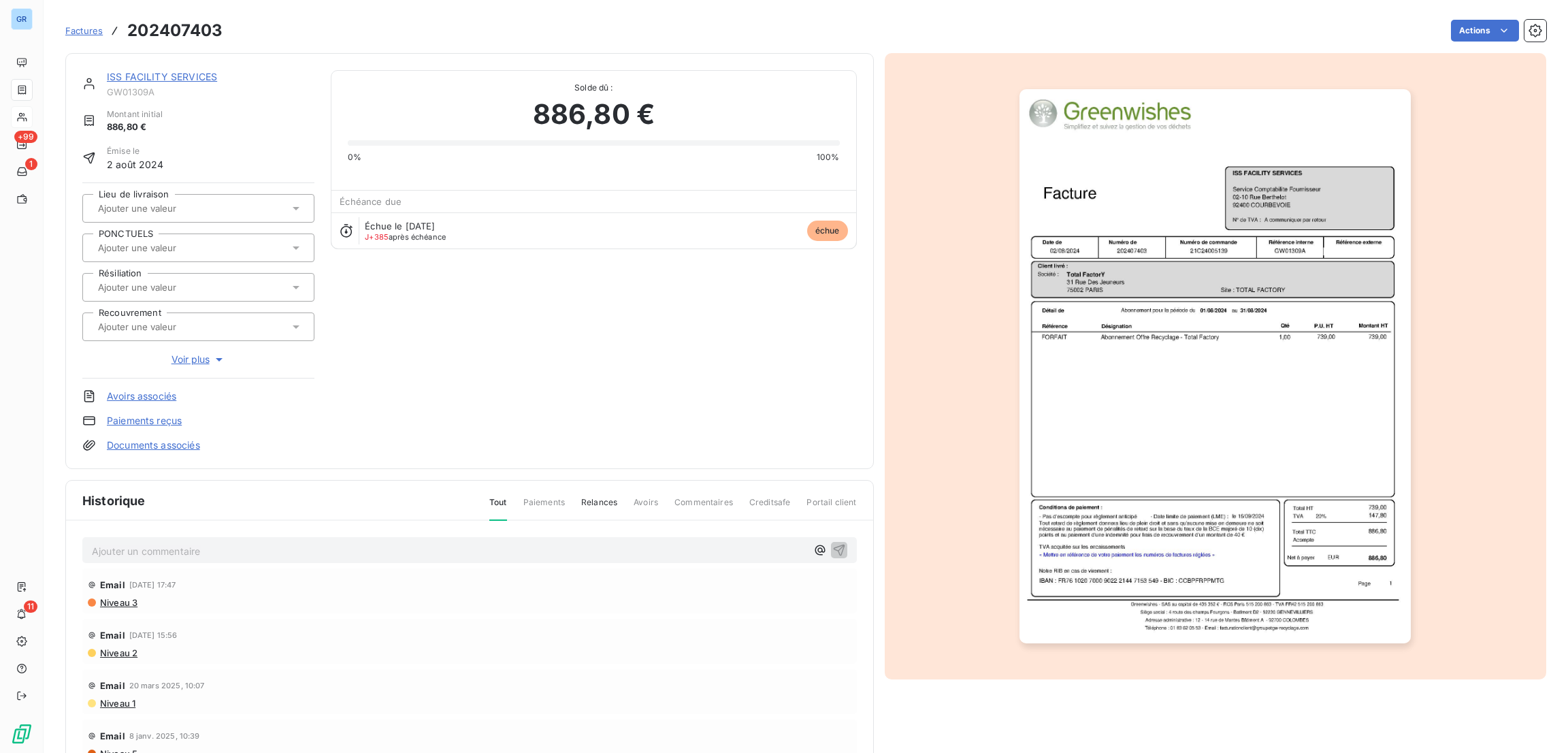
click at [201, 82] on div "ISS FACILITY SERVICES" at bounding box center [211, 77] width 208 height 14
click at [199, 79] on link "ISS FACILITY SERVICES" at bounding box center [162, 76] width 110 height 11
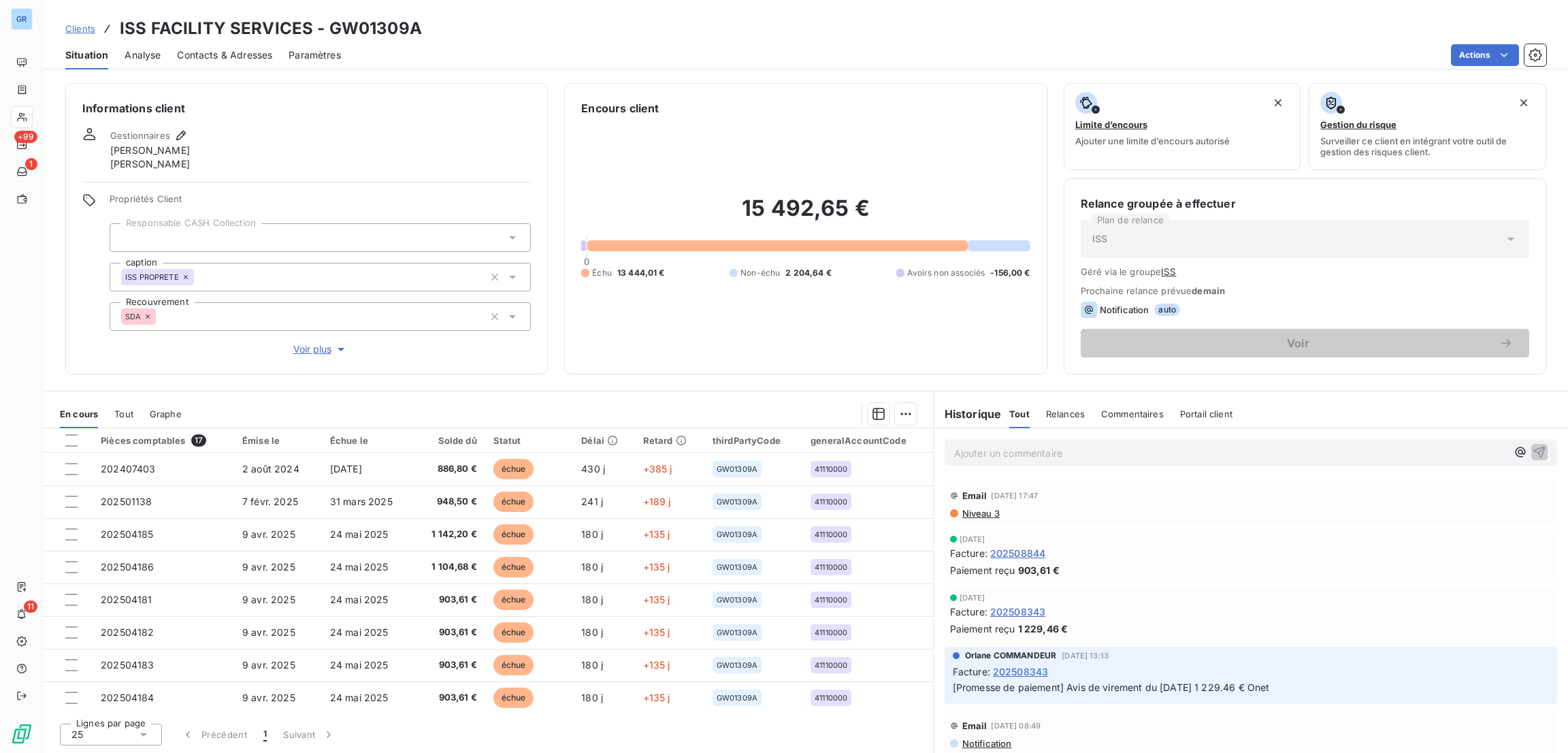
click at [230, 47] on div "Contacts & Adresses" at bounding box center [225, 54] width 95 height 28
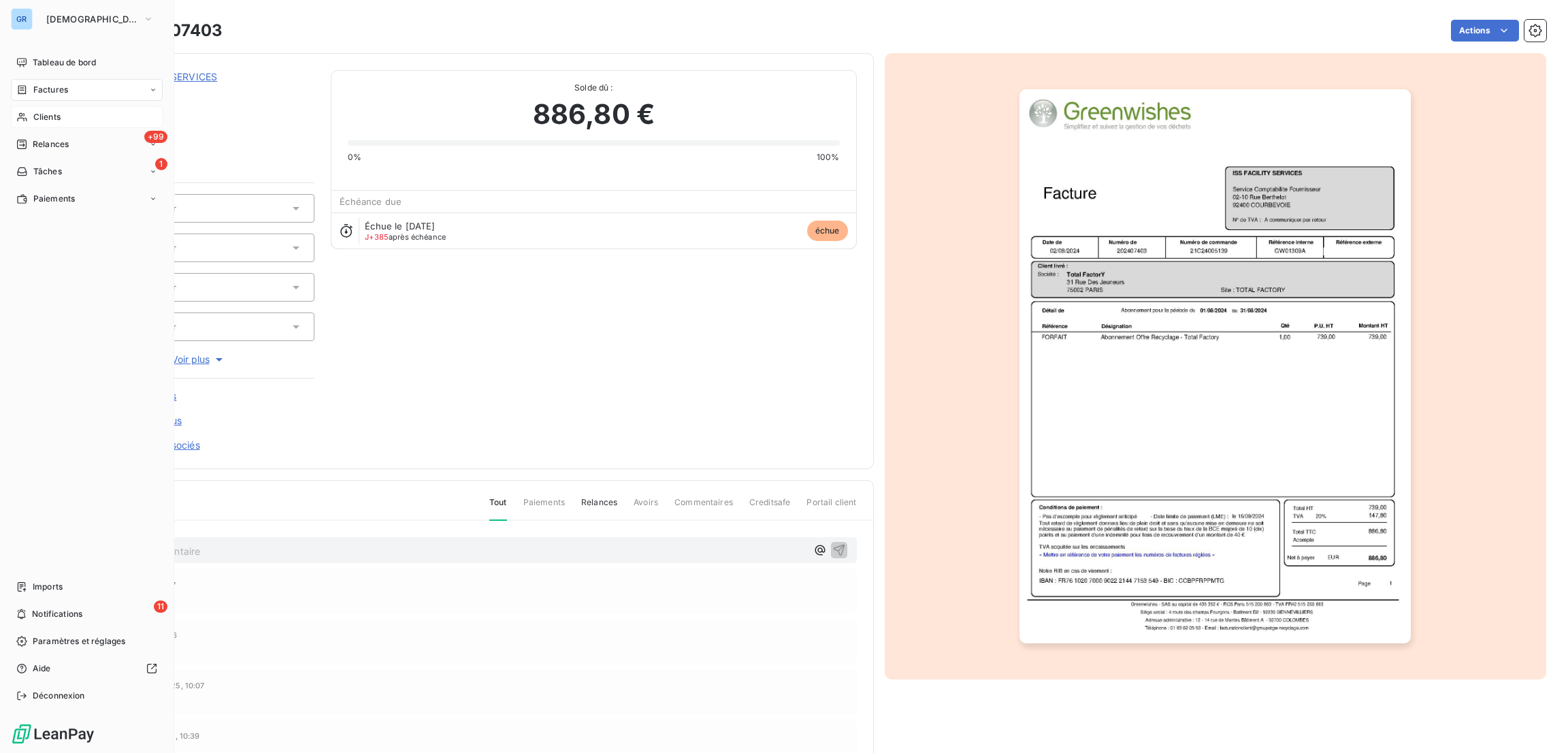
click at [42, 119] on span "Clients" at bounding box center [47, 117] width 27 height 12
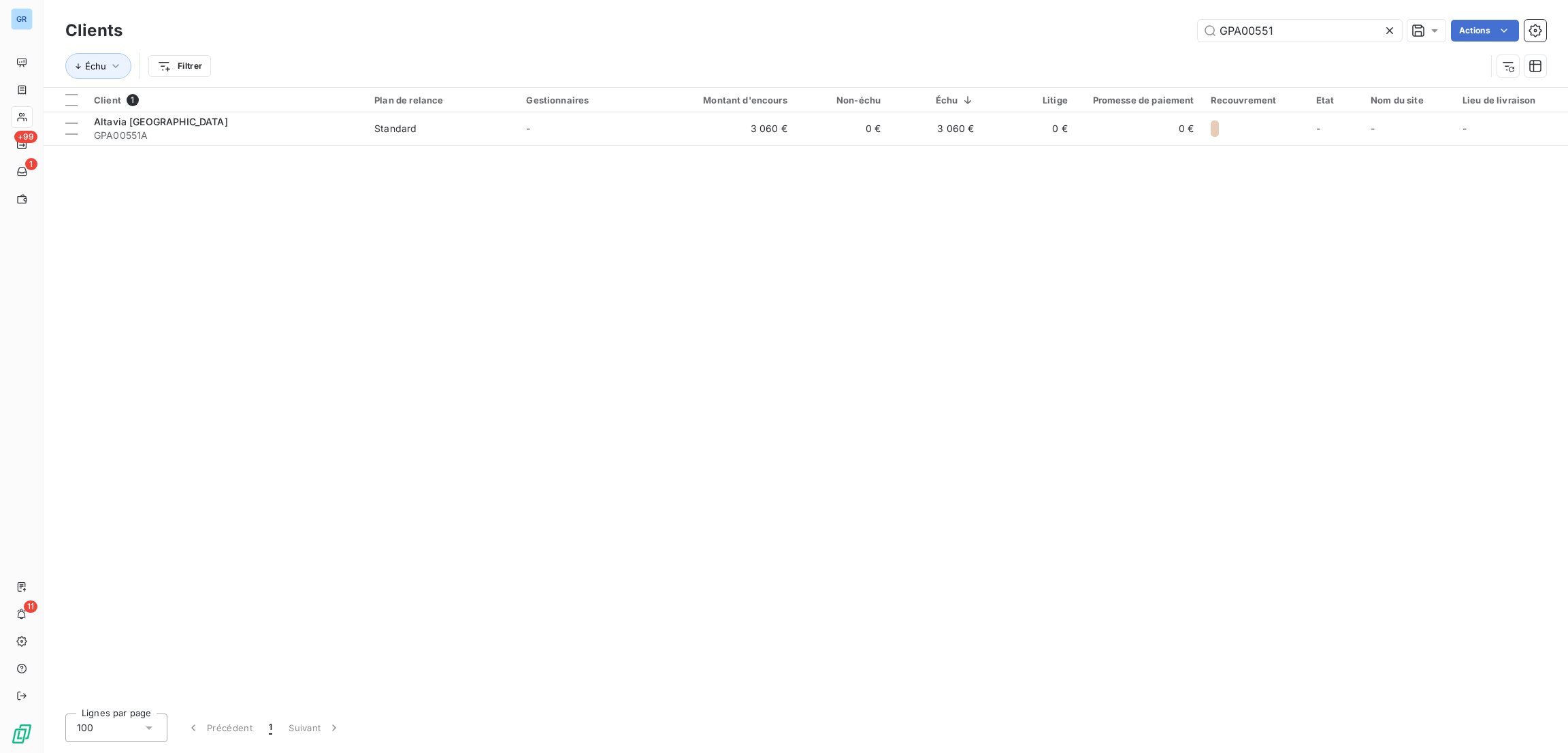
drag, startPoint x: 1296, startPoint y: 34, endPoint x: 975, endPoint y: 40, distance: 321.1
click at [975, 40] on div "GPA00551 Actions" at bounding box center [842, 31] width 1408 height 22
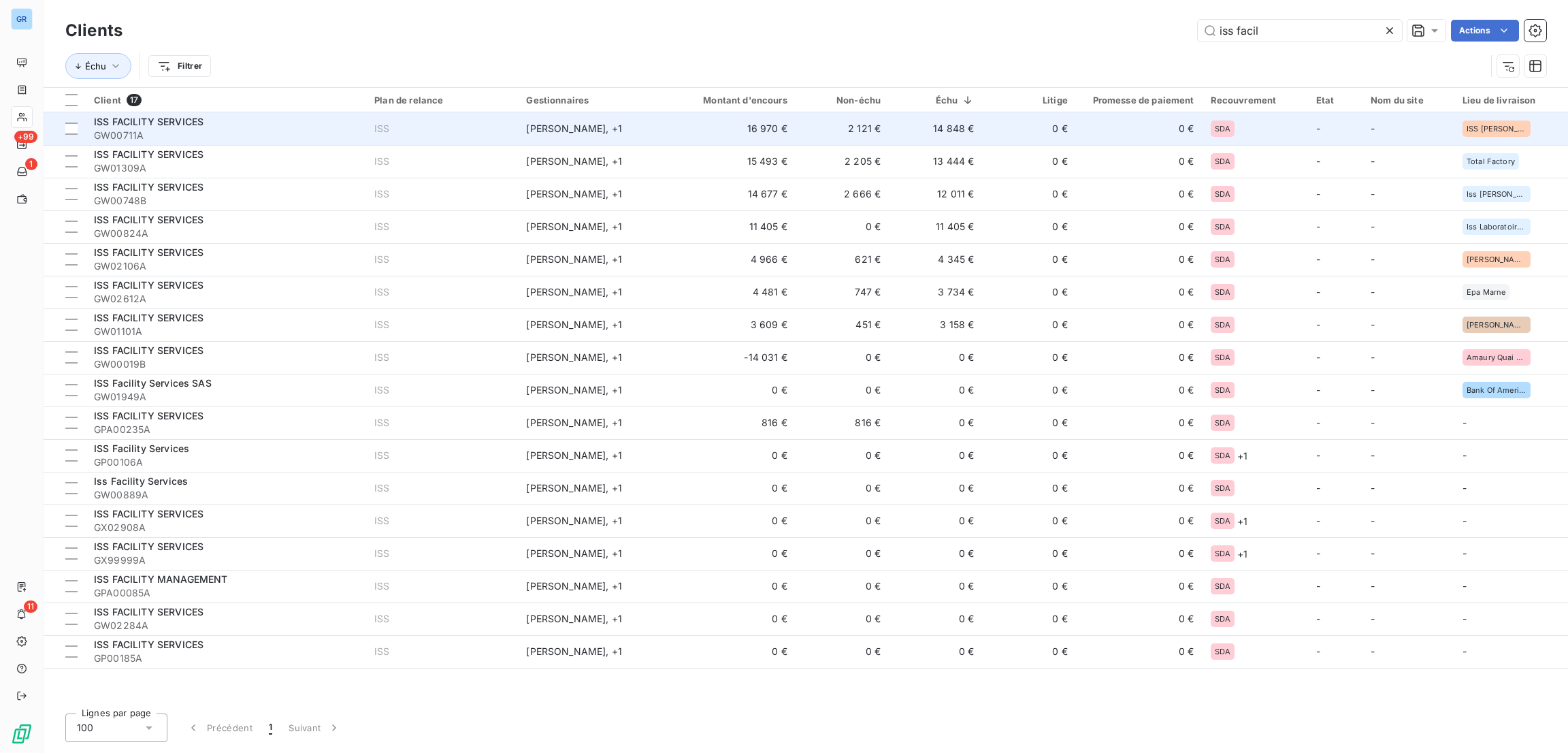
type input "iss facil"
click at [150, 115] on span "ISS FACILITY SERVICES" at bounding box center [148, 121] width 109 height 11
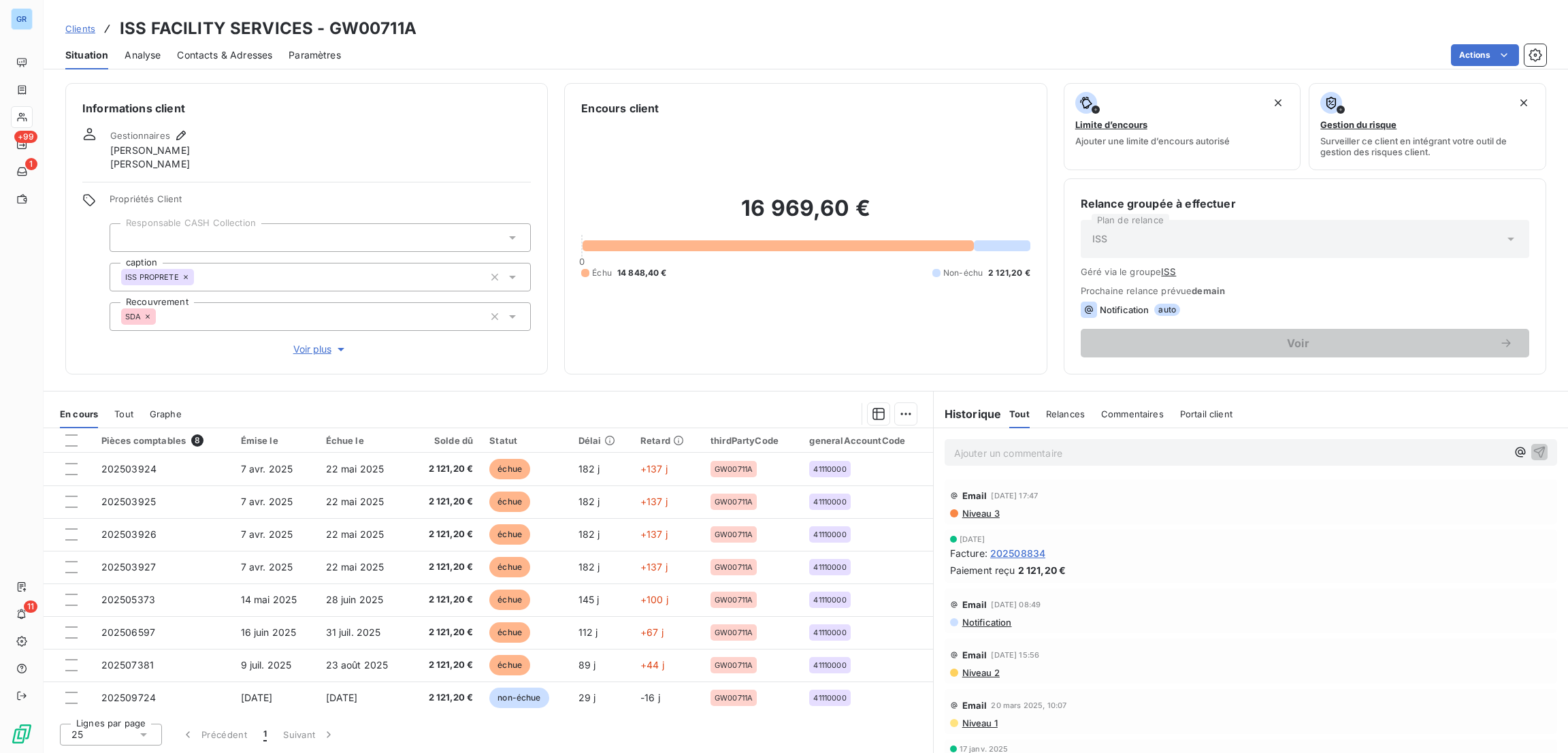
click at [232, 42] on div "Contacts & Adresses" at bounding box center [225, 54] width 95 height 28
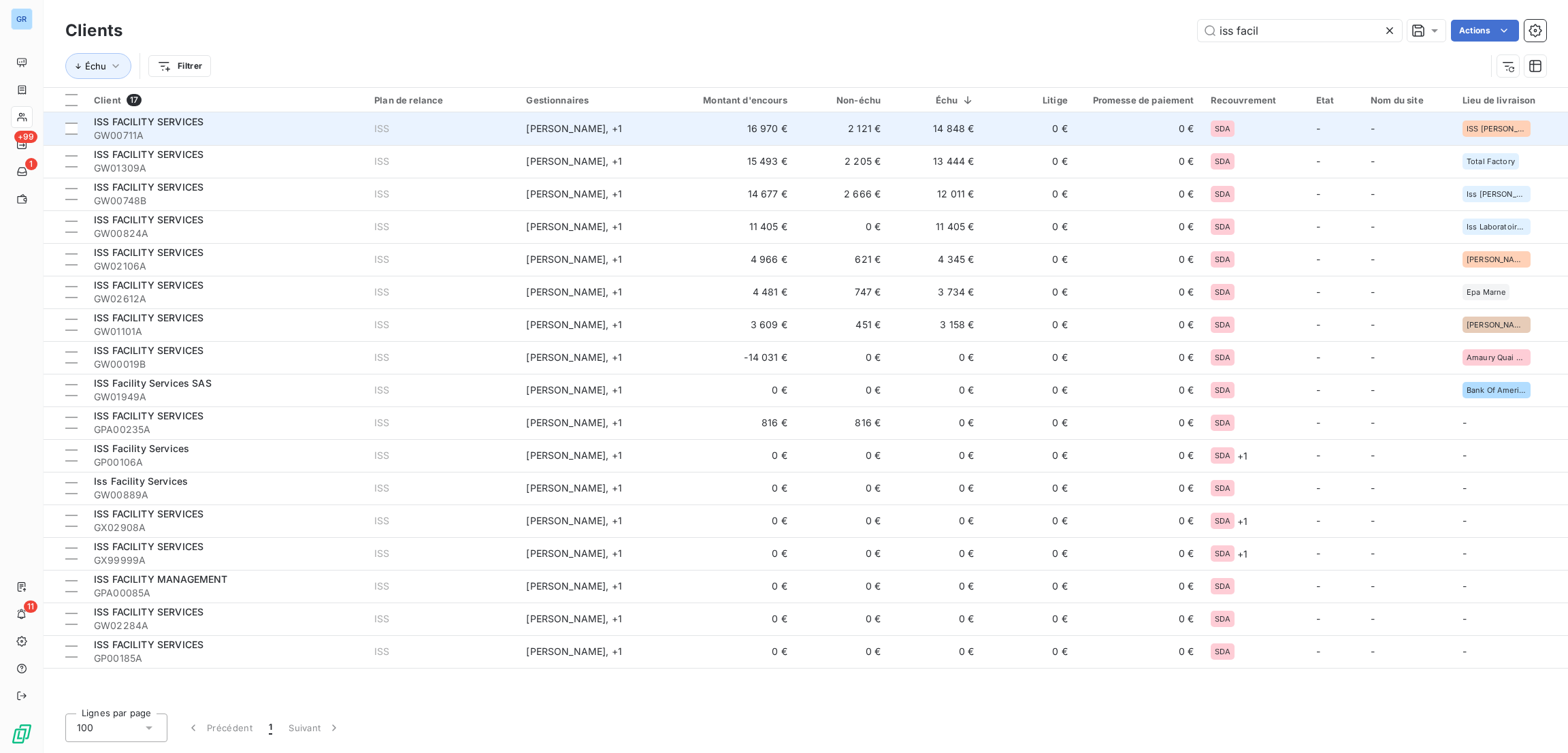
click at [180, 141] on span "GW00711A" at bounding box center [226, 135] width 264 height 14
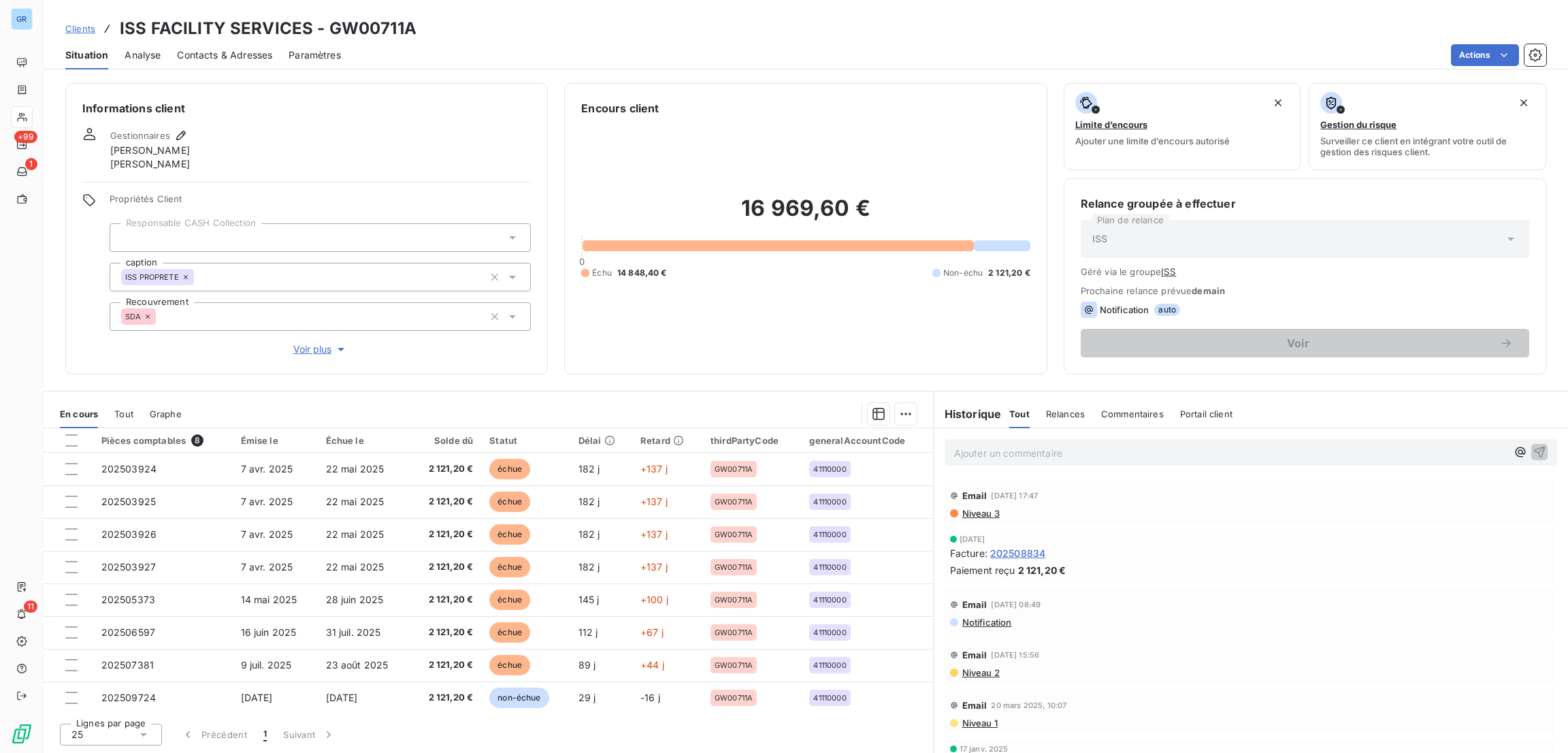
click at [238, 54] on span "Contacts & Adresses" at bounding box center [225, 55] width 95 height 14
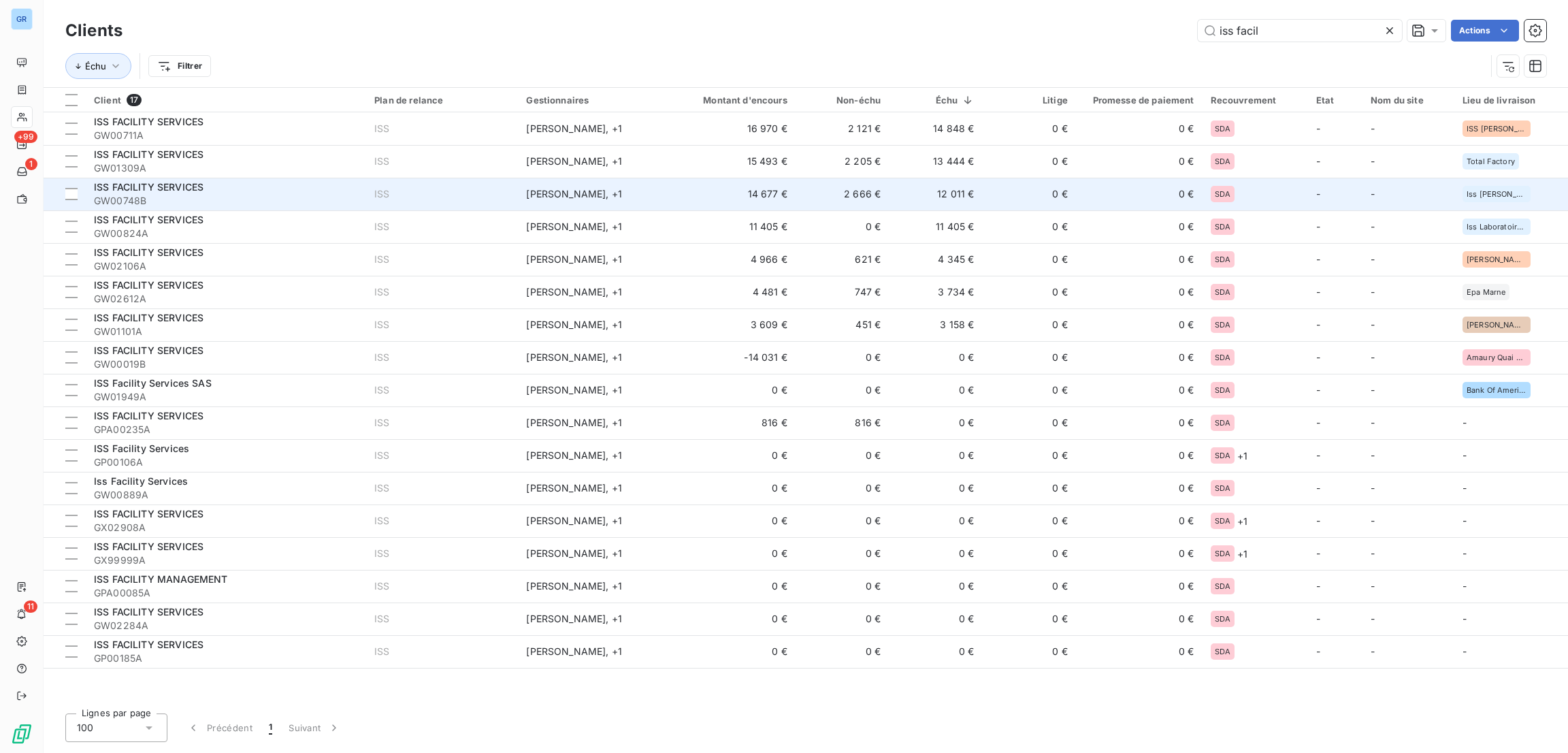
click at [177, 183] on span "ISS FACILITY SERVICES" at bounding box center [148, 186] width 109 height 11
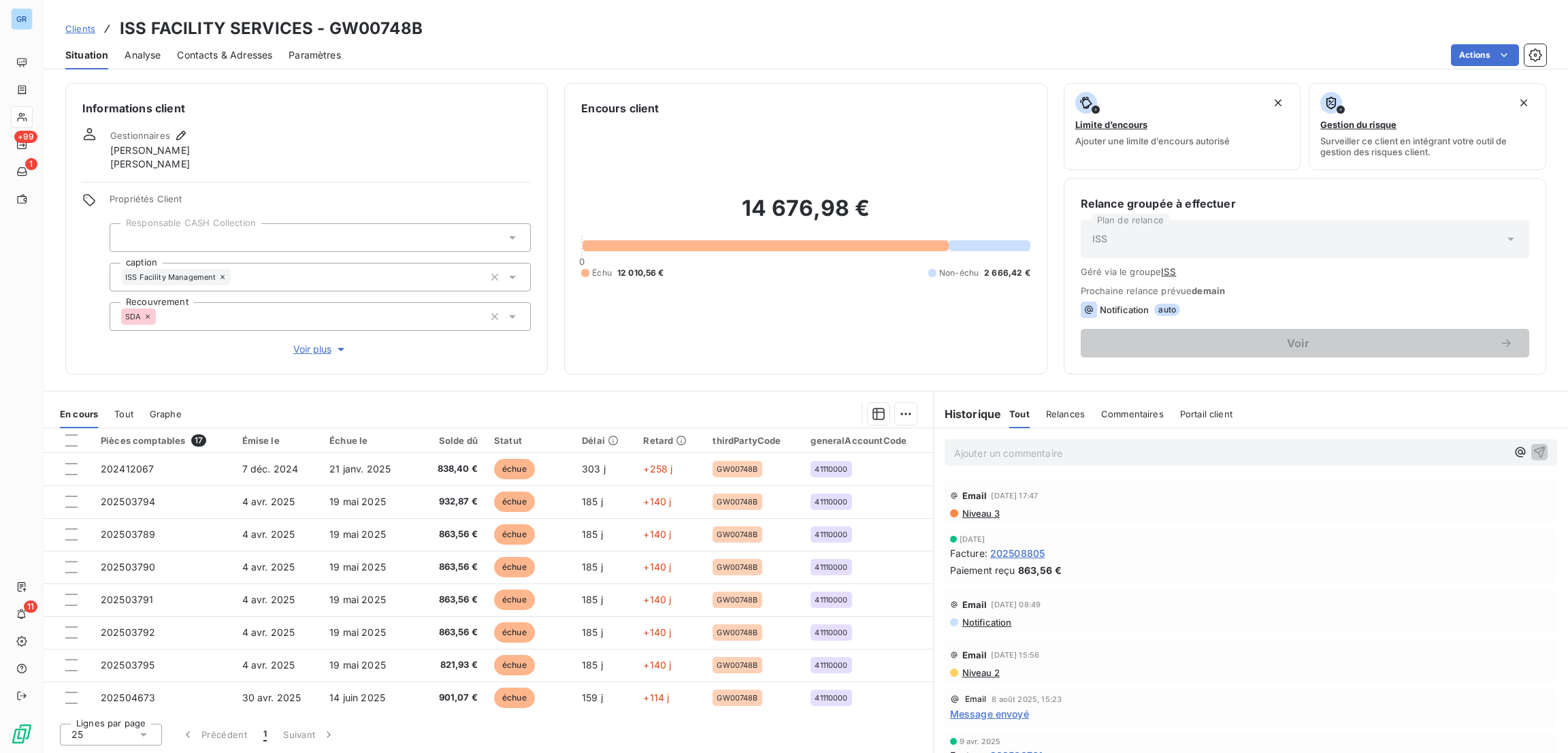
click at [232, 54] on span "Contacts & Adresses" at bounding box center [225, 55] width 95 height 14
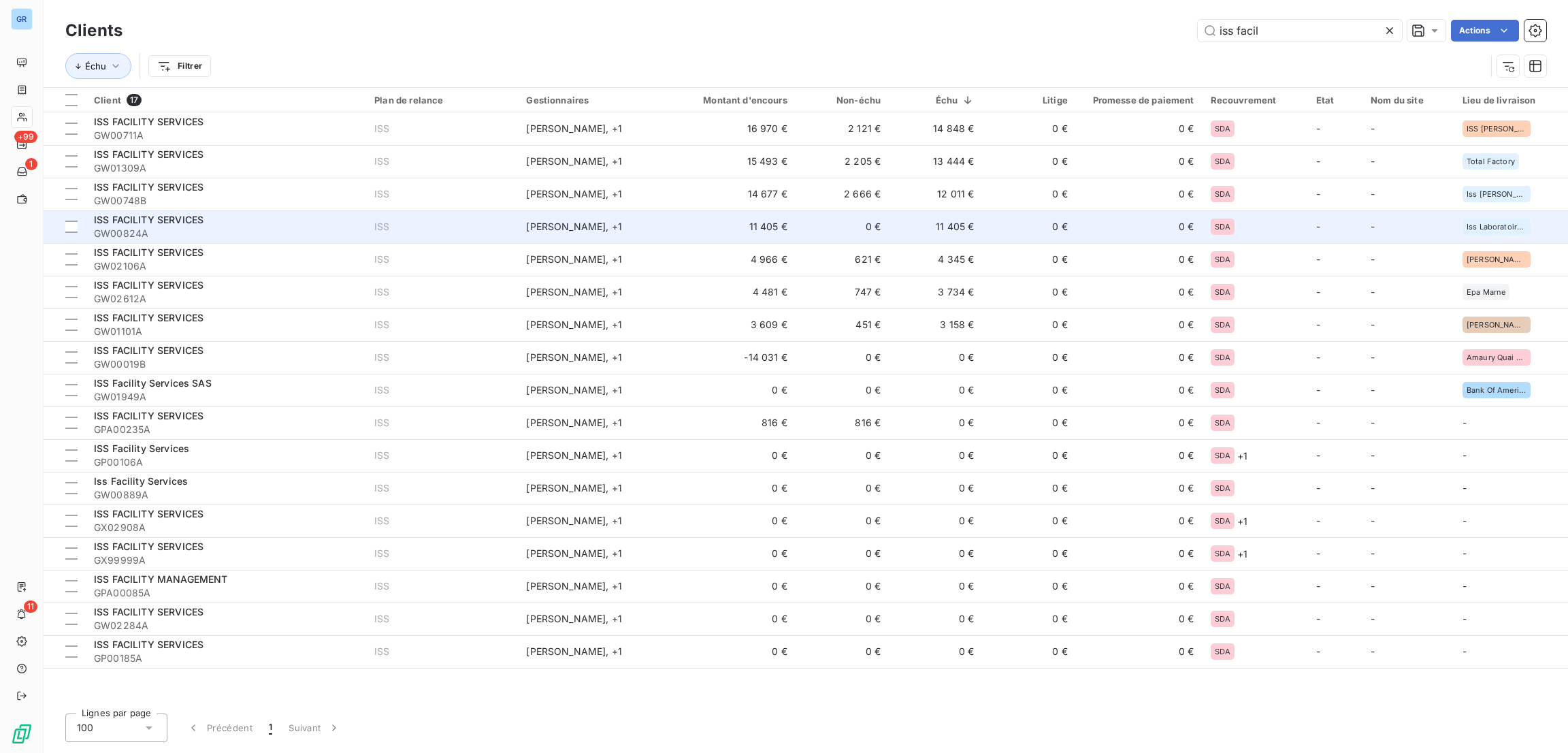
click at [274, 221] on div "ISS FACILITY SERVICES" at bounding box center [226, 220] width 264 height 14
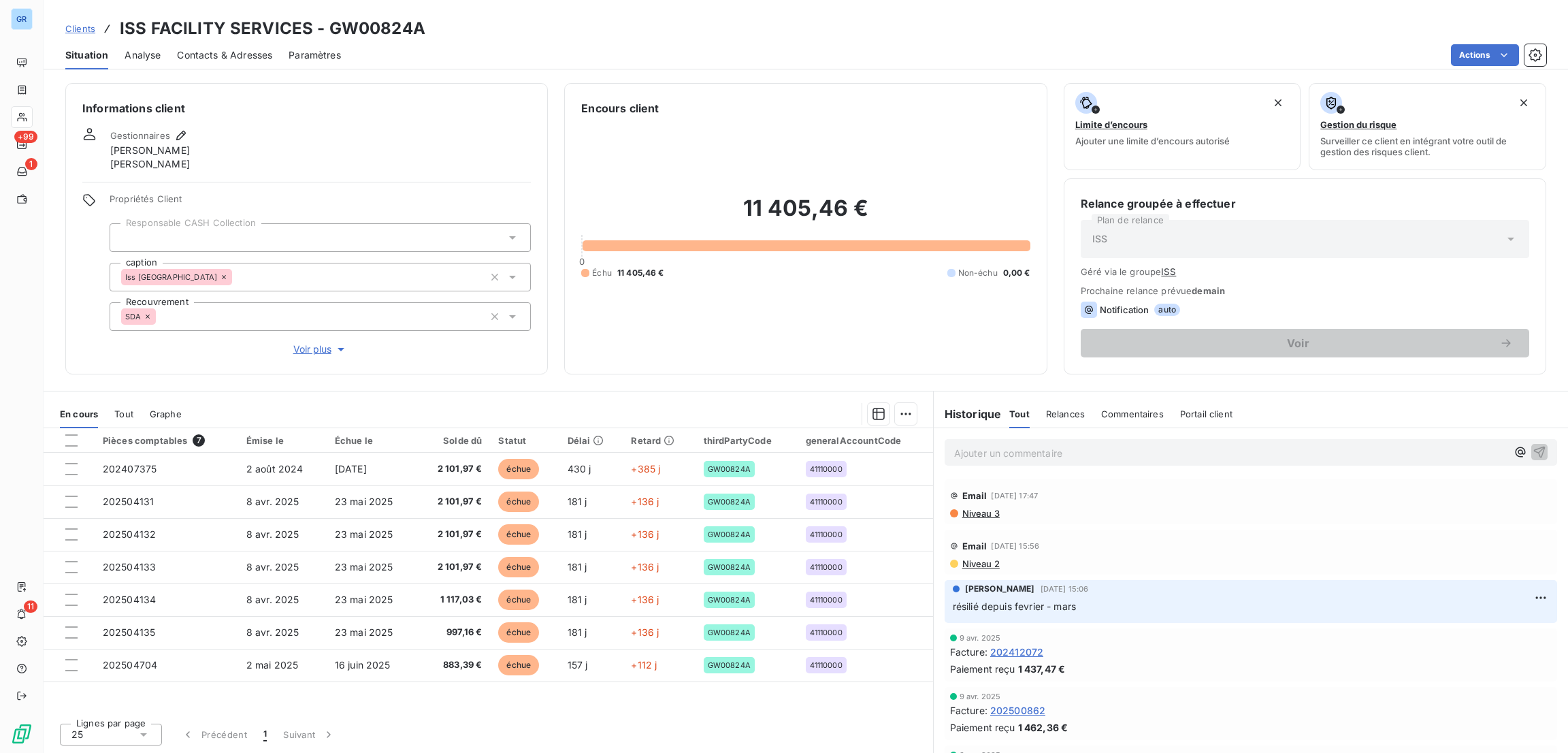
click at [259, 57] on span "Contacts & Adresses" at bounding box center [225, 55] width 95 height 14
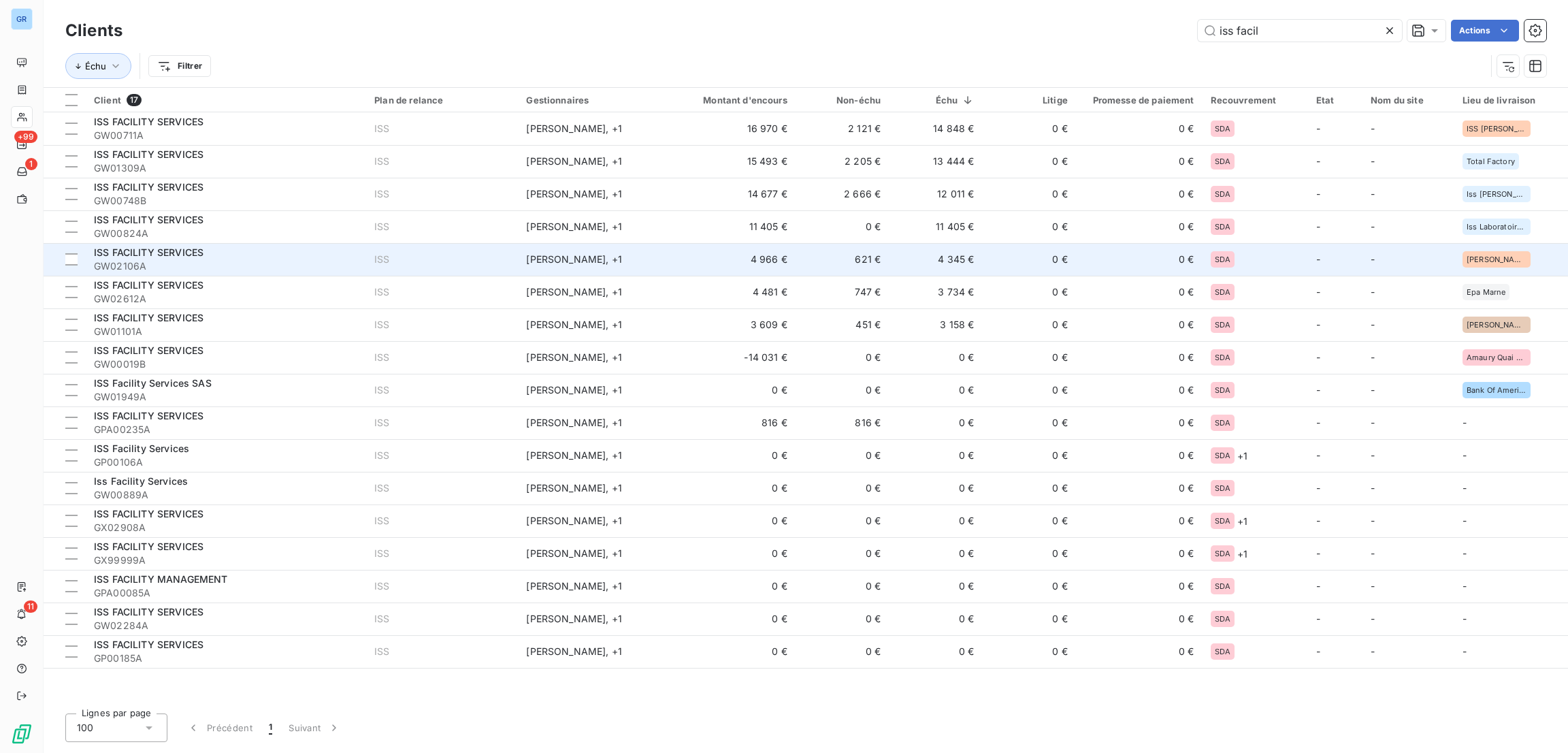
click at [566, 271] on td "[PERSON_NAME] , + 1" at bounding box center [593, 259] width 152 height 33
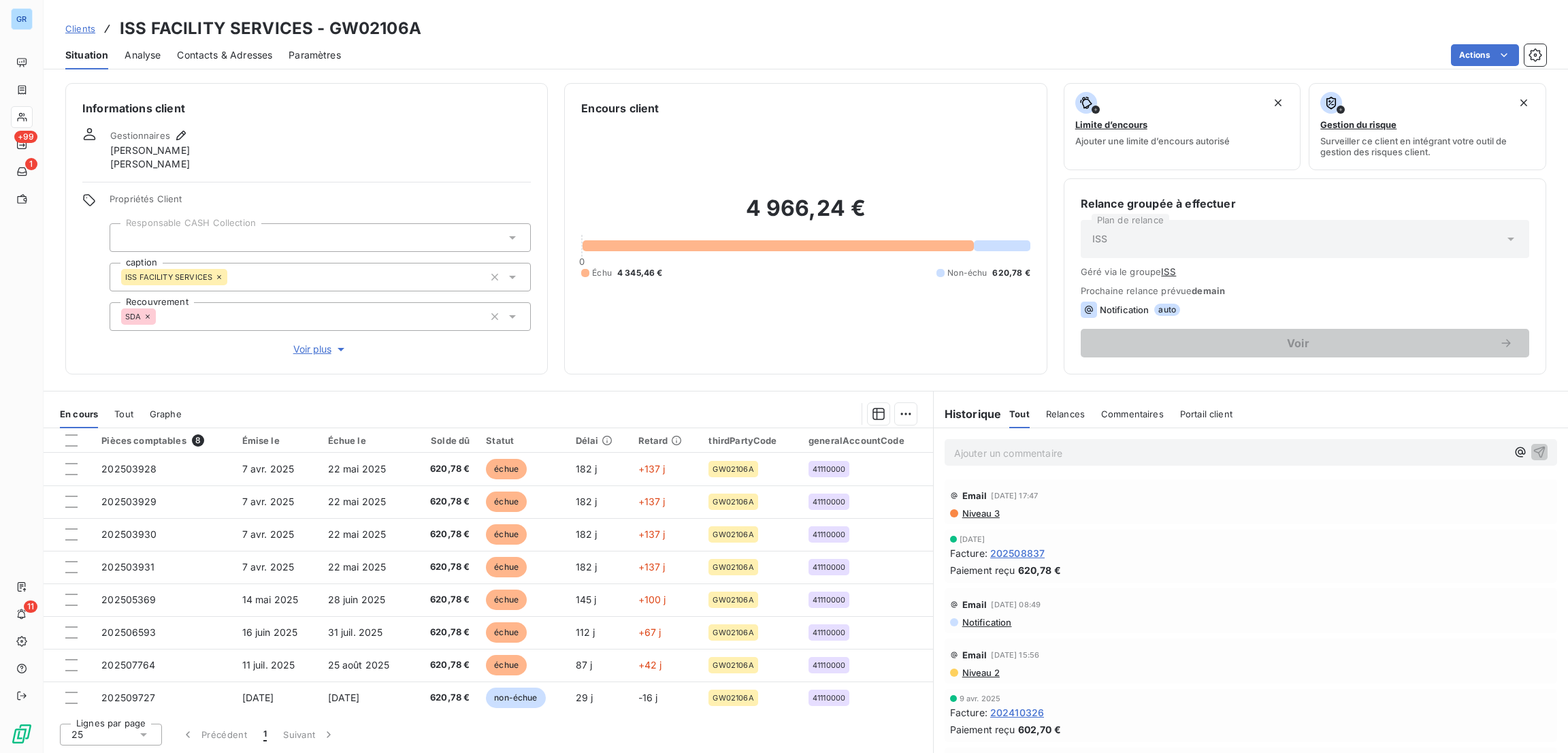
click at [244, 51] on span "Contacts & Adresses" at bounding box center [225, 55] width 95 height 14
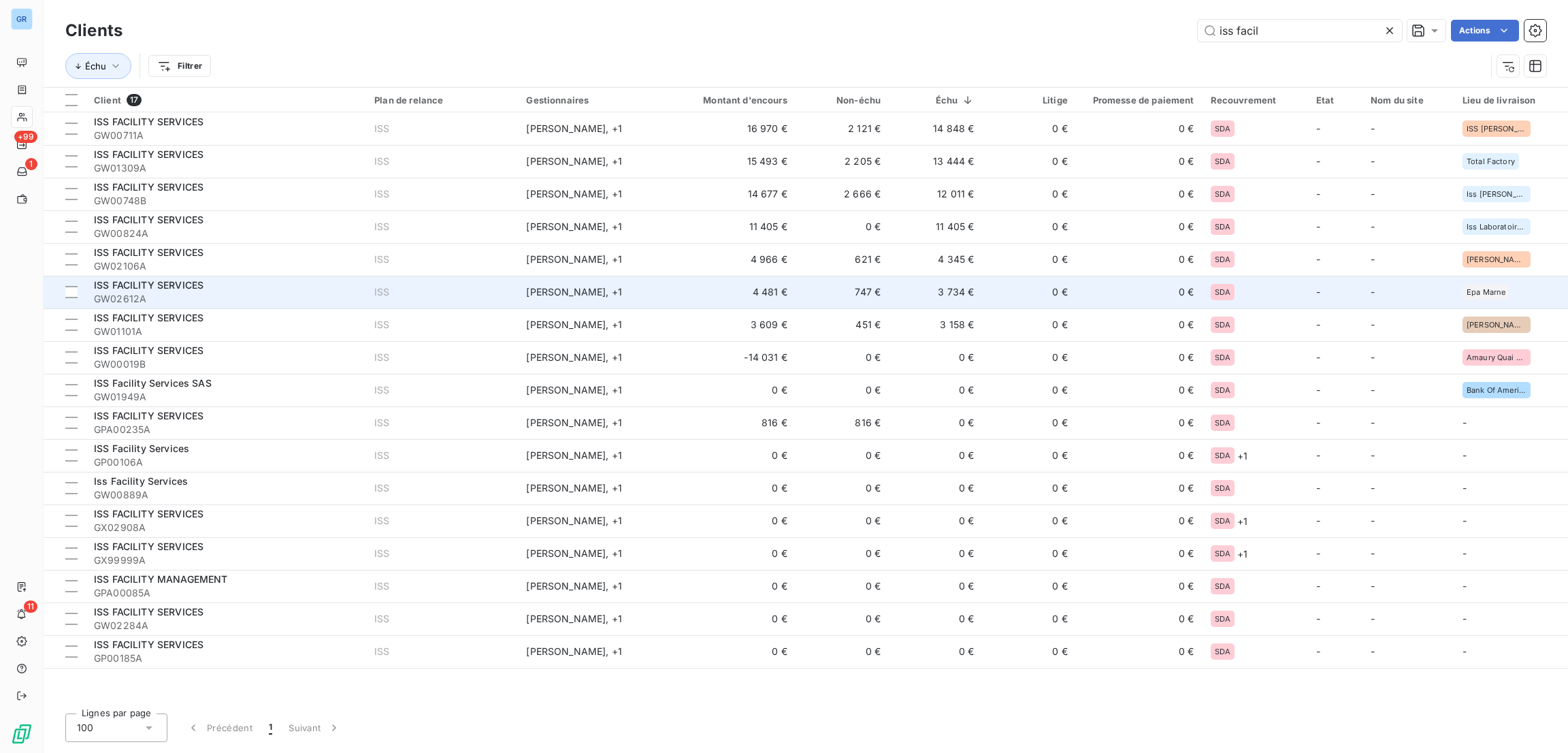
click at [779, 296] on td "4 481 €" at bounding box center [733, 292] width 125 height 33
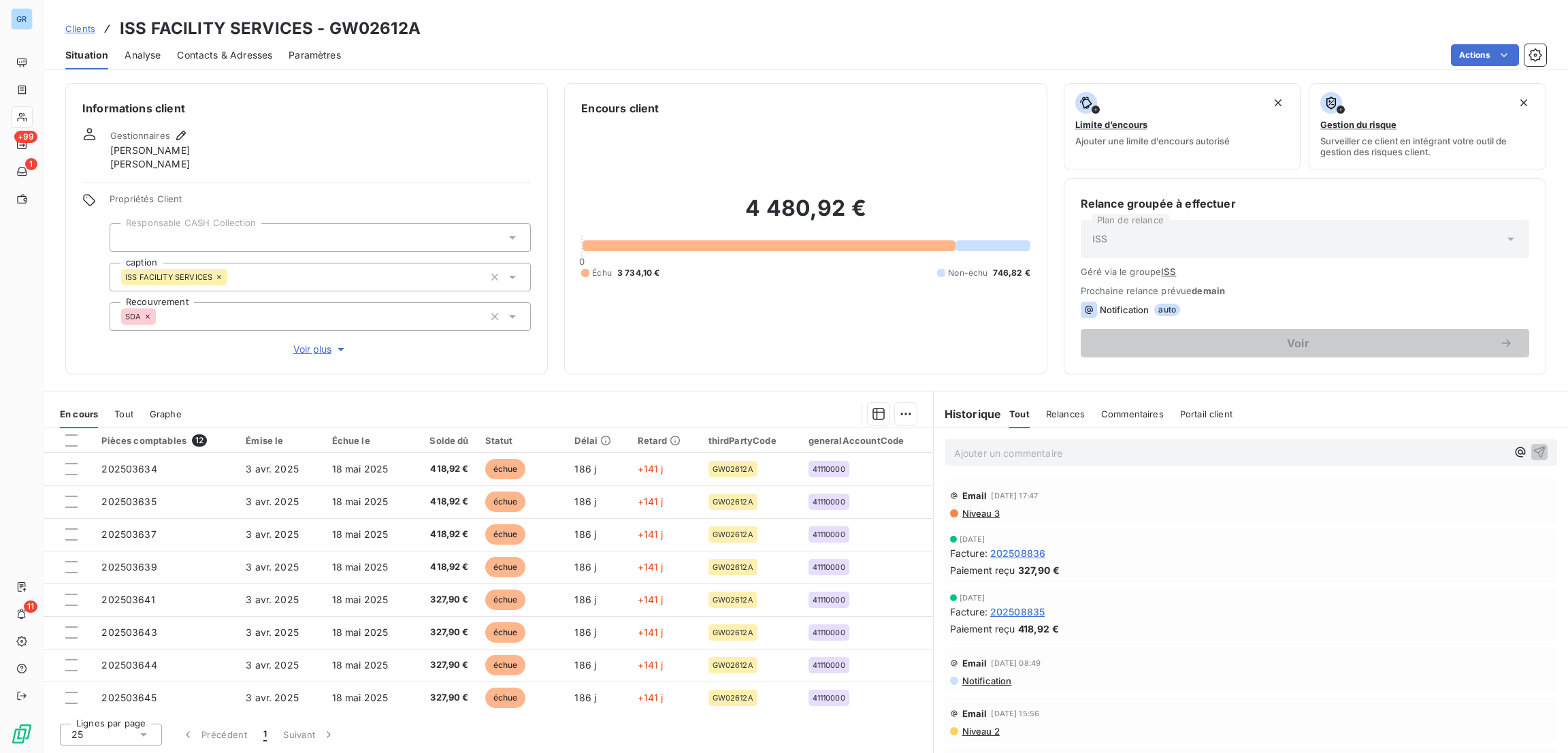
click at [236, 53] on span "Contacts & Adresses" at bounding box center [225, 55] width 95 height 14
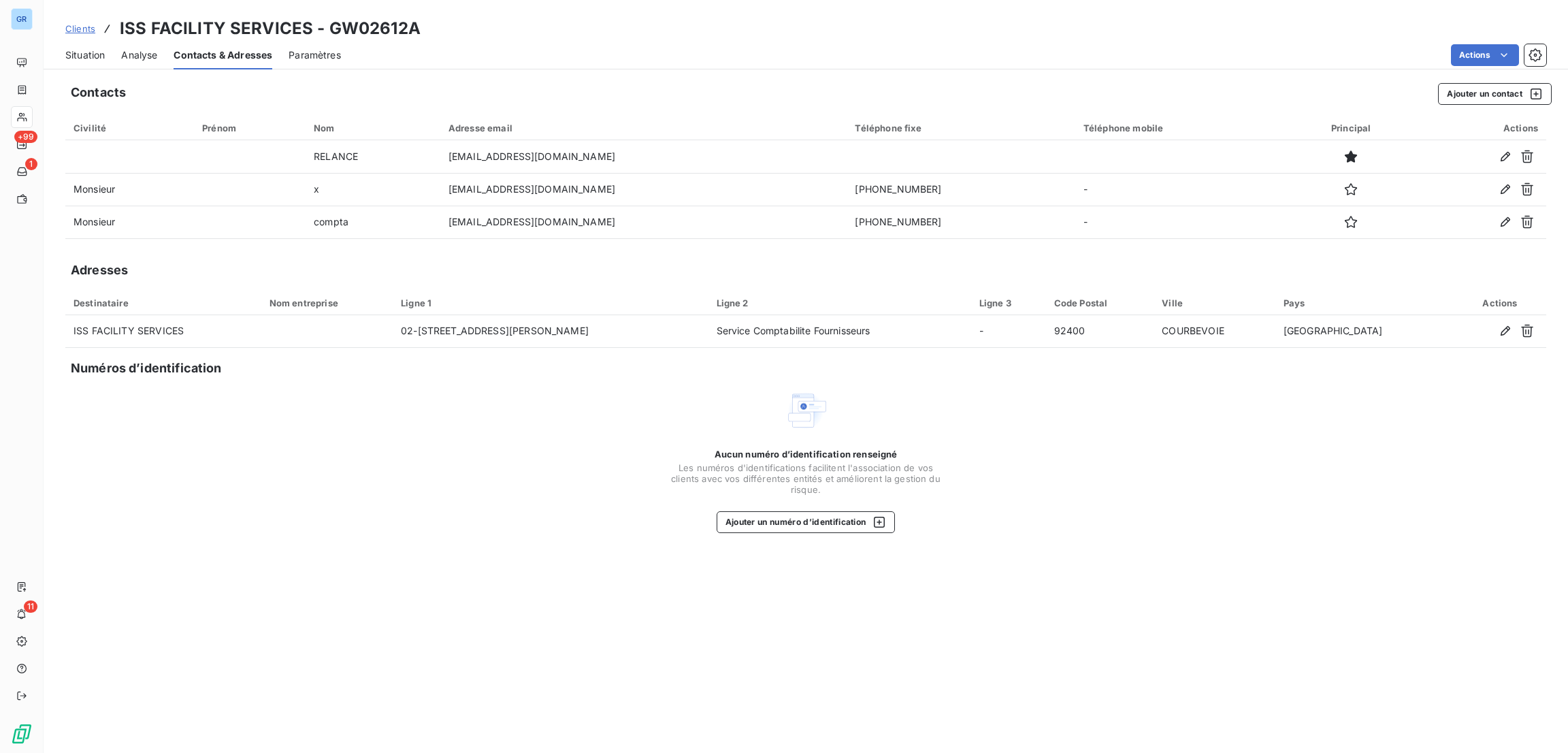
drag, startPoint x: 236, startPoint y: 53, endPoint x: 17, endPoint y: -22, distance: 231.5
click at [17, 0] on html "GR +99 1 11 Clients ISS FACILITY SERVICES - GW02612A Situation Analyse Contacts…" at bounding box center [784, 376] width 1568 height 753
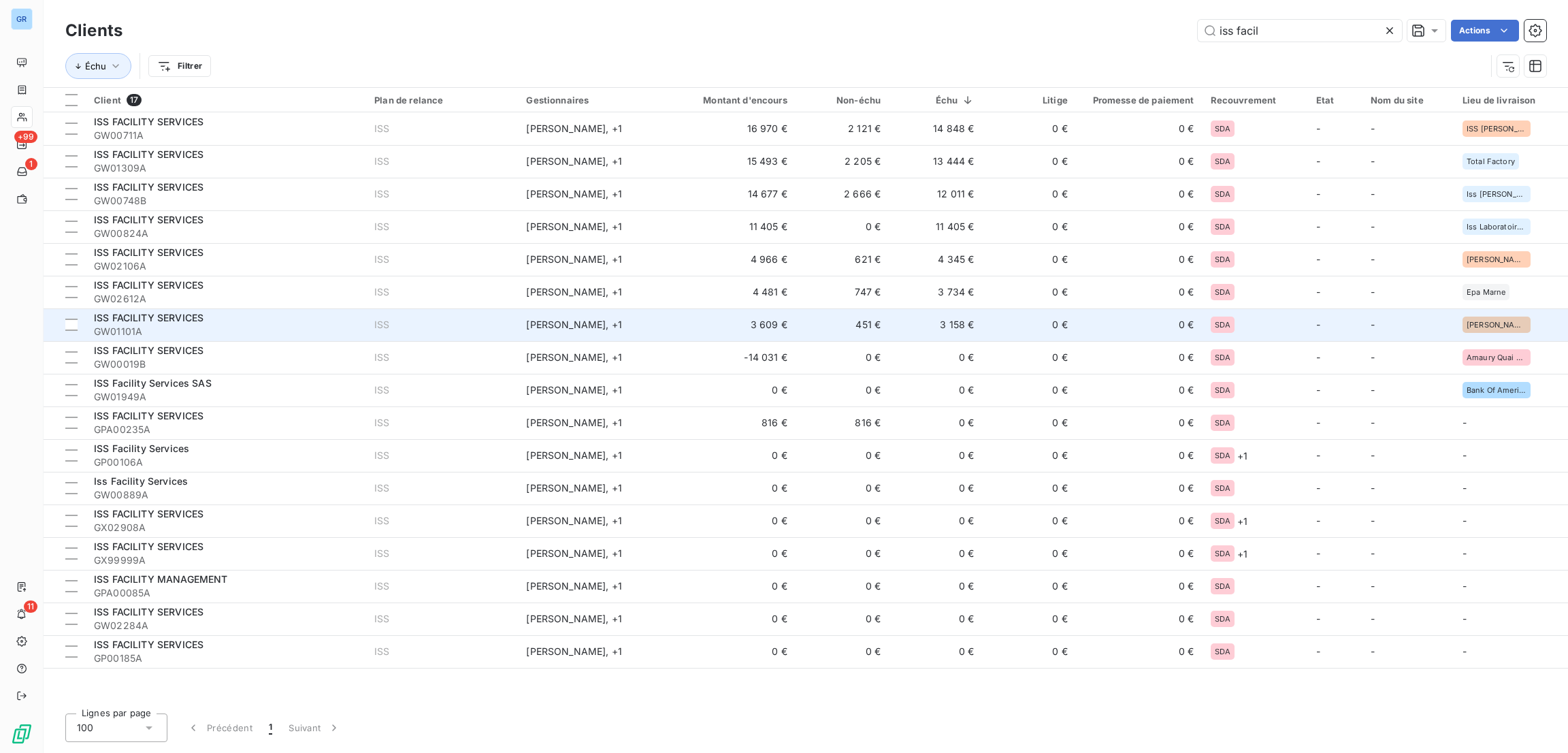
click at [758, 321] on td "3 609 €" at bounding box center [733, 325] width 125 height 33
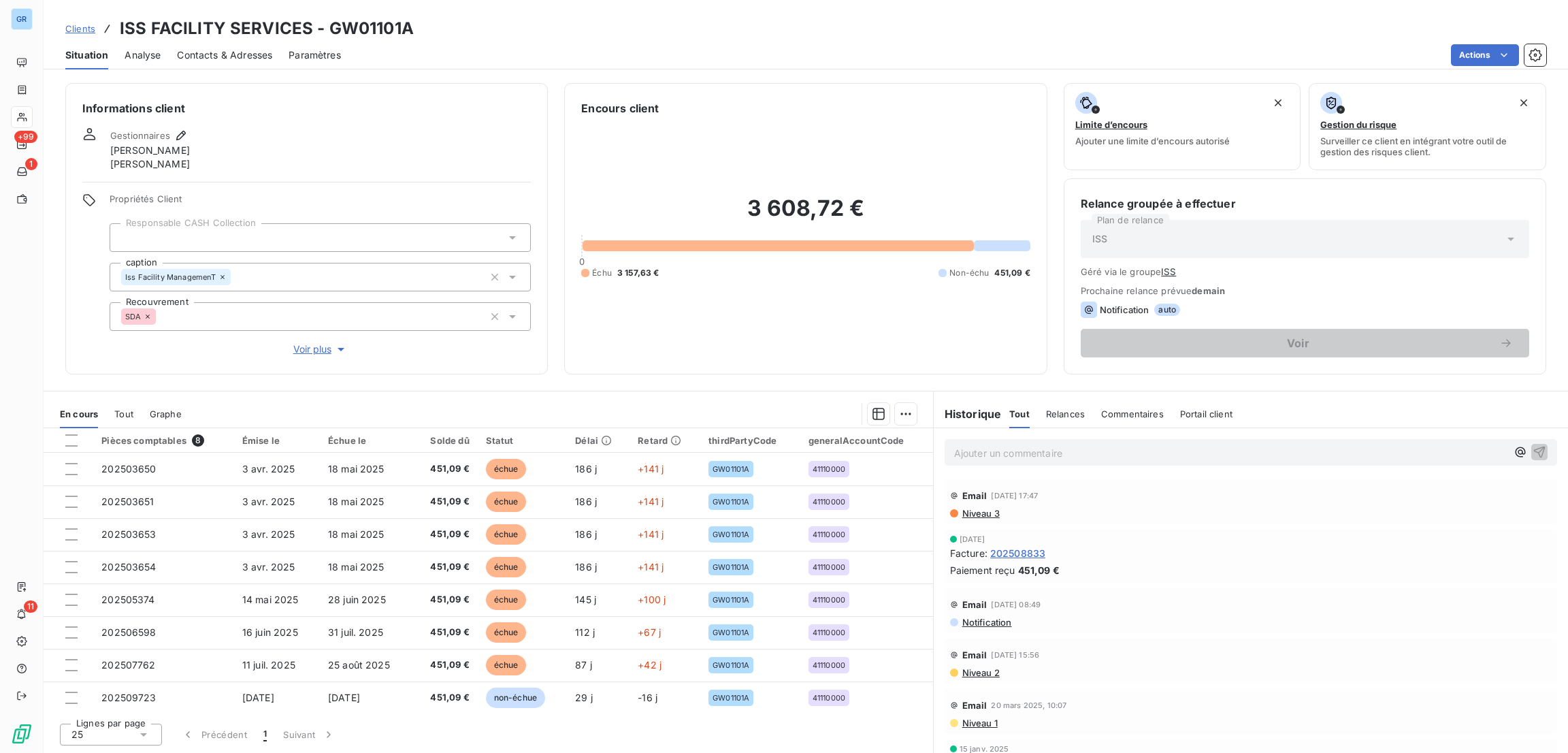
click at [227, 53] on span "Contacts & Adresses" at bounding box center [225, 55] width 95 height 14
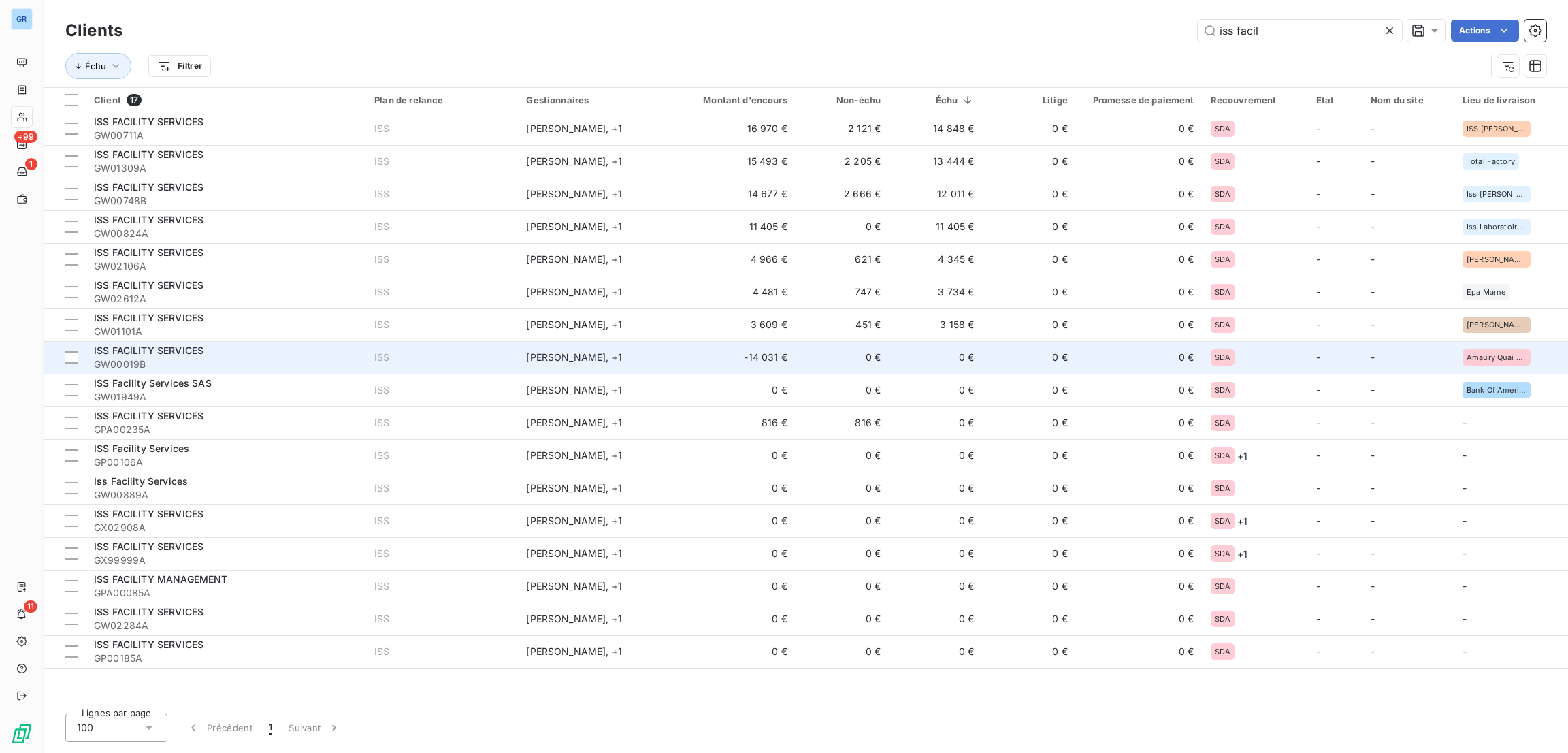
click at [775, 342] on td "-14 031 €" at bounding box center [733, 357] width 125 height 33
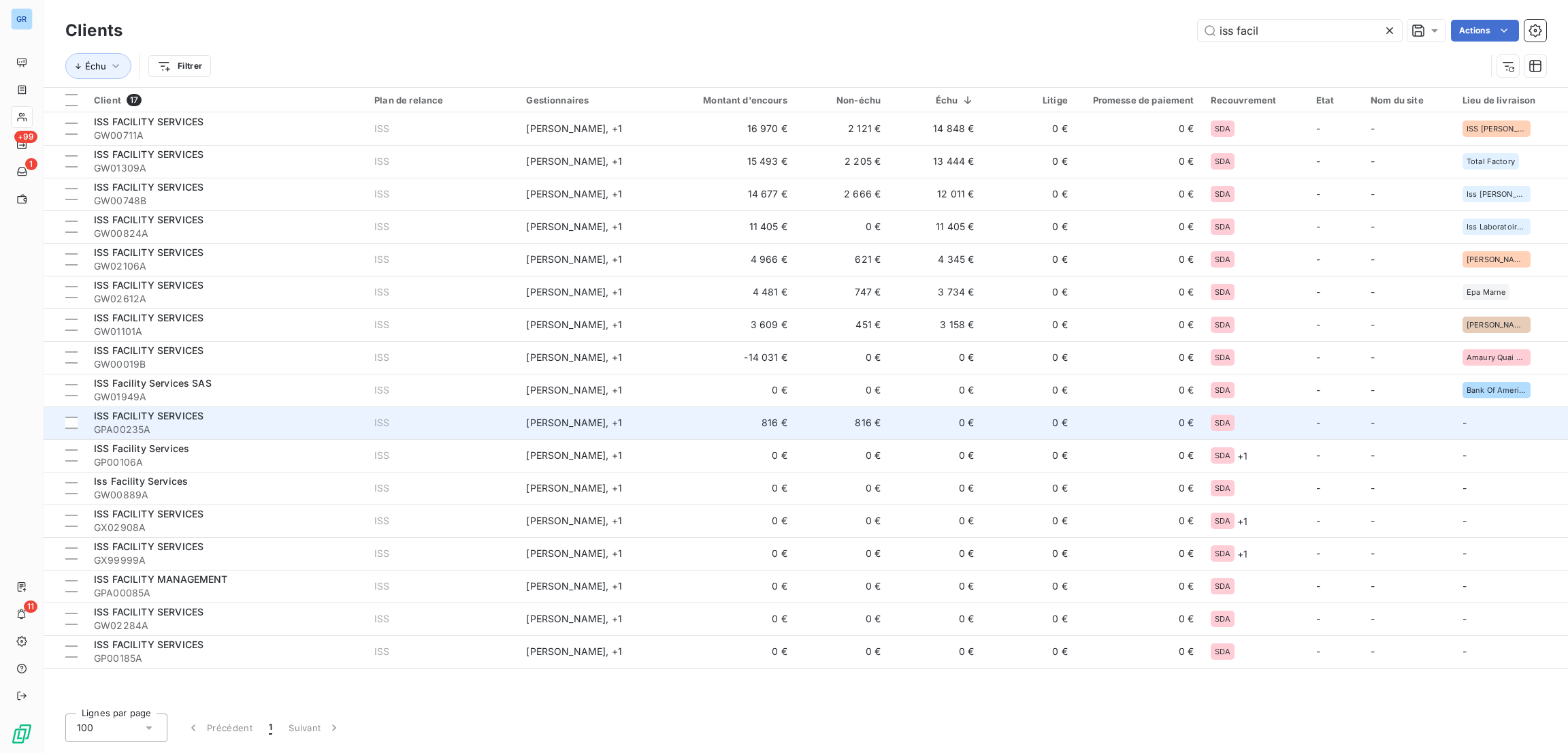
click at [754, 427] on td "816 €" at bounding box center [733, 422] width 125 height 33
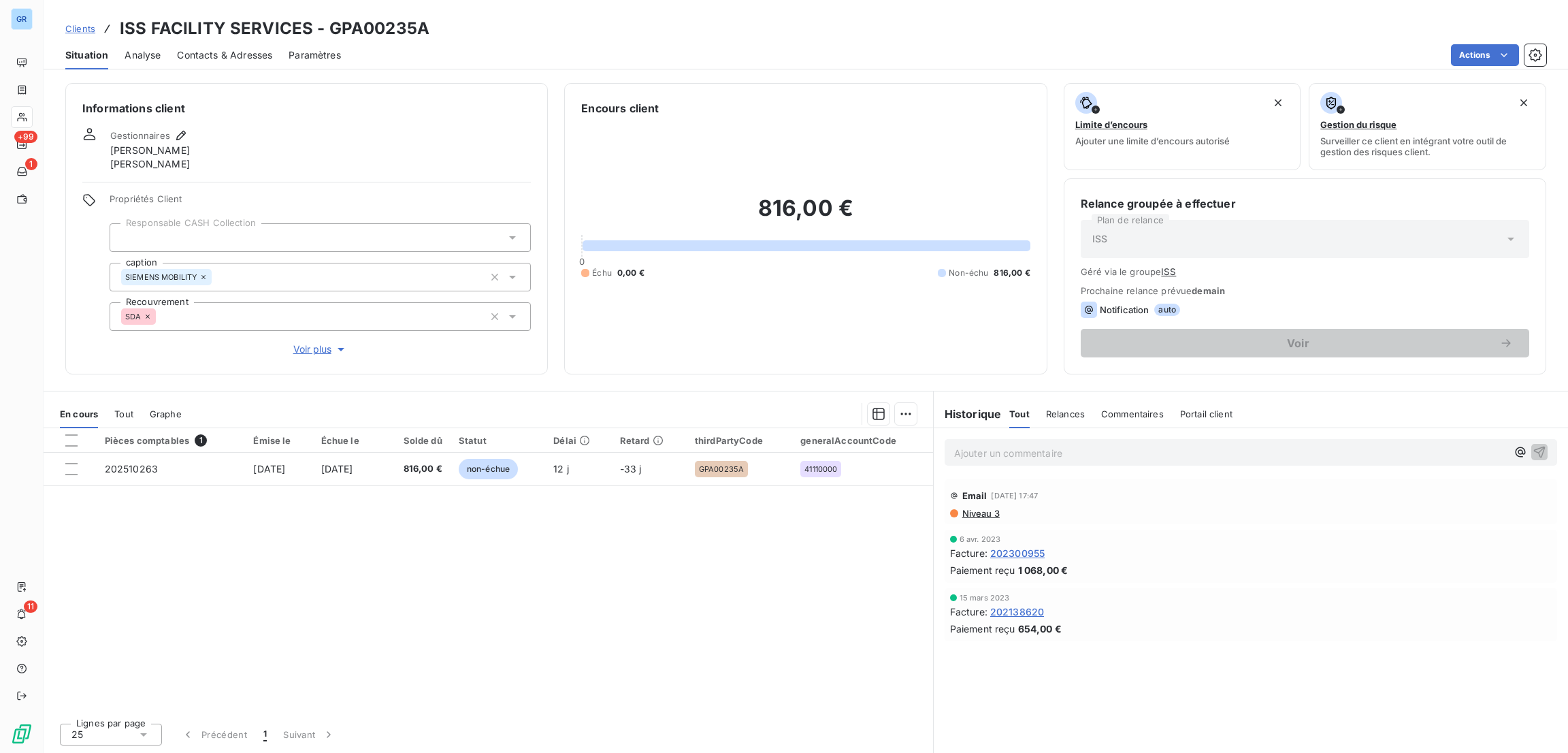
click at [256, 59] on span "Contacts & Adresses" at bounding box center [225, 55] width 95 height 14
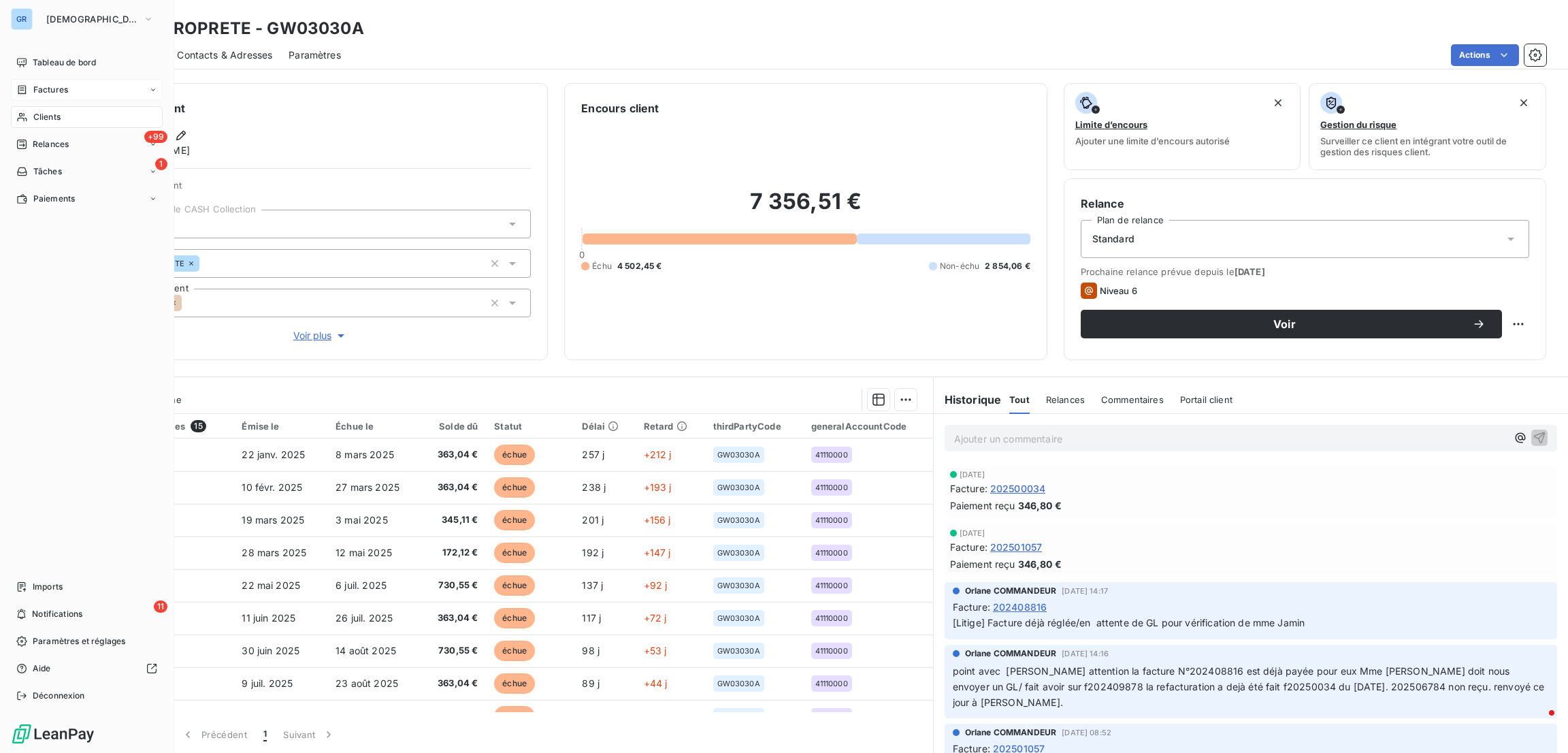
click at [42, 91] on span "Factures" at bounding box center [50, 90] width 34 height 12
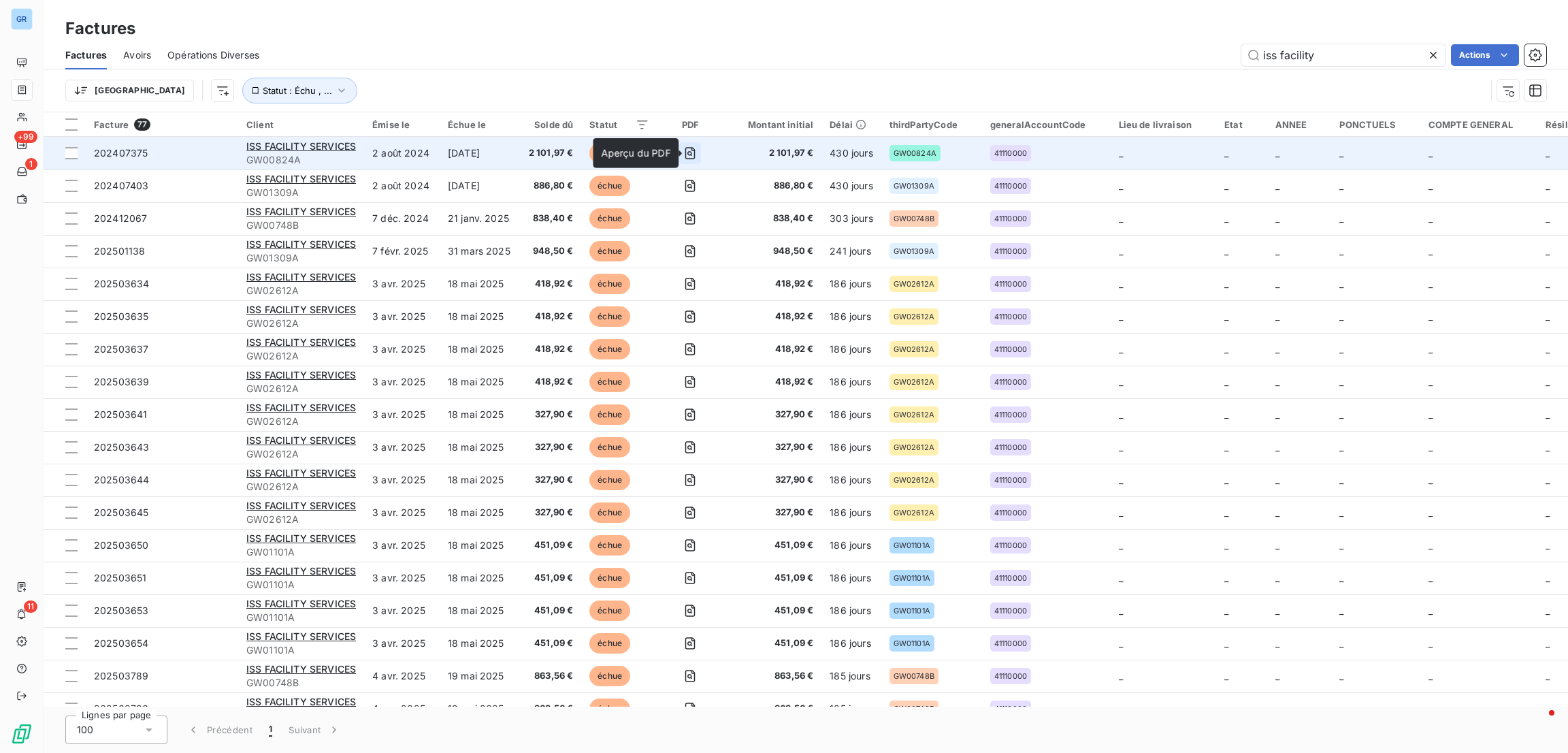
click at [695, 149] on icon "button" at bounding box center [690, 154] width 14 height 14
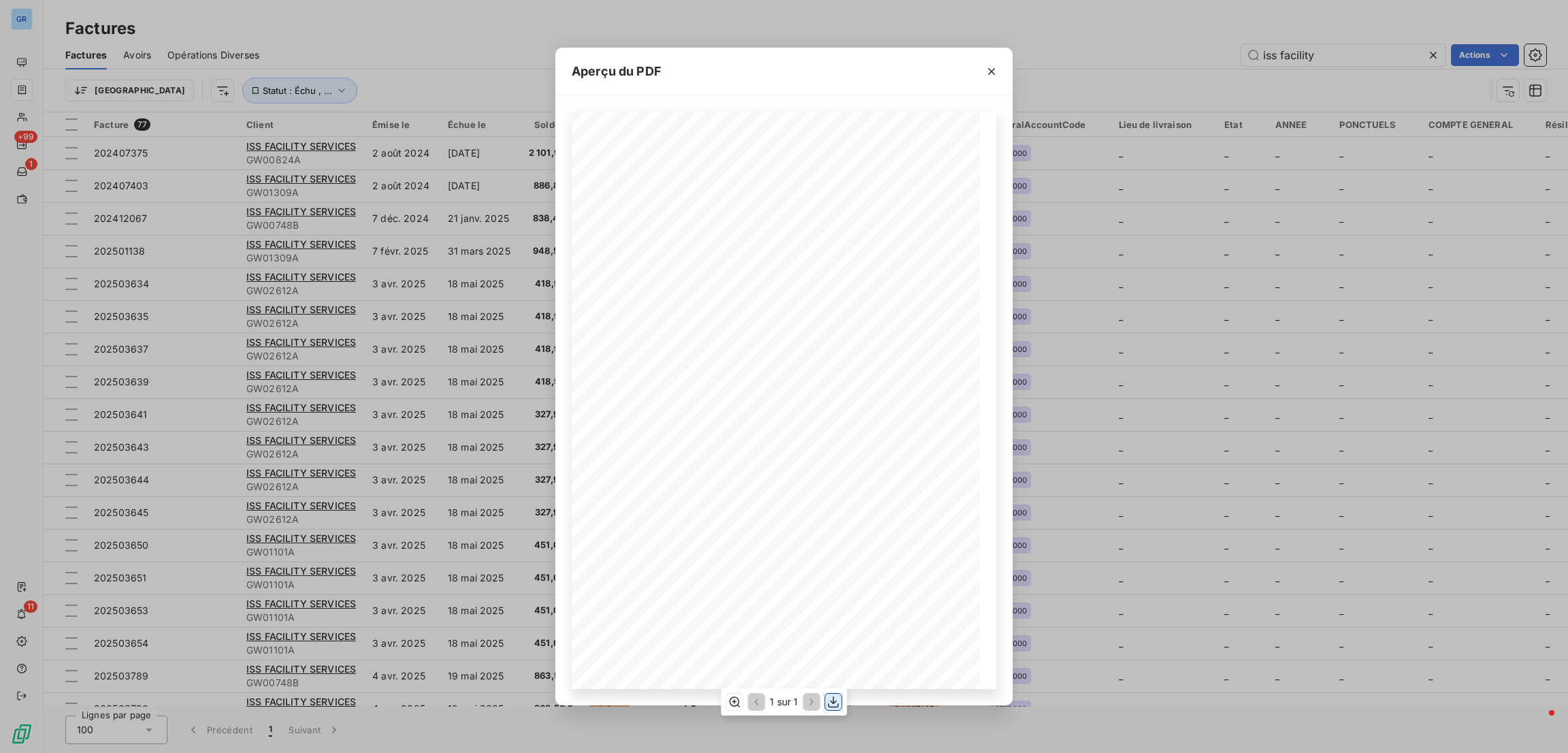
click at [830, 699] on icon "button" at bounding box center [834, 702] width 14 height 14
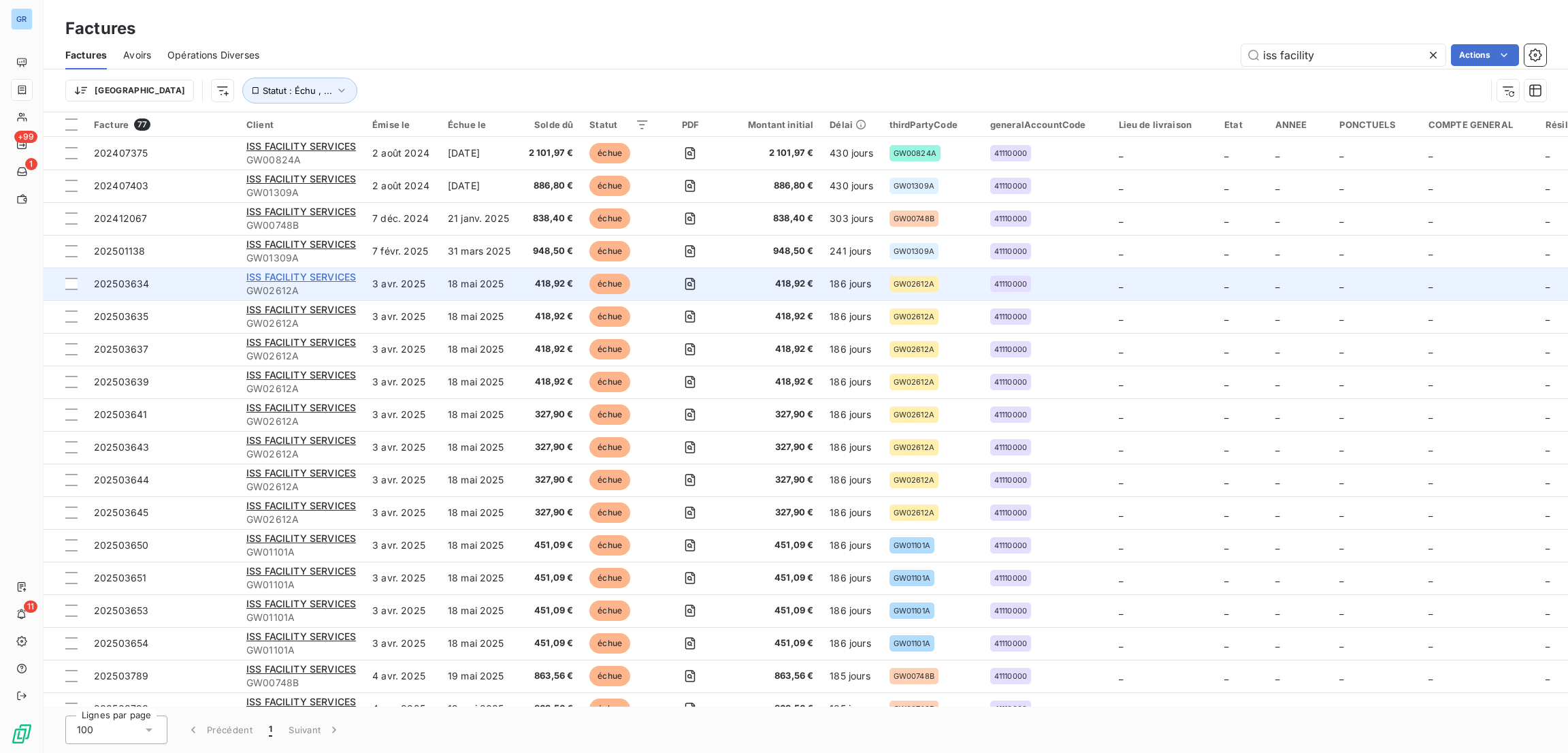
click at [328, 271] on span "ISS FACILITY SERVICES" at bounding box center [301, 276] width 109 height 11
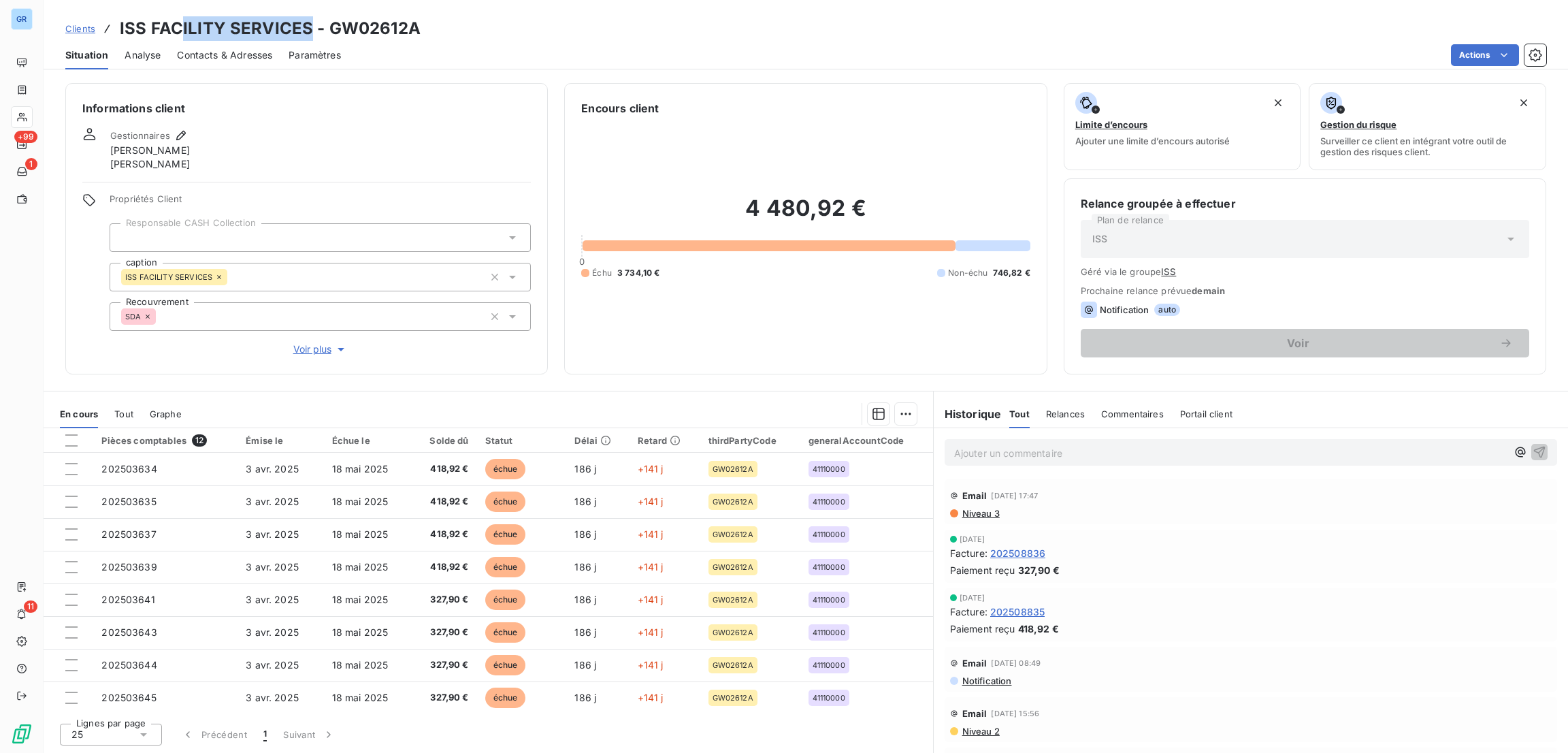
drag, startPoint x: 304, startPoint y: 32, endPoint x: 176, endPoint y: 18, distance: 128.8
click at [176, 18] on h3 "ISS FACILITY SERVICES - GW02612A" at bounding box center [270, 28] width 301 height 24
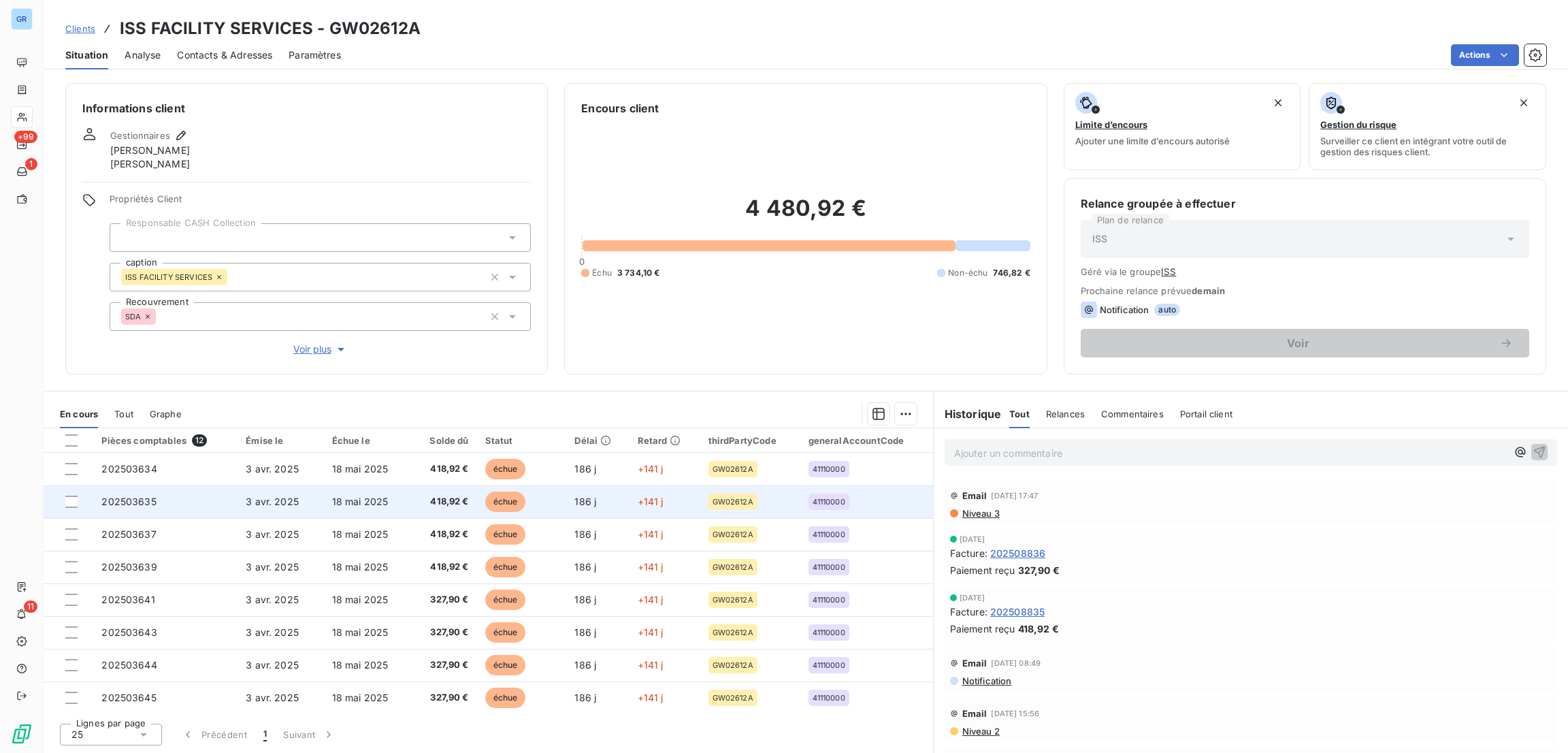
click at [495, 515] on td "échue" at bounding box center [522, 501] width 90 height 33
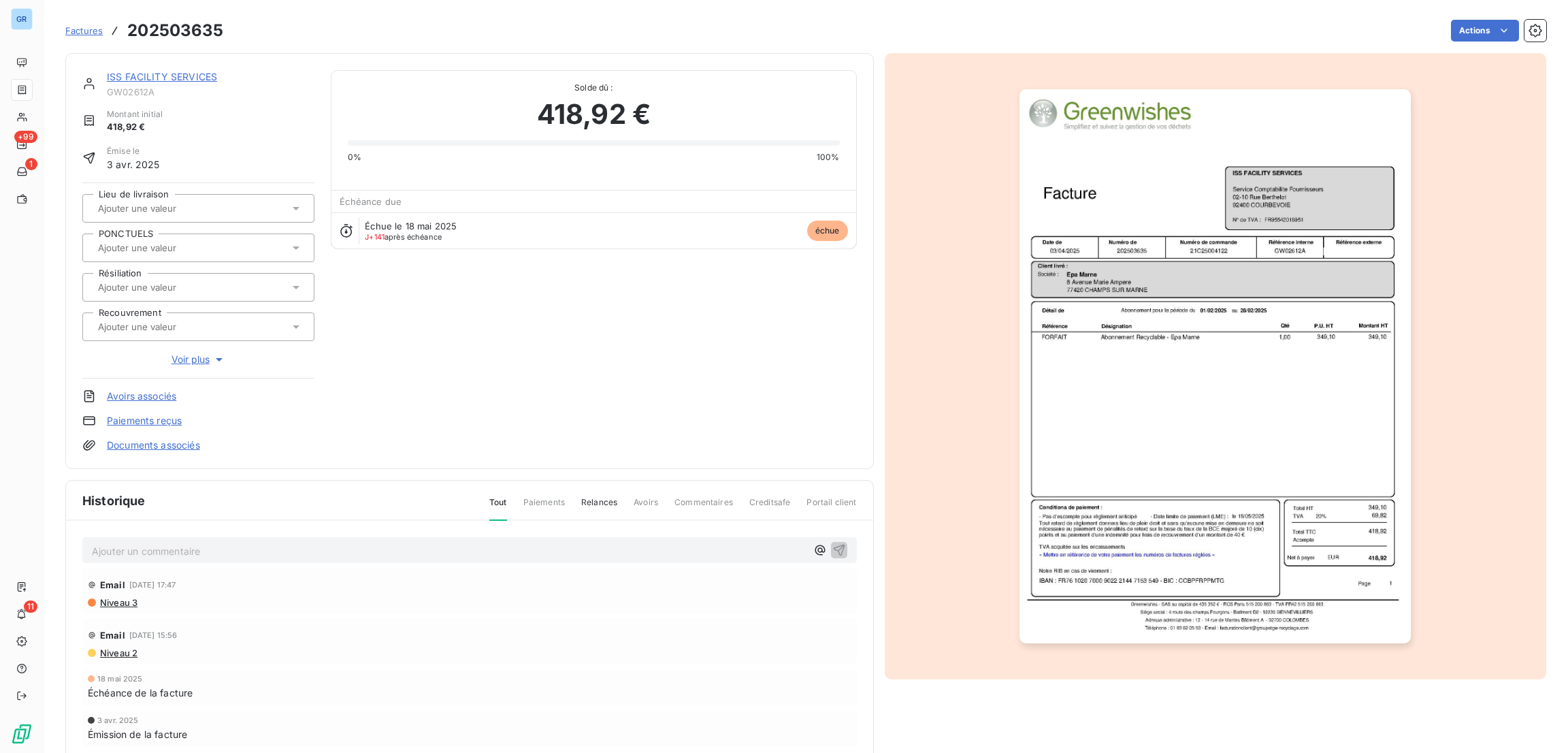
click at [1134, 302] on img "button" at bounding box center [1215, 366] width 391 height 554
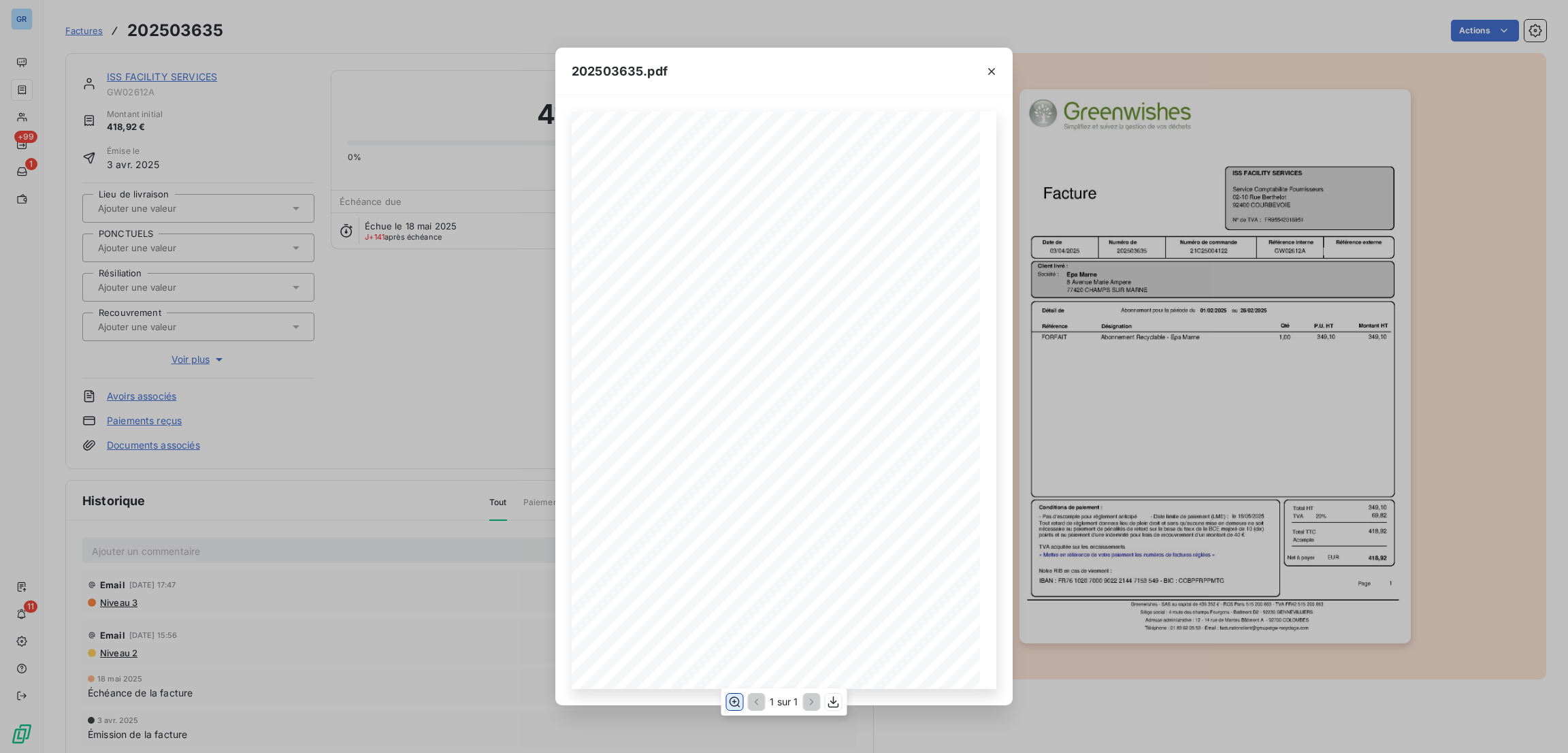
click at [734, 699] on icon "button" at bounding box center [735, 702] width 14 height 14
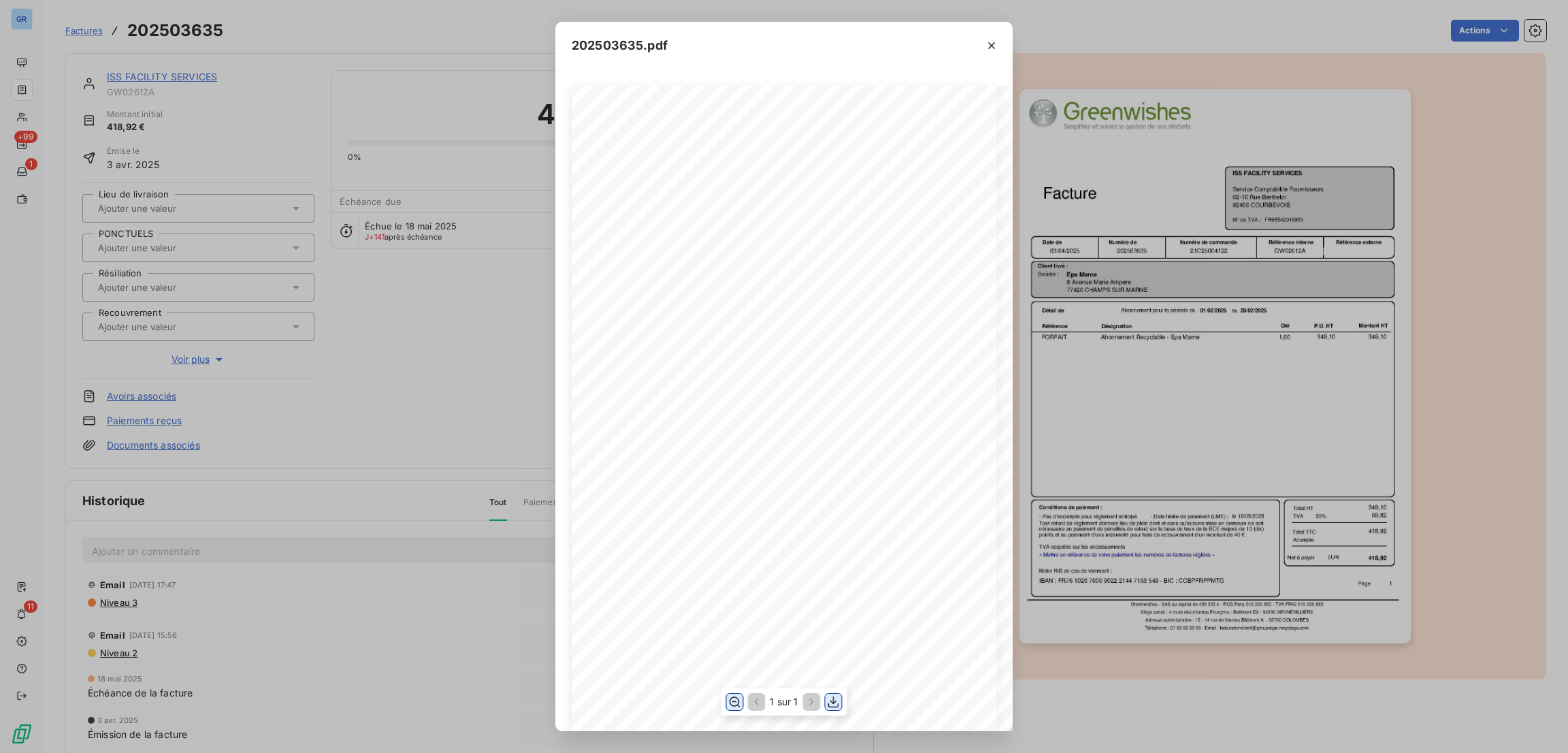
click at [839, 695] on icon "button" at bounding box center [834, 702] width 14 height 14
click at [988, 47] on icon "button" at bounding box center [991, 46] width 14 height 14
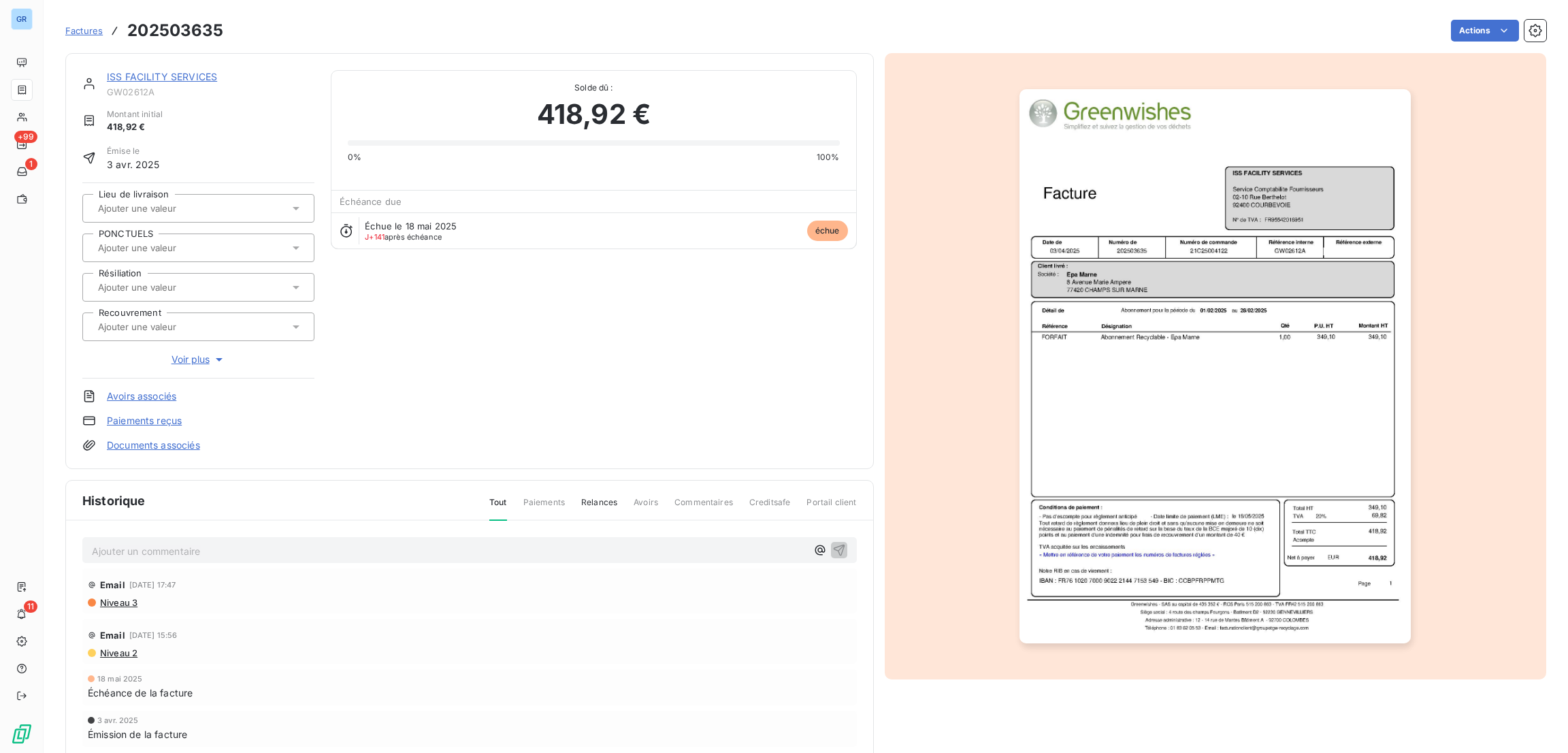
click at [1109, 309] on img "button" at bounding box center [1215, 366] width 391 height 554
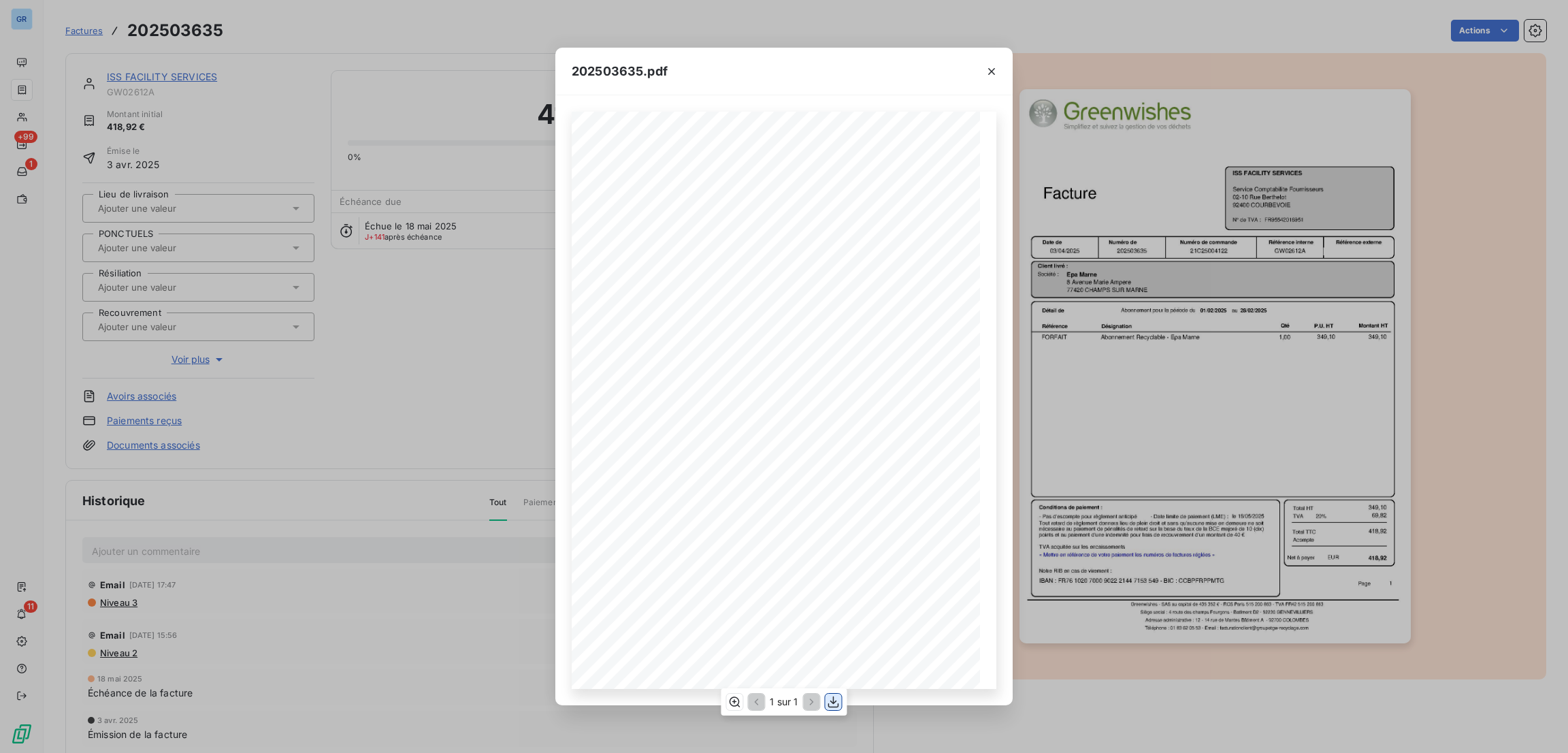
click at [832, 703] on icon "button" at bounding box center [833, 701] width 11 height 11
click at [997, 66] on icon "button" at bounding box center [991, 72] width 14 height 14
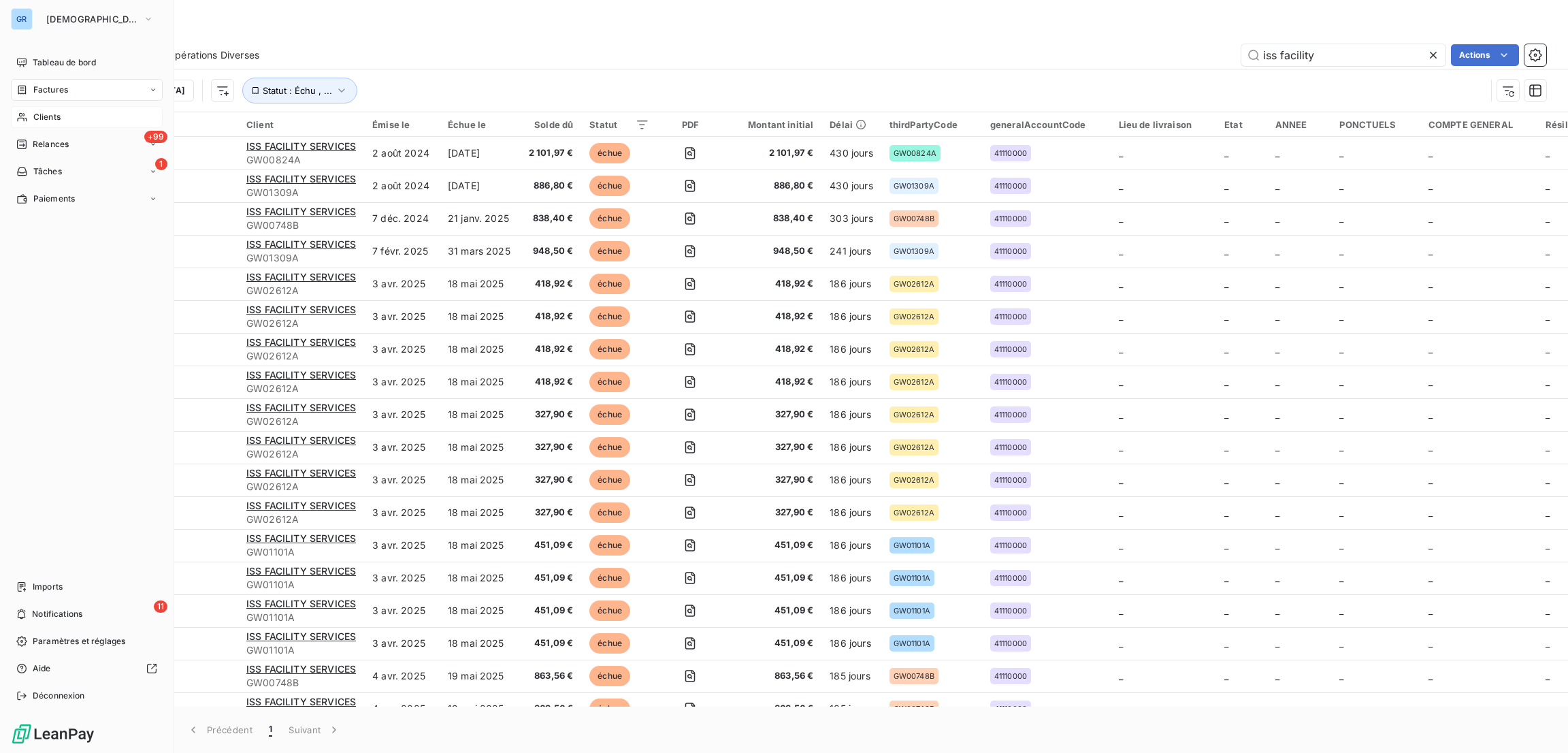
click at [35, 118] on span "Clients" at bounding box center [47, 117] width 27 height 12
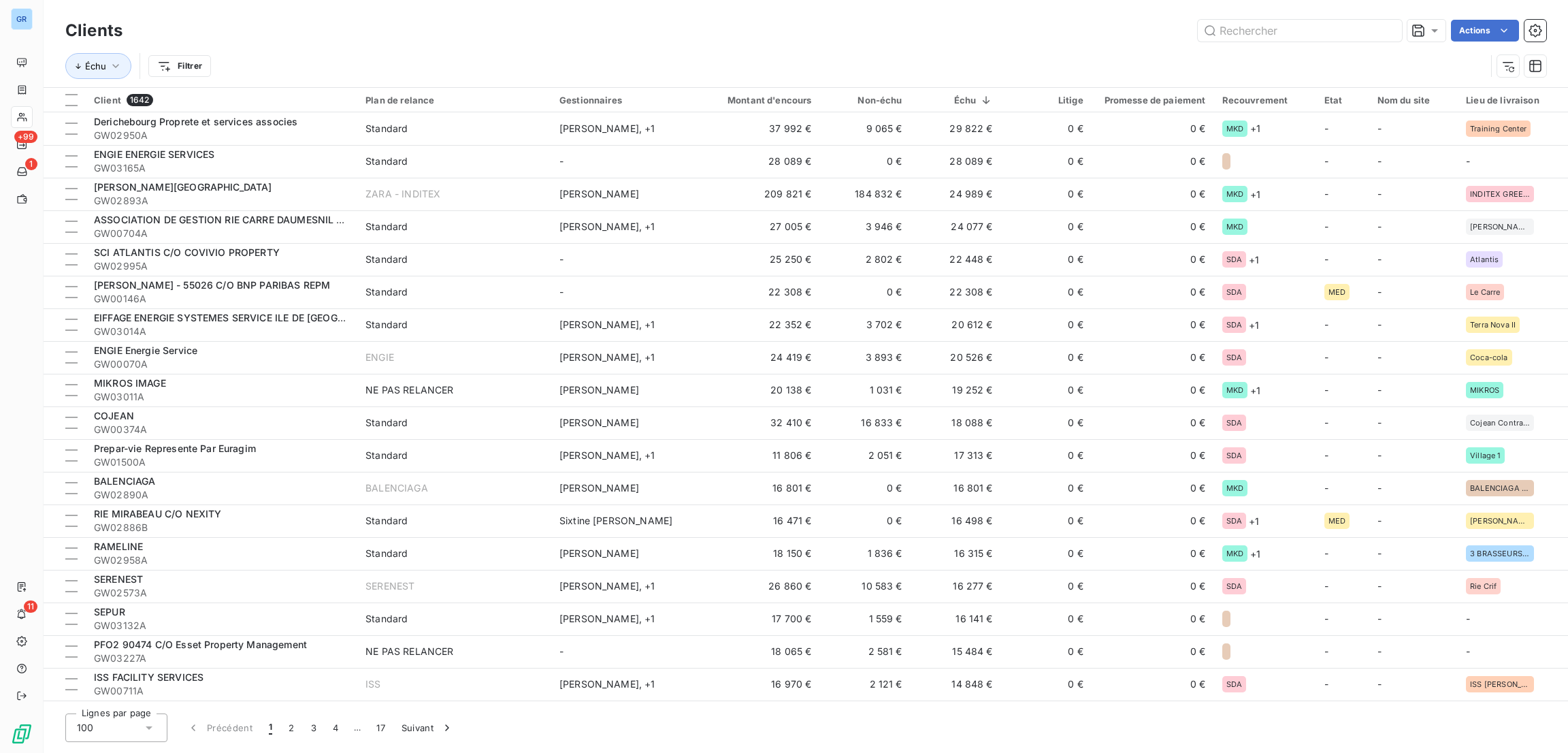
click at [1062, 34] on div "Actions" at bounding box center [842, 31] width 1408 height 22
click at [1365, 38] on input "text" at bounding box center [1299, 31] width 204 height 22
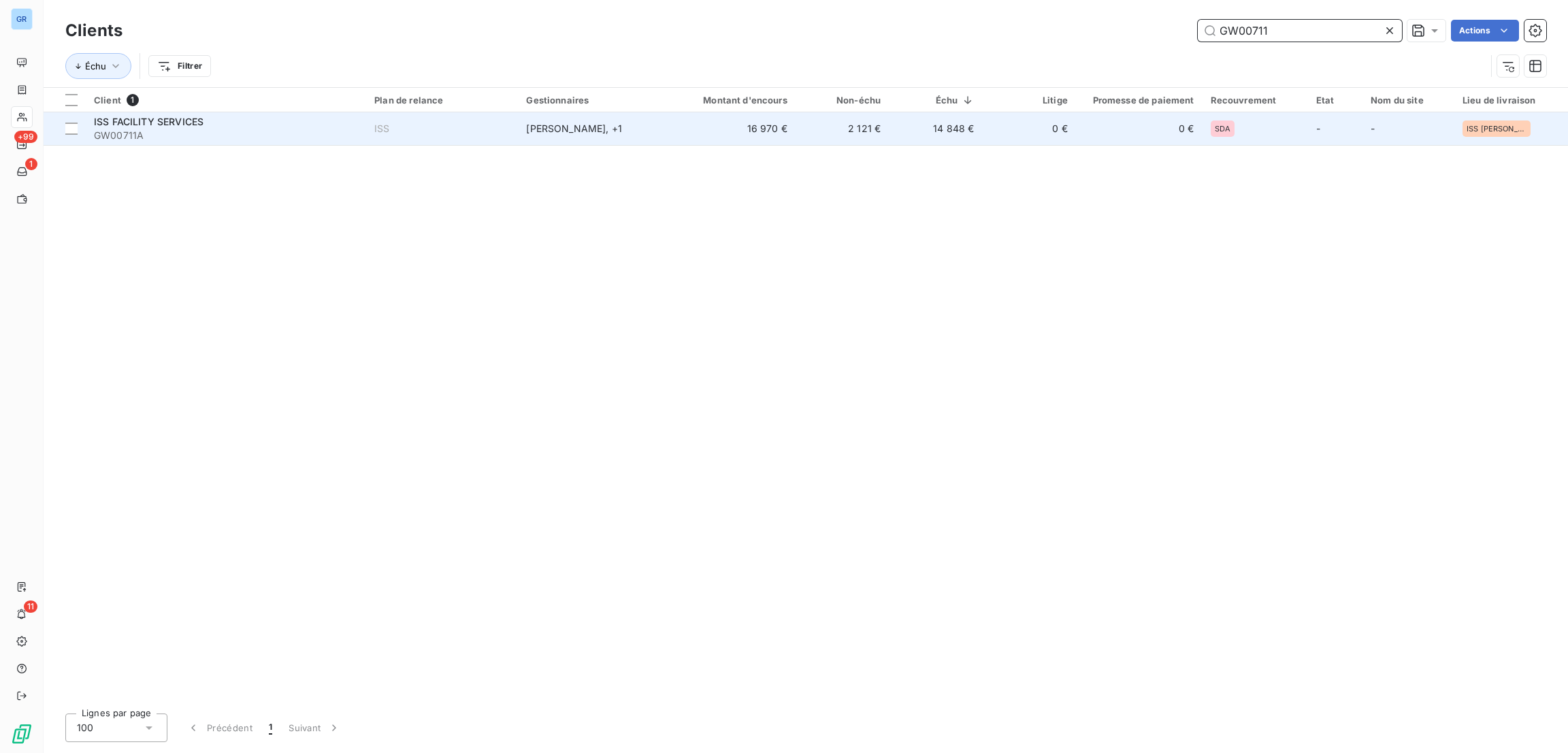
type input "GW00711"
click at [361, 131] on td "ISS FACILITY SERVICES GW00711A" at bounding box center [225, 128] width 280 height 33
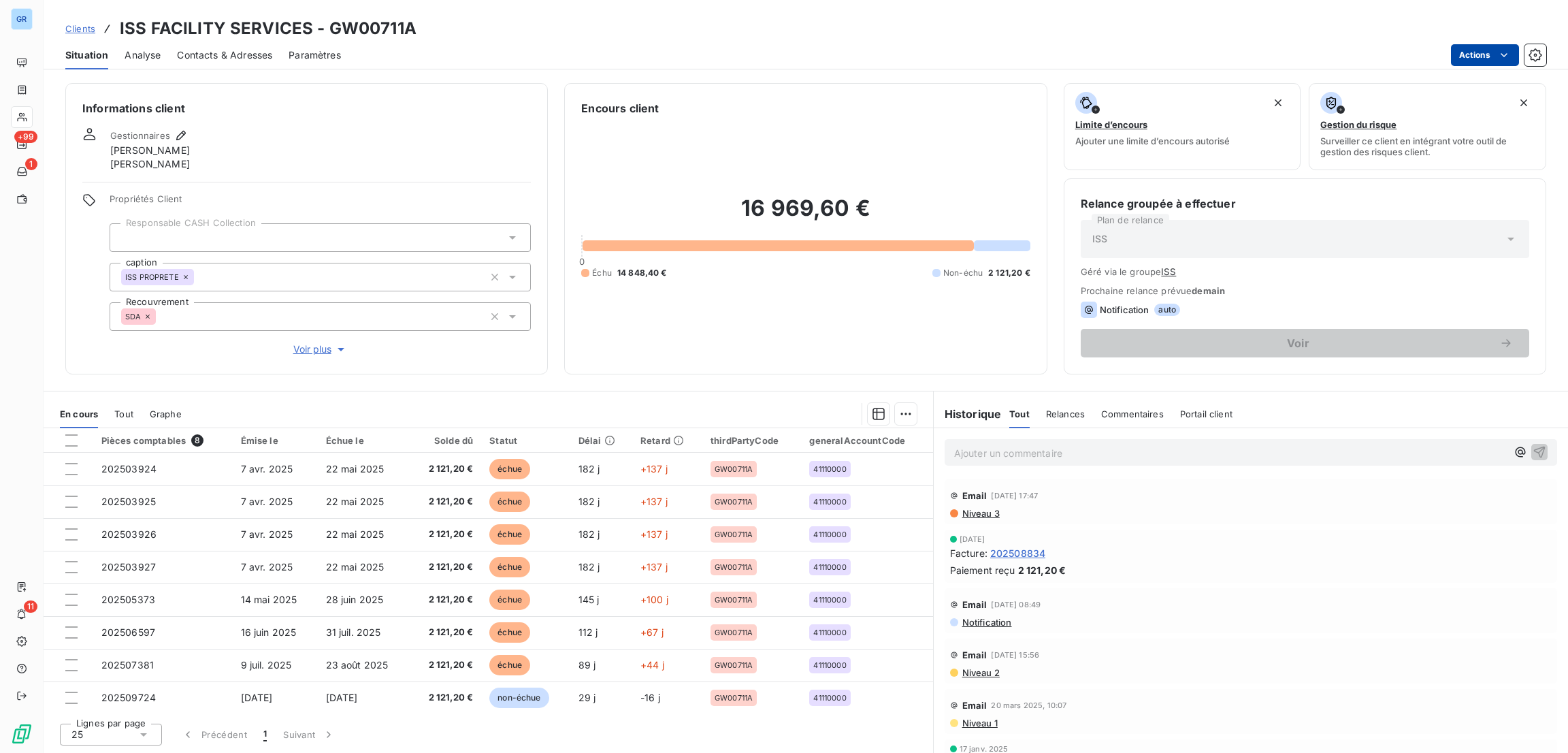
click at [1459, 50] on html "GR +99 1 11 Clients ISS FACILITY SERVICES - GW00711A Situation Analyse Contacts…" at bounding box center [784, 376] width 1568 height 753
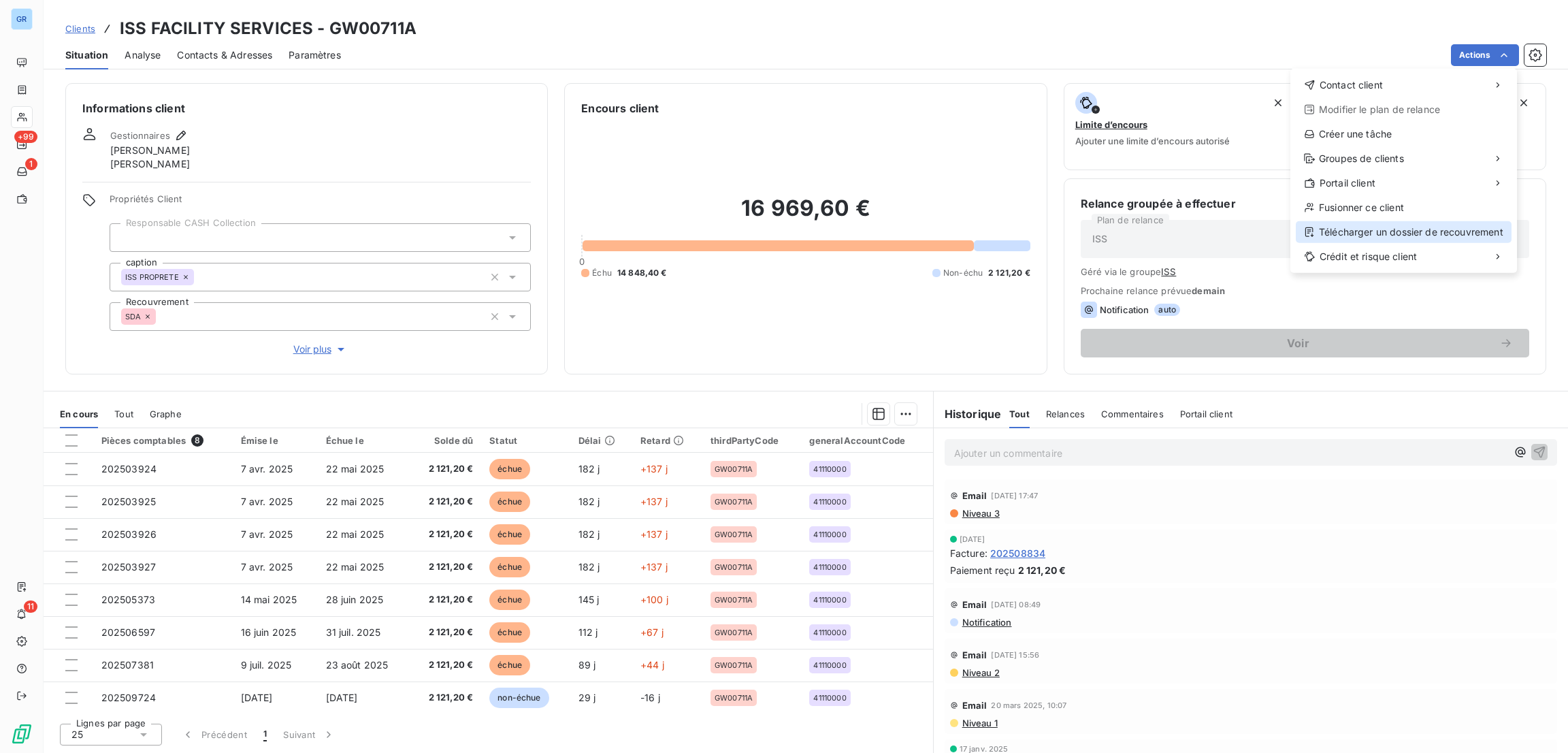
click at [1366, 230] on div "Télécharger un dossier de recouvrement" at bounding box center [1404, 232] width 215 height 22
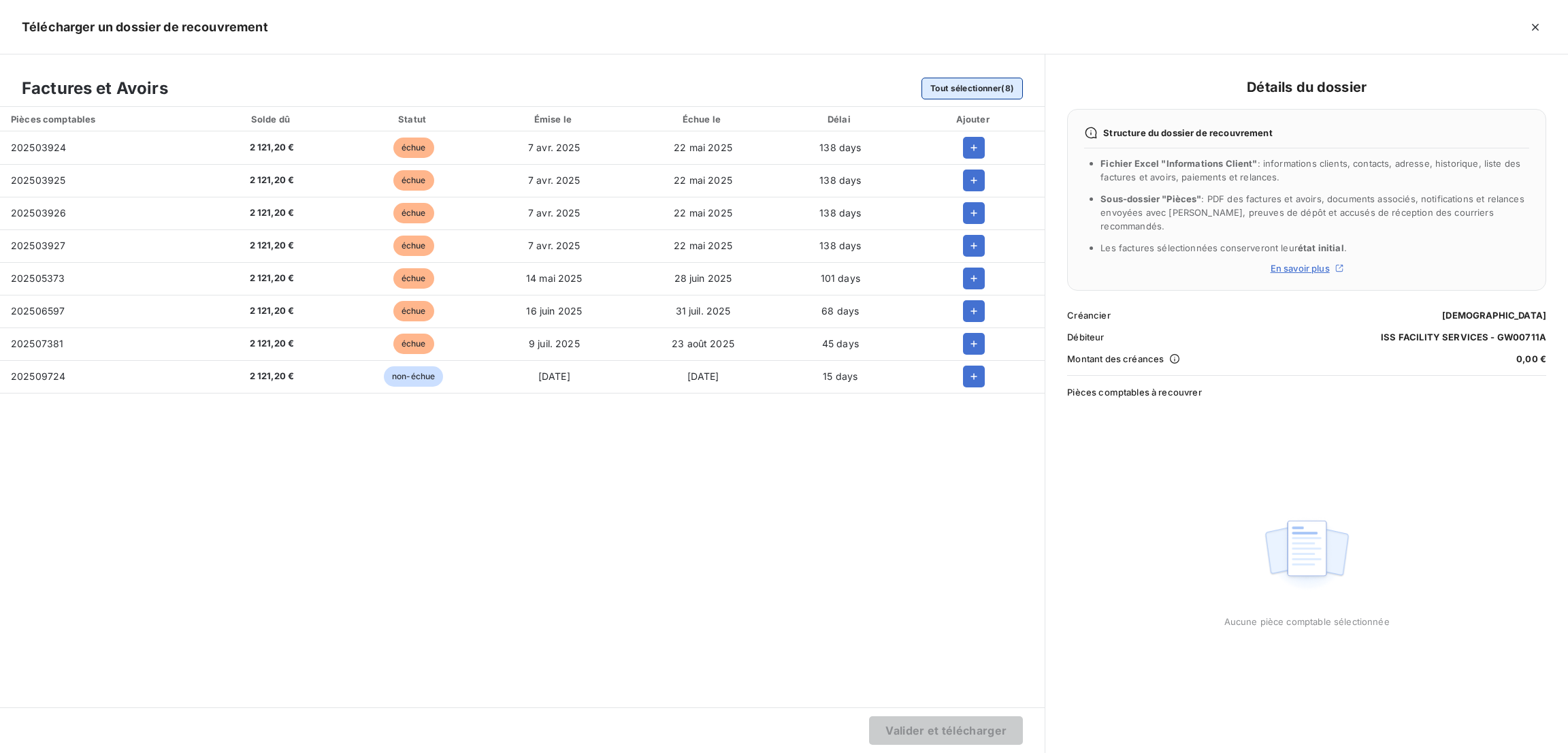
click at [981, 78] on button "Tout sélectionner (8)" at bounding box center [972, 89] width 102 height 22
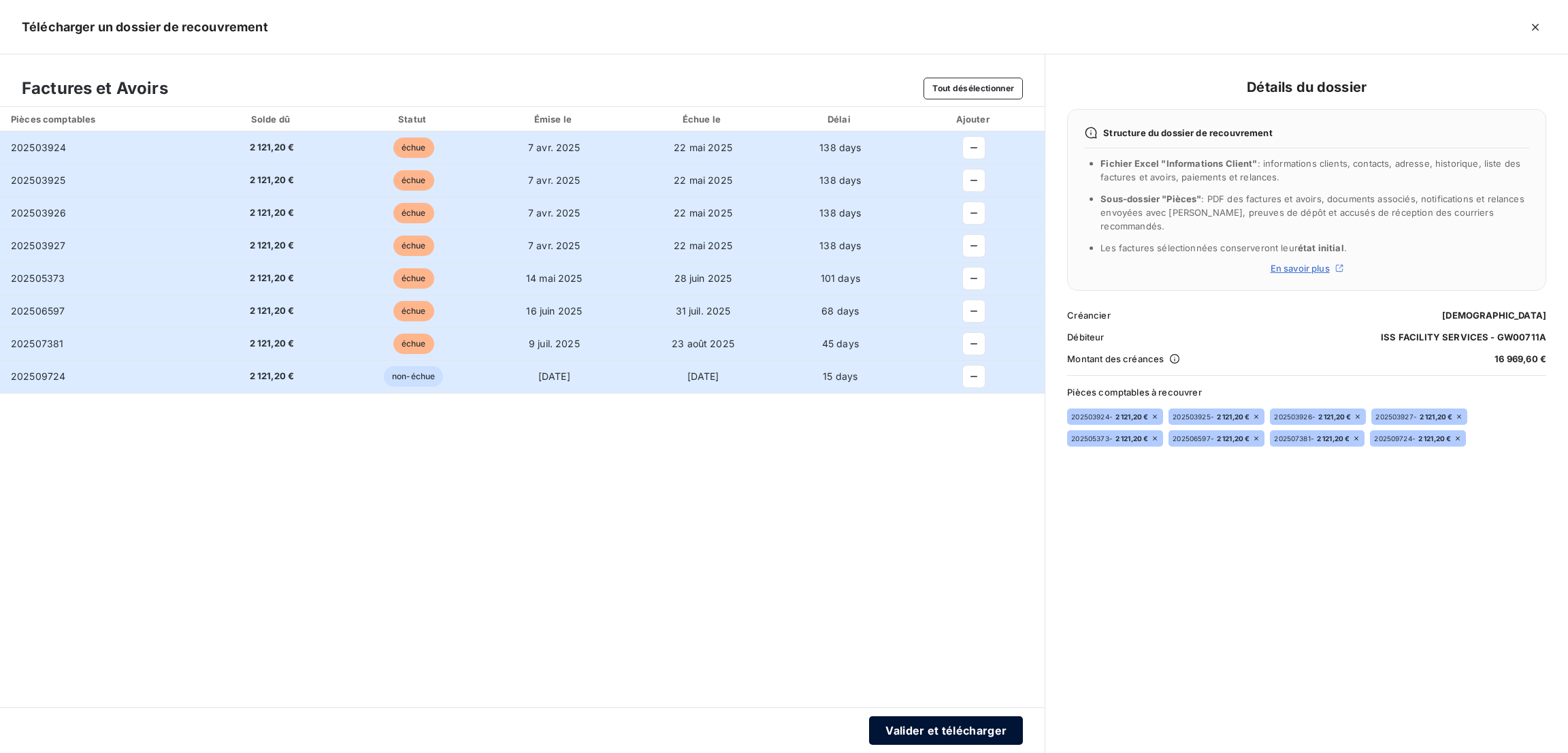
click at [892, 730] on button "Valider et télécharger" at bounding box center [946, 729] width 154 height 28
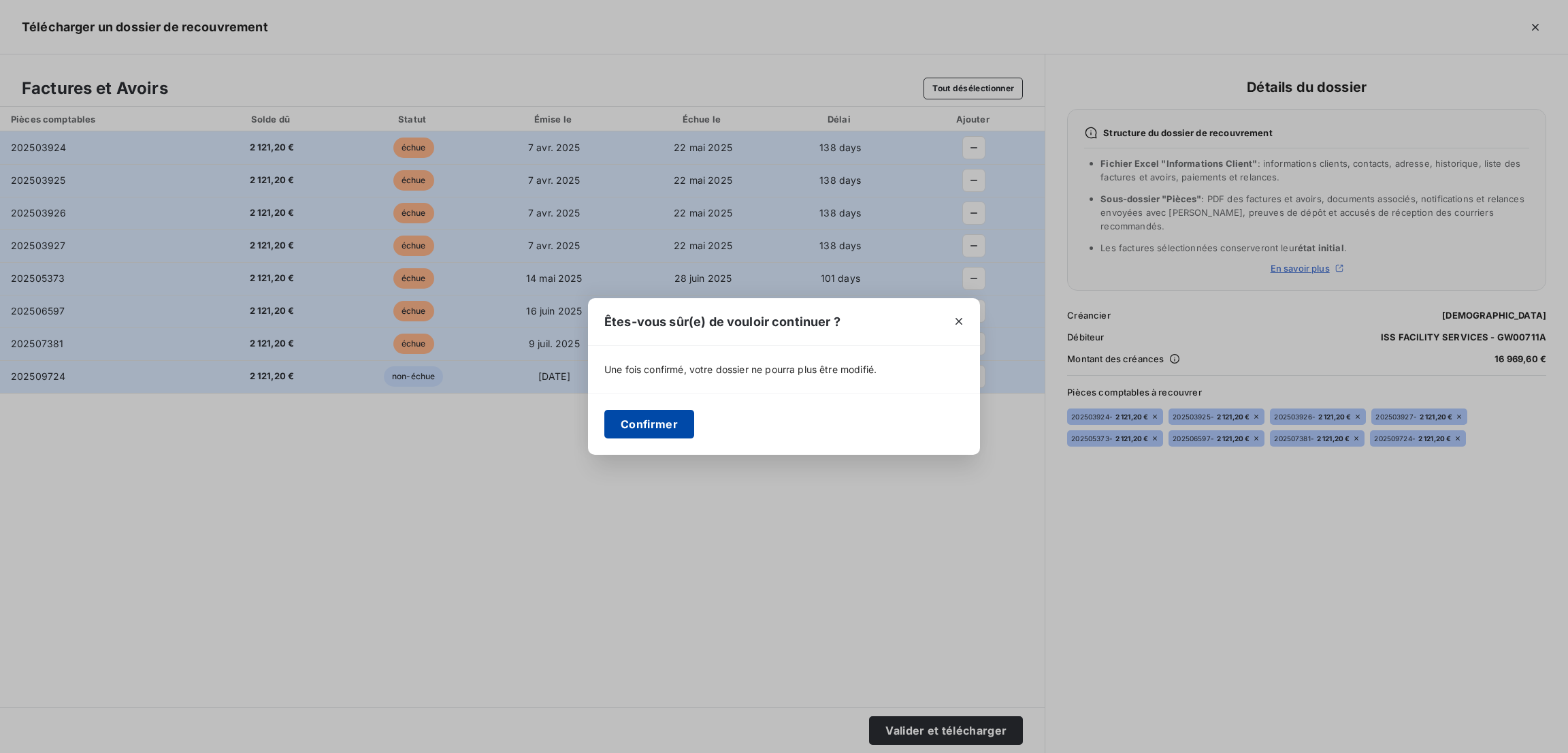
click at [626, 420] on button "Confirmer" at bounding box center [649, 423] width 90 height 28
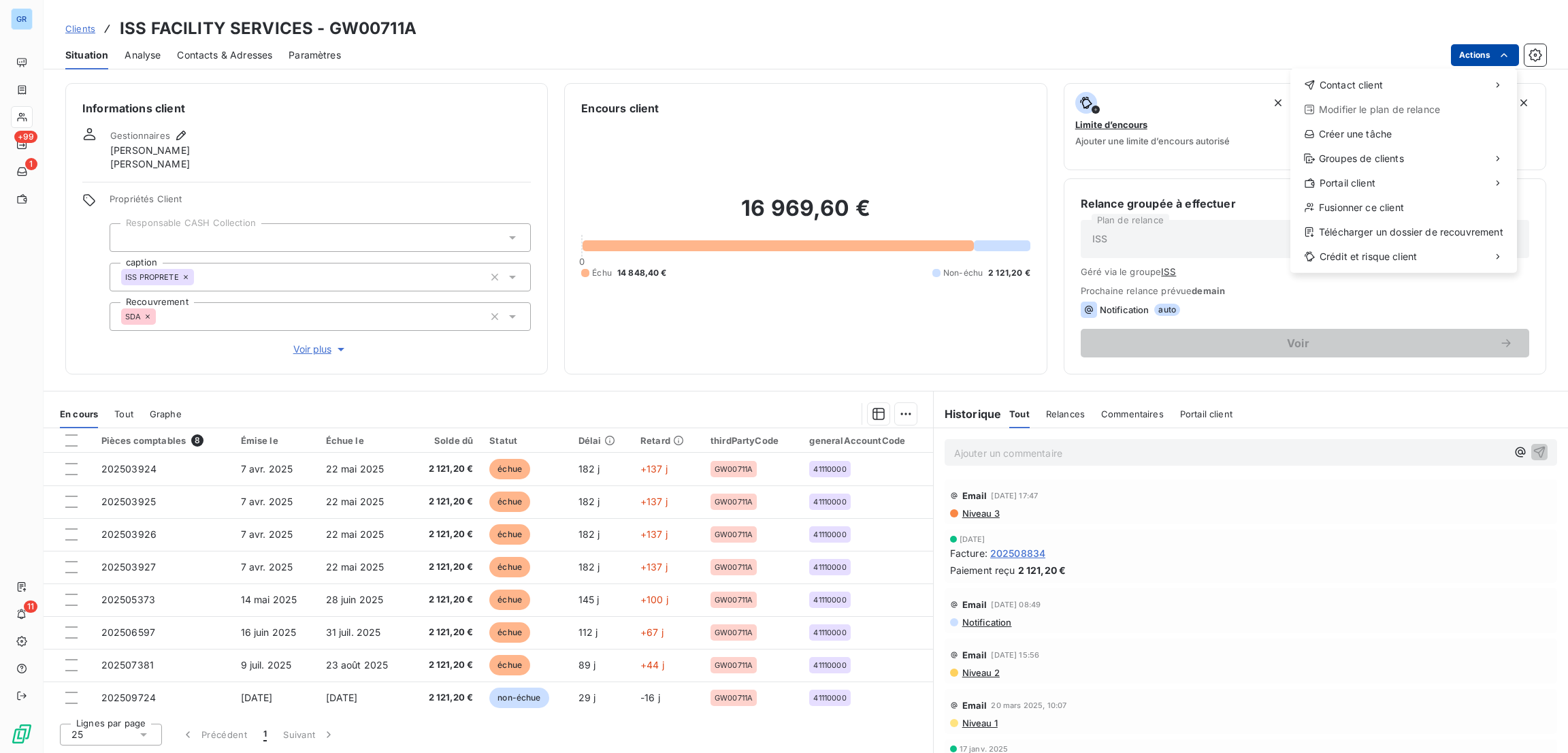
click at [1482, 53] on html "GR +99 1 11 Clients ISS FACILITY SERVICES - GW00711A Situation Analyse Contacts…" at bounding box center [784, 376] width 1568 height 753
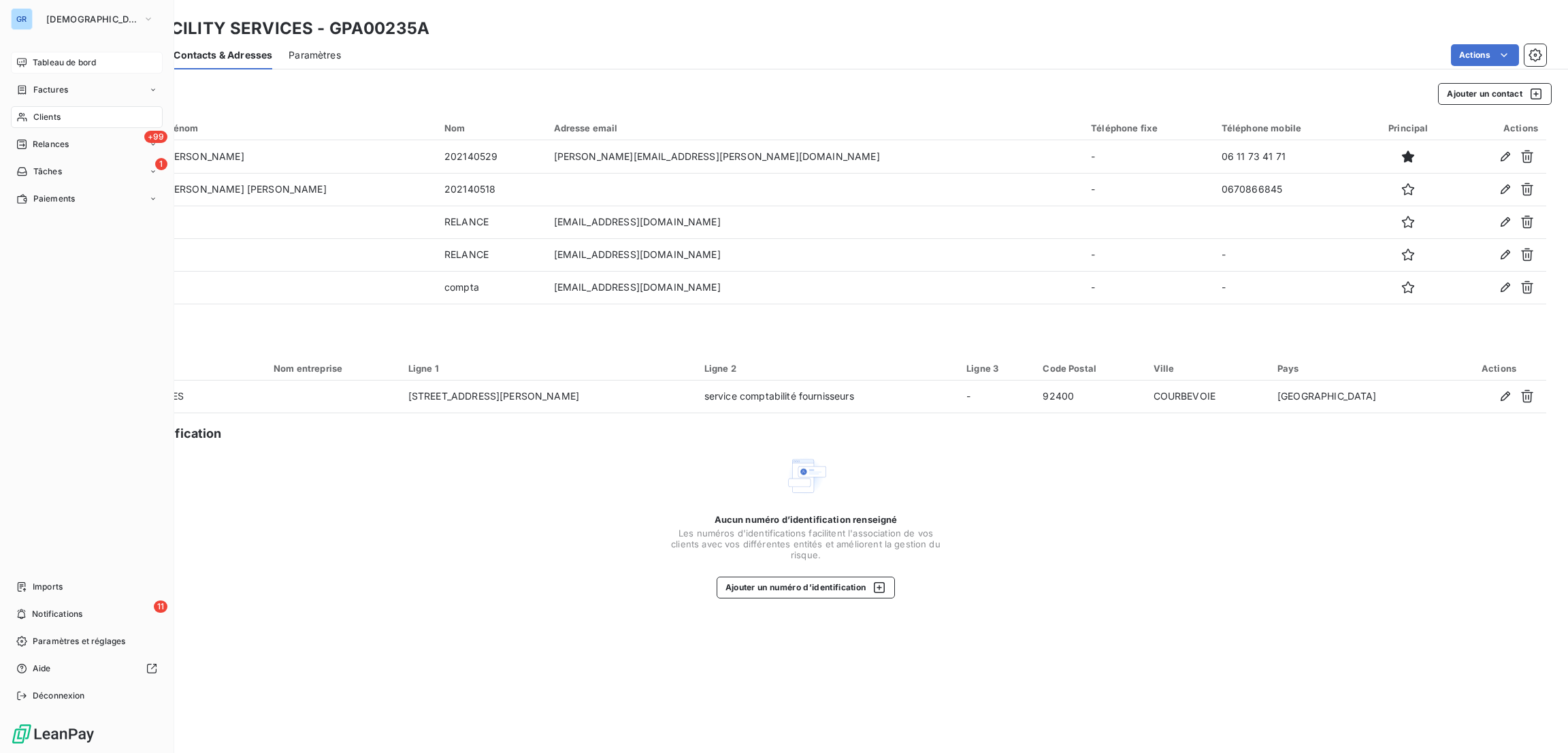
click at [67, 57] on span "Tableau de bord" at bounding box center [64, 63] width 63 height 12
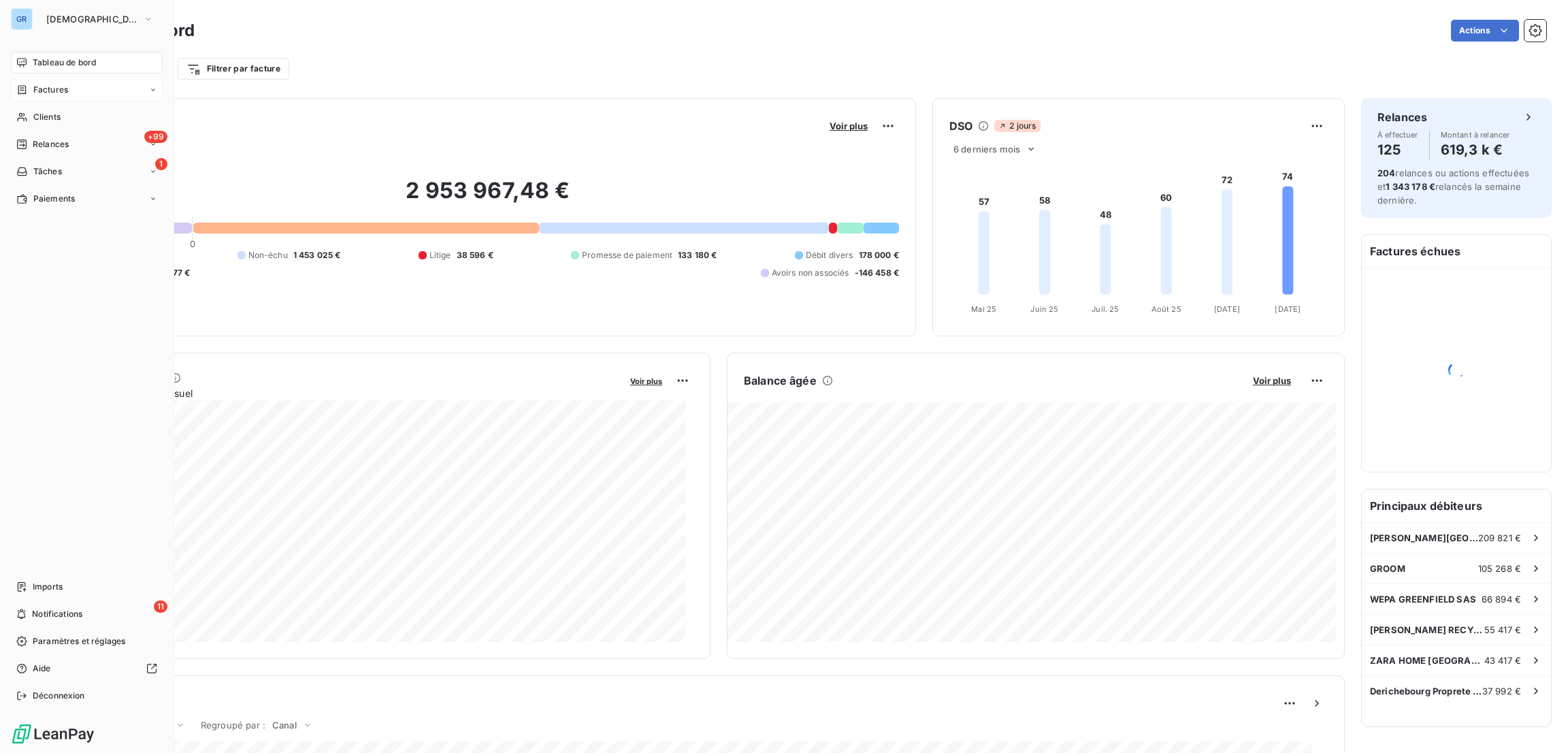
click at [52, 92] on span "Factures" at bounding box center [50, 90] width 34 height 12
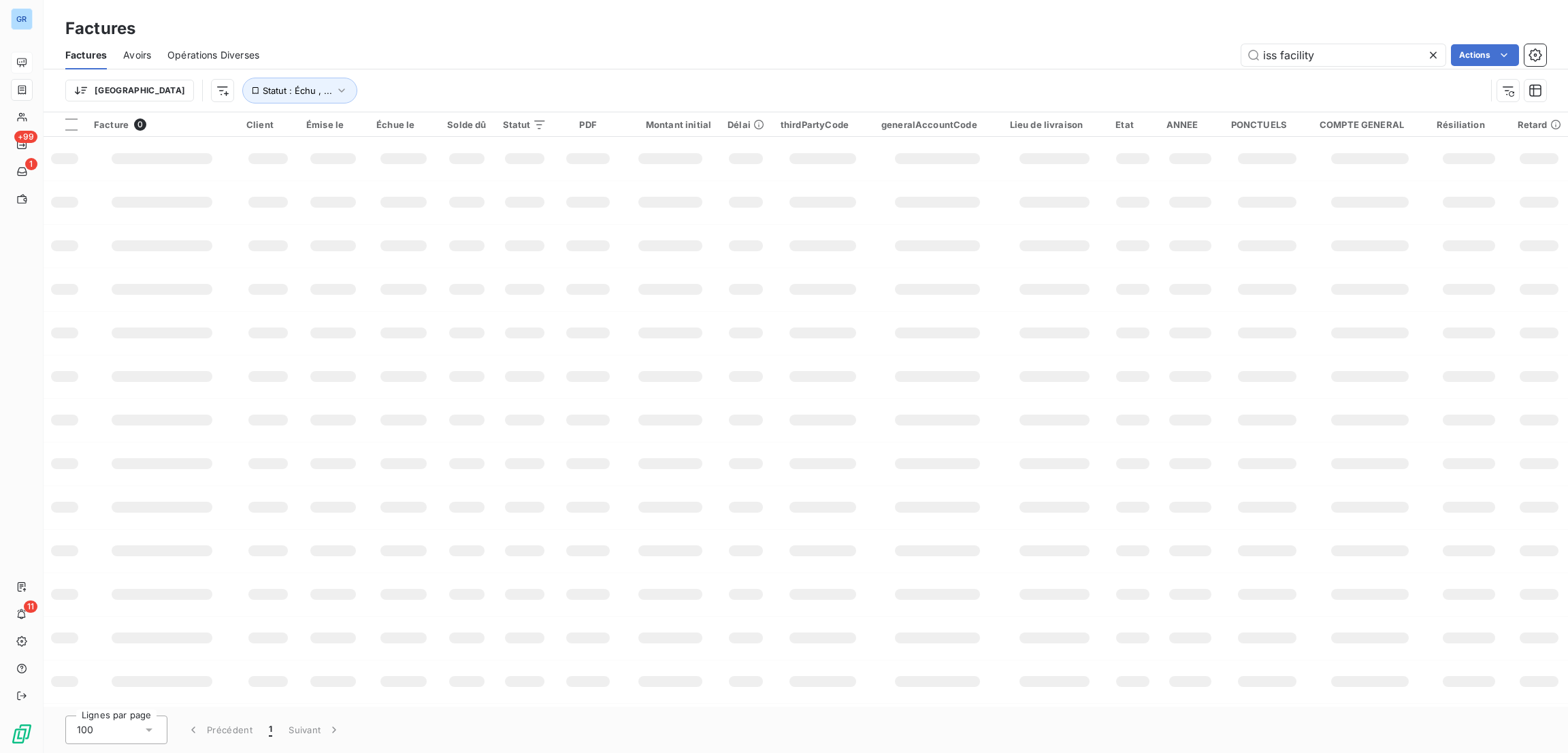
drag, startPoint x: 1334, startPoint y: 46, endPoint x: 1088, endPoint y: 40, distance: 246.1
click at [1088, 40] on div "Factures Avoirs Opérations Diverses iss facility Actions" at bounding box center [806, 54] width 1524 height 28
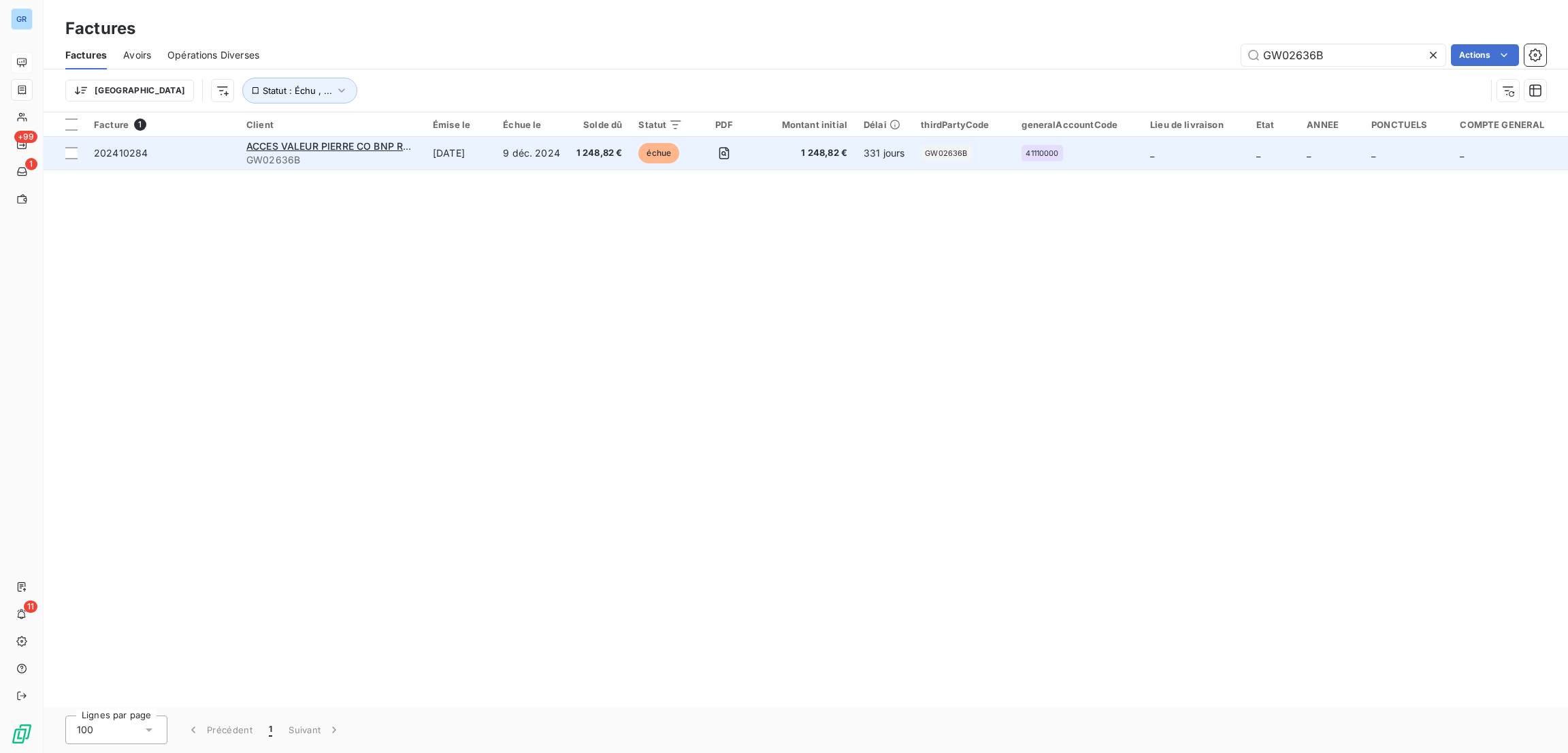
type input "GW02636B"
click at [442, 147] on td "9 nov. 2024" at bounding box center [460, 153] width 70 height 33
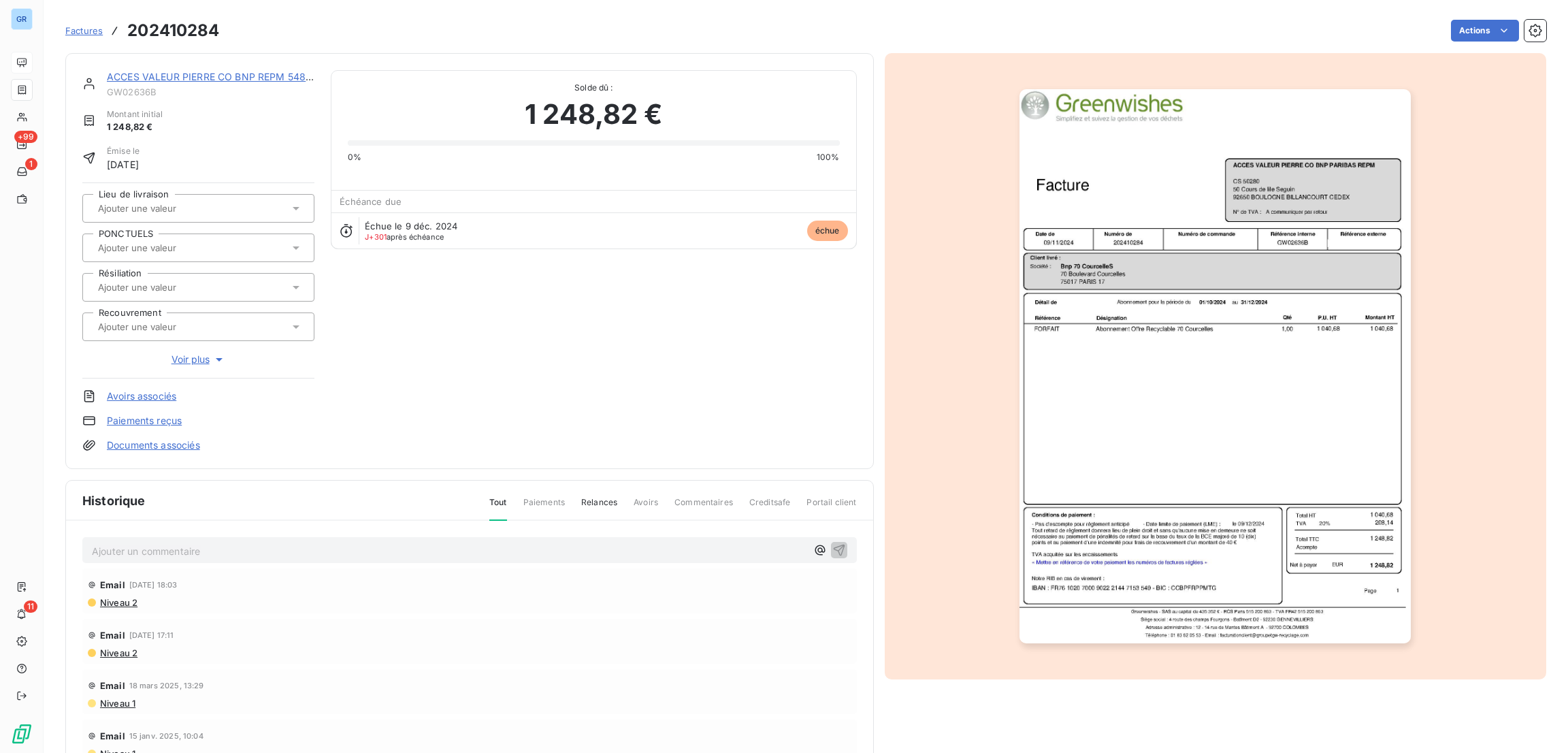
click at [251, 77] on link "ACCES VALEUR PIERRE CO BNP REPM 54836" at bounding box center [212, 76] width 212 height 11
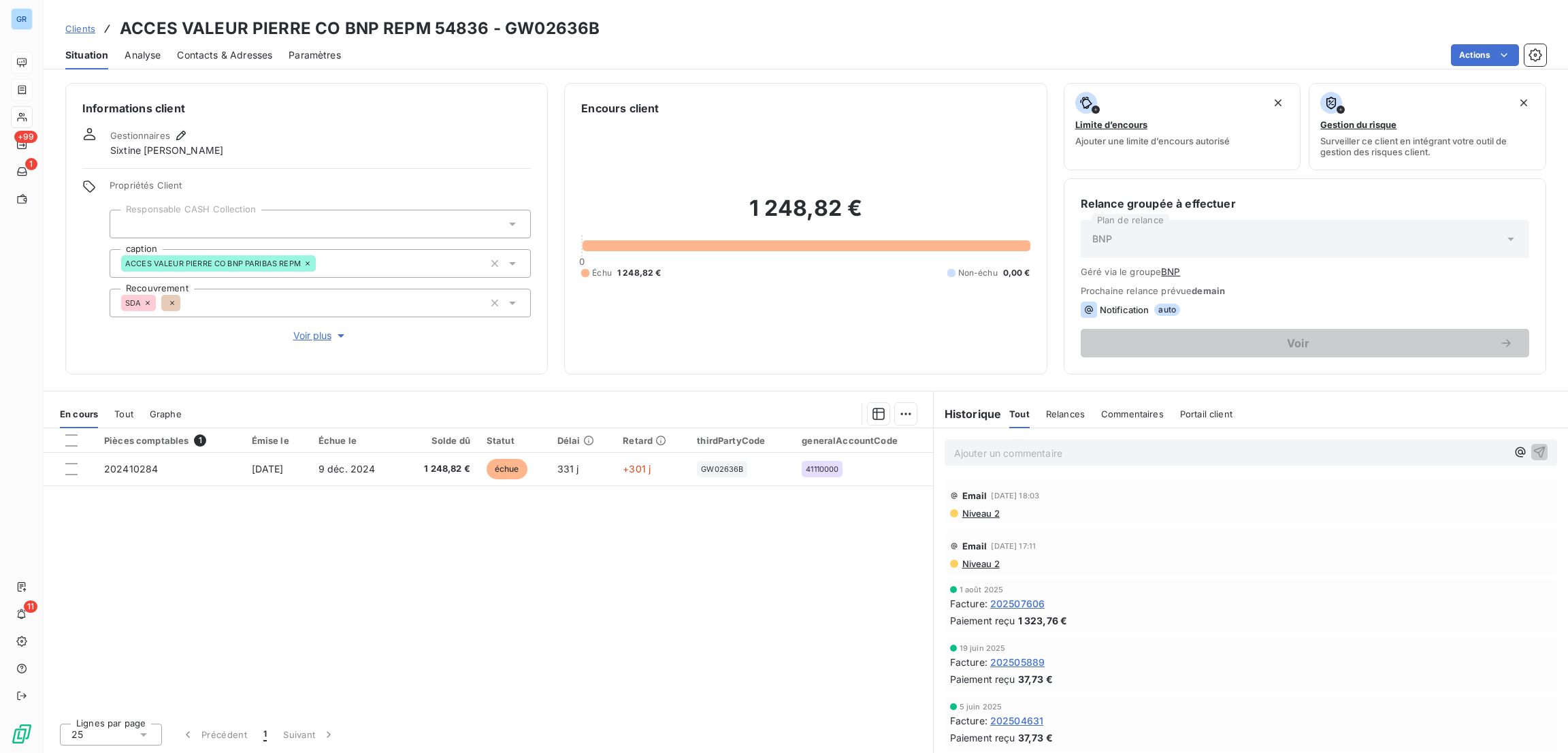
click at [574, 654] on div "Pièces comptables 1 Émise le Échue le Solde dû Statut Délai Retard thirdPartyCo…" at bounding box center [488, 570] width 890 height 284
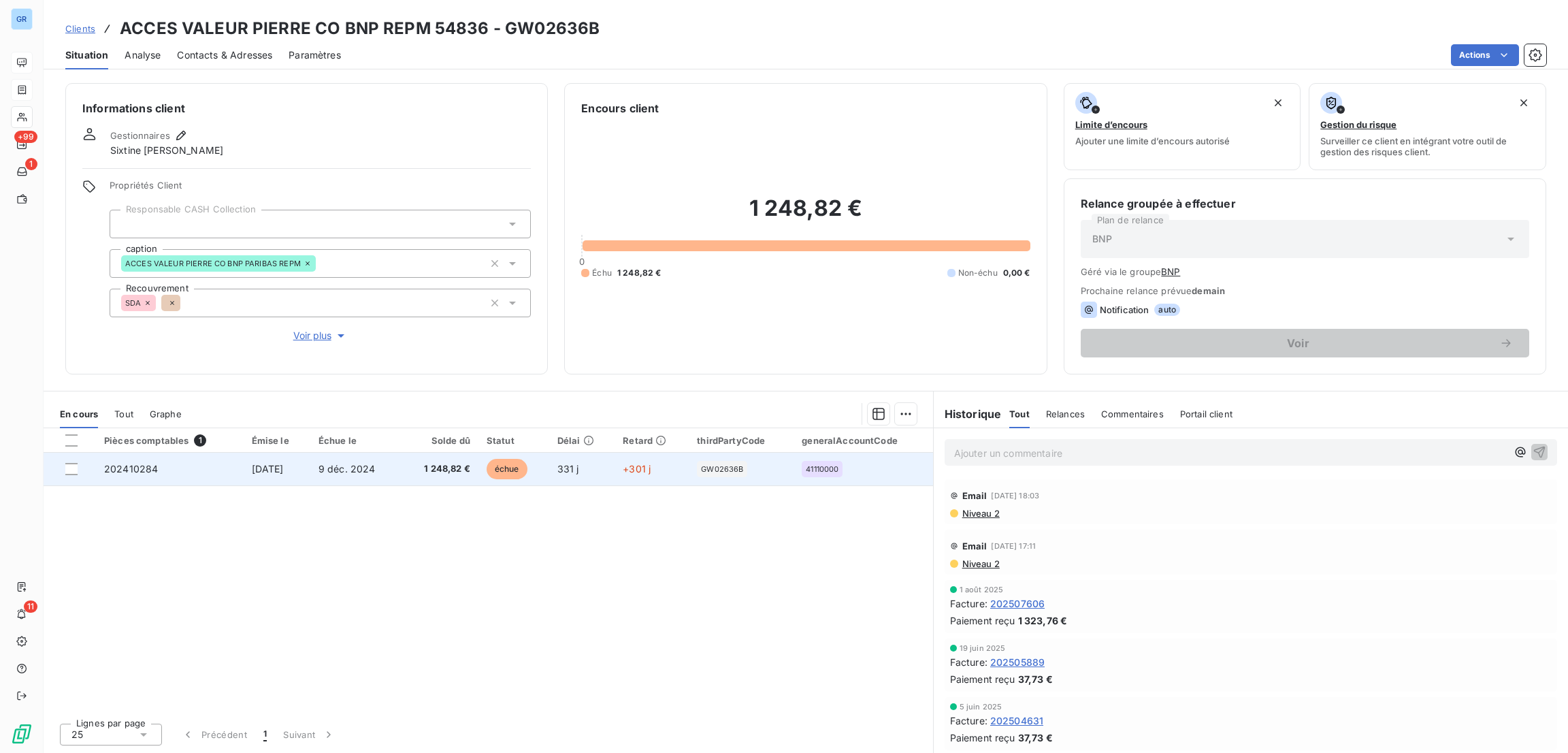
click at [522, 467] on span "échue" at bounding box center [506, 469] width 40 height 21
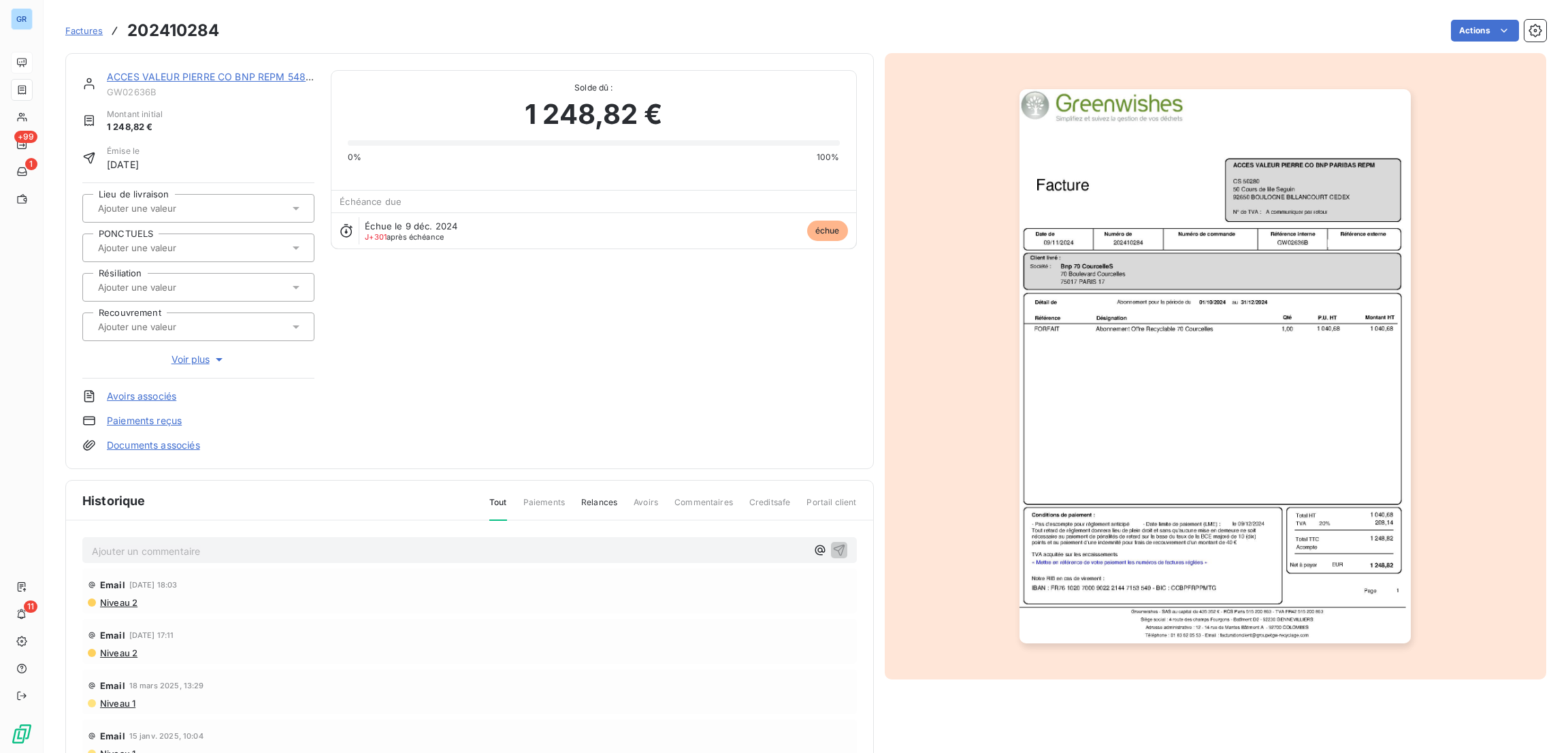
click at [1238, 351] on img "button" at bounding box center [1215, 366] width 391 height 554
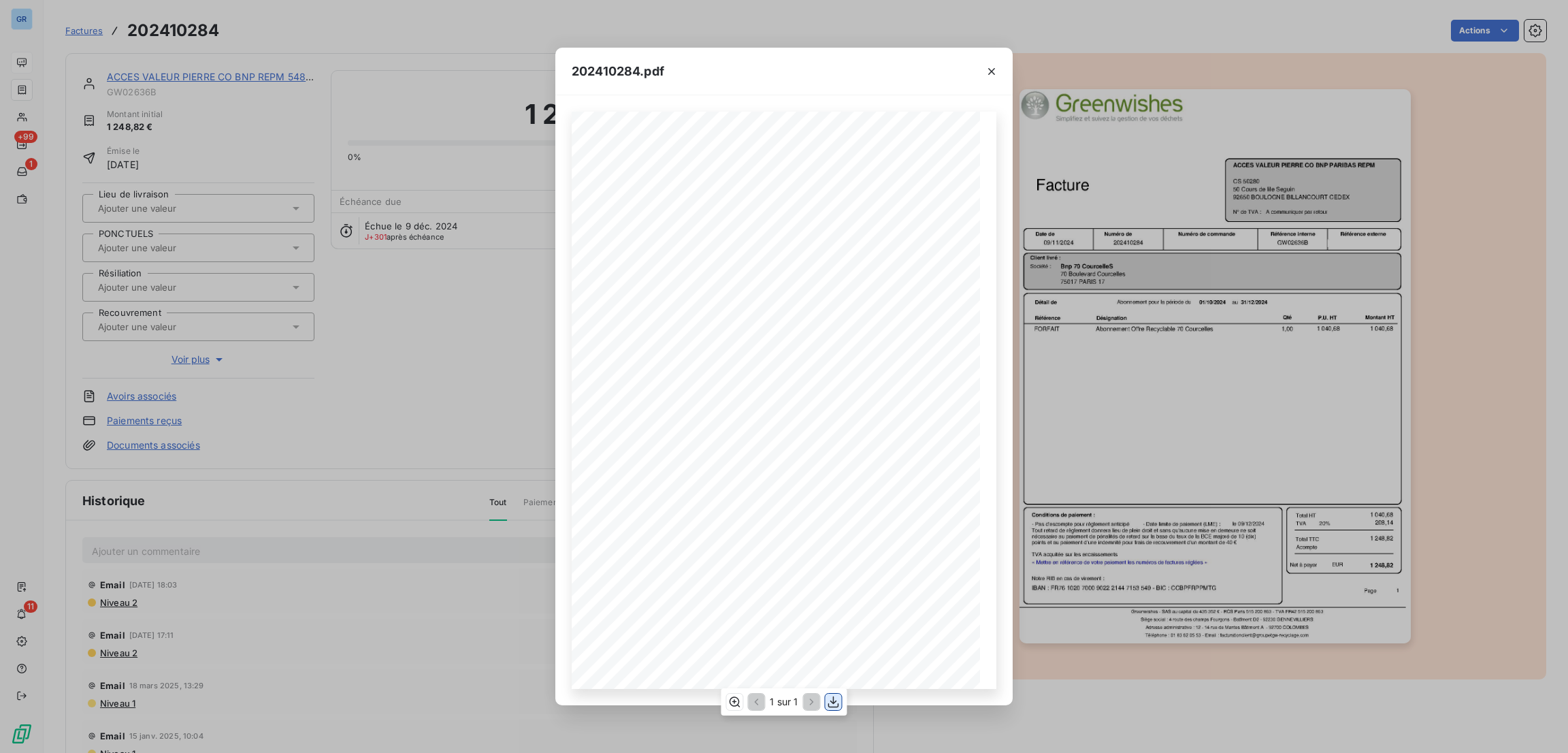
click at [832, 702] on icon "button" at bounding box center [833, 701] width 11 height 11
click at [996, 66] on icon "button" at bounding box center [991, 72] width 14 height 14
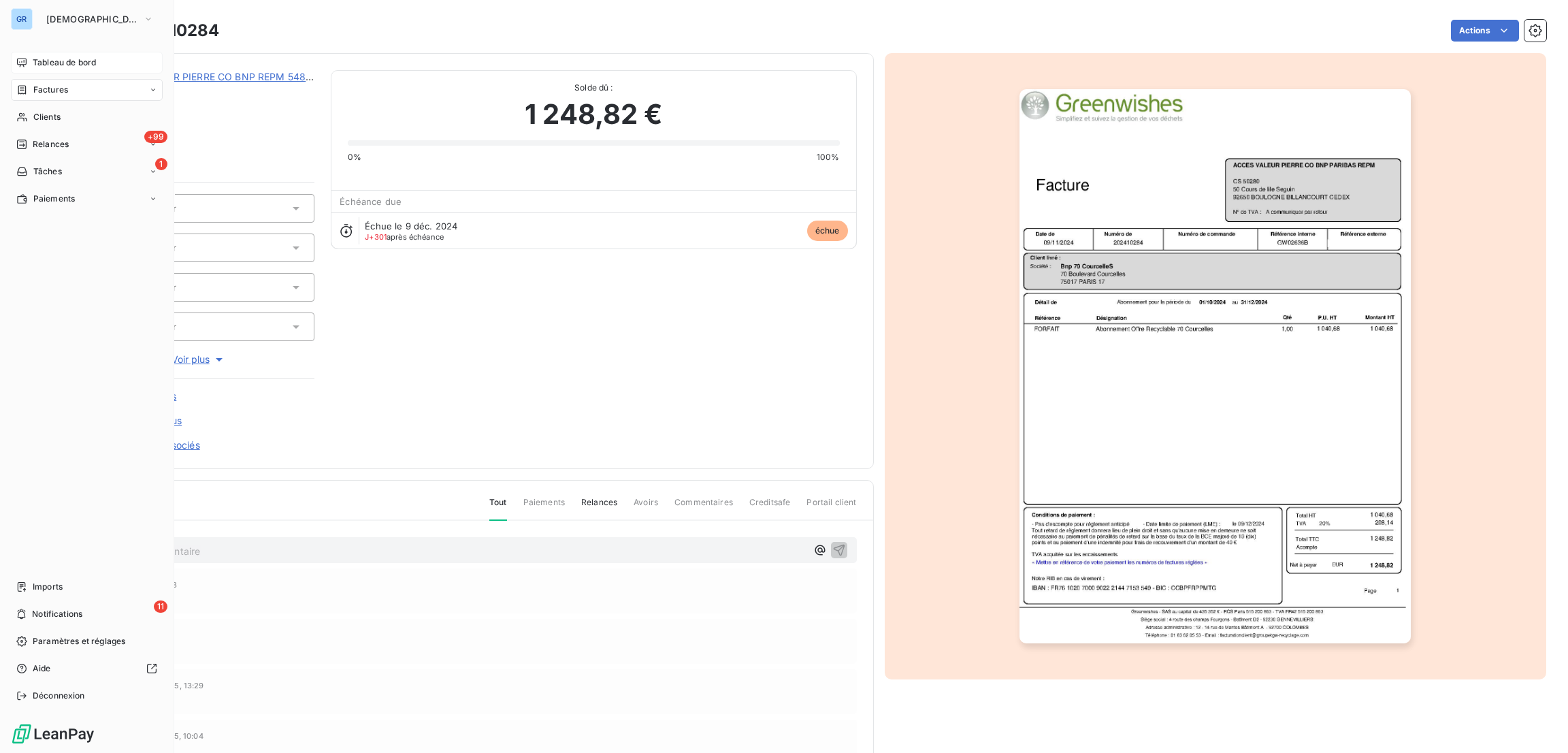
click at [46, 86] on span "Factures" at bounding box center [50, 90] width 34 height 12
click at [50, 86] on span "Factures" at bounding box center [50, 90] width 34 height 12
click at [47, 120] on span "Clients" at bounding box center [47, 117] width 27 height 12
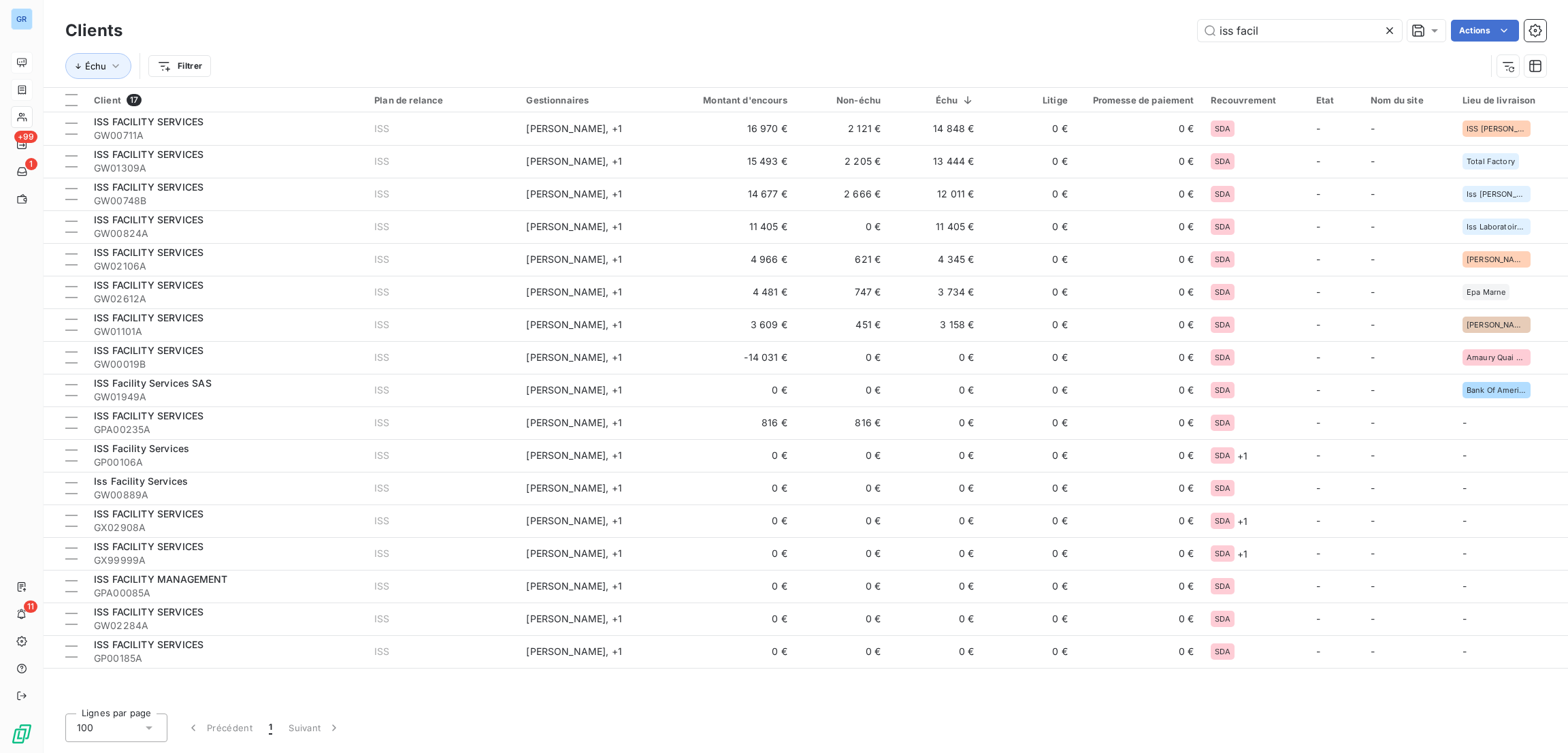
drag, startPoint x: 1273, startPoint y: 24, endPoint x: 1162, endPoint y: 30, distance: 111.2
click at [1162, 30] on div "iss facil Actions" at bounding box center [842, 31] width 1408 height 22
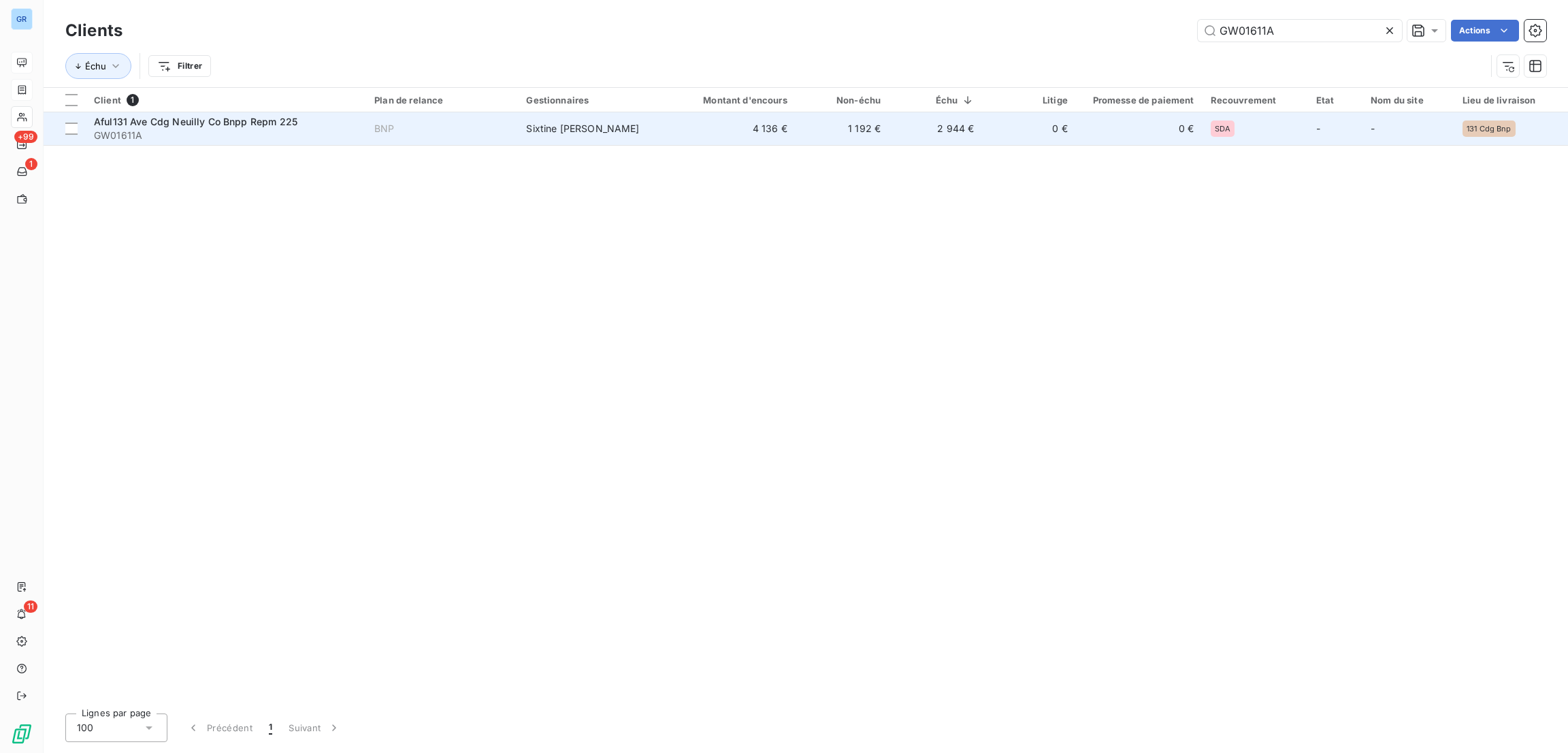
type input "GW01611A"
click at [166, 114] on td "Aful131 Ave Cdg Neuilly Co Bnpp Repm 225 GW01611A" at bounding box center [225, 128] width 280 height 33
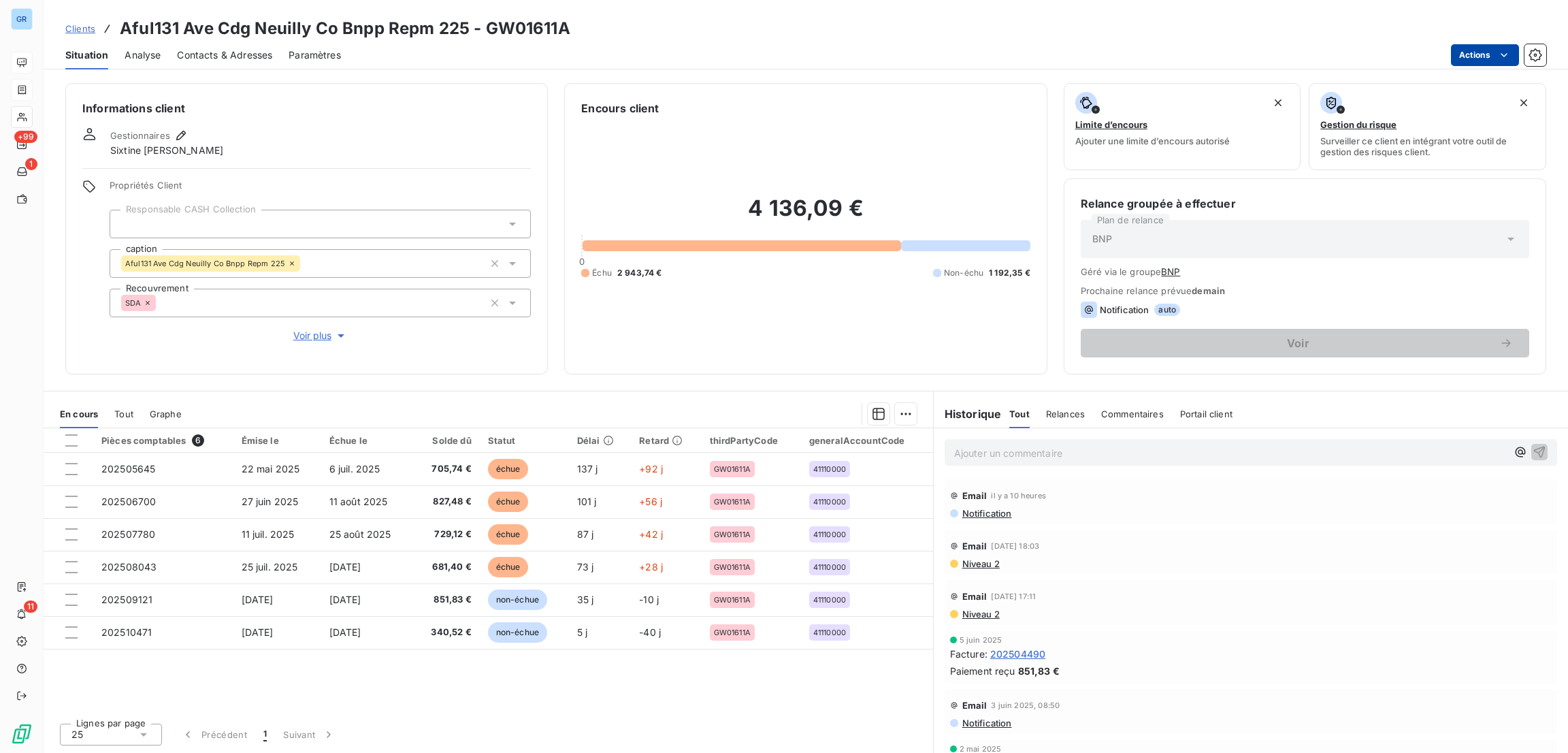
click at [1479, 49] on html "GR +99 1 11 Clients Aful131 Ave Cdg Neuilly Co Bnpp Repm 225 - GW01611A Situati…" at bounding box center [784, 376] width 1568 height 753
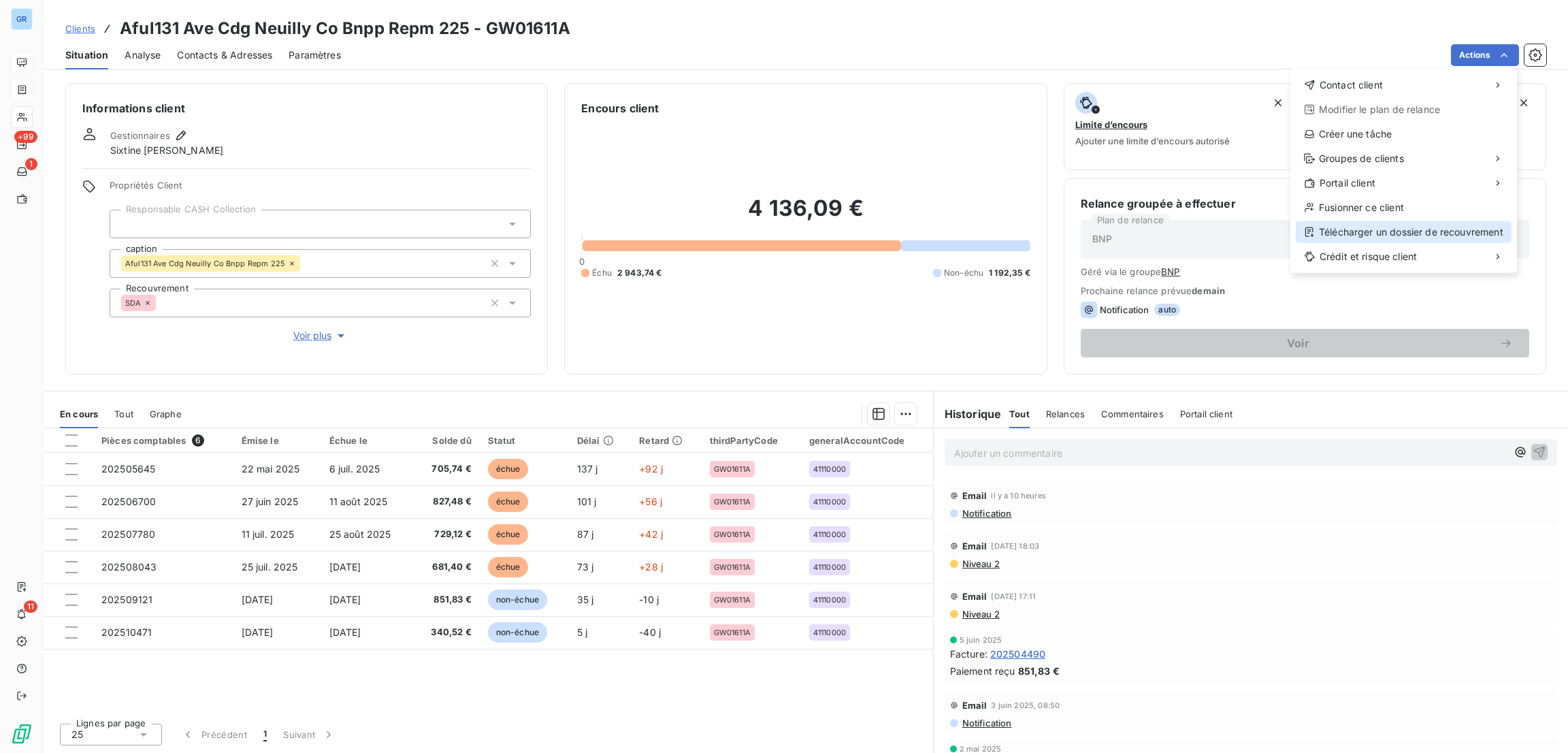
click at [1389, 231] on div "Télécharger un dossier de recouvrement" at bounding box center [1404, 232] width 215 height 22
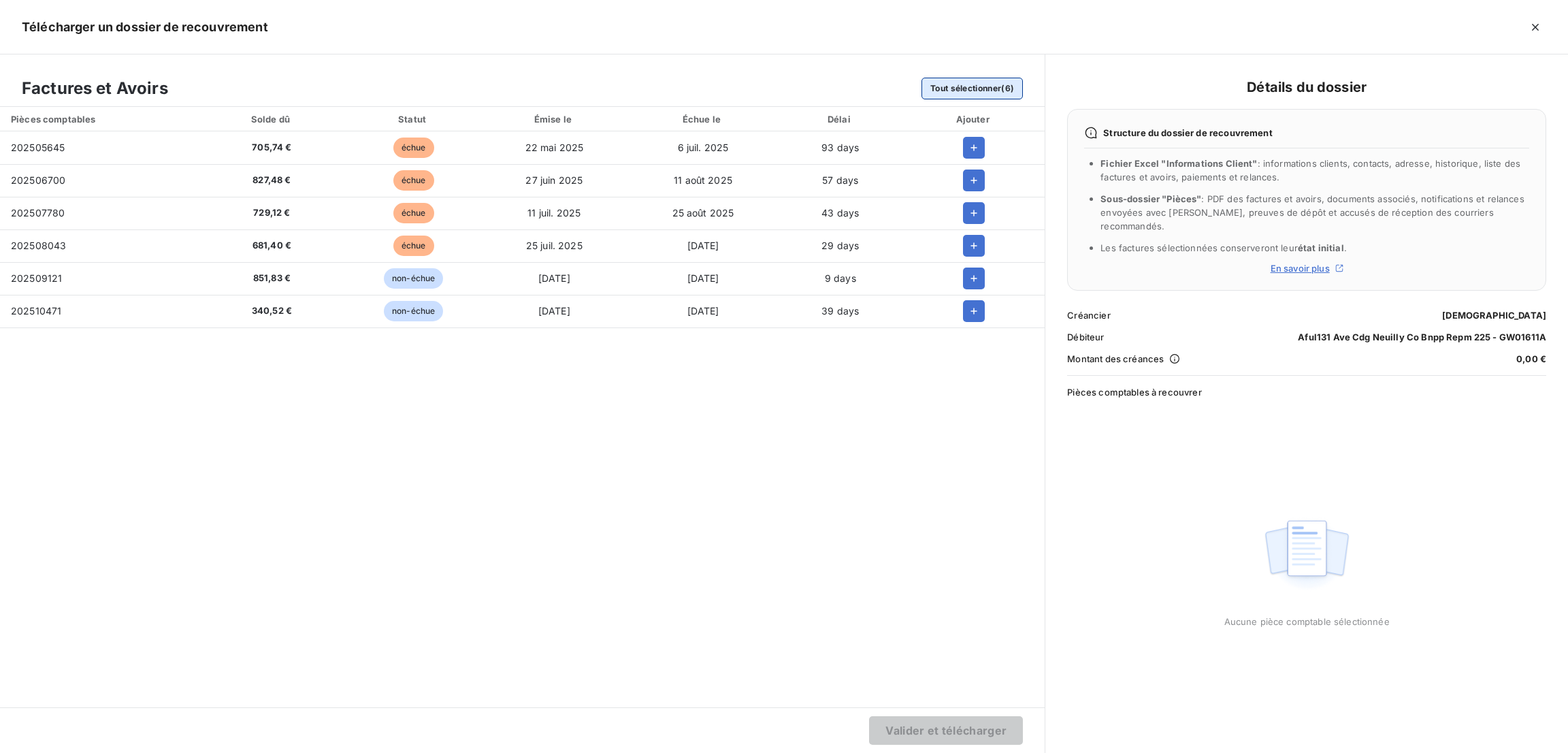
click at [952, 91] on button "Tout sélectionner (6)" at bounding box center [972, 89] width 102 height 22
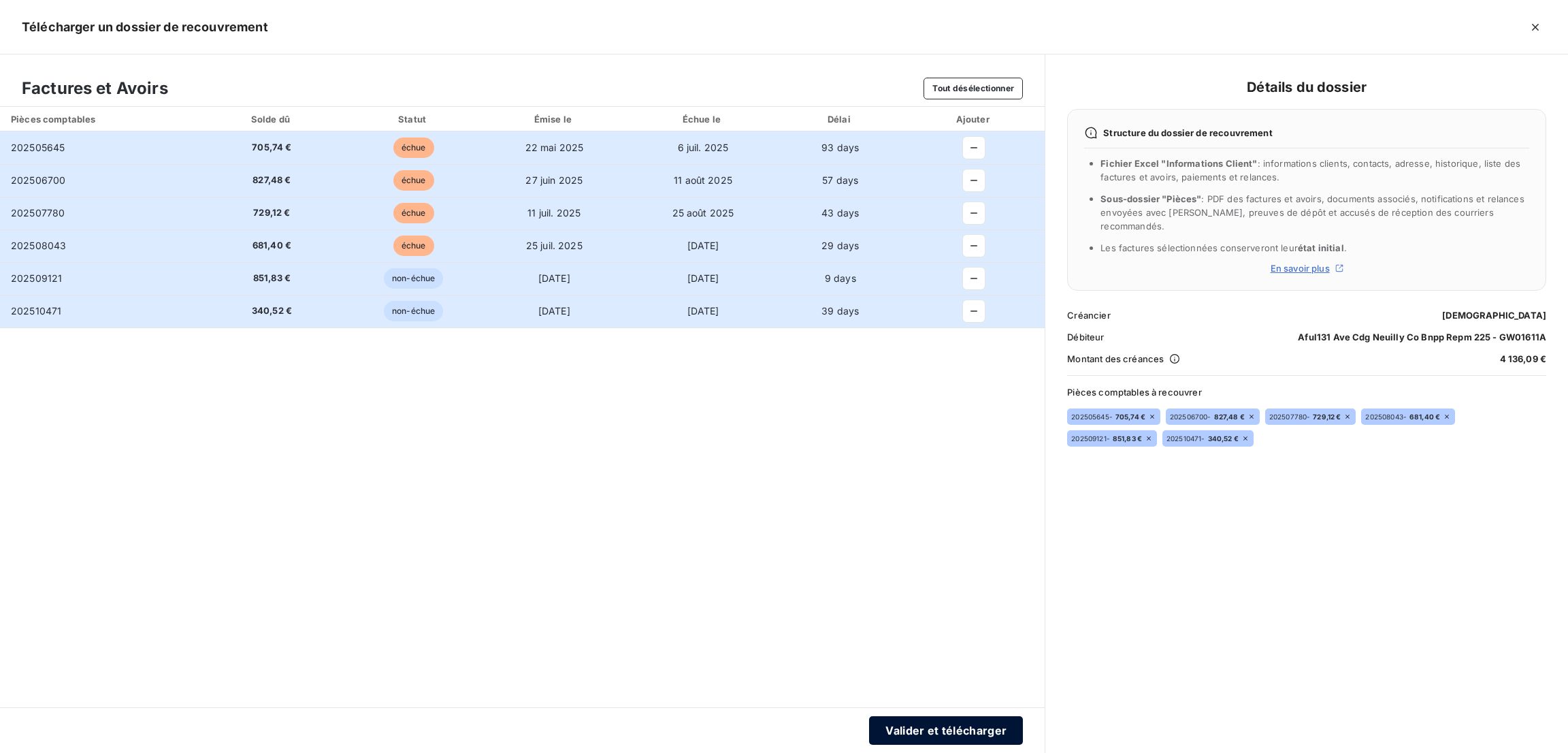
click at [949, 739] on button "Valider et télécharger" at bounding box center [946, 729] width 154 height 28
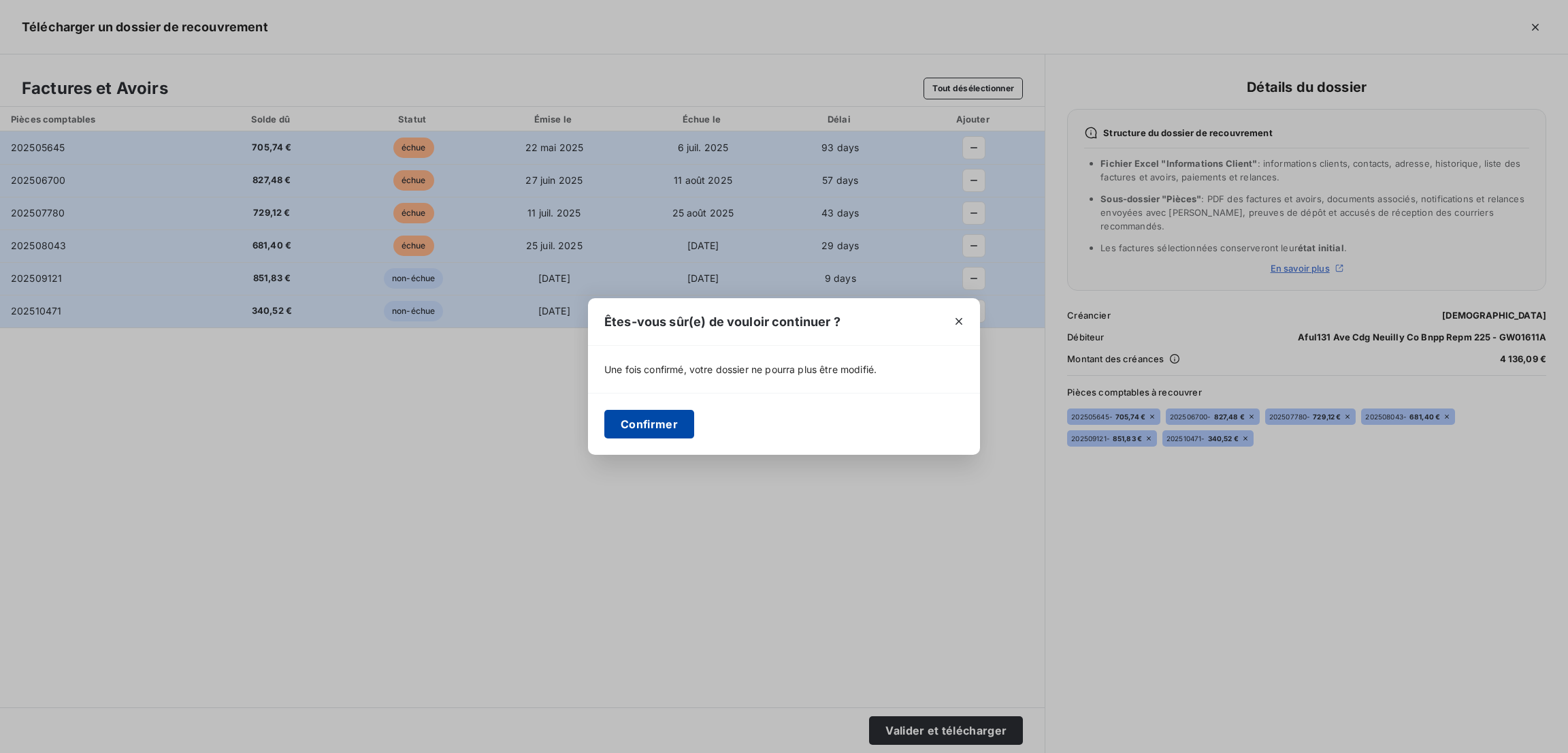
click at [627, 415] on button "Confirmer" at bounding box center [649, 423] width 90 height 28
